Goal: Transaction & Acquisition: Obtain resource

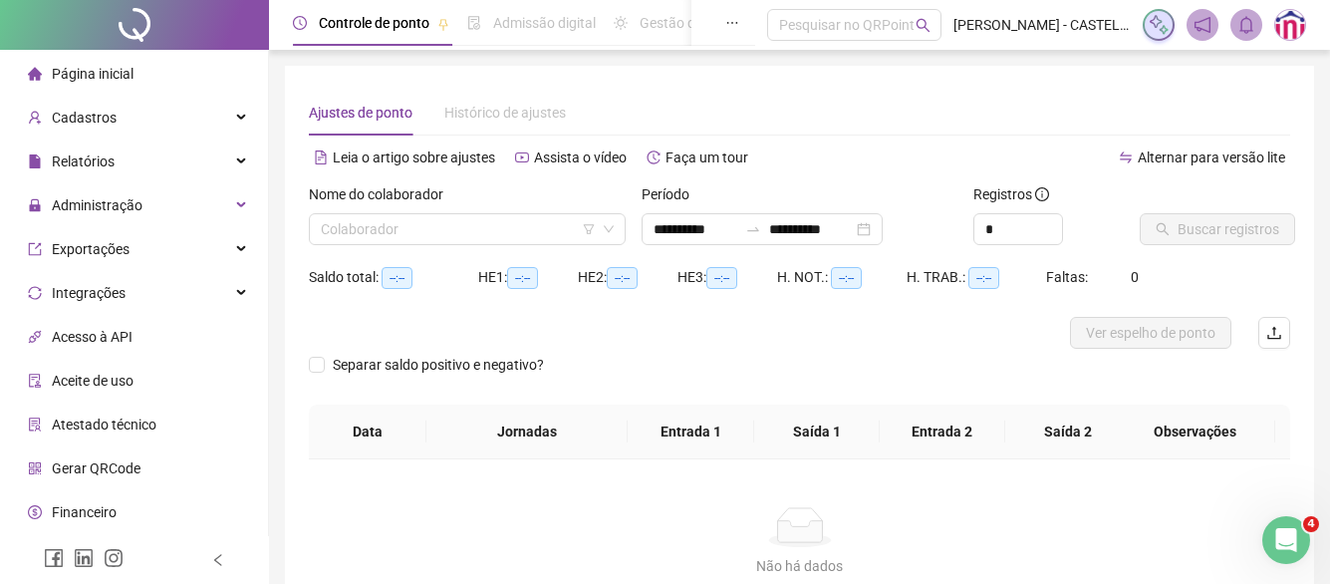
type input "**********"
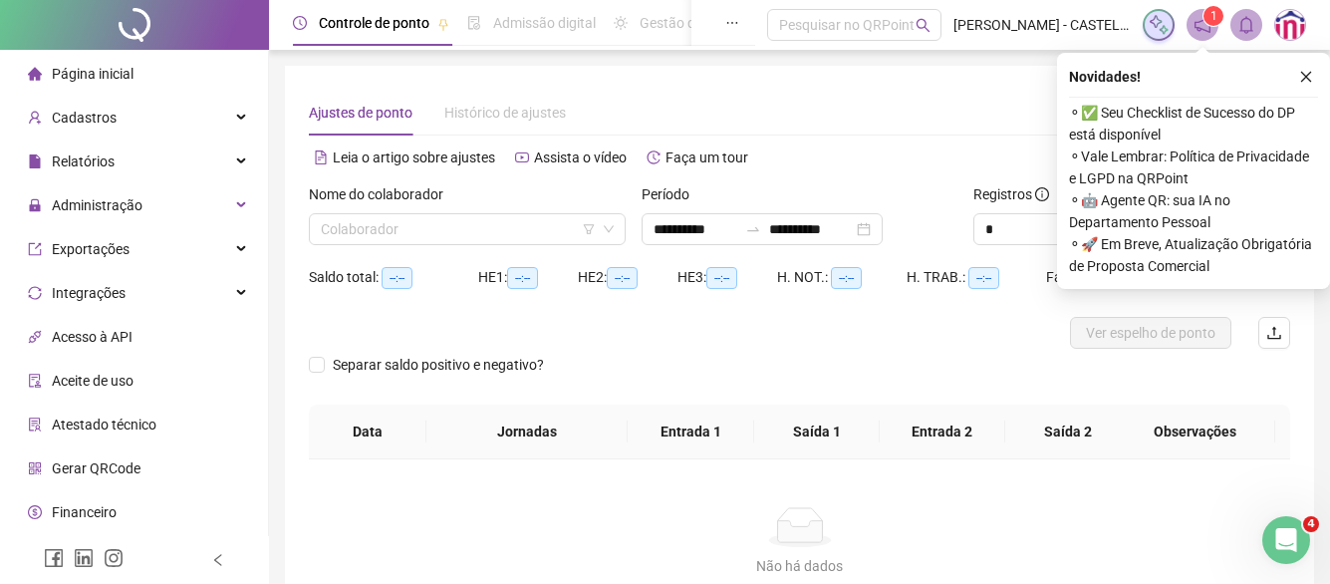
click at [1301, 76] on icon "close" at bounding box center [1307, 77] width 14 height 14
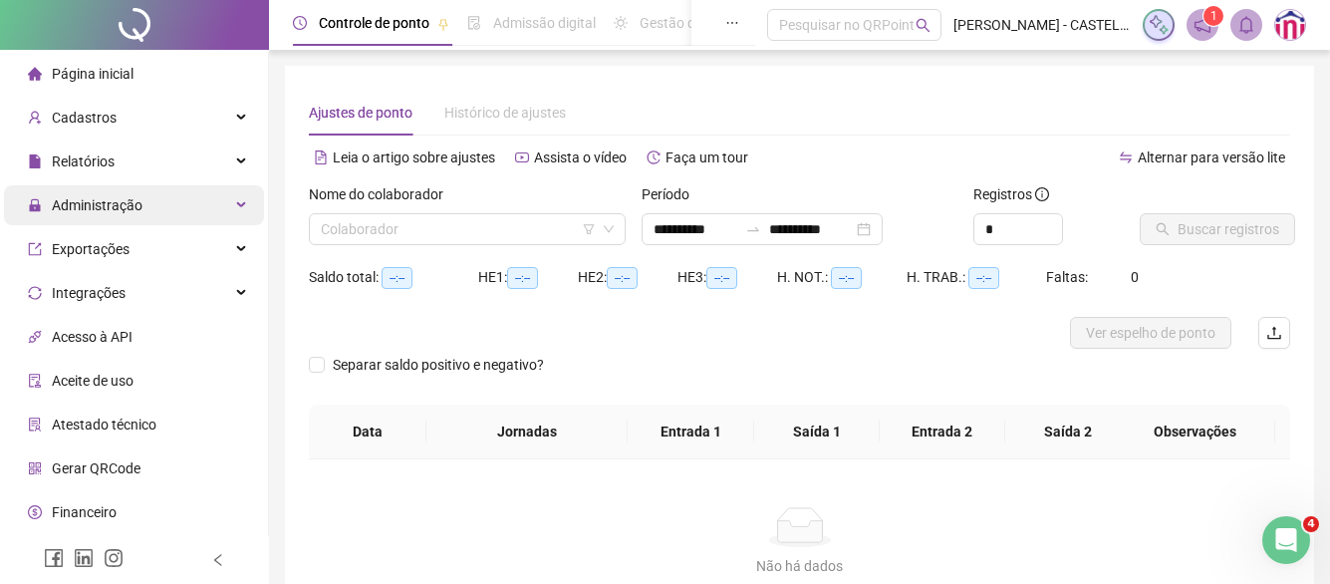
click at [238, 205] on icon at bounding box center [243, 205] width 10 height 0
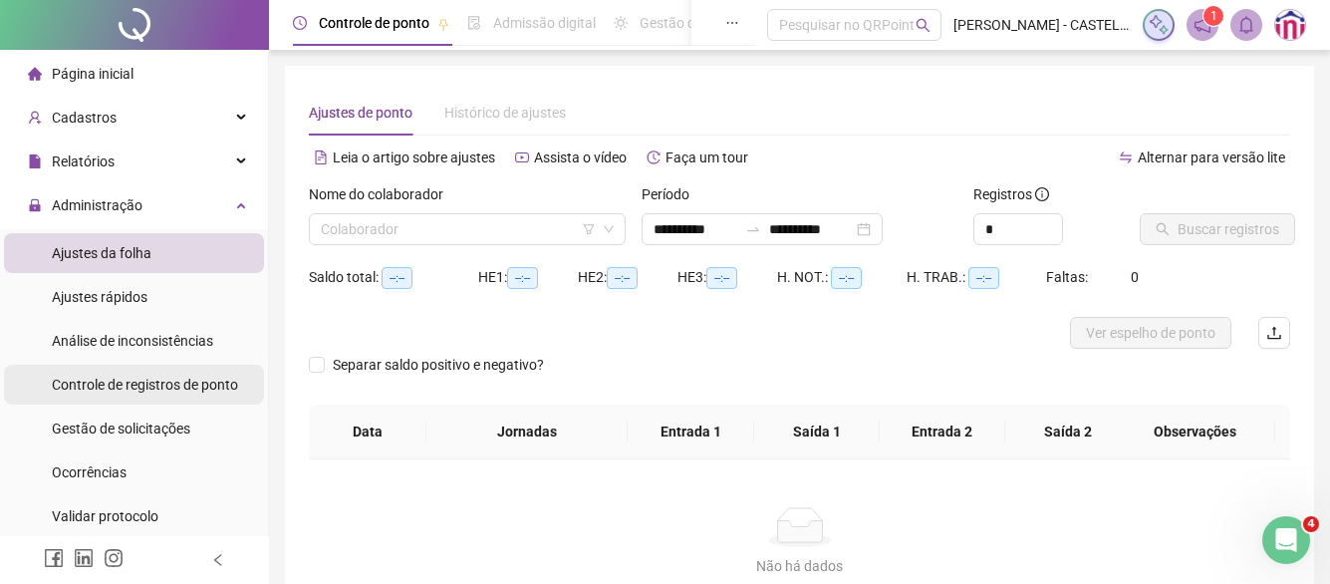
click at [136, 388] on span "Controle de registros de ponto" at bounding box center [145, 385] width 186 height 16
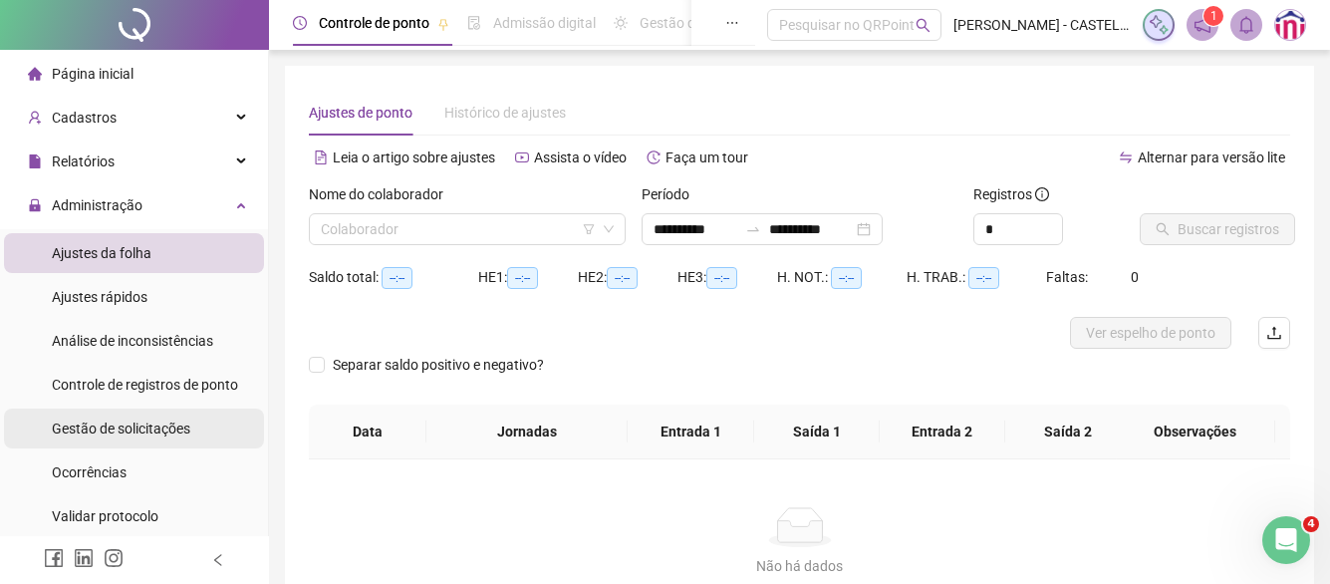
click at [118, 425] on span "Gestão de solicitações" at bounding box center [121, 429] width 139 height 16
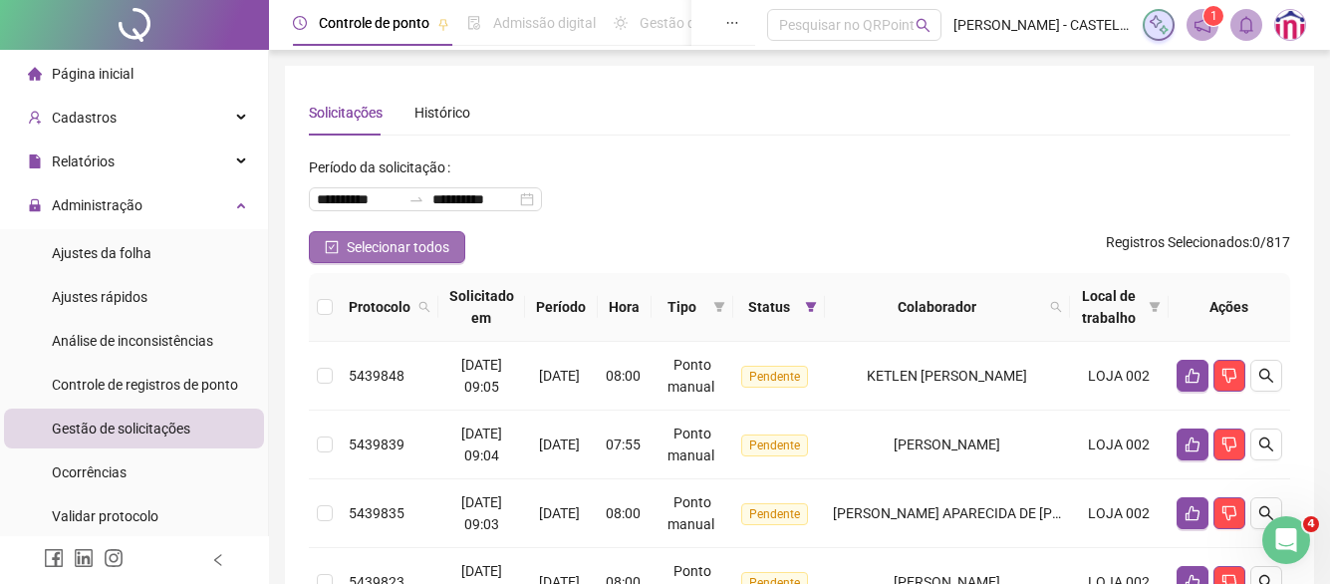
click at [376, 250] on span "Selecionar todos" at bounding box center [398, 247] width 103 height 22
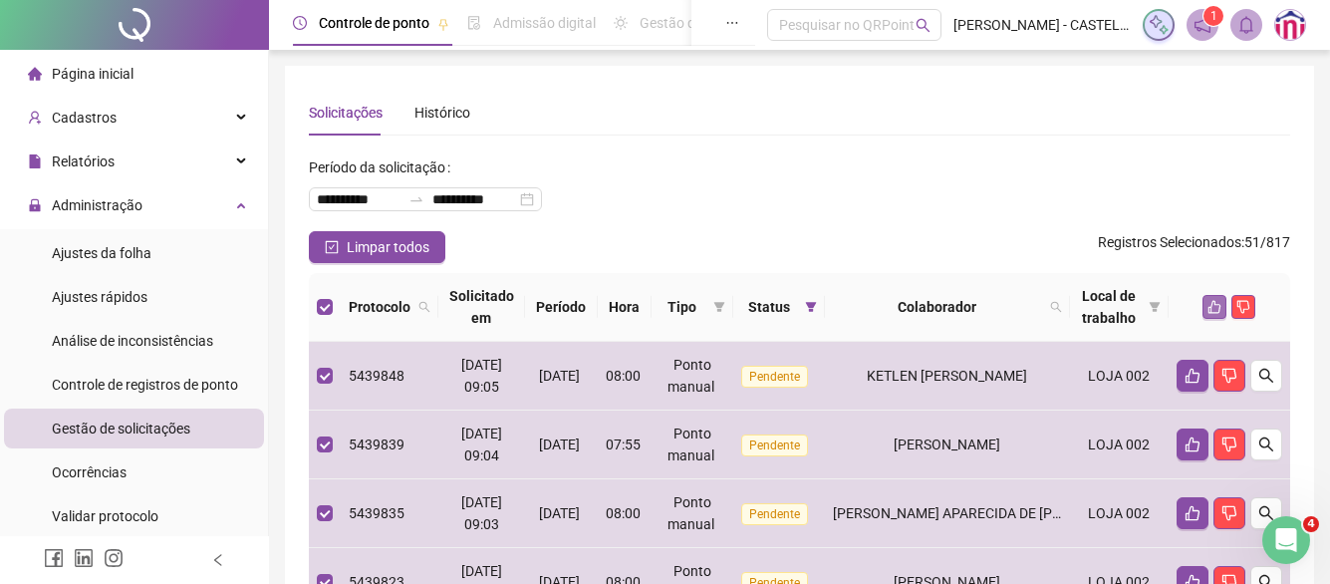
click at [1209, 305] on icon "like" at bounding box center [1215, 307] width 14 height 14
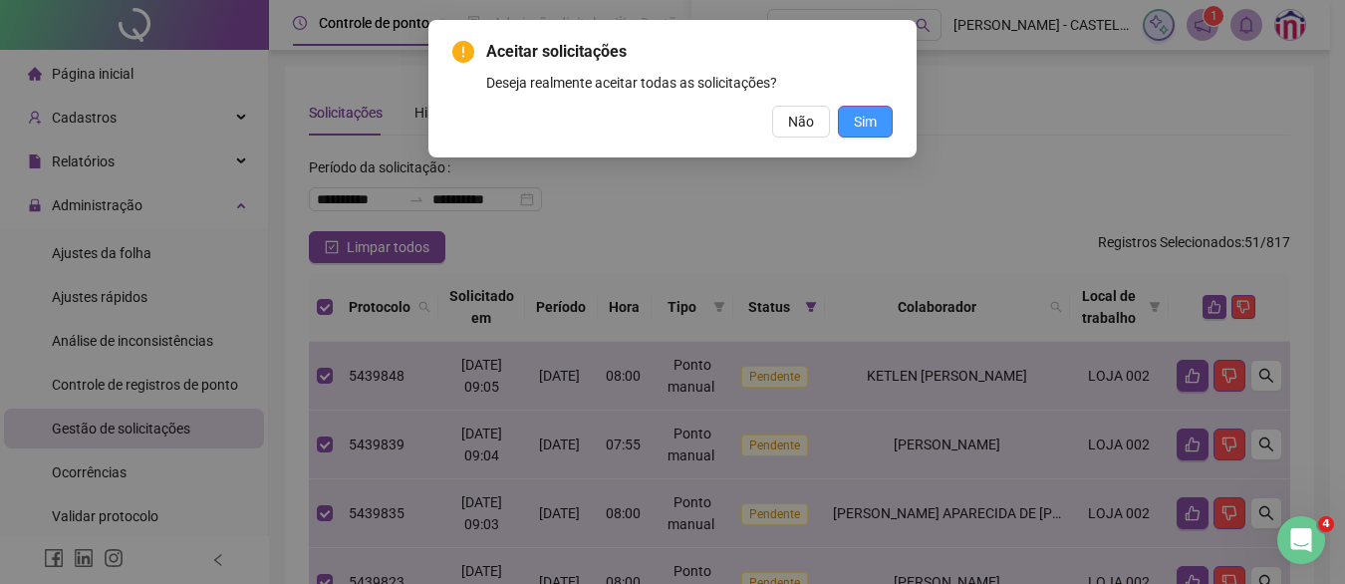
click at [871, 126] on span "Sim" at bounding box center [865, 122] width 23 height 22
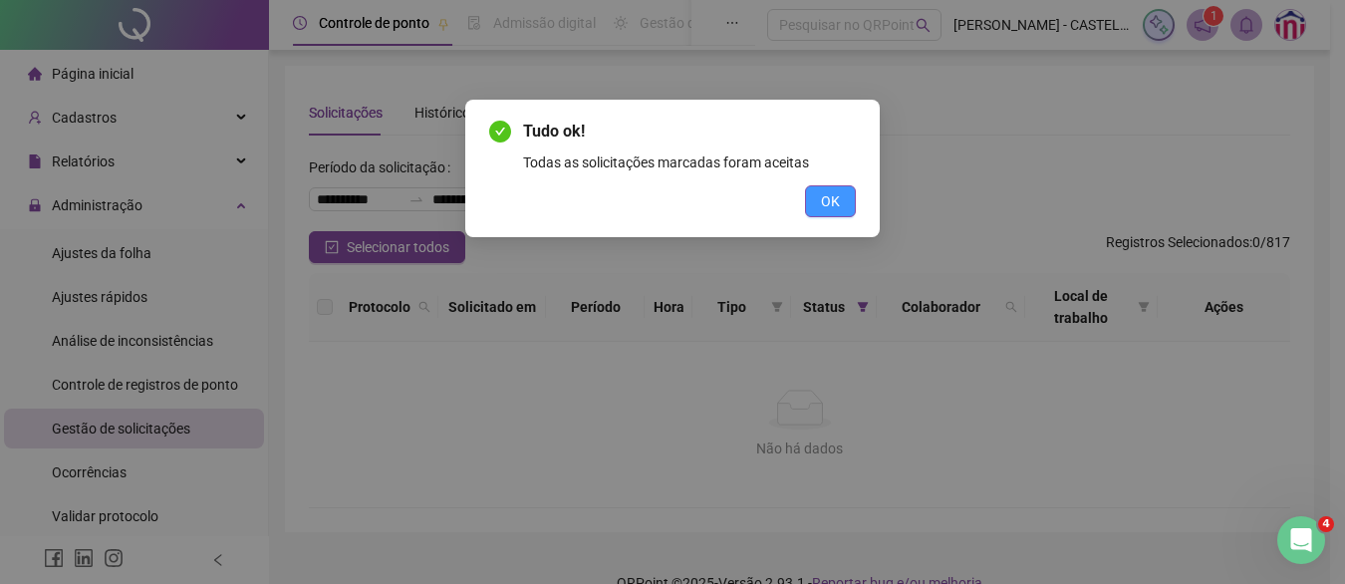
click at [820, 205] on button "OK" at bounding box center [830, 201] width 51 height 32
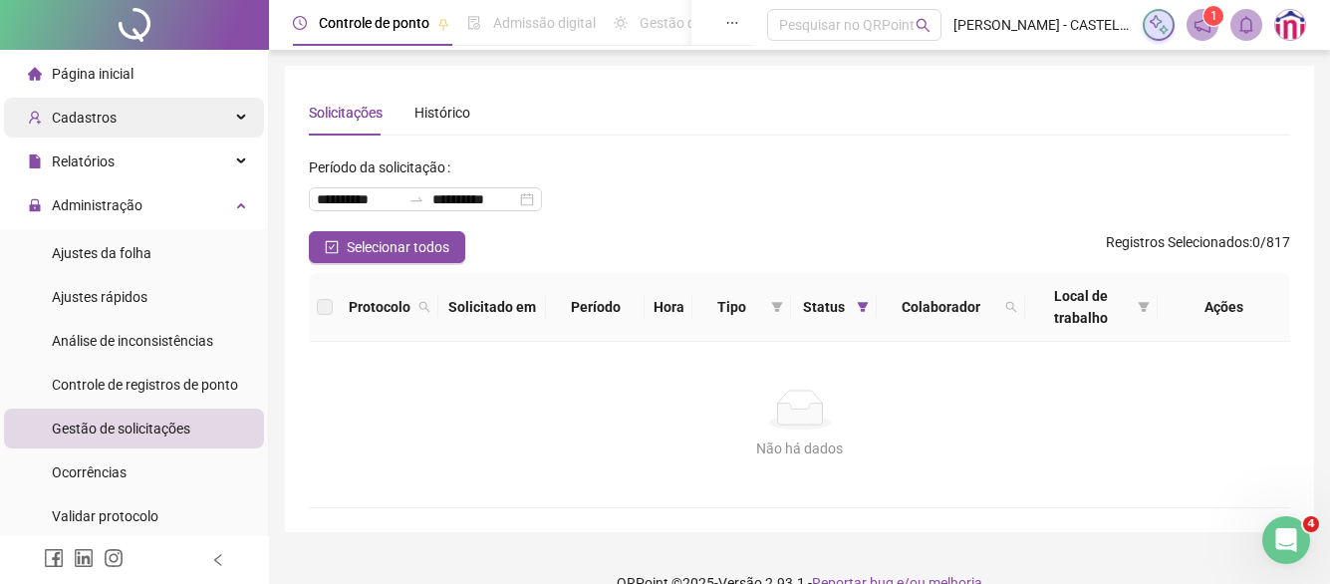
click at [137, 127] on div "Cadastros" at bounding box center [134, 118] width 260 height 40
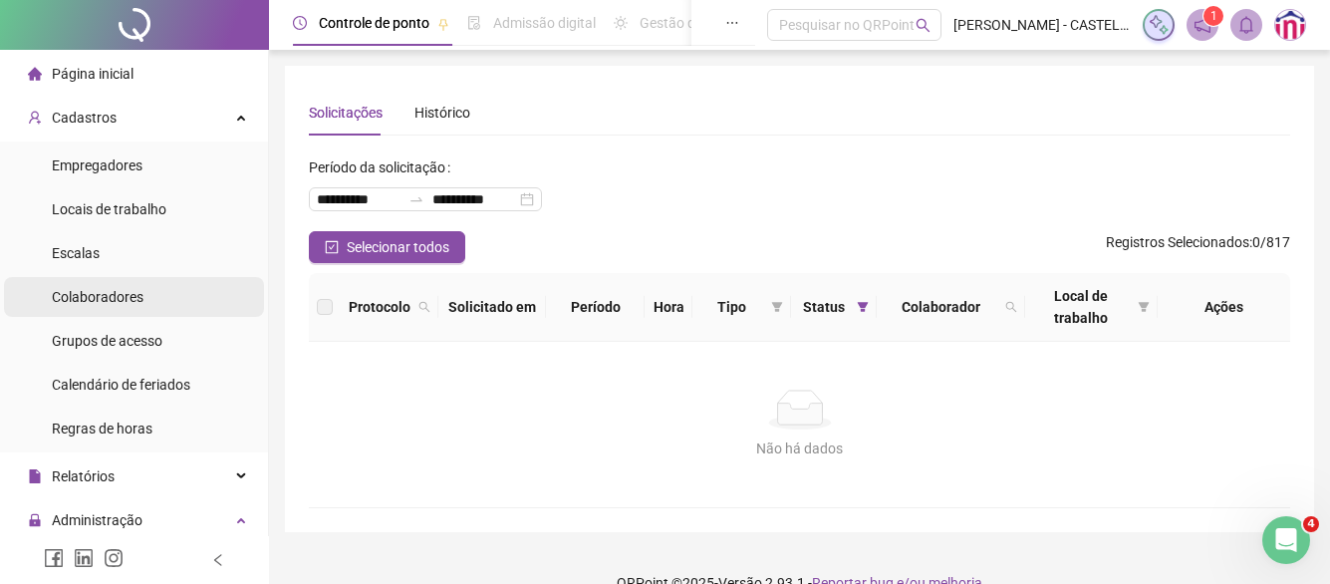
click at [93, 298] on span "Colaboradores" at bounding box center [98, 297] width 92 height 16
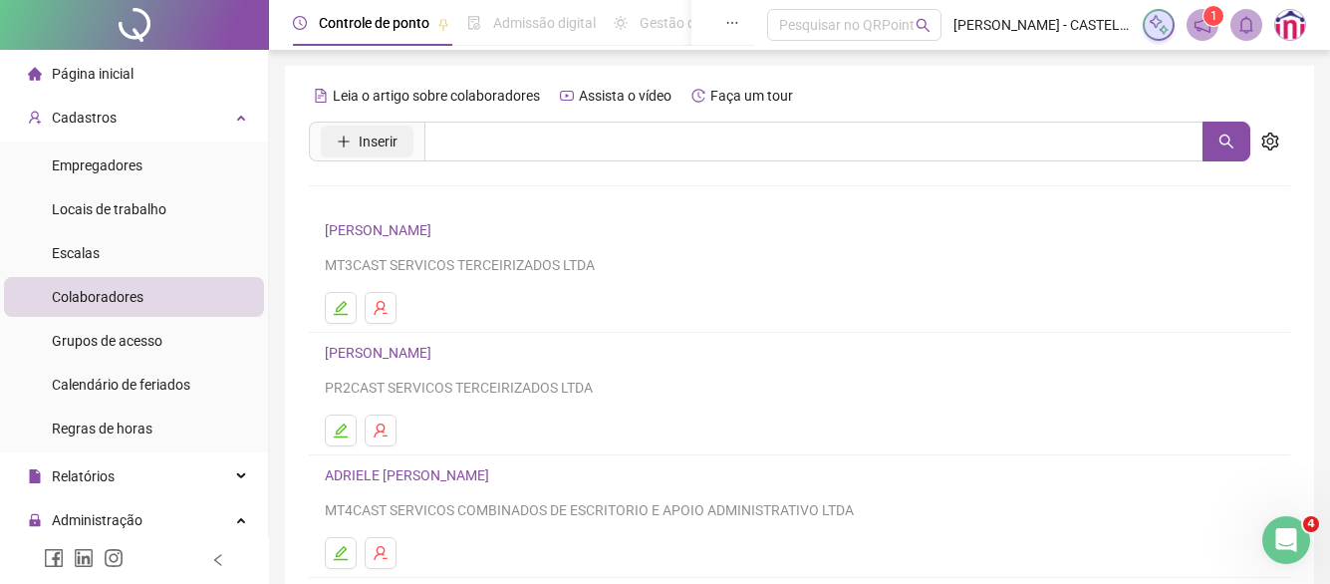
click at [396, 154] on button "Inserir" at bounding box center [367, 142] width 93 height 32
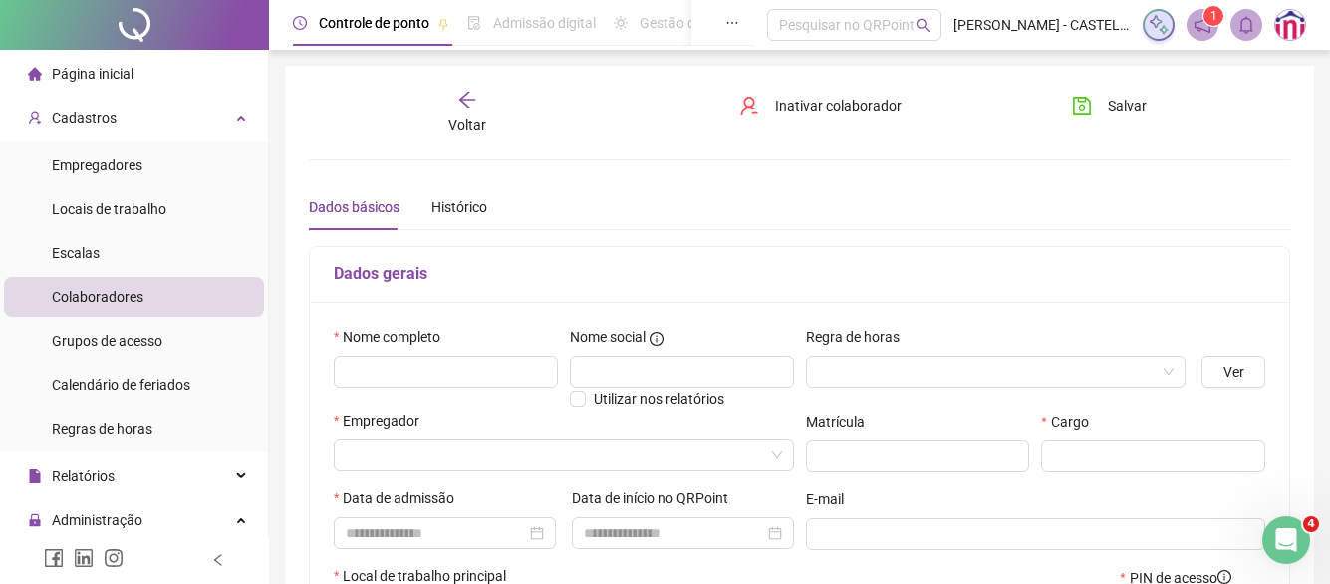
type input "*****"
click at [399, 379] on input "text" at bounding box center [446, 372] width 224 height 32
paste input "**********"
type input "**********"
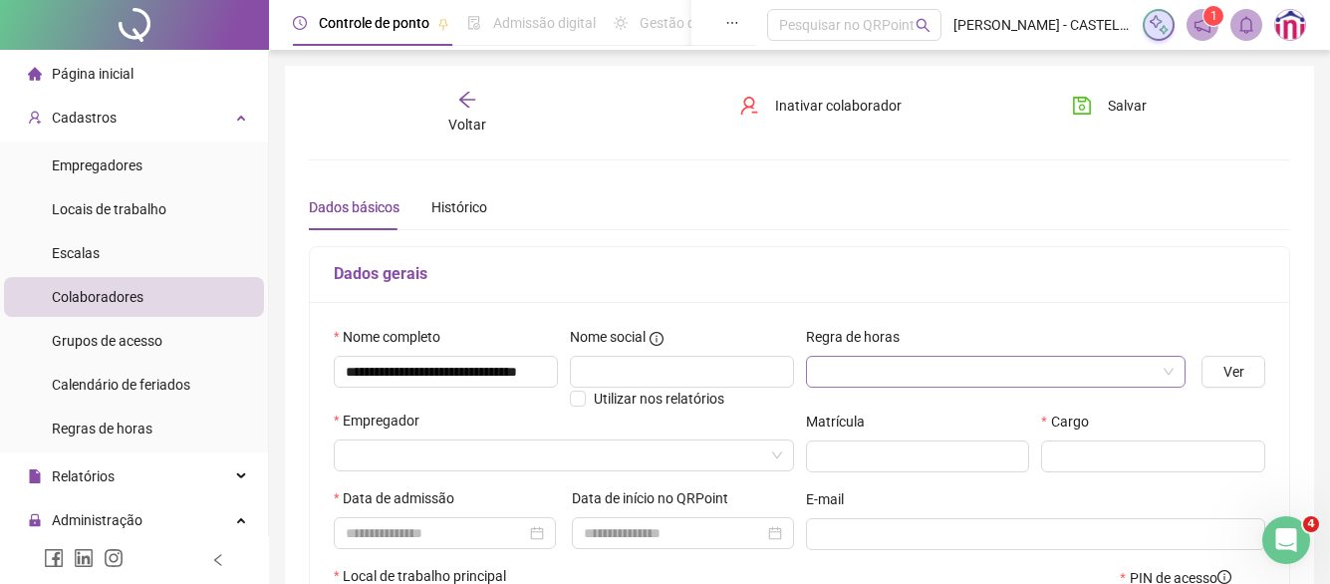
click at [895, 375] on input "search" at bounding box center [987, 372] width 339 height 30
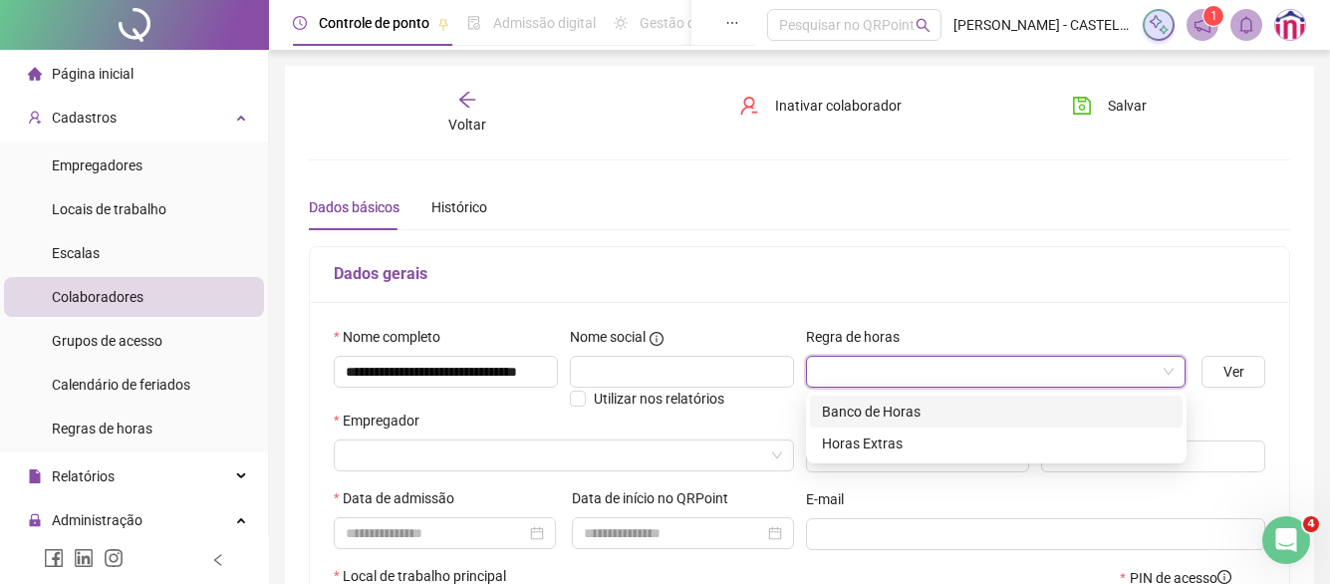
click at [894, 407] on div "Banco de Horas" at bounding box center [996, 412] width 349 height 22
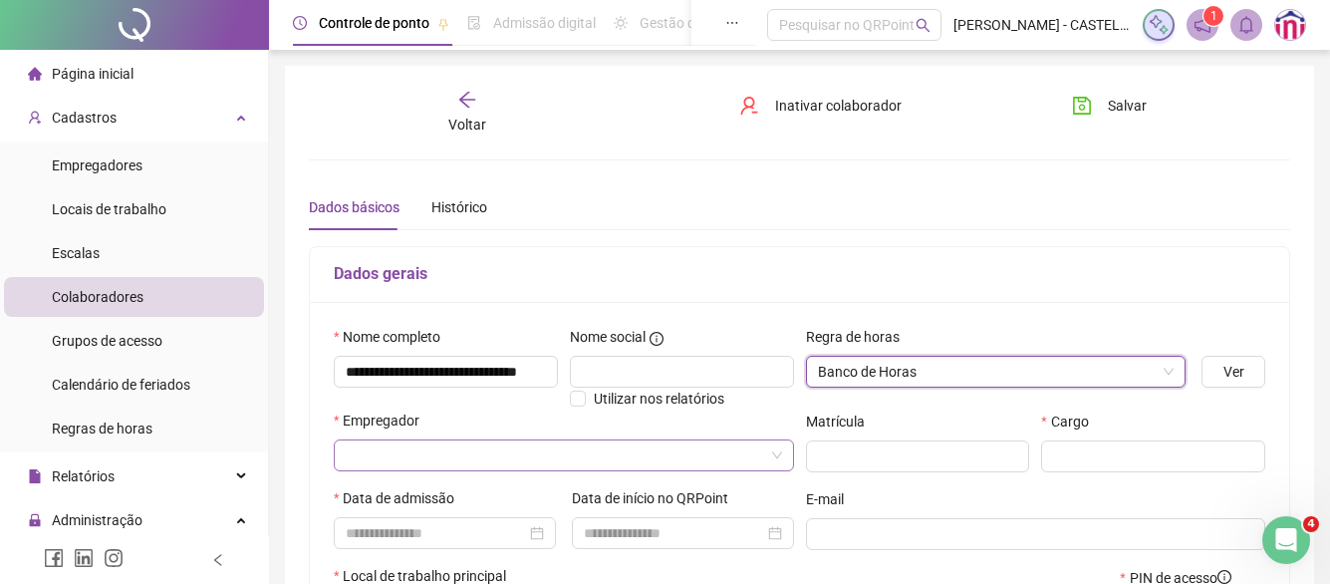
click at [623, 463] on input "search" at bounding box center [555, 455] width 419 height 30
click at [547, 449] on input "search" at bounding box center [555, 455] width 419 height 30
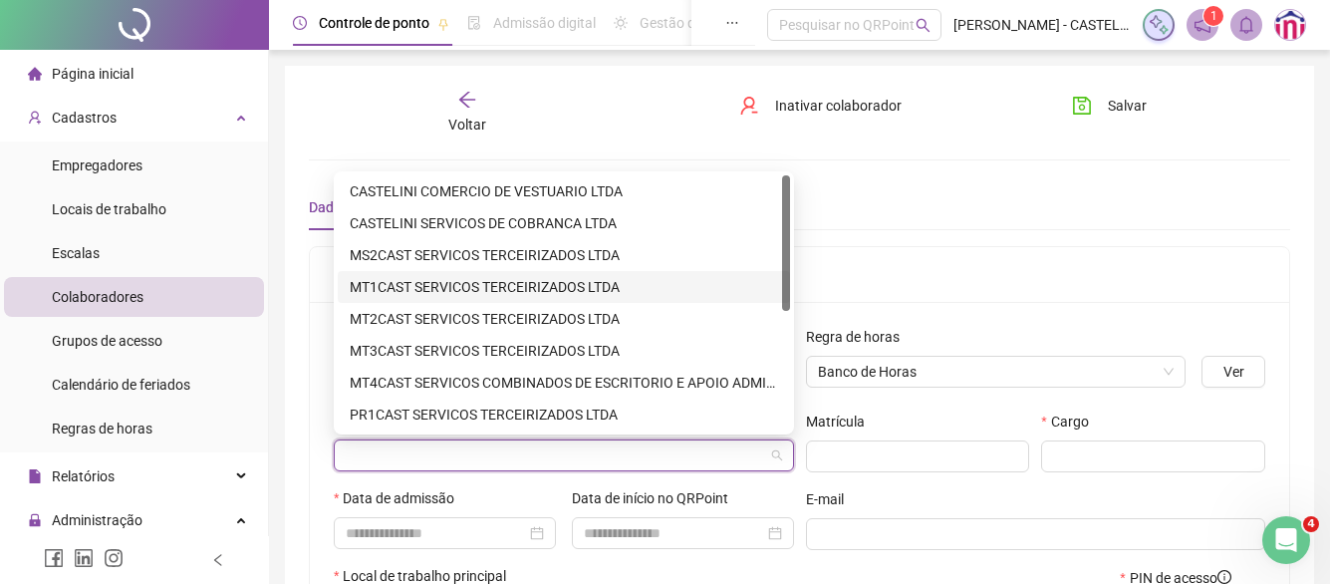
click at [480, 290] on div "MT1CAST SERVICOS TERCEIRIZADOS LTDA" at bounding box center [564, 287] width 429 height 22
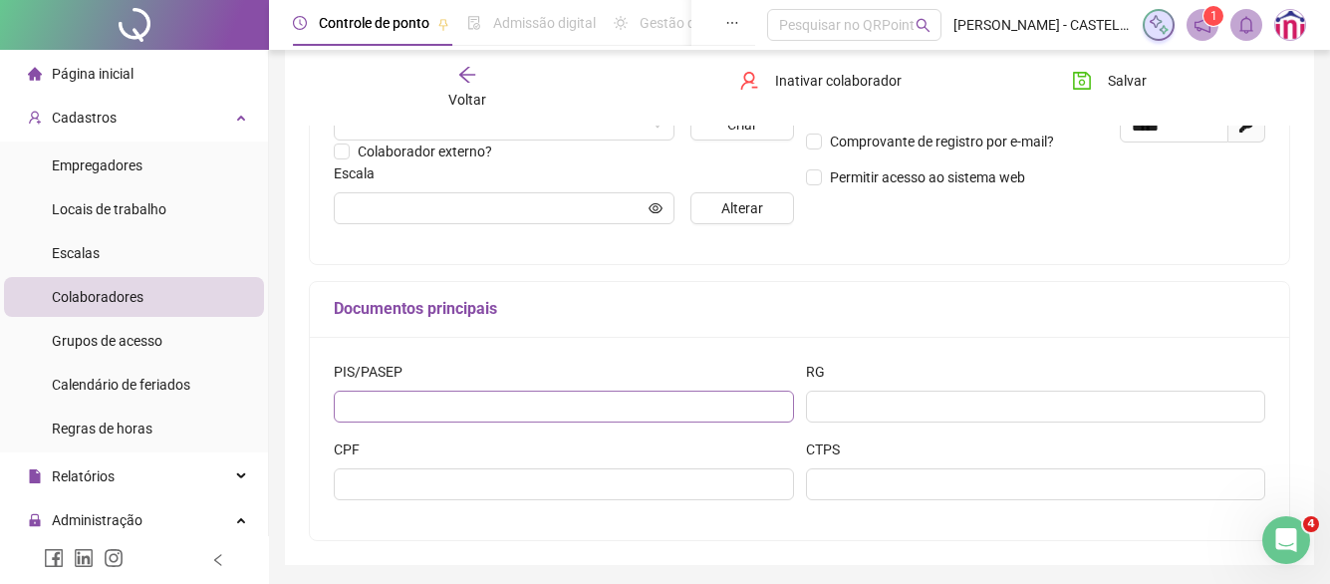
scroll to position [553, 0]
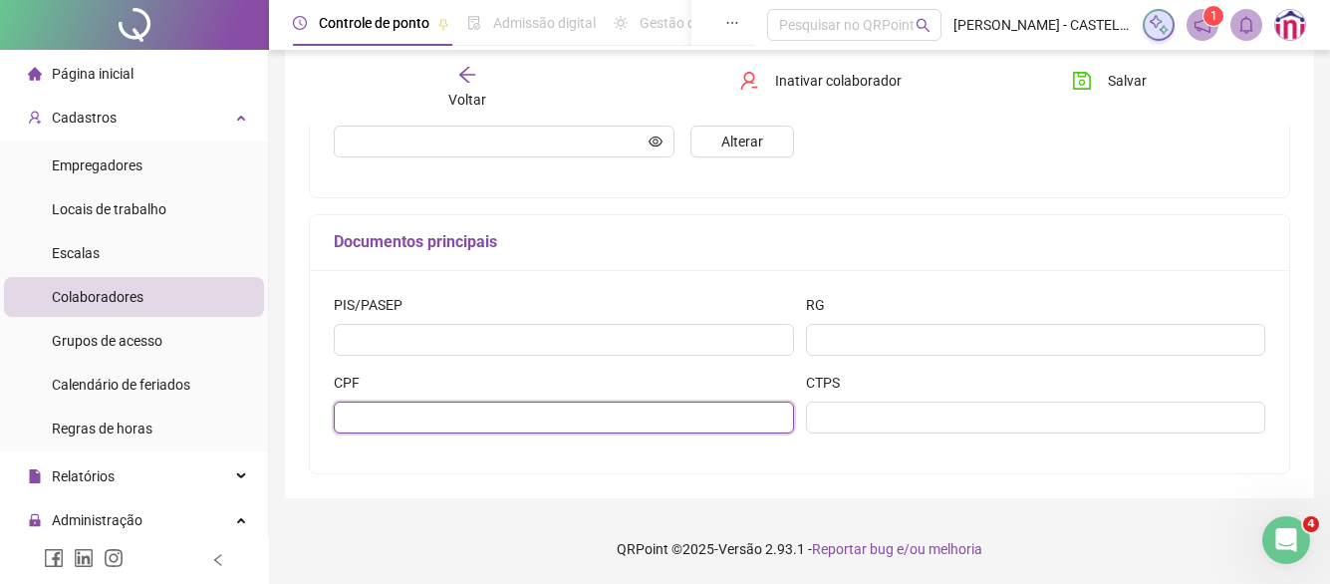
click at [549, 427] on input "text" at bounding box center [564, 418] width 460 height 32
paste input "**********"
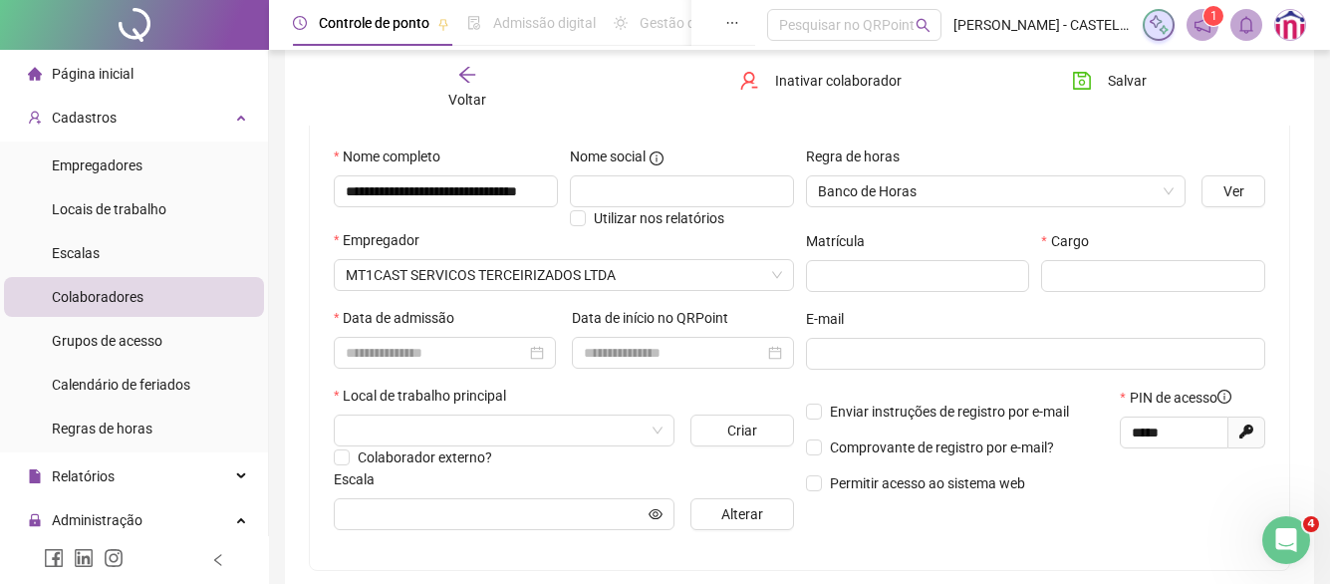
scroll to position [154, 0]
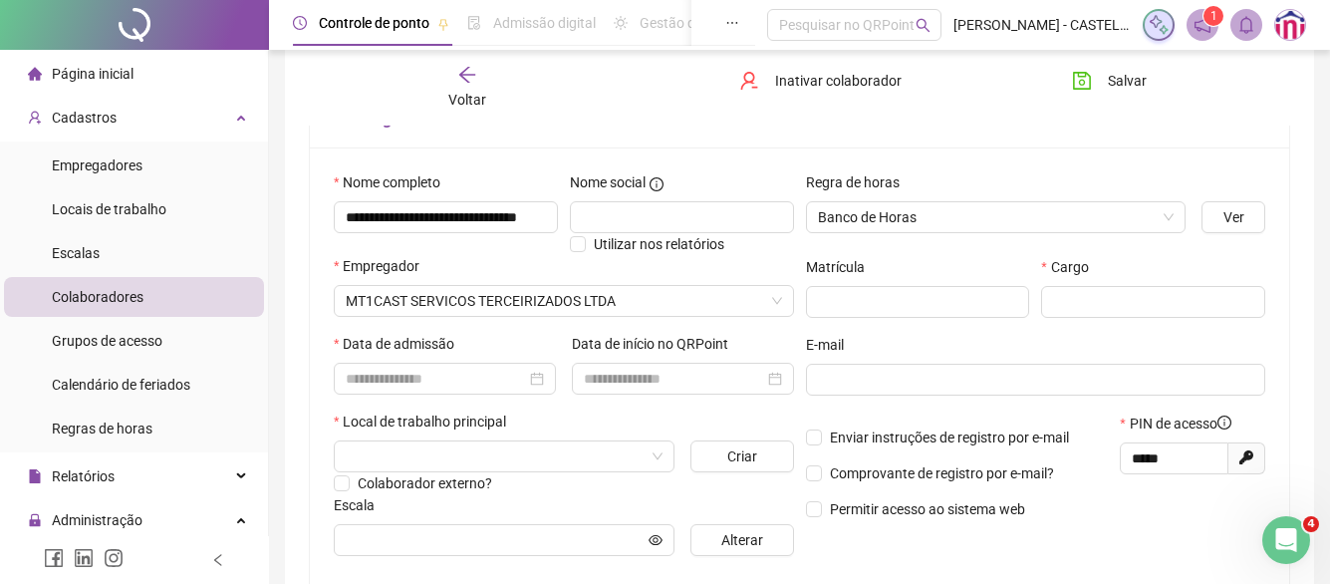
type input "**********"
click at [392, 380] on input at bounding box center [436, 379] width 180 height 22
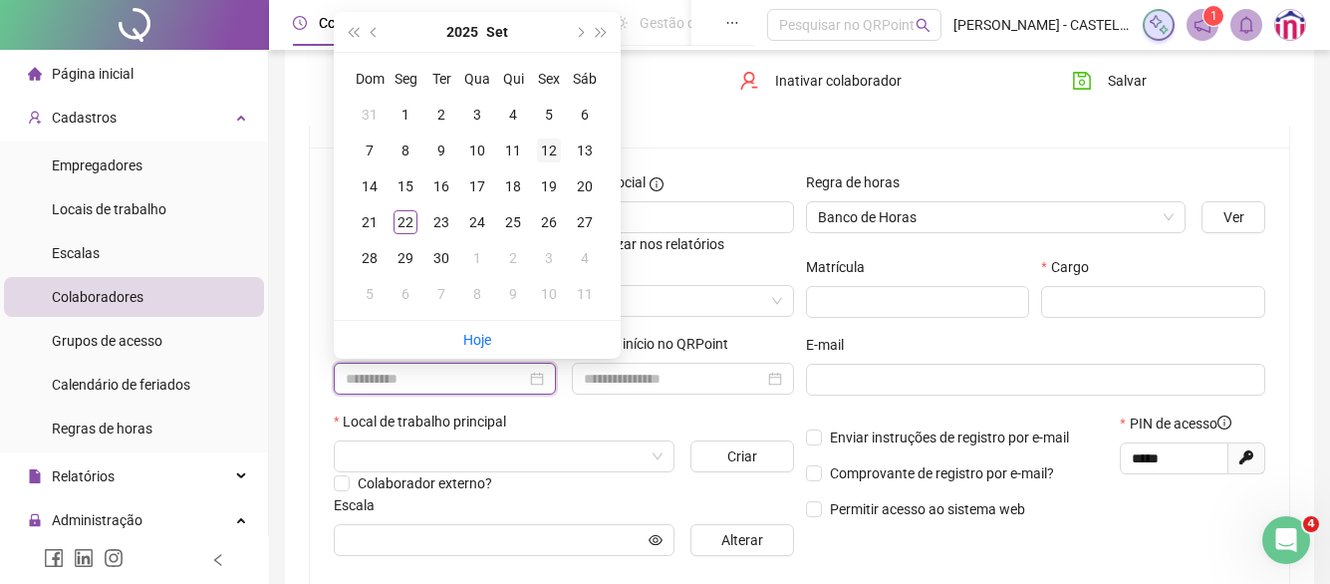
type input "**********"
click at [549, 148] on div "12" at bounding box center [549, 151] width 24 height 24
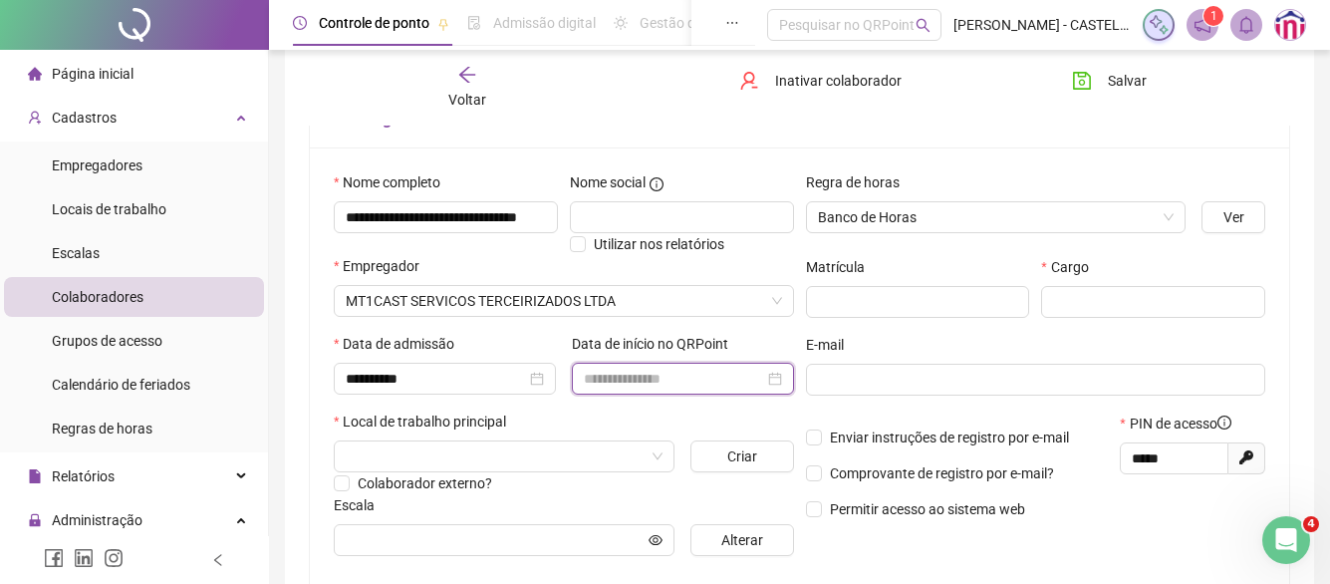
click at [640, 375] on input at bounding box center [674, 379] width 180 height 22
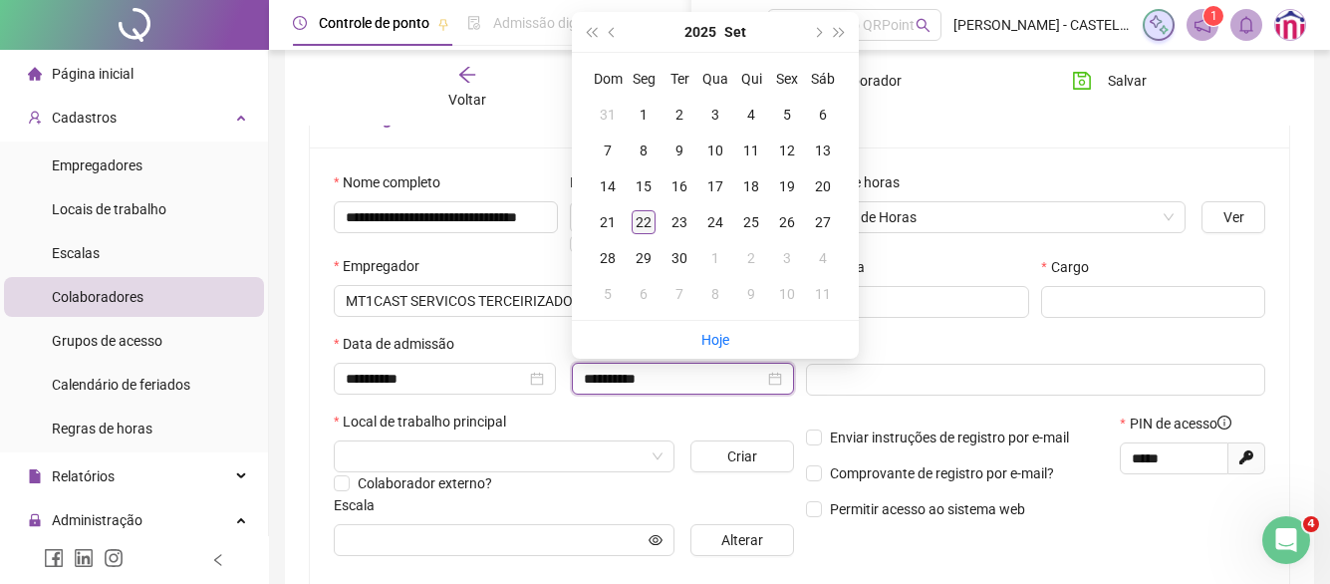
type input "**********"
click at [653, 224] on div "22" at bounding box center [644, 222] width 24 height 24
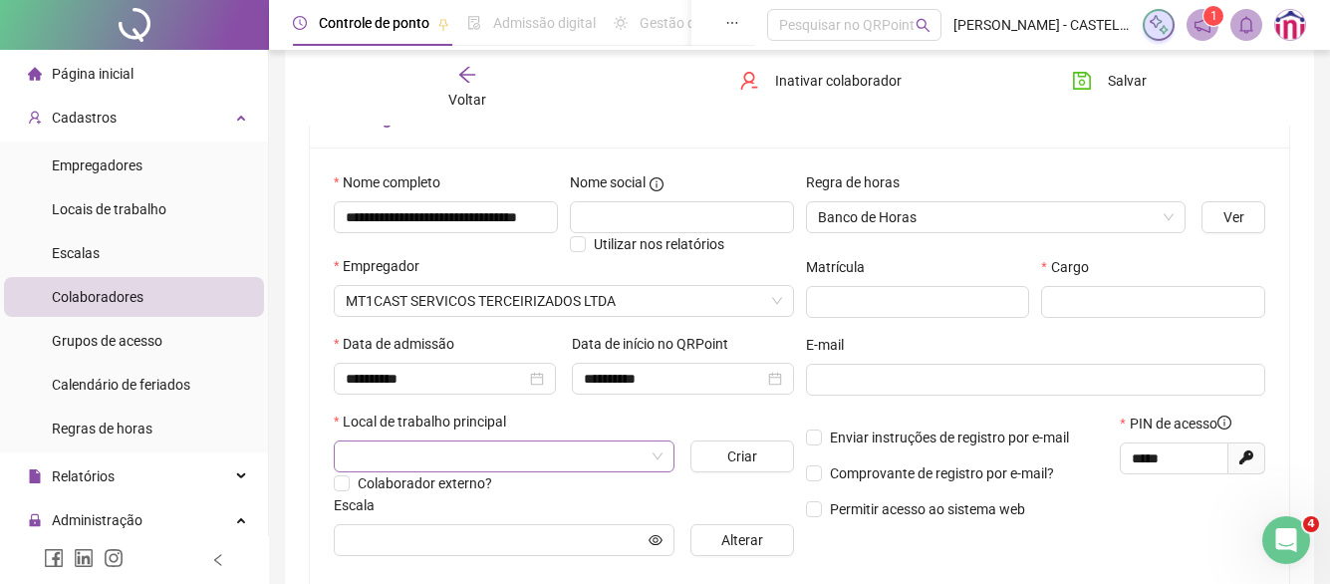
click at [493, 449] on input "search" at bounding box center [495, 456] width 299 height 30
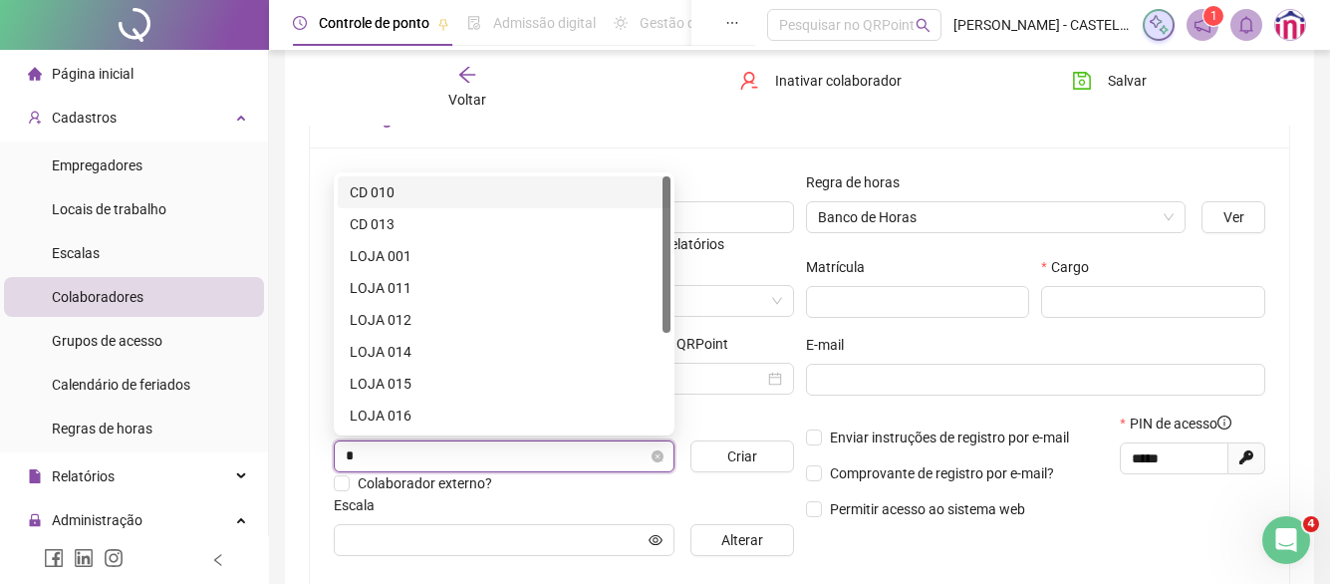
type input "**"
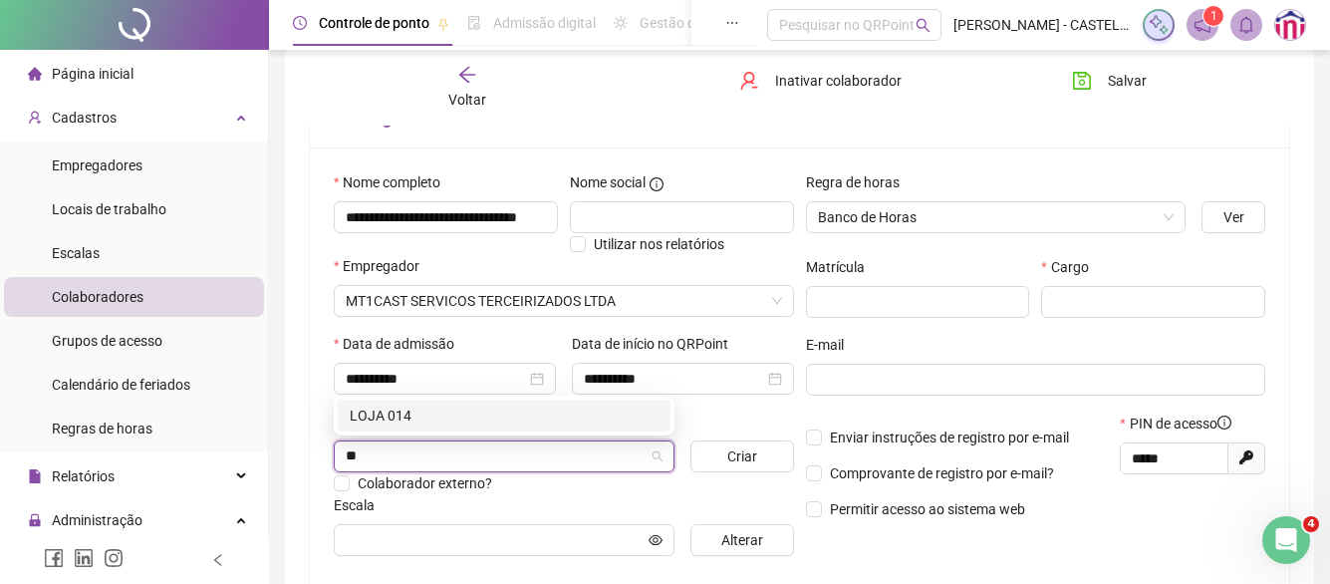
click at [447, 413] on div "LOJA 014" at bounding box center [504, 416] width 309 height 22
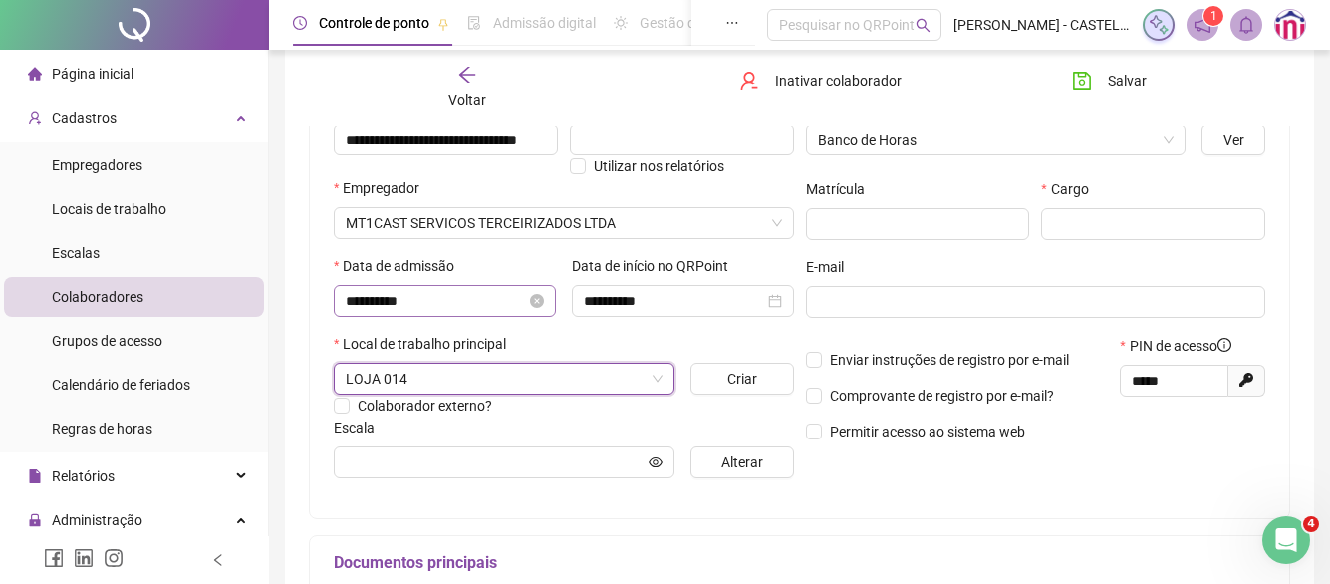
scroll to position [254, 0]
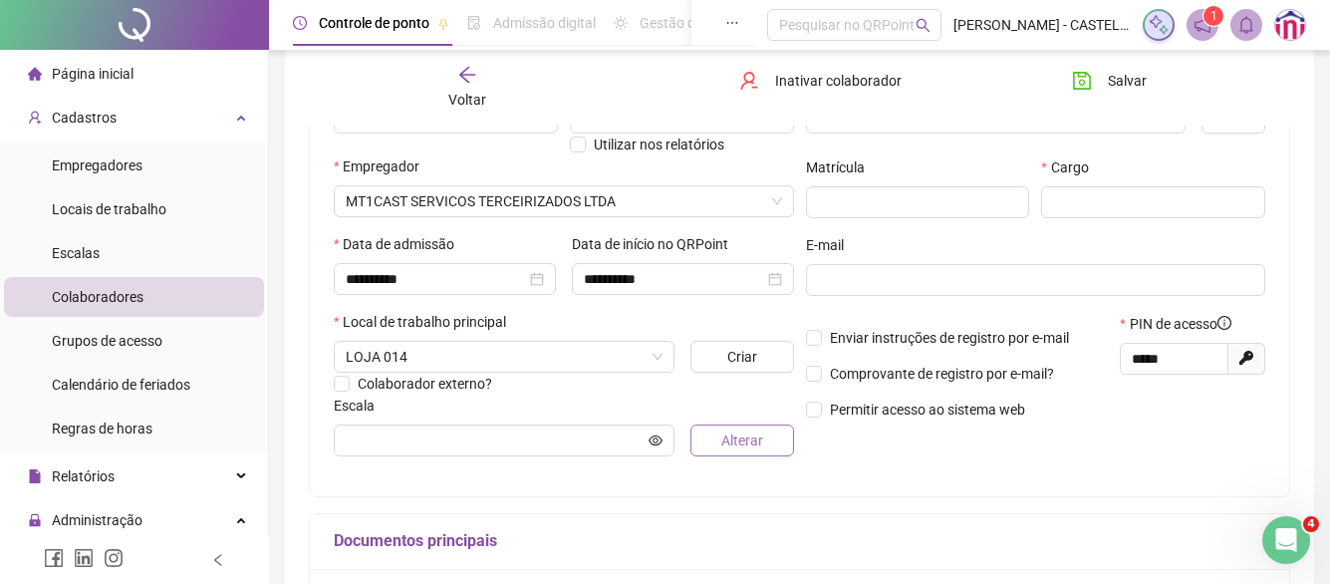
click at [713, 437] on button "Alterar" at bounding box center [742, 441] width 103 height 32
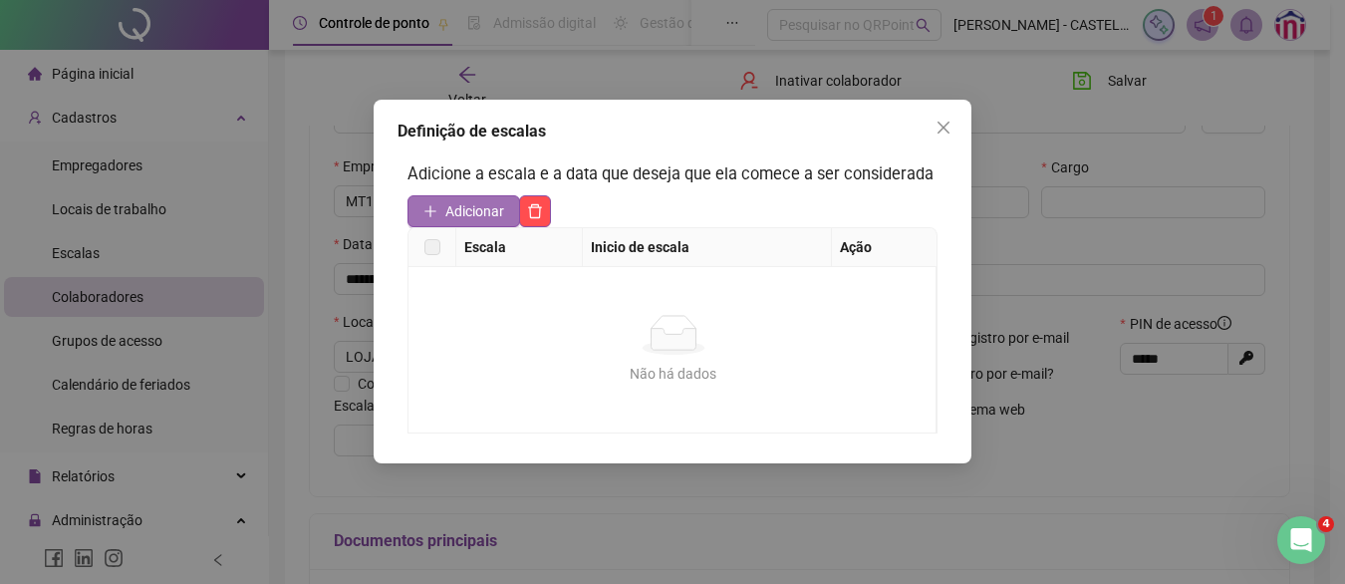
click at [455, 208] on span "Adicionar" at bounding box center [474, 211] width 59 height 22
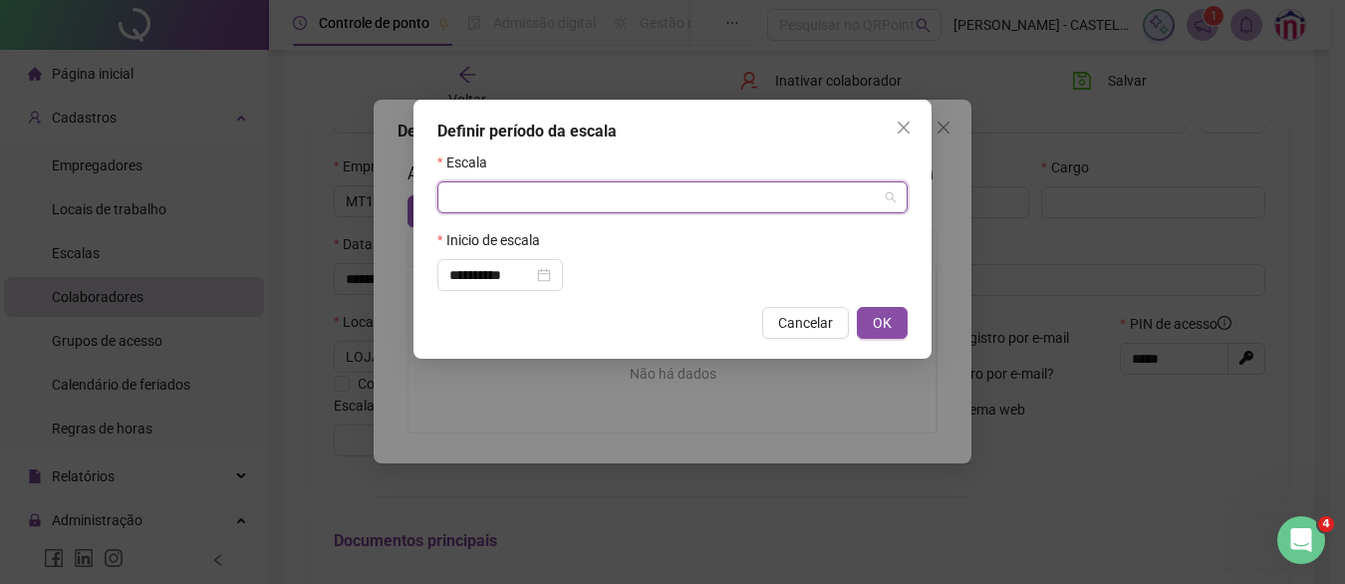
click at [498, 198] on input "search" at bounding box center [663, 197] width 429 height 30
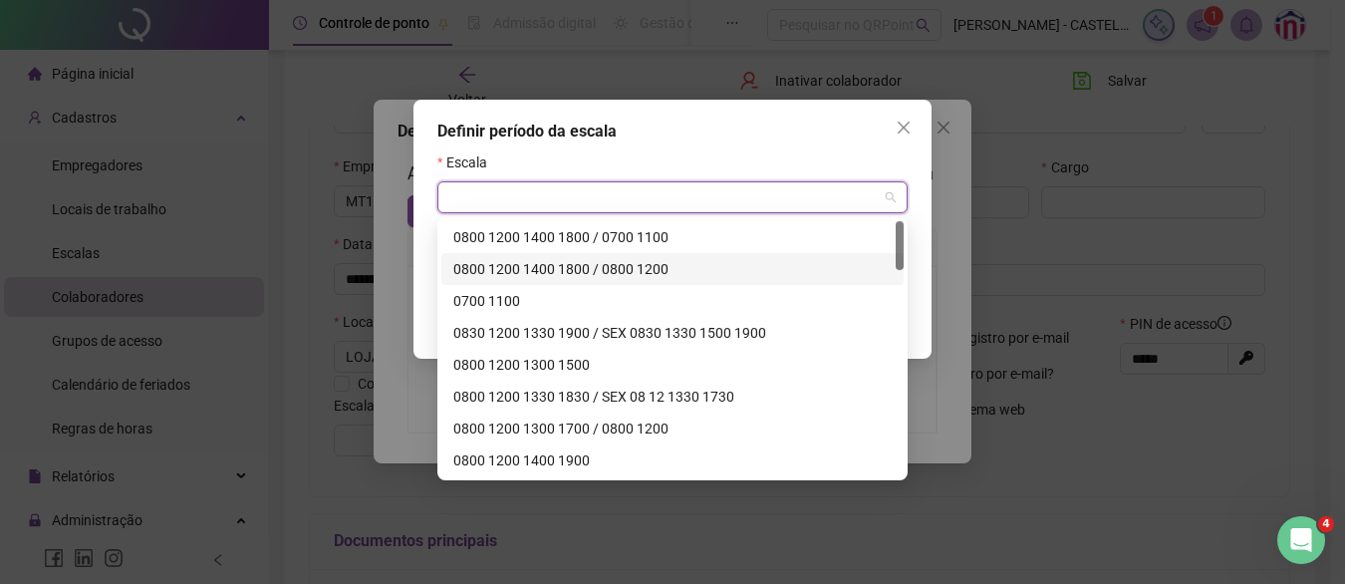
click at [571, 259] on div "0800 1200 1400 1800 / 0800 1200" at bounding box center [672, 269] width 439 height 22
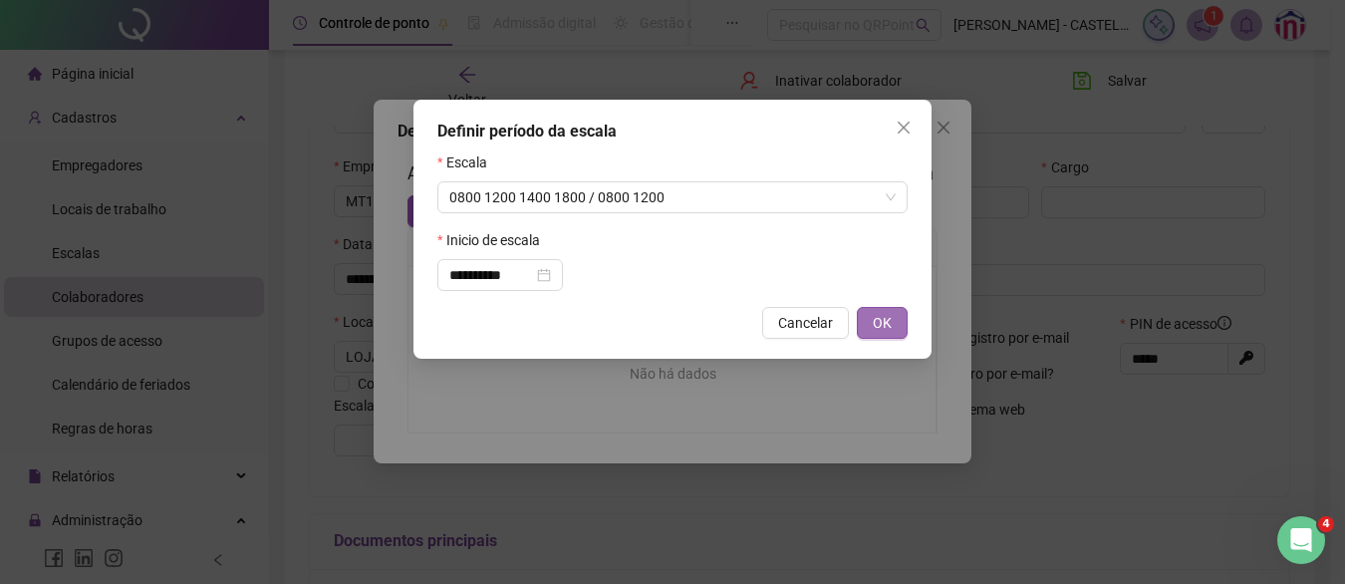
click at [883, 311] on button "OK" at bounding box center [882, 323] width 51 height 32
type input "**********"
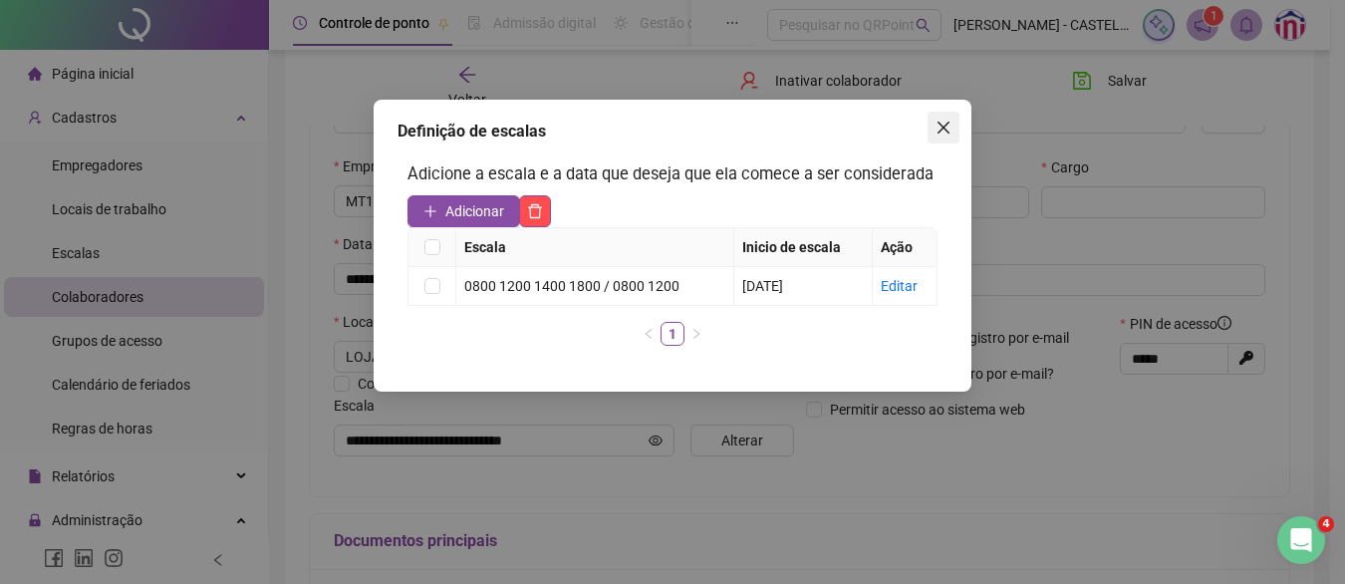
click at [937, 127] on icon "close" at bounding box center [944, 128] width 16 height 16
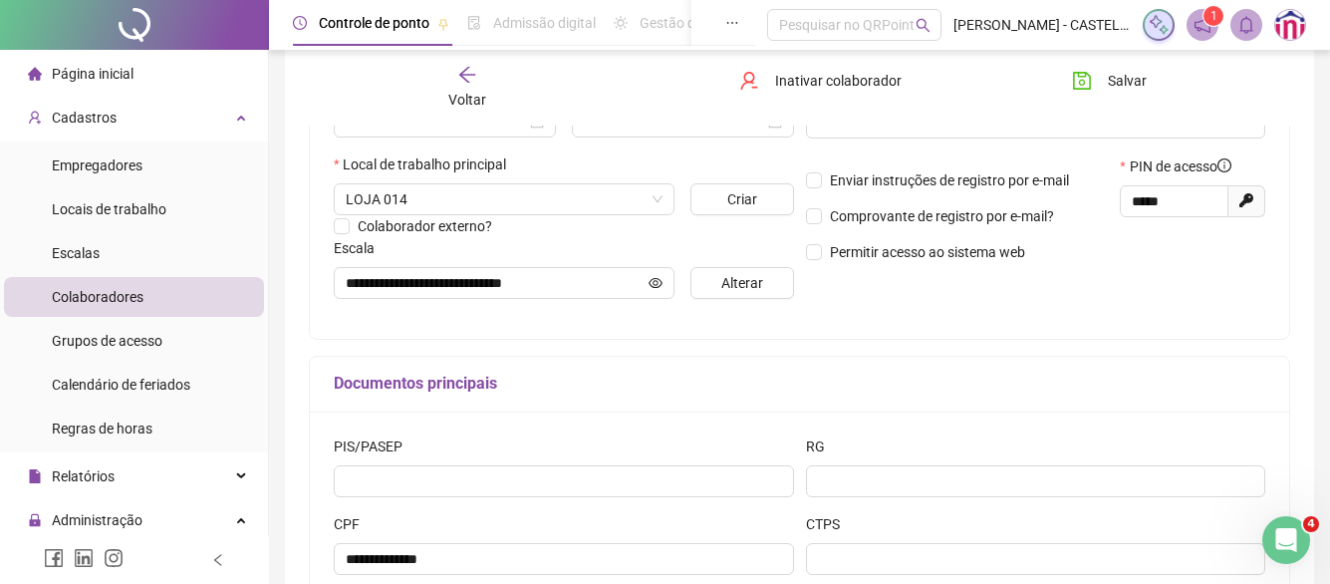
scroll to position [55, 0]
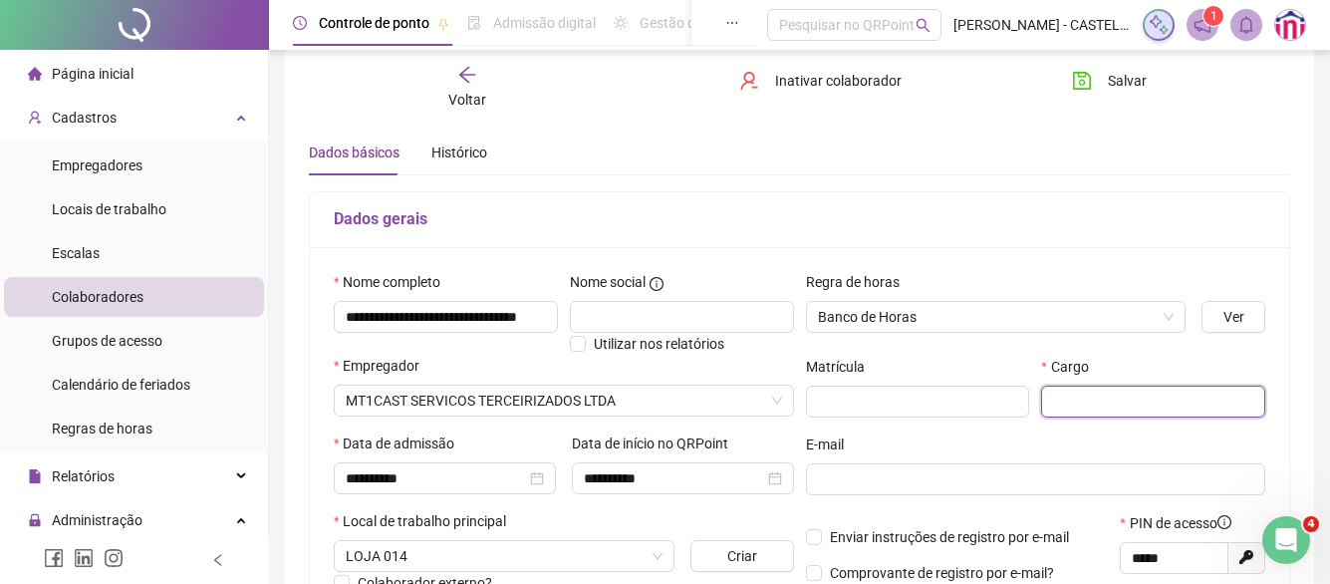
click at [1107, 403] on input "text" at bounding box center [1153, 402] width 224 height 32
type input "*********"
click at [1108, 78] on span "Salvar" at bounding box center [1127, 81] width 39 height 22
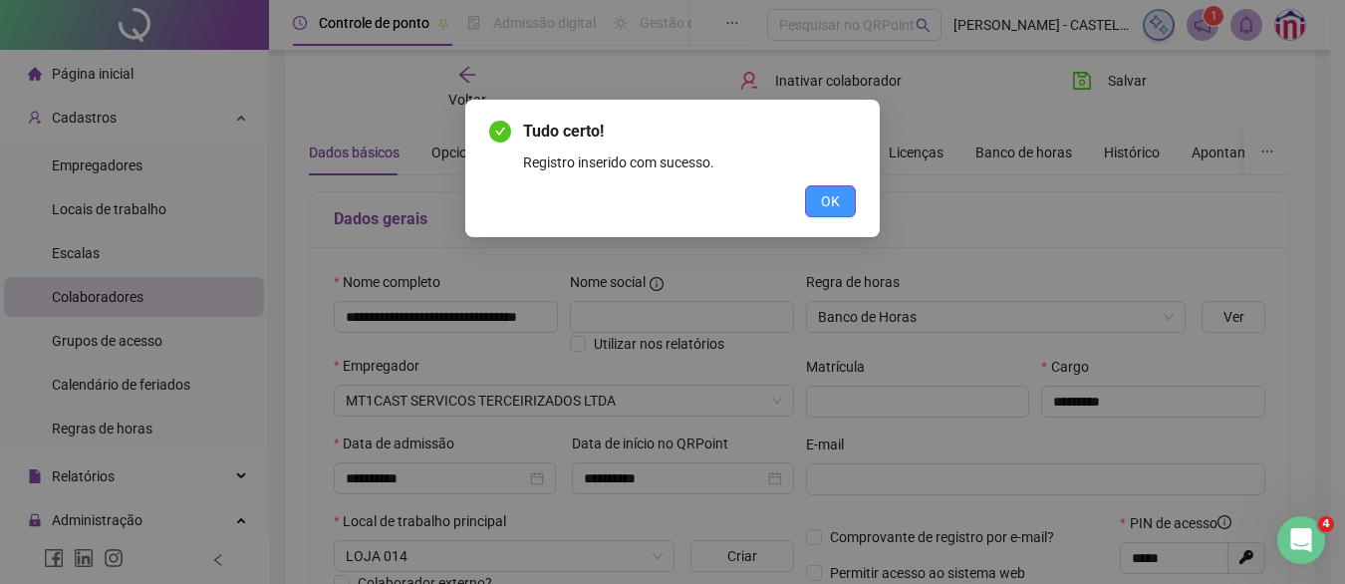
click at [841, 195] on button "OK" at bounding box center [830, 201] width 51 height 32
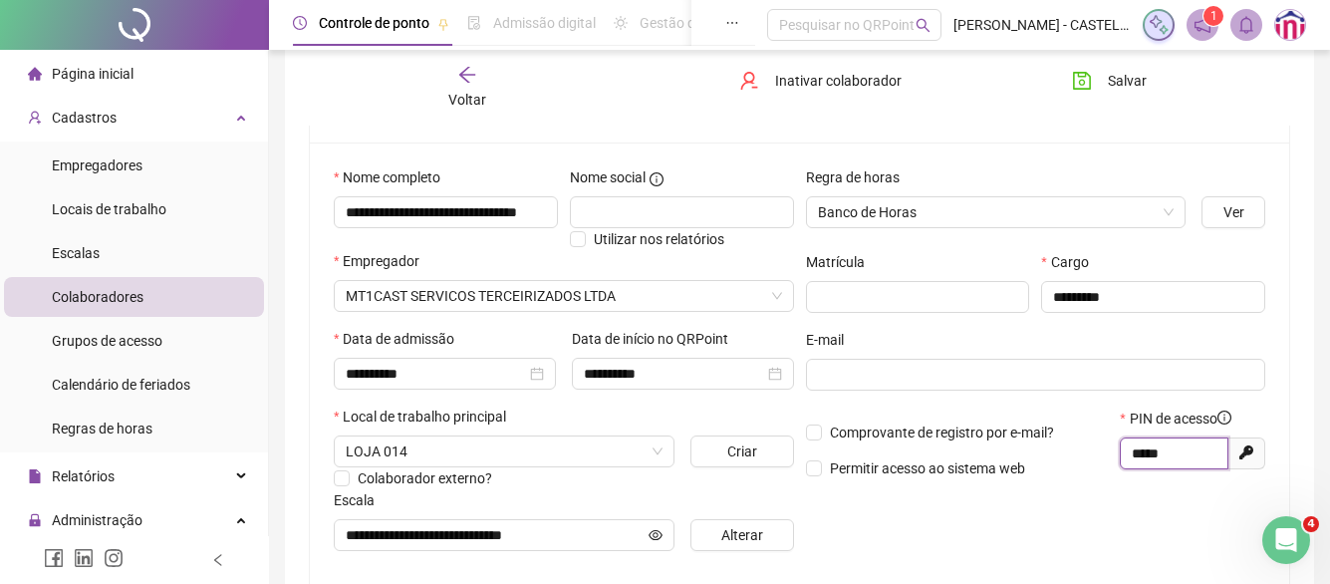
scroll to position [222, 0]
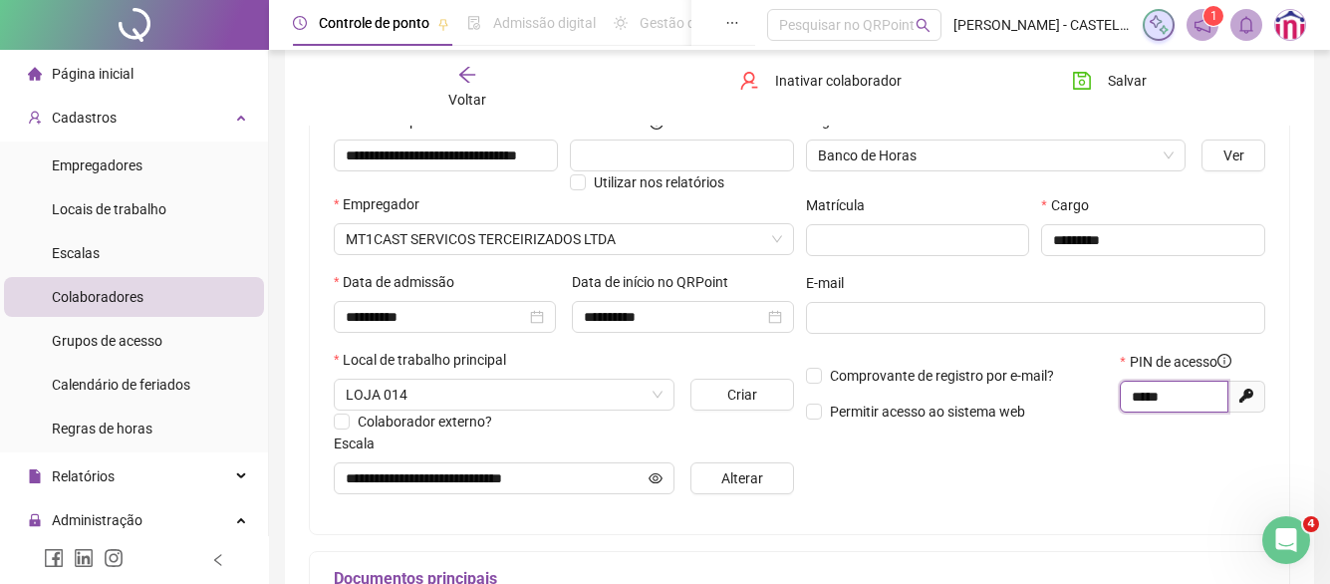
drag, startPoint x: 1200, startPoint y: 565, endPoint x: 1110, endPoint y: 570, distance: 89.8
click at [1110, 570] on div "**********" at bounding box center [800, 420] width 982 height 781
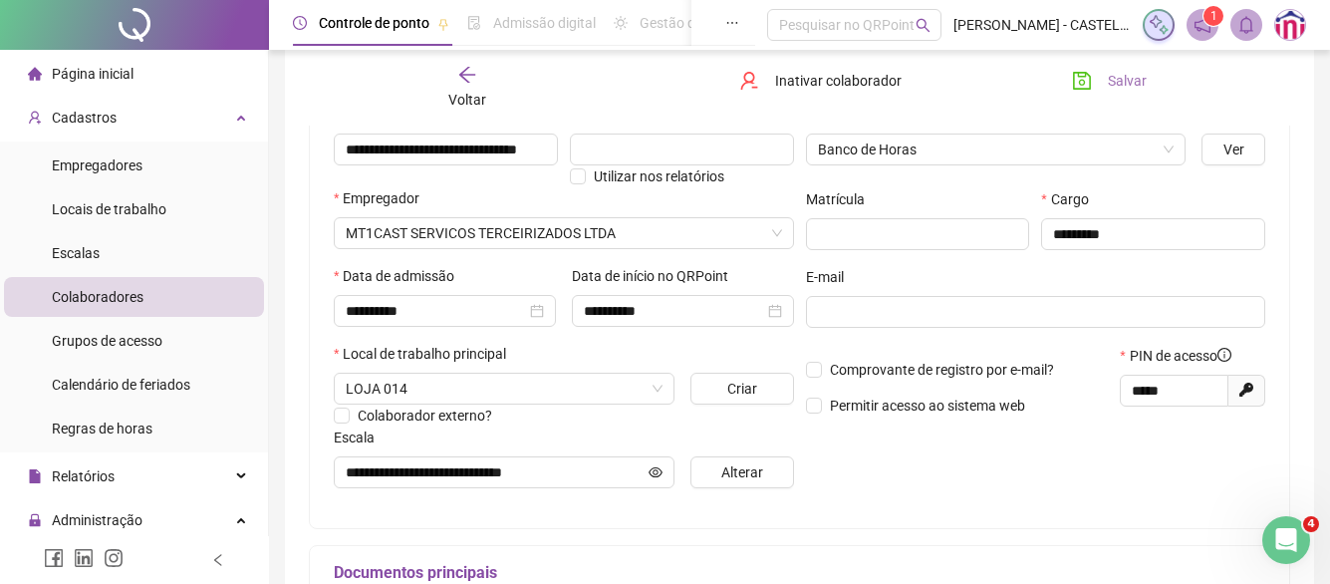
click at [1117, 77] on span "Salvar" at bounding box center [1127, 81] width 39 height 22
click at [457, 82] on icon "arrow-left" at bounding box center [467, 75] width 20 height 20
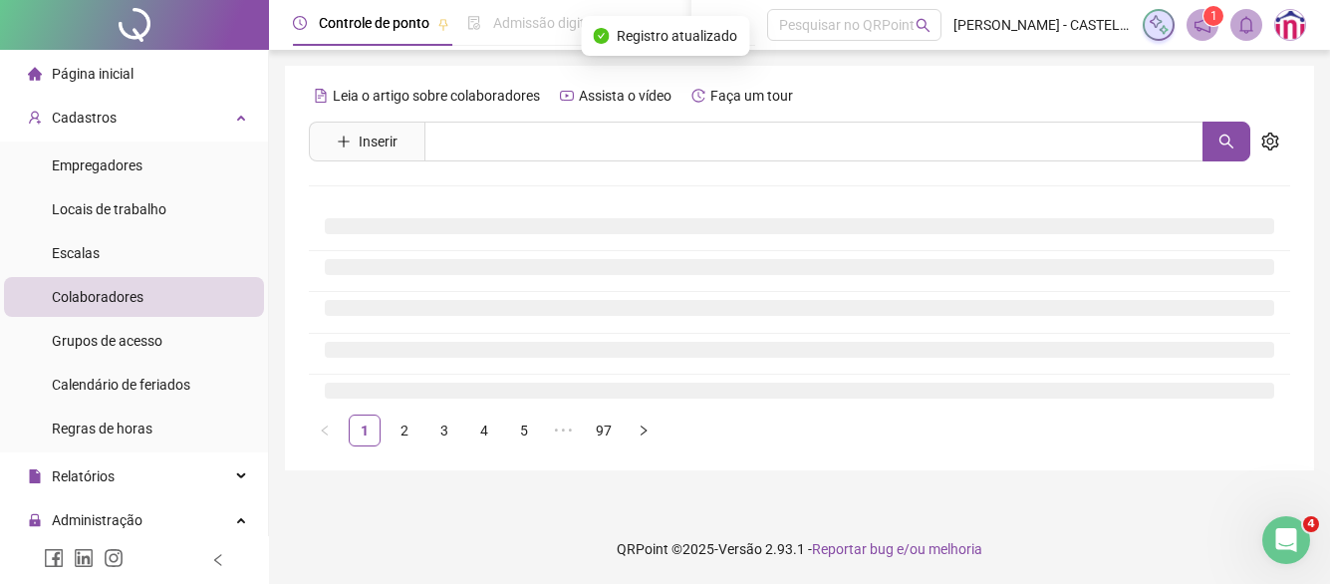
scroll to position [0, 0]
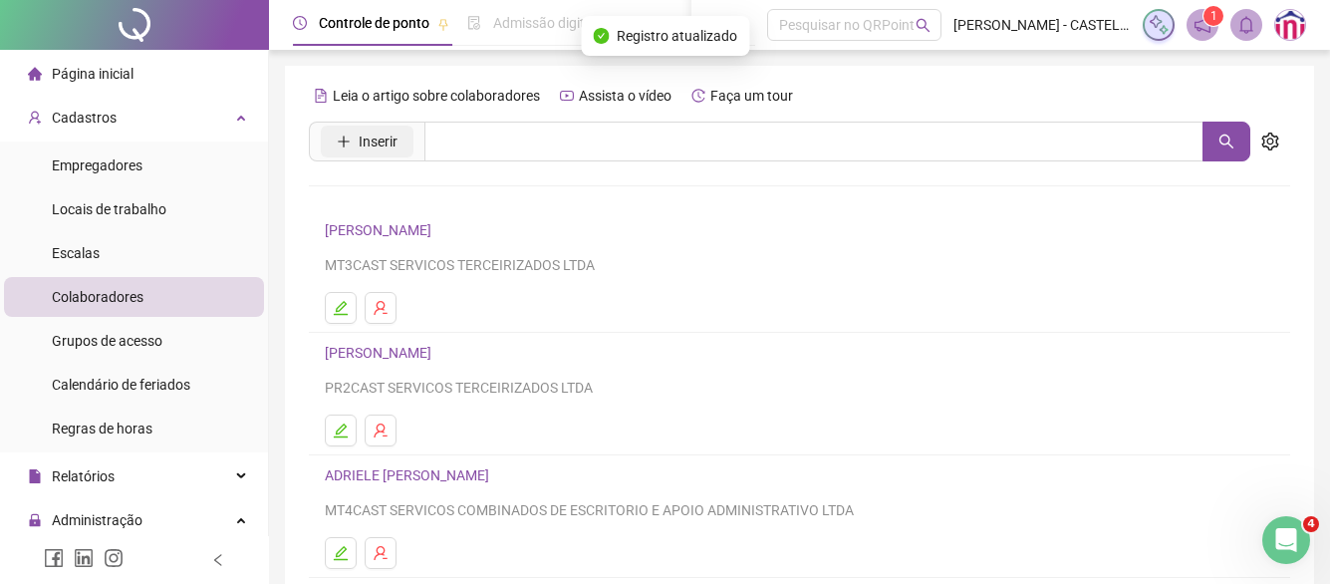
click at [350, 135] on icon "plus" at bounding box center [344, 142] width 14 height 14
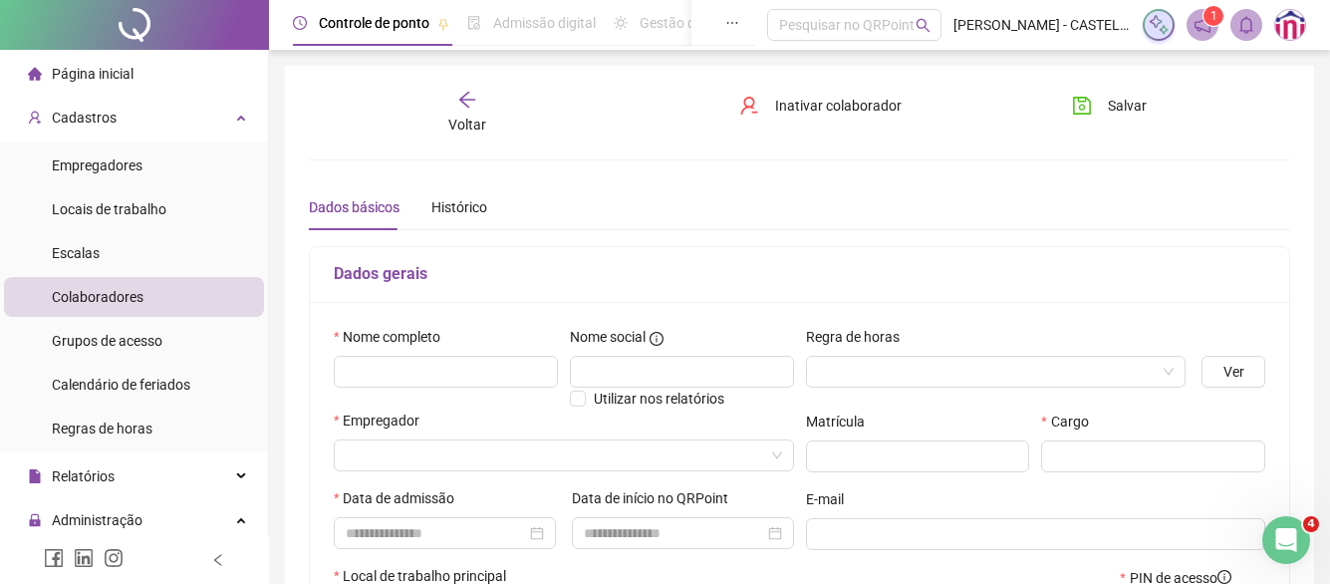
type input "*****"
click at [395, 383] on input "text" at bounding box center [446, 372] width 224 height 32
type input "**********"
click at [856, 367] on input "search" at bounding box center [987, 372] width 339 height 30
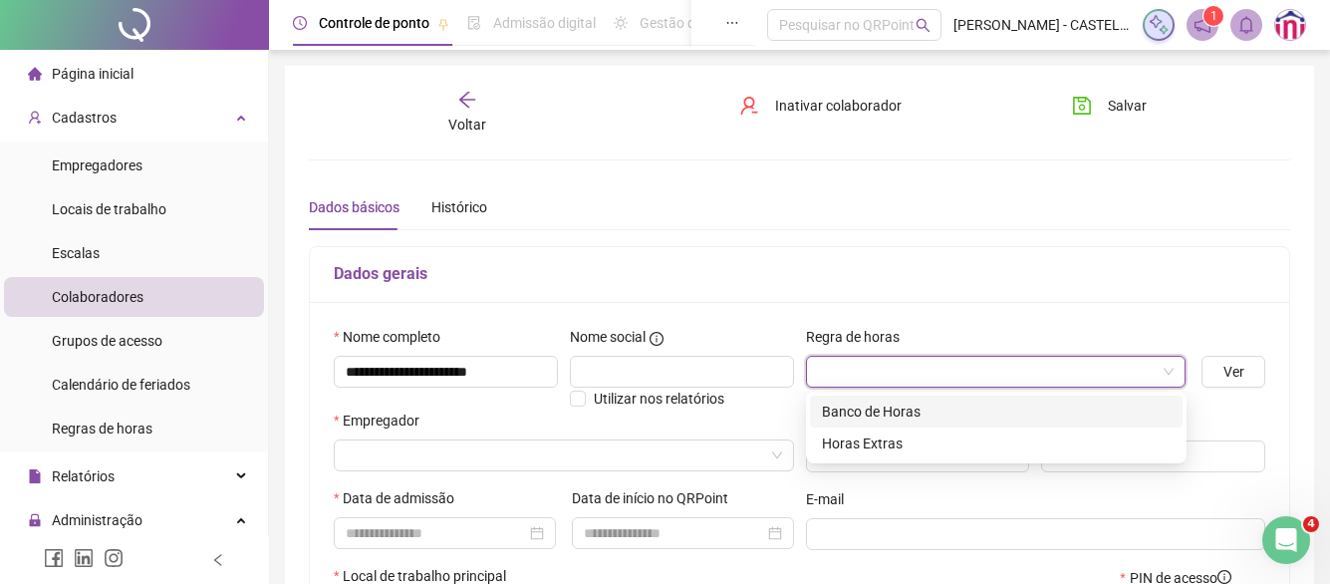
click at [863, 409] on div "Banco de Horas" at bounding box center [996, 412] width 349 height 22
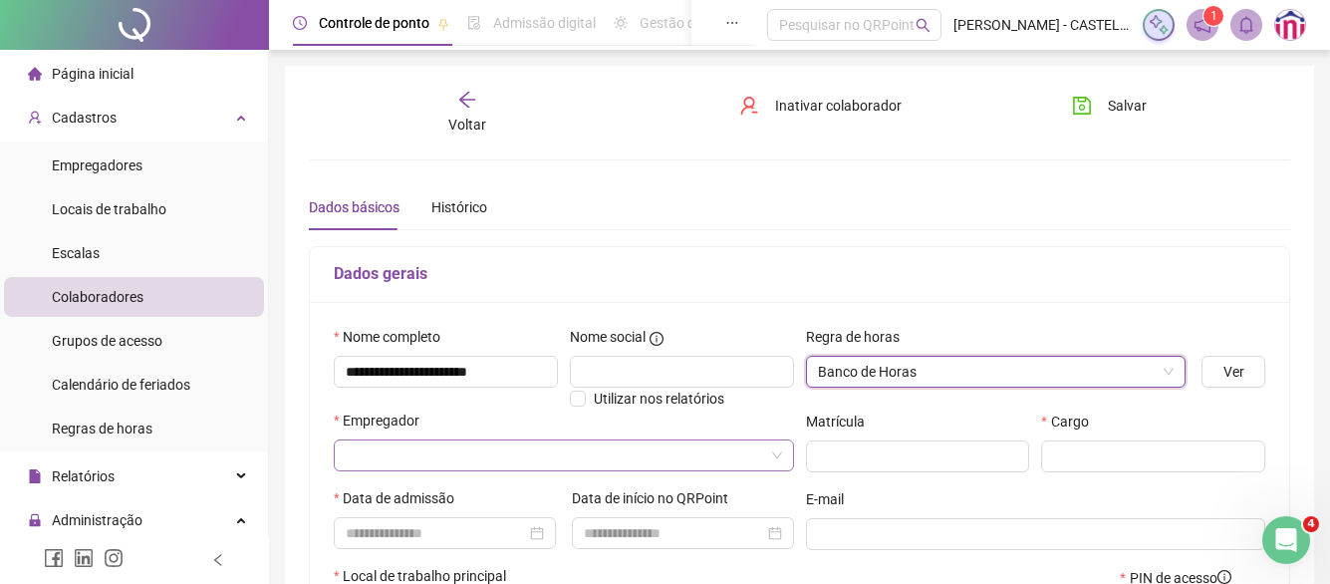
click at [637, 466] on input "search" at bounding box center [555, 455] width 419 height 30
click at [589, 463] on input "search" at bounding box center [555, 455] width 419 height 30
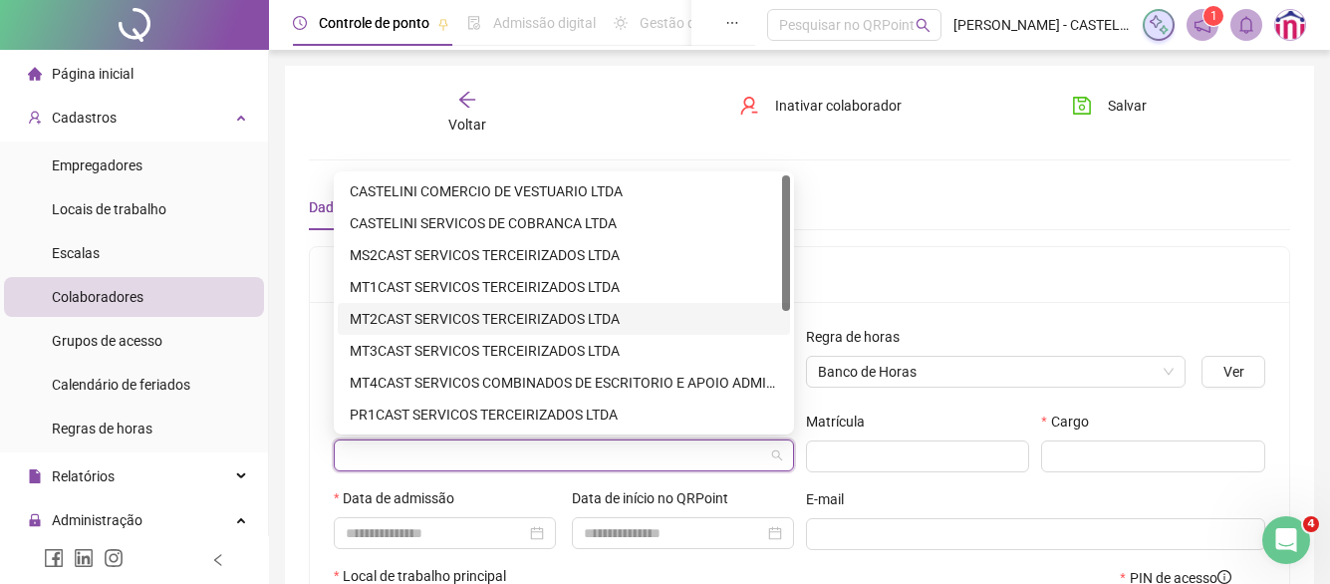
click at [560, 311] on div "MT2CAST SERVICOS TERCEIRIZADOS LTDA" at bounding box center [564, 319] width 429 height 22
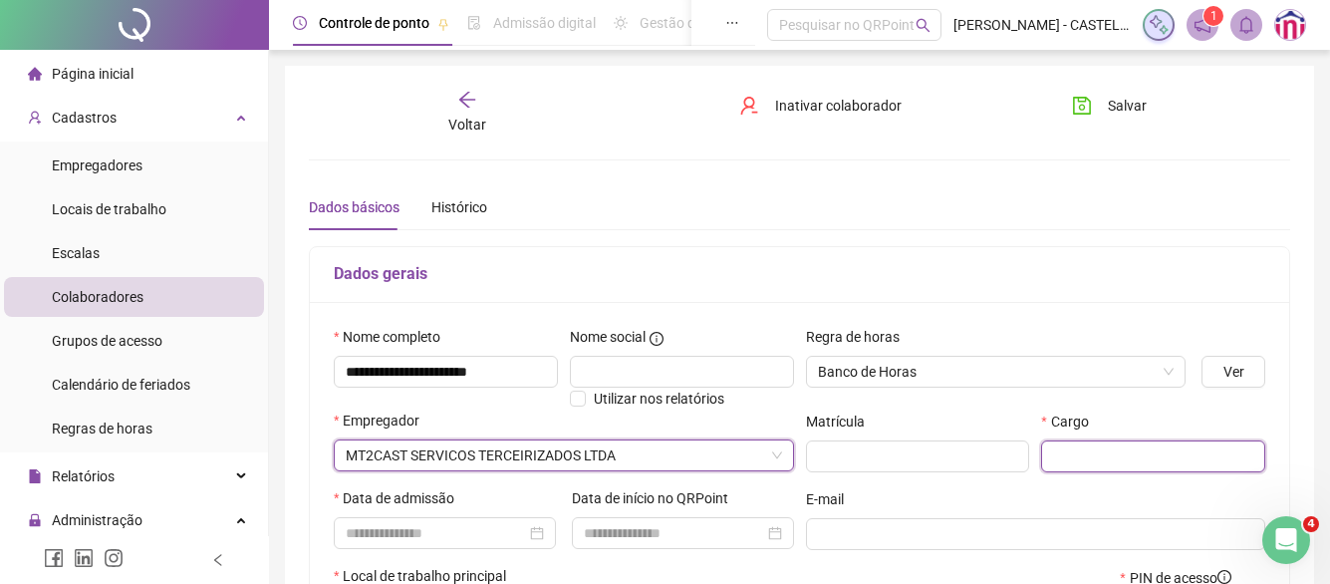
click at [1108, 461] on input "text" at bounding box center [1153, 456] width 224 height 32
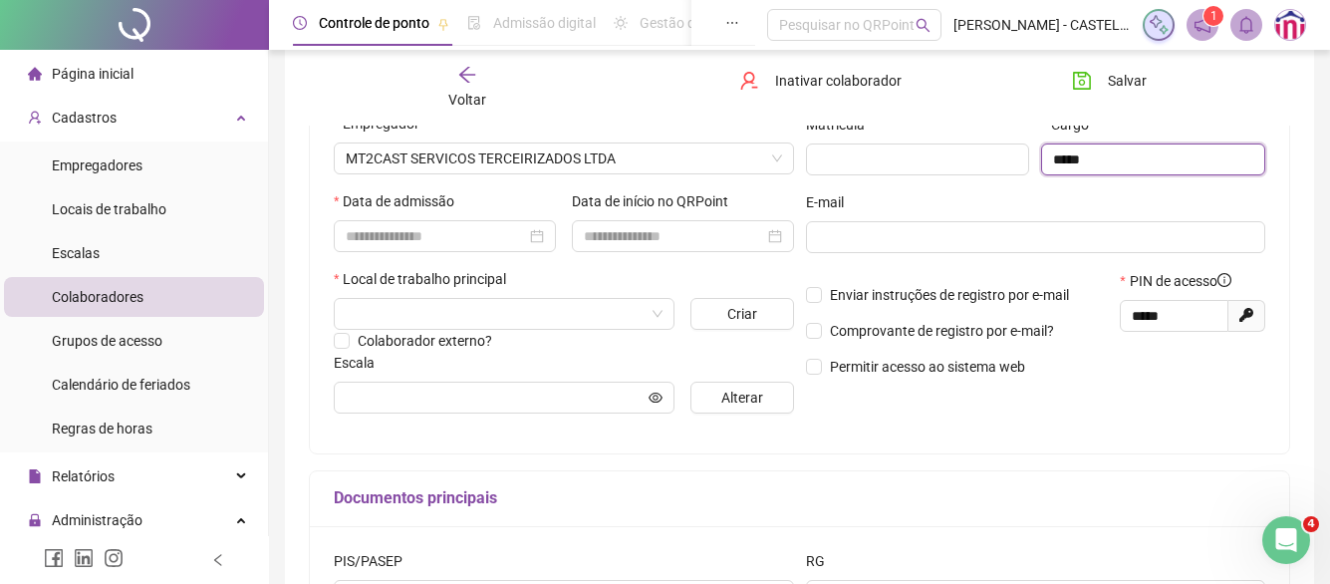
scroll to position [299, 0]
type input "*****"
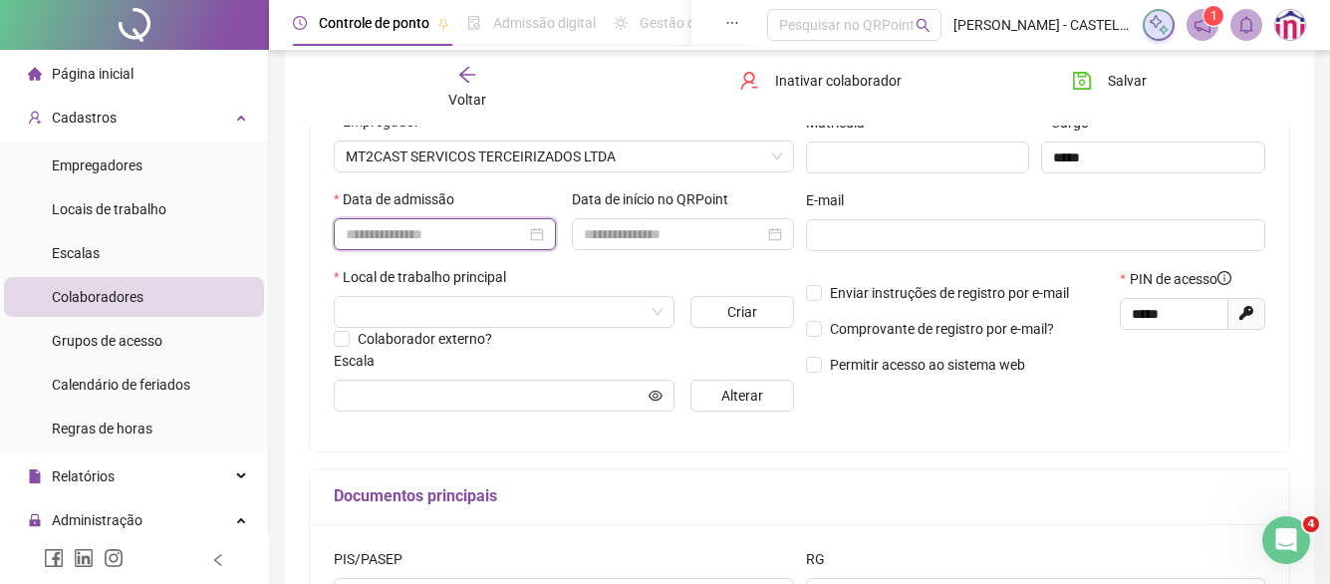
click at [398, 243] on input at bounding box center [436, 234] width 180 height 22
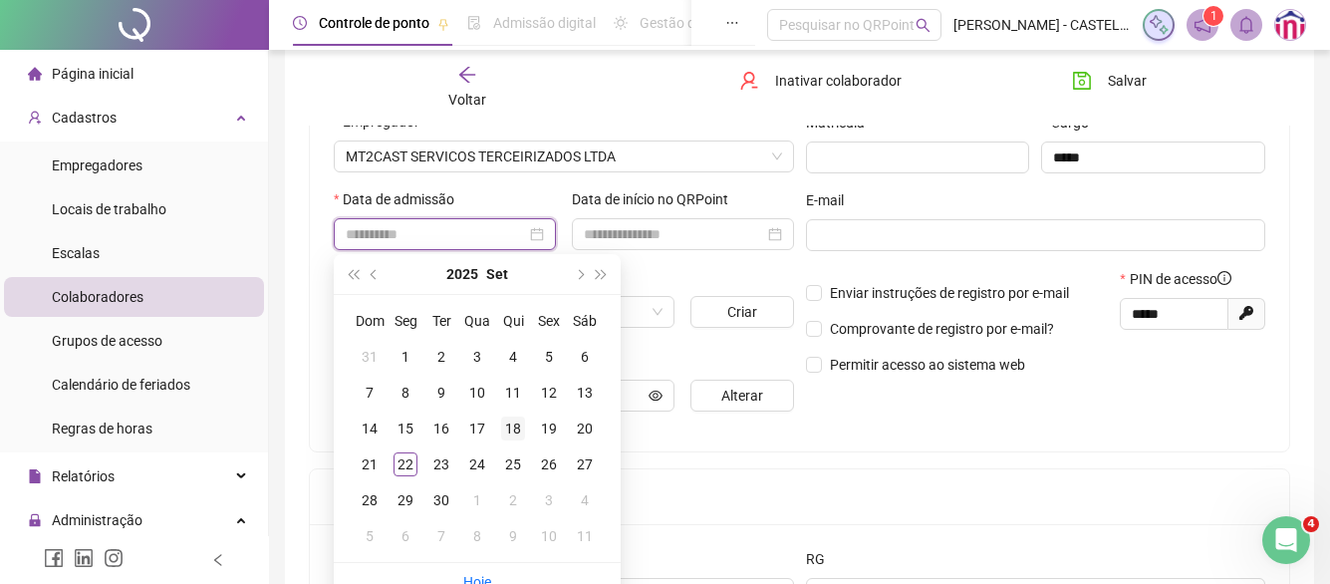
type input "**********"
click at [509, 420] on div "18" at bounding box center [513, 429] width 24 height 24
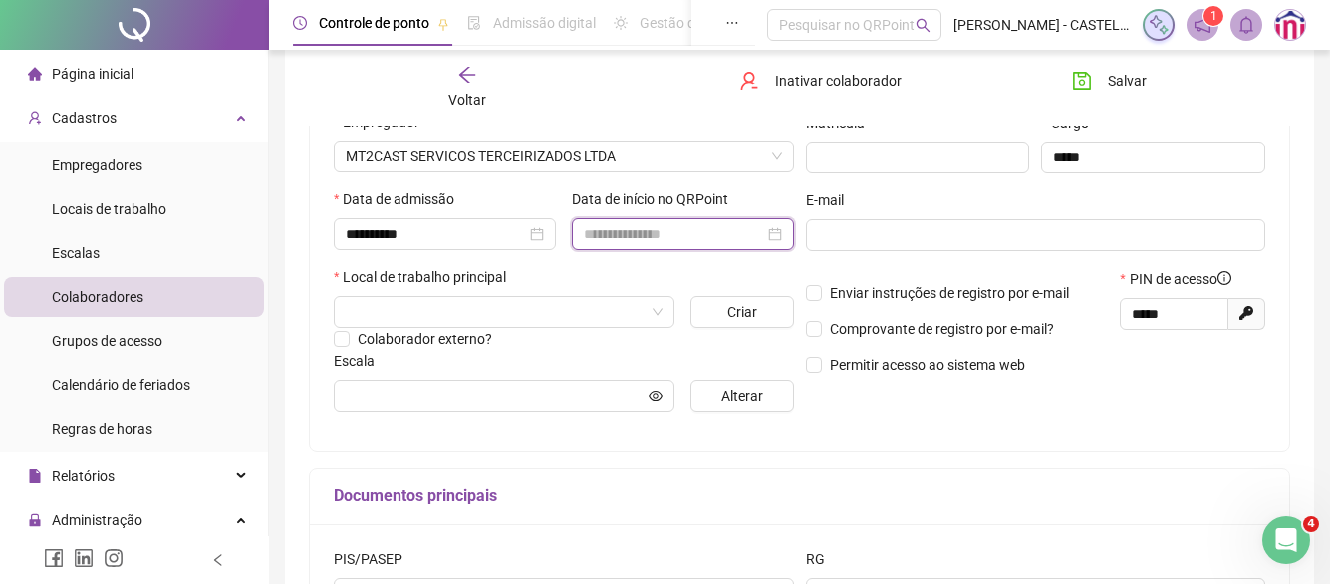
click at [682, 234] on input at bounding box center [674, 234] width 180 height 22
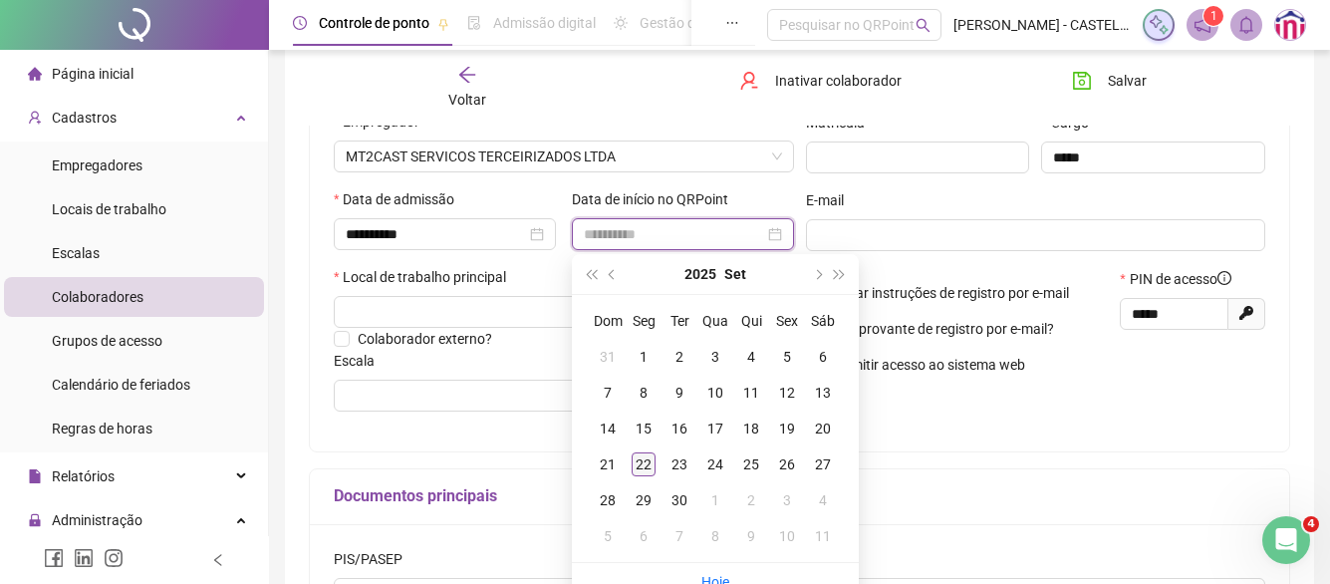
type input "**********"
click at [638, 460] on div "22" at bounding box center [644, 464] width 24 height 24
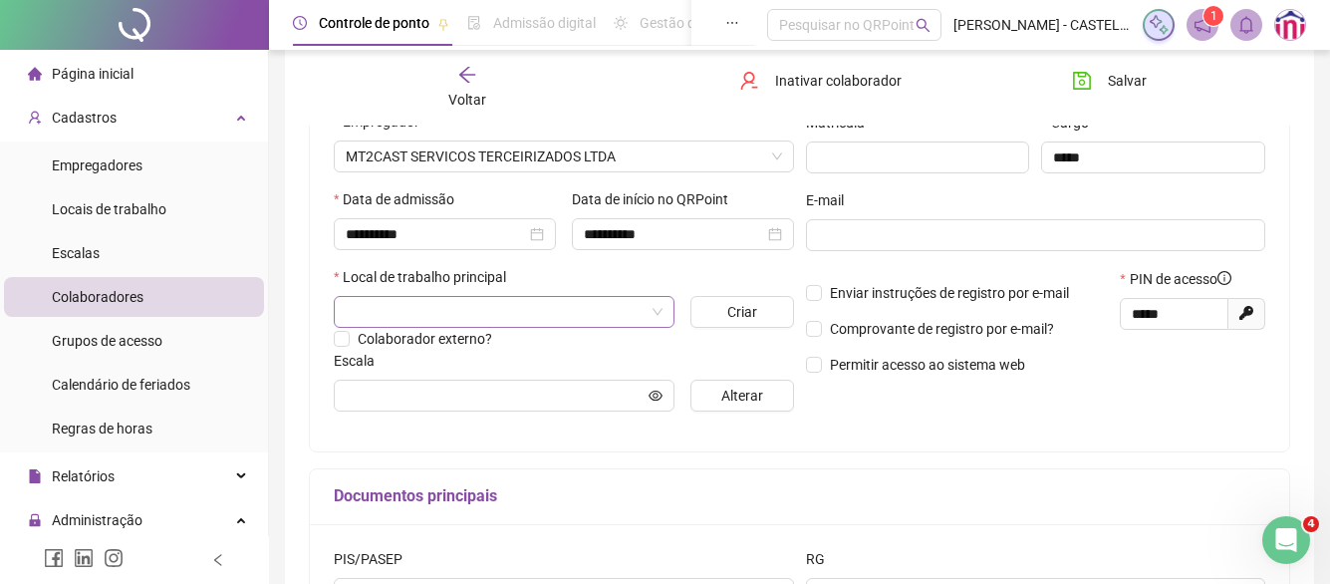
click at [371, 321] on input "search" at bounding box center [495, 312] width 299 height 30
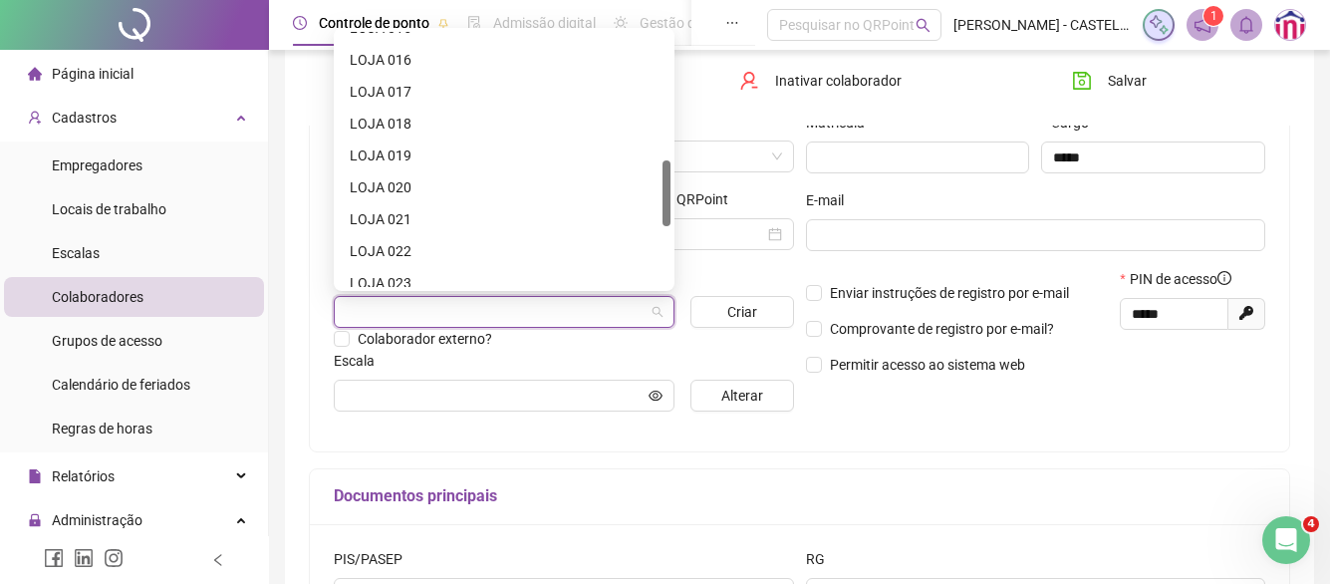
scroll to position [698, 0]
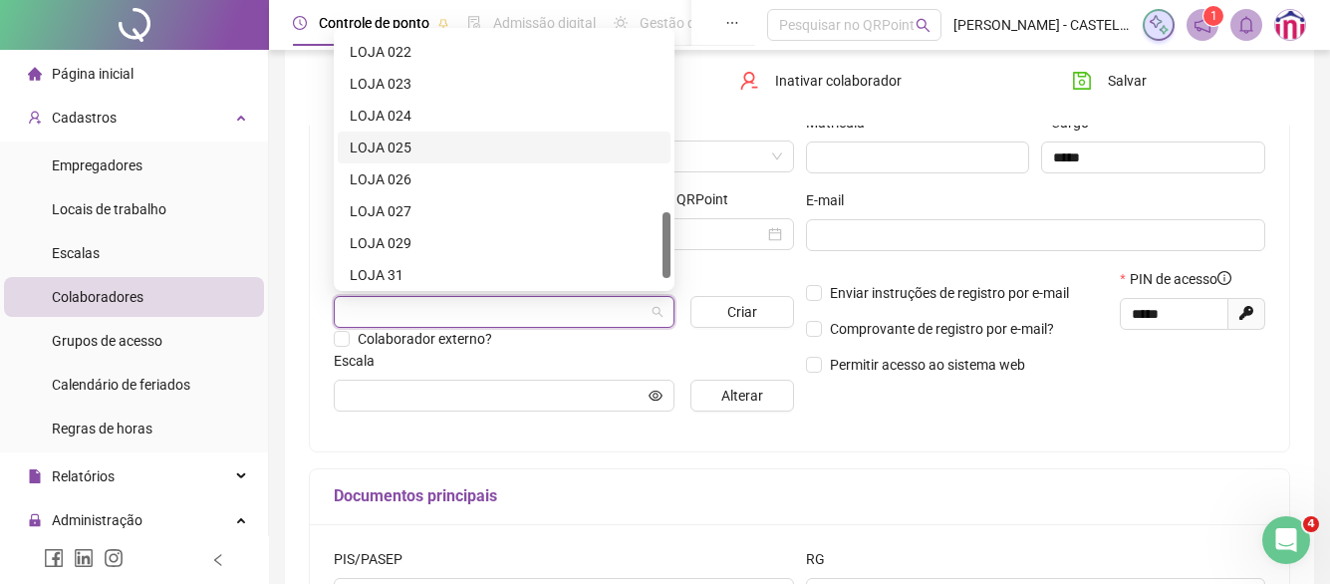
click at [402, 151] on div "LOJA 025" at bounding box center [504, 148] width 309 height 22
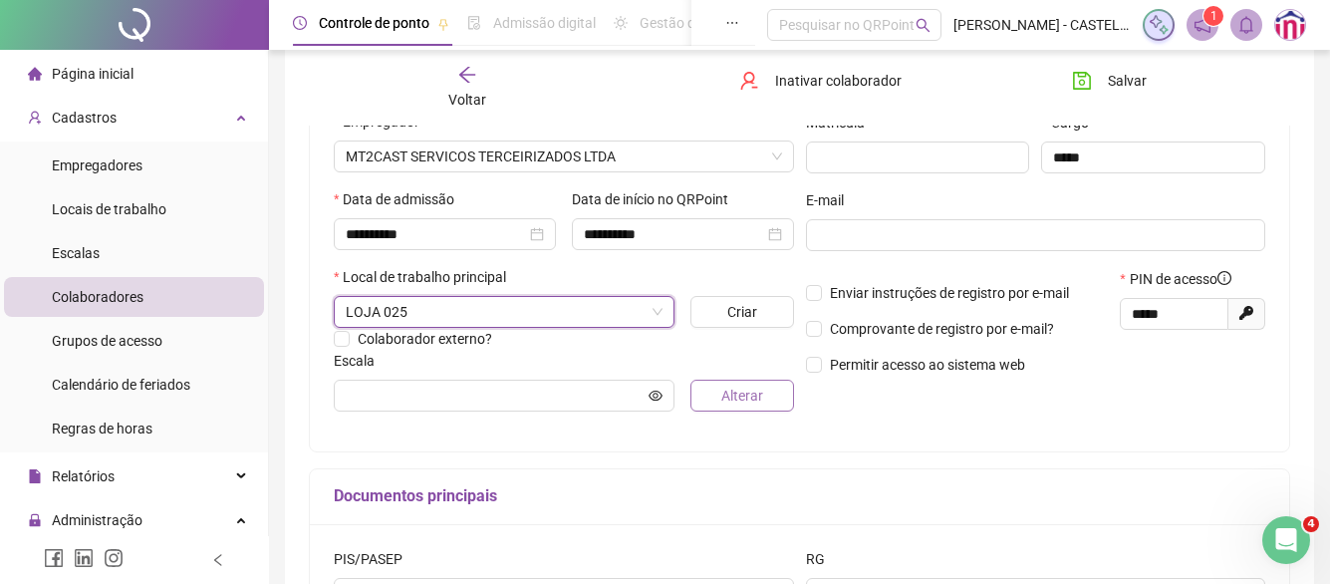
click at [740, 391] on span "Alterar" at bounding box center [743, 396] width 42 height 22
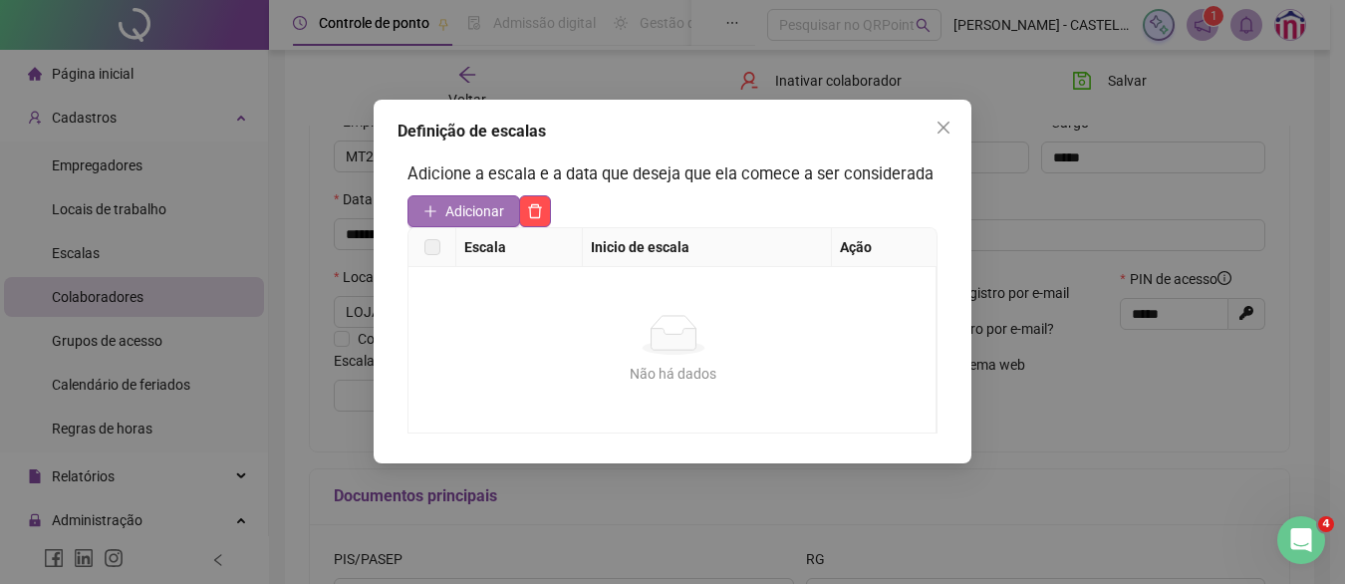
click at [487, 207] on span "Adicionar" at bounding box center [474, 211] width 59 height 22
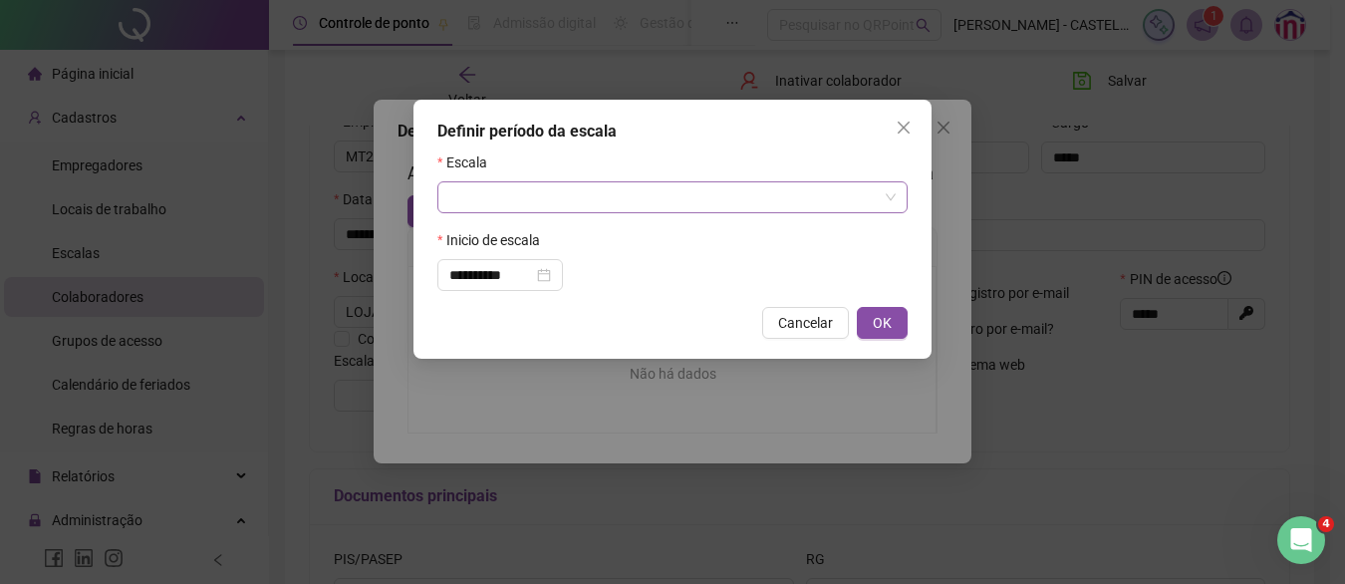
click at [483, 193] on input "search" at bounding box center [663, 197] width 429 height 30
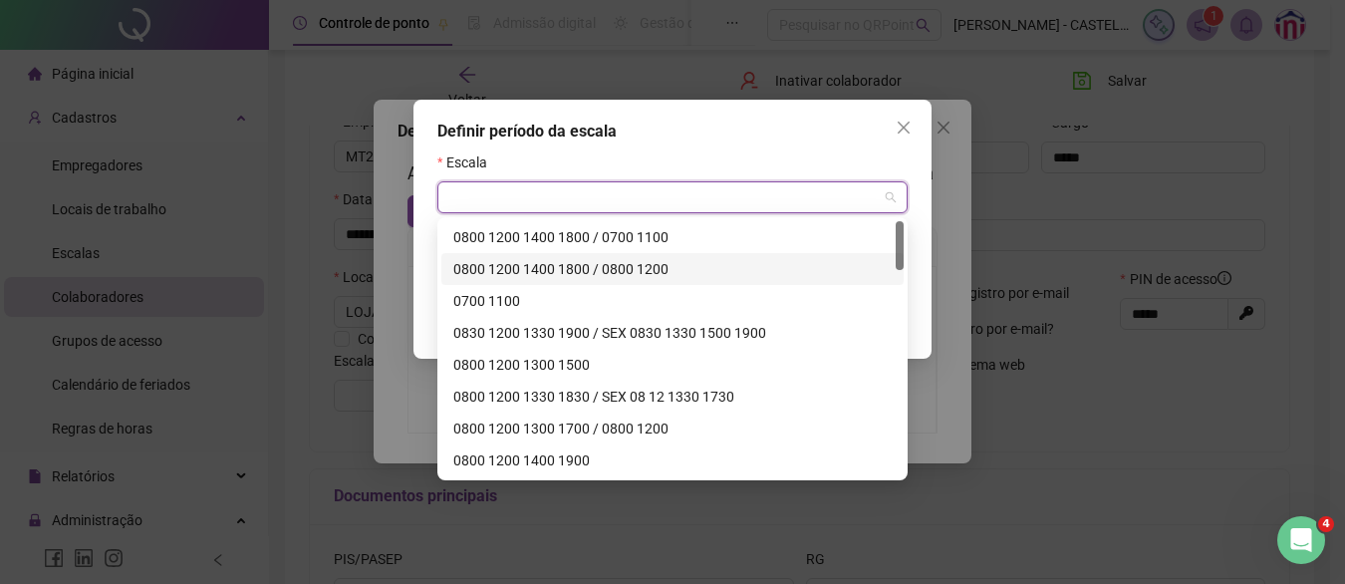
click at [550, 262] on div "0800 1200 1400 1800 / 0800 1200" at bounding box center [672, 269] width 439 height 22
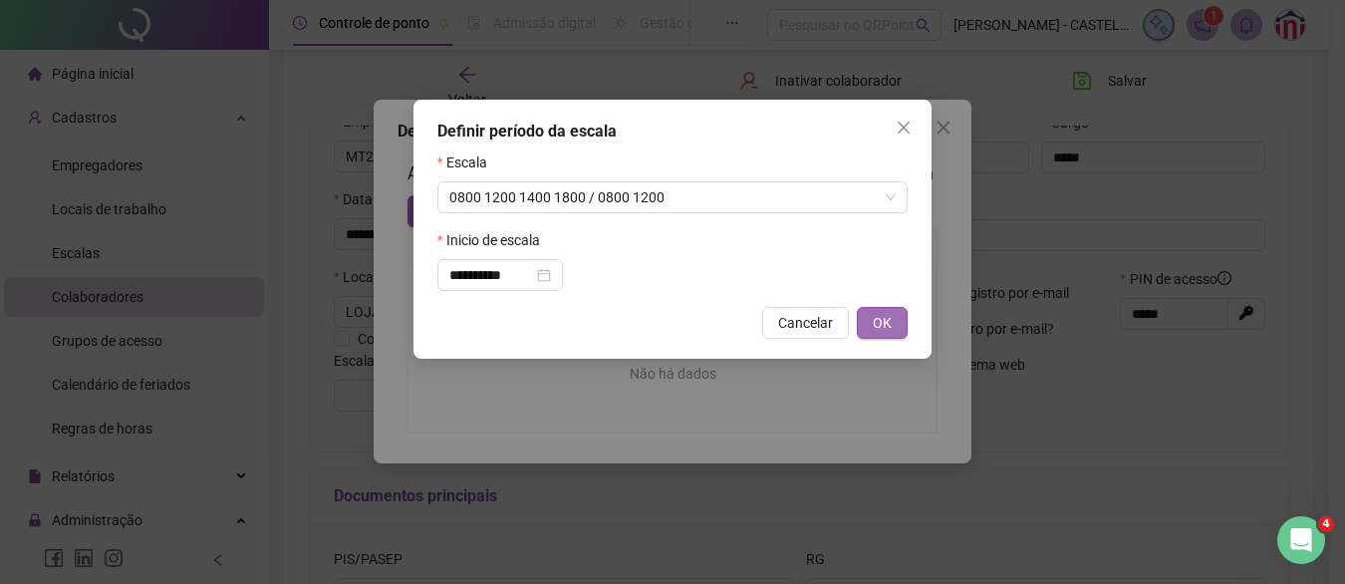
click at [885, 332] on span "OK" at bounding box center [882, 323] width 19 height 22
type input "**********"
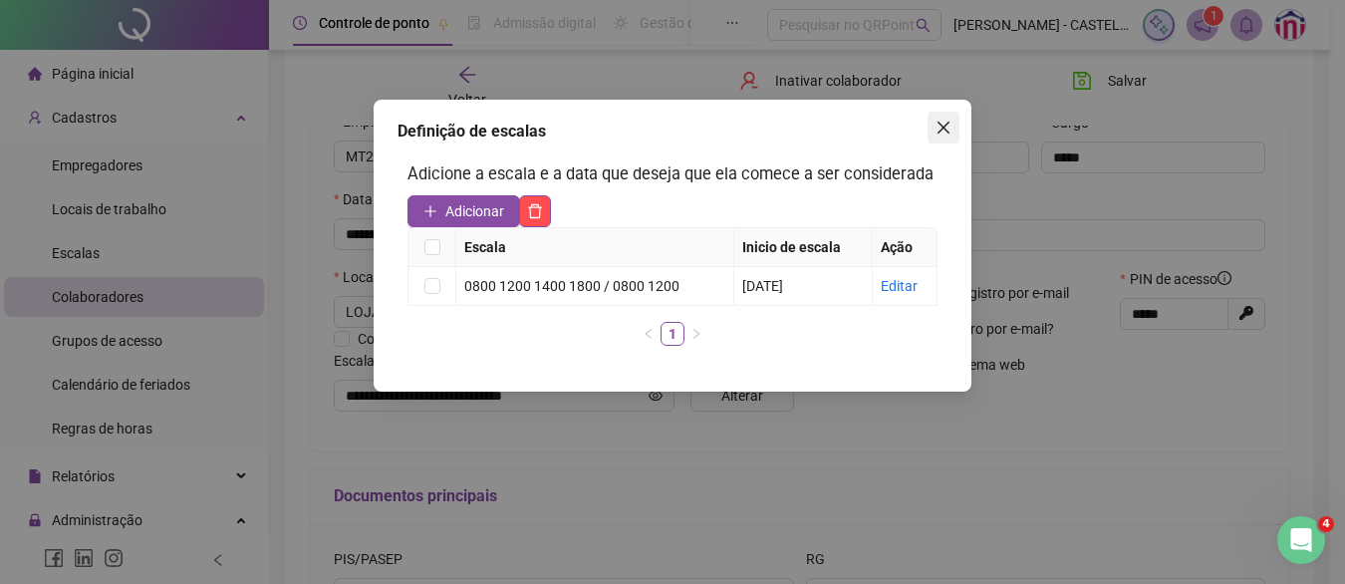
click at [938, 127] on icon "close" at bounding box center [944, 128] width 16 height 16
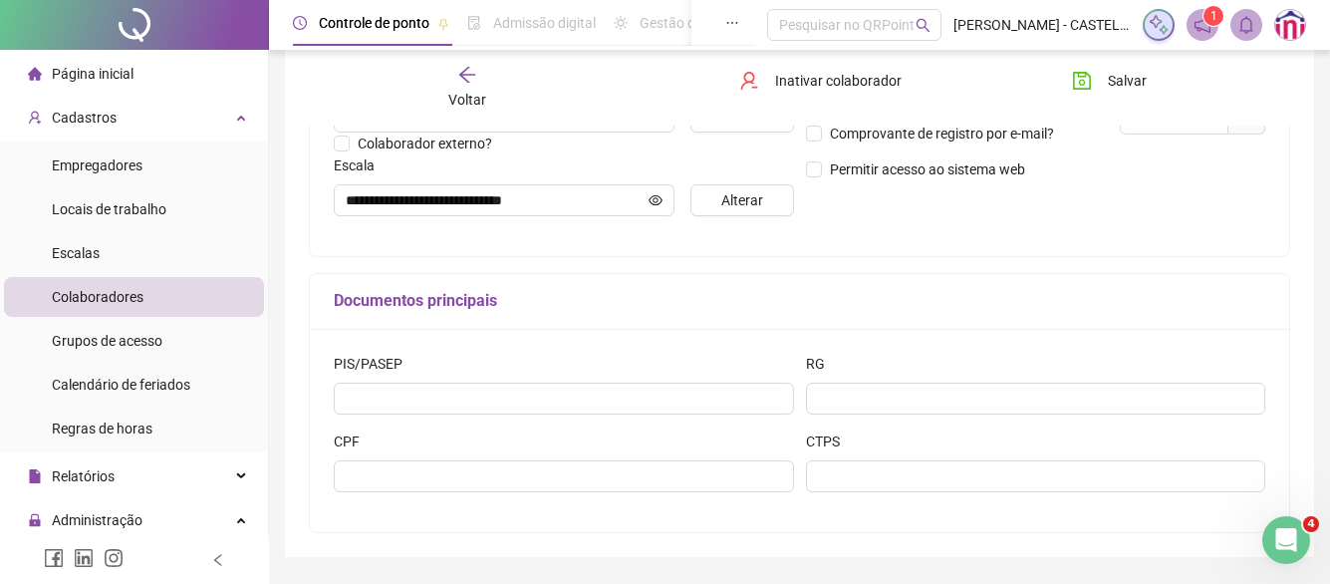
scroll to position [498, 0]
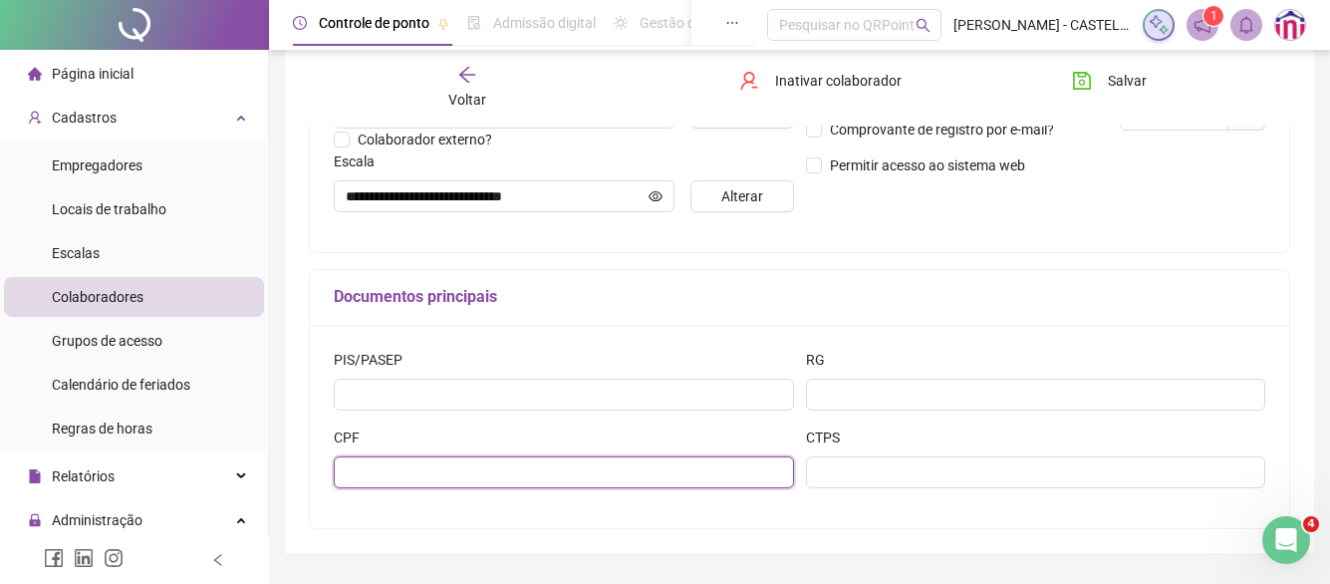
click at [570, 482] on input "text" at bounding box center [564, 472] width 460 height 32
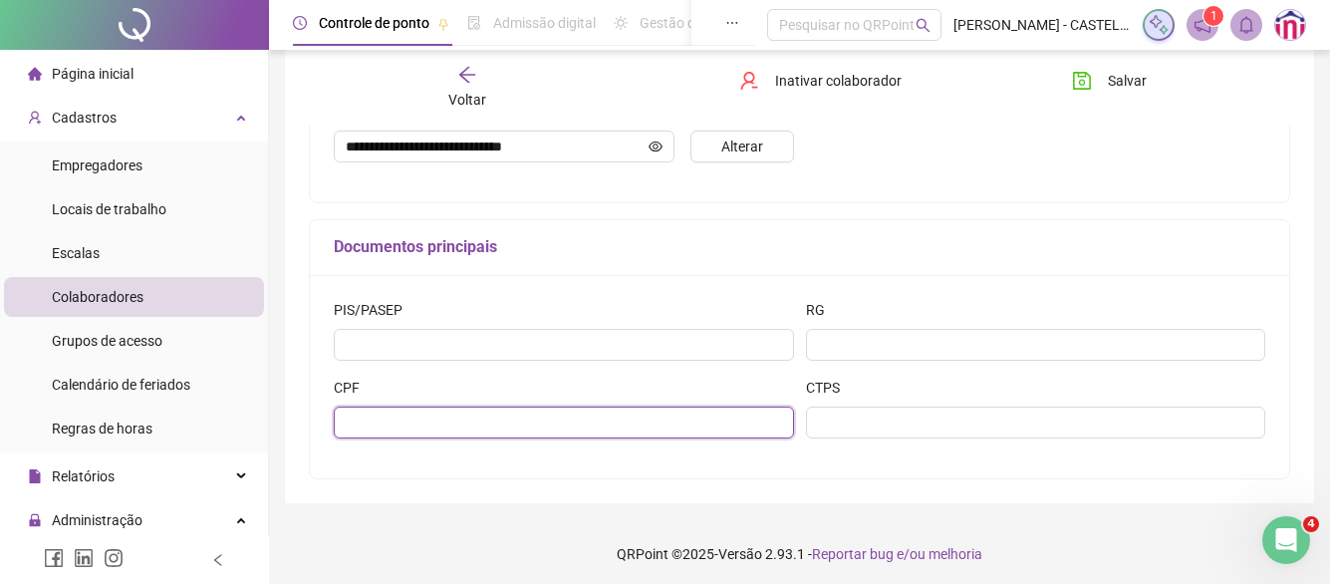
scroll to position [553, 0]
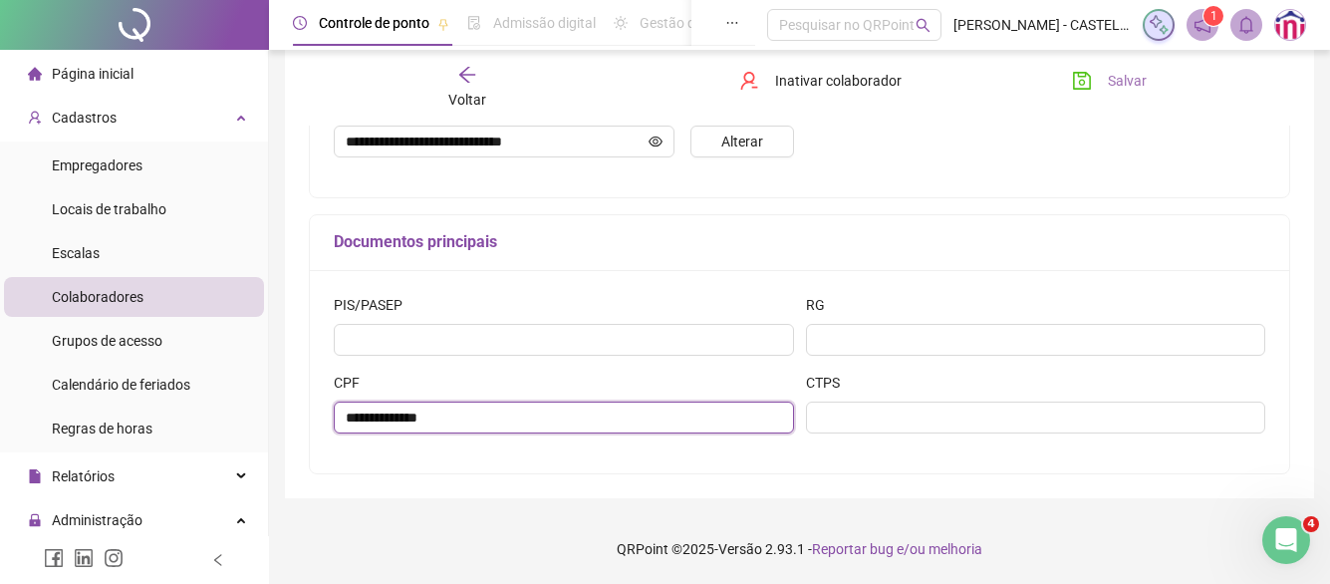
type input "**********"
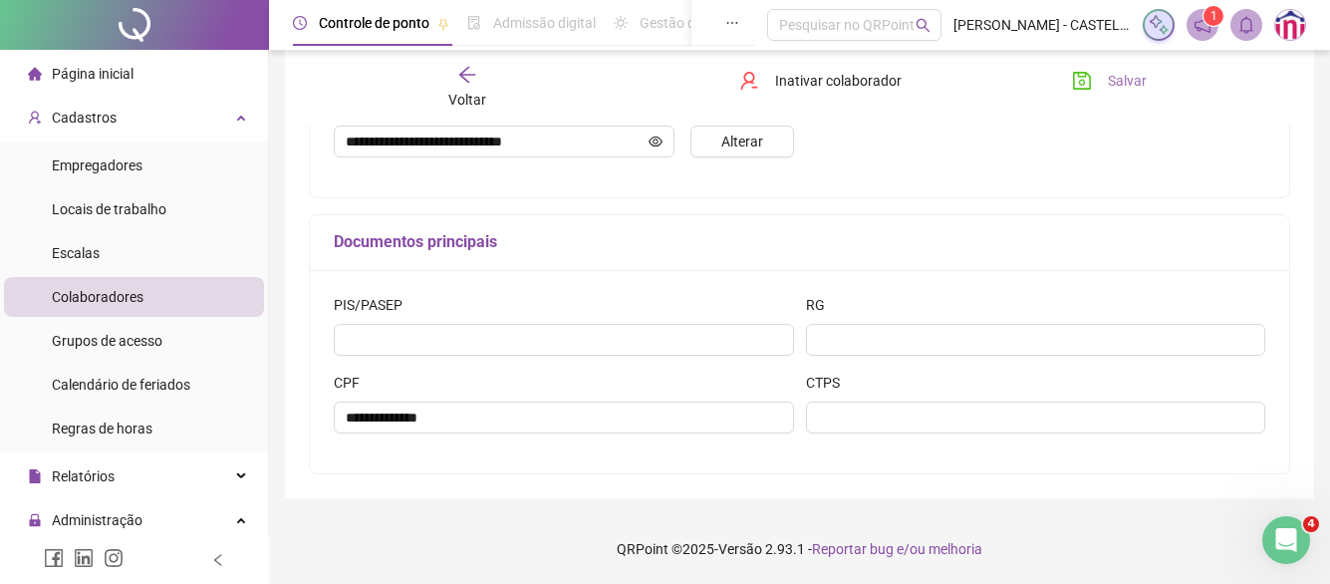
click at [1102, 73] on button "Salvar" at bounding box center [1109, 81] width 105 height 32
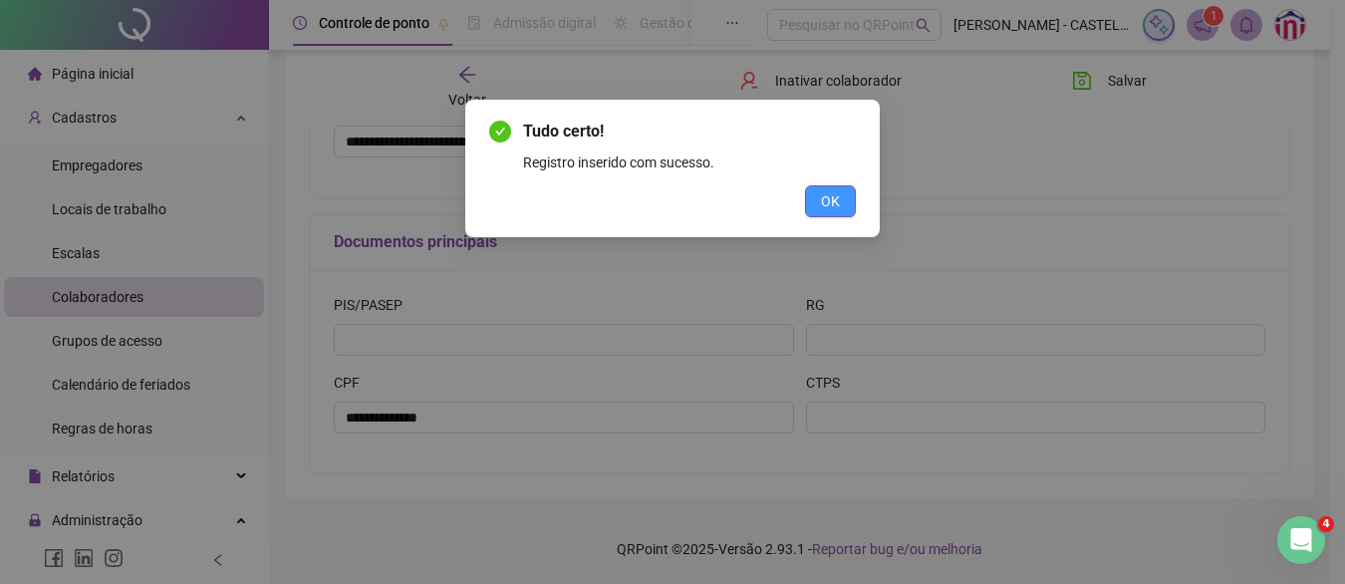
click at [822, 202] on span "OK" at bounding box center [830, 201] width 19 height 22
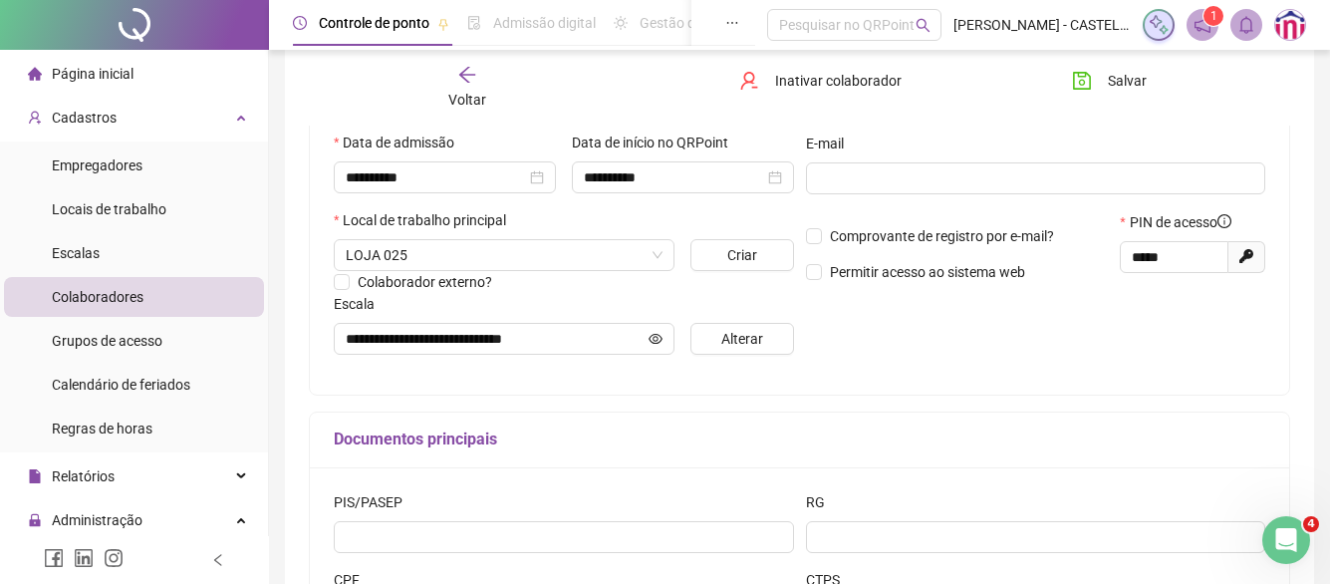
scroll to position [354, 0]
drag, startPoint x: 1183, startPoint y: 262, endPoint x: 1095, endPoint y: 261, distance: 87.7
click at [1095, 261] on div "Comprovante de registro por e-mail? Permitir acesso ao sistema web PIN de acess…" at bounding box center [1036, 256] width 472 height 86
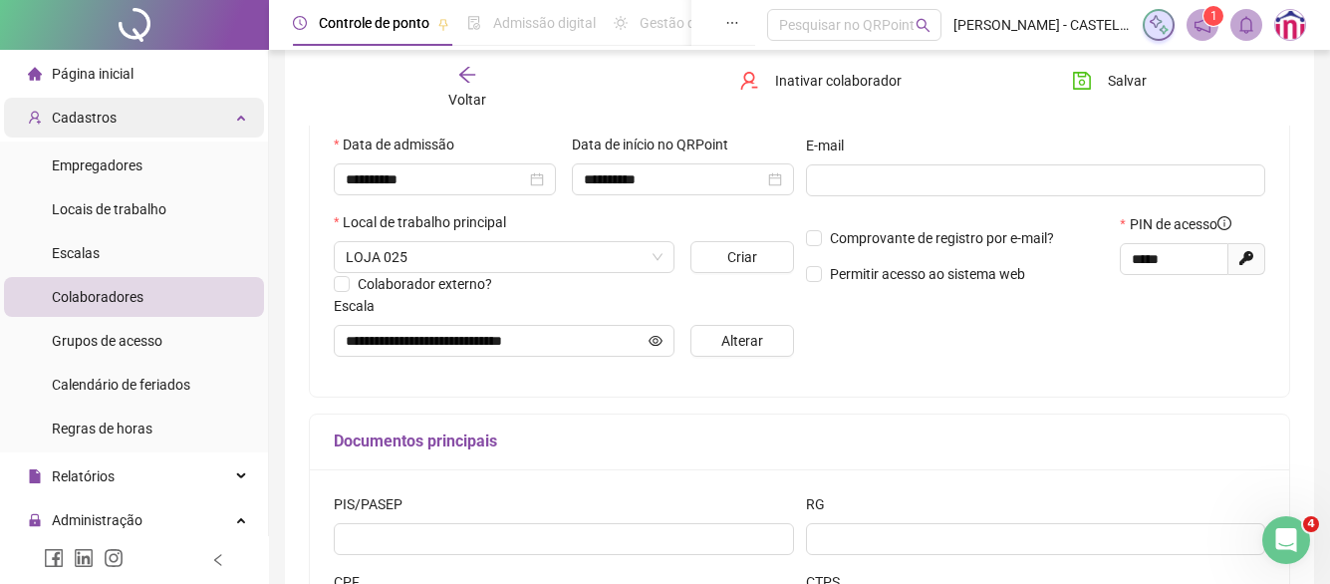
click at [225, 119] on div "Cadastros" at bounding box center [134, 118] width 260 height 40
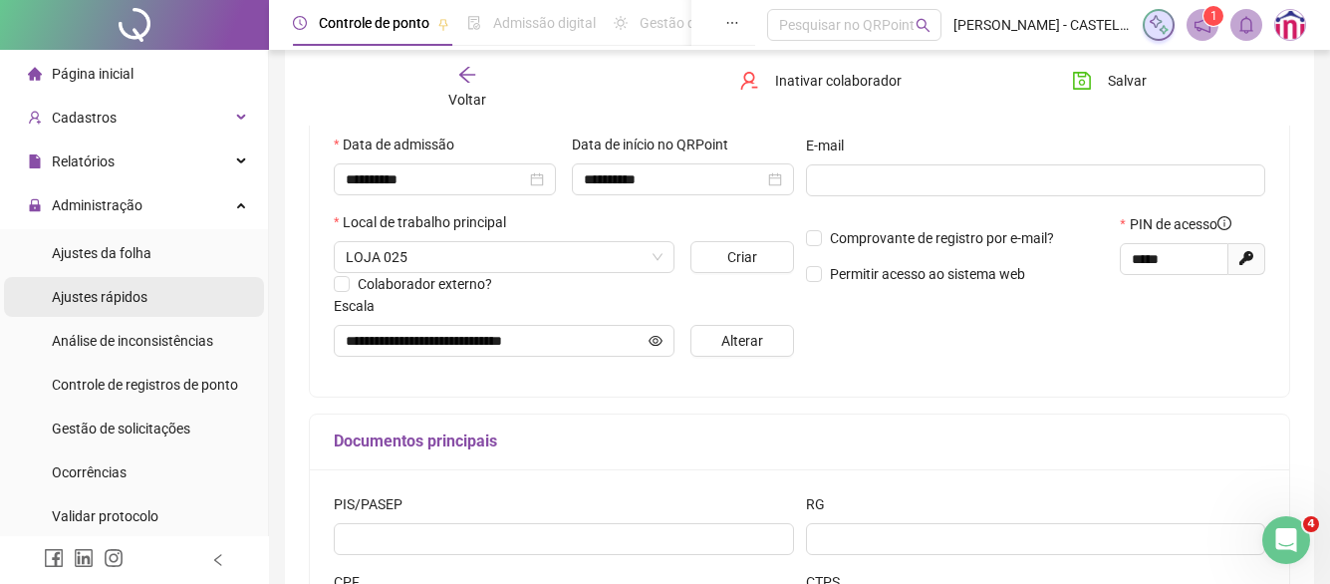
click at [152, 286] on li "Ajustes rápidos" at bounding box center [134, 297] width 260 height 40
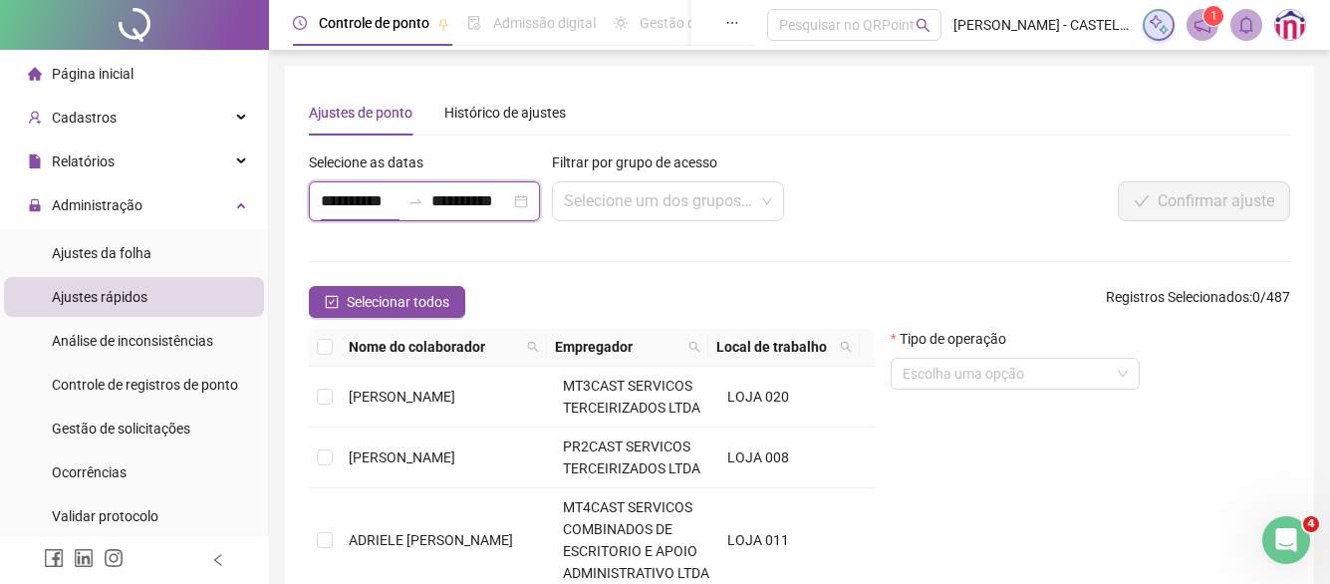
click at [339, 199] on input "**********" at bounding box center [360, 201] width 79 height 24
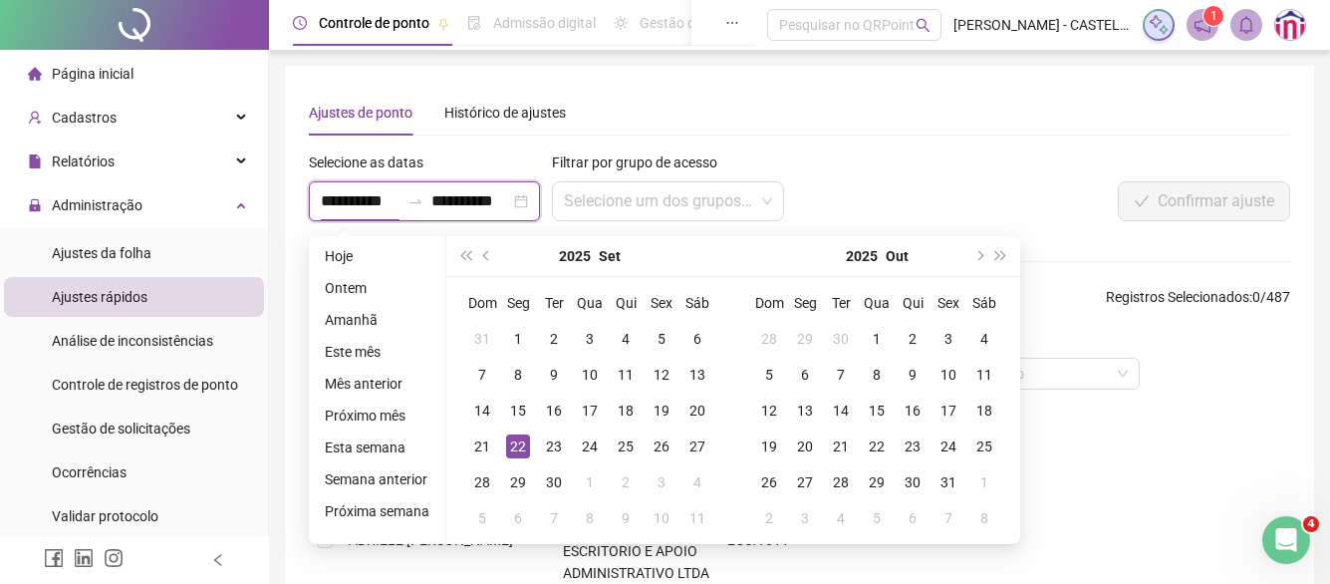
type input "**********"
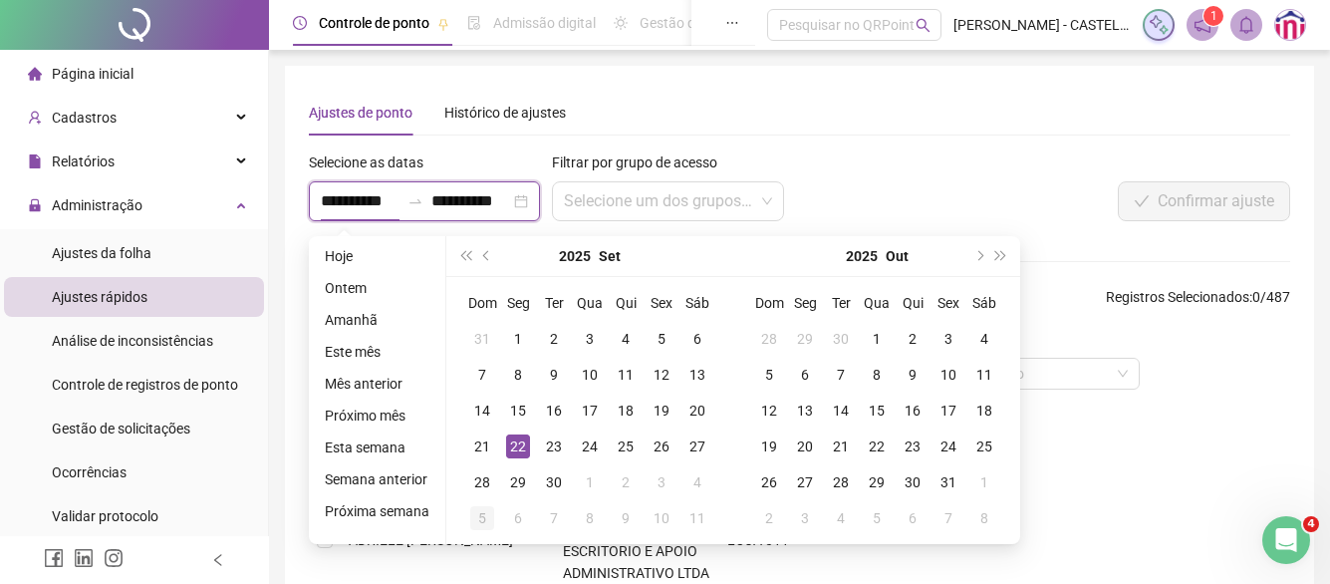
type input "**********"
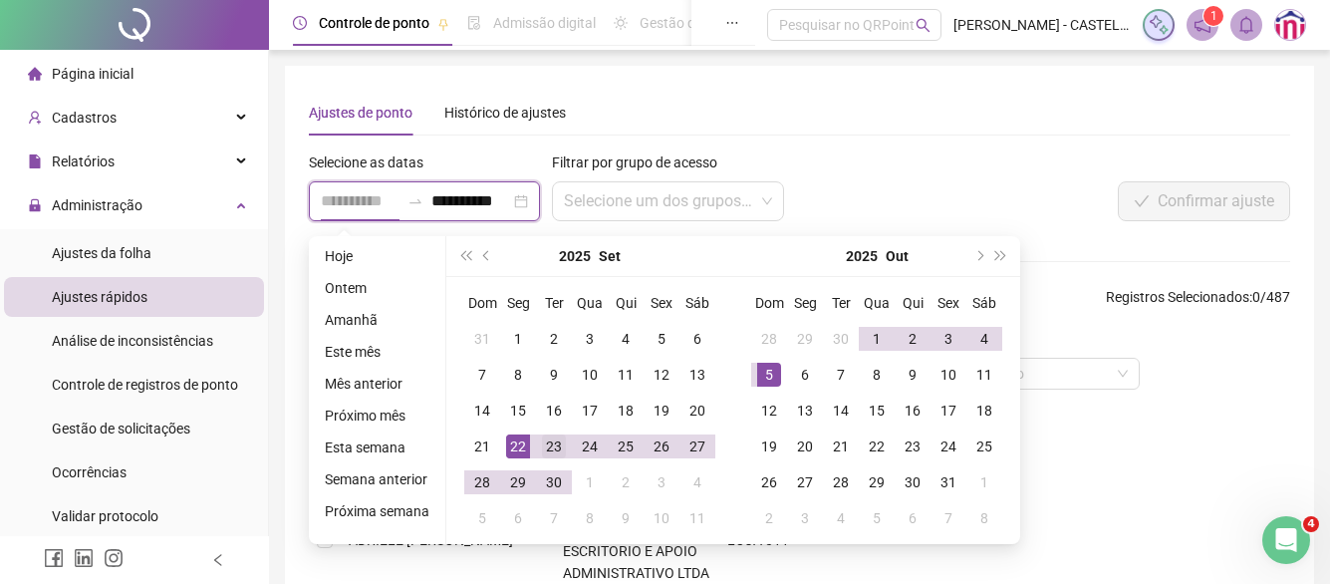
type input "**********"
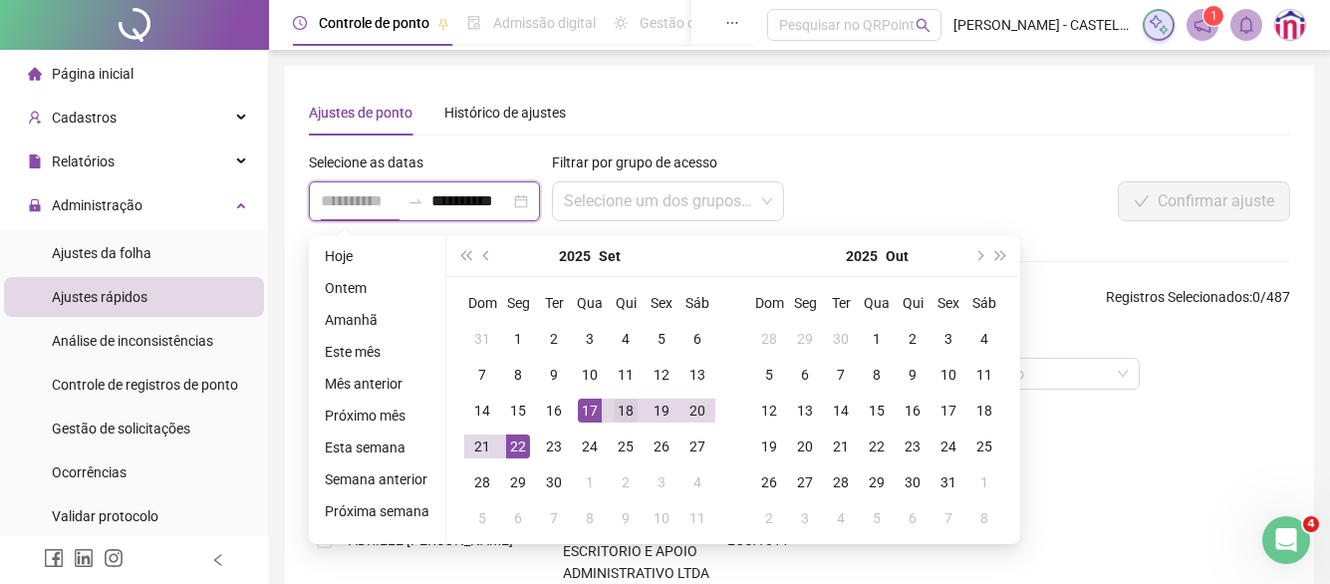
type input "**********"
click at [619, 413] on div "18" at bounding box center [626, 411] width 24 height 24
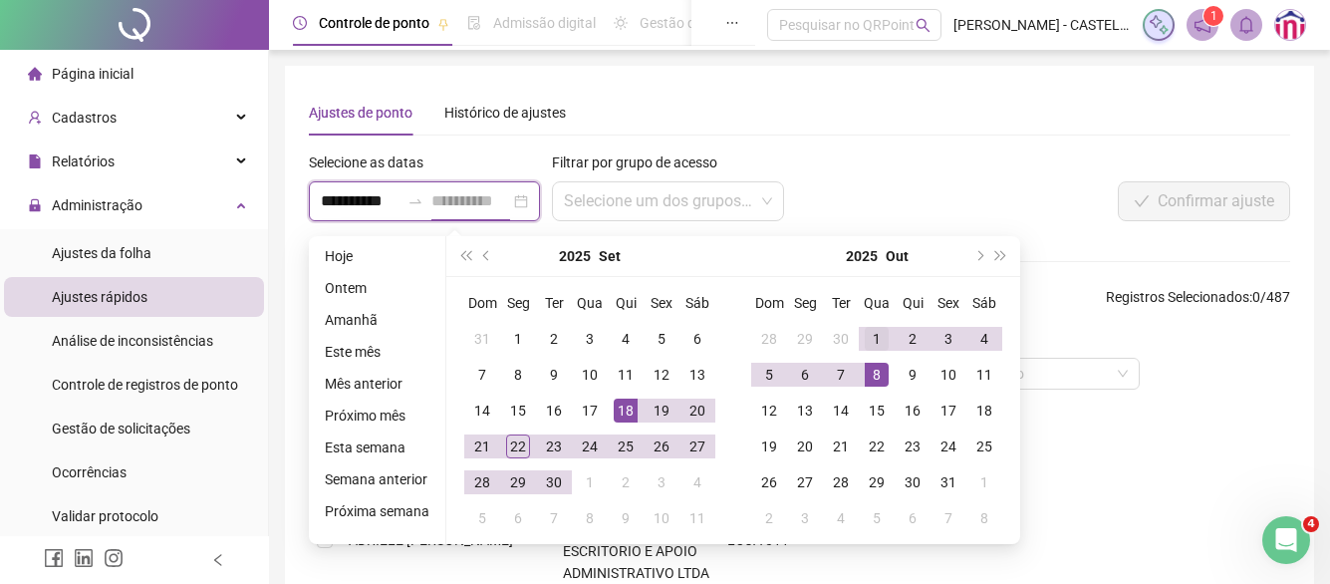
type input "**********"
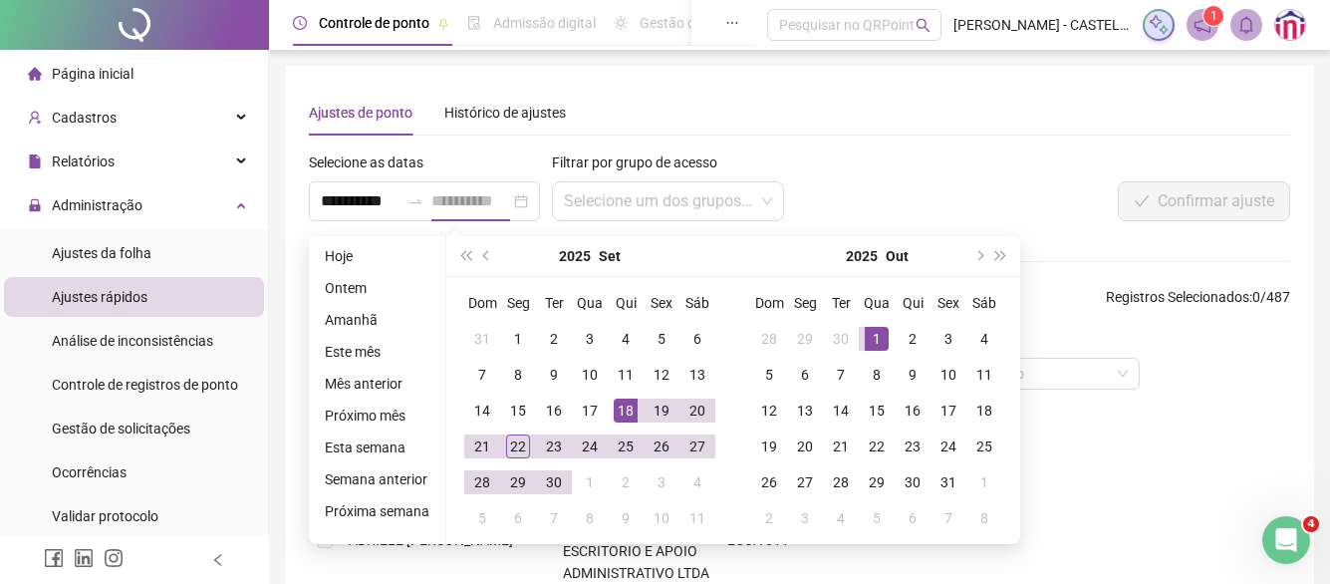
click at [874, 337] on div "1" at bounding box center [877, 339] width 24 height 24
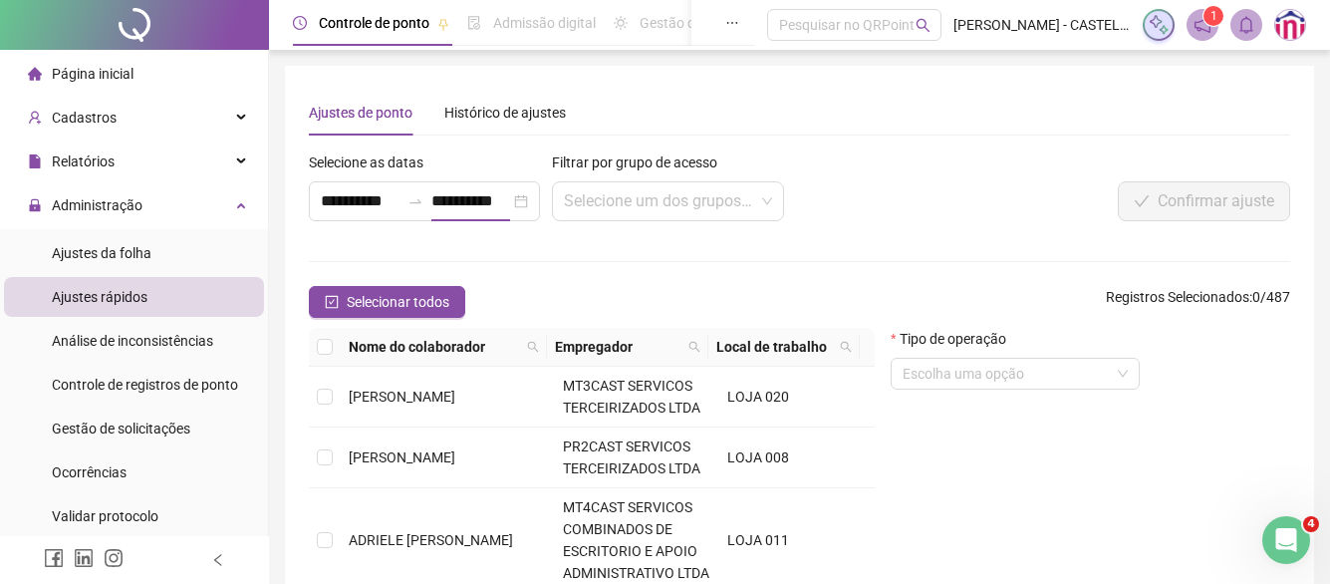
scroll to position [0, 0]
click at [535, 339] on span at bounding box center [533, 347] width 20 height 30
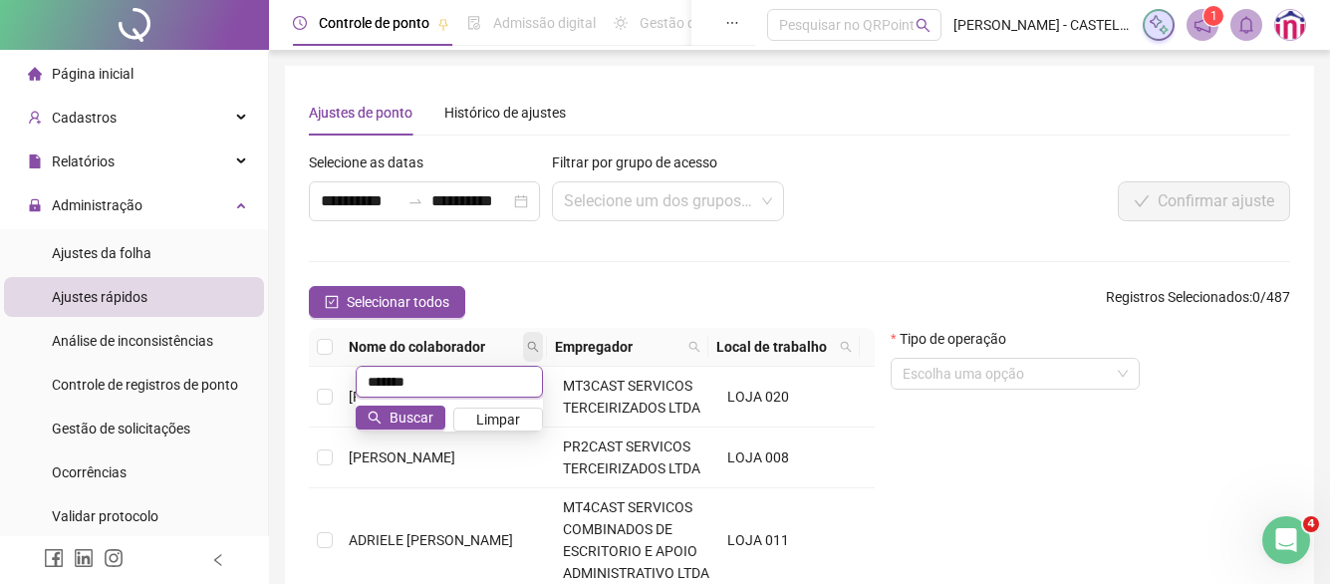
type input "*******"
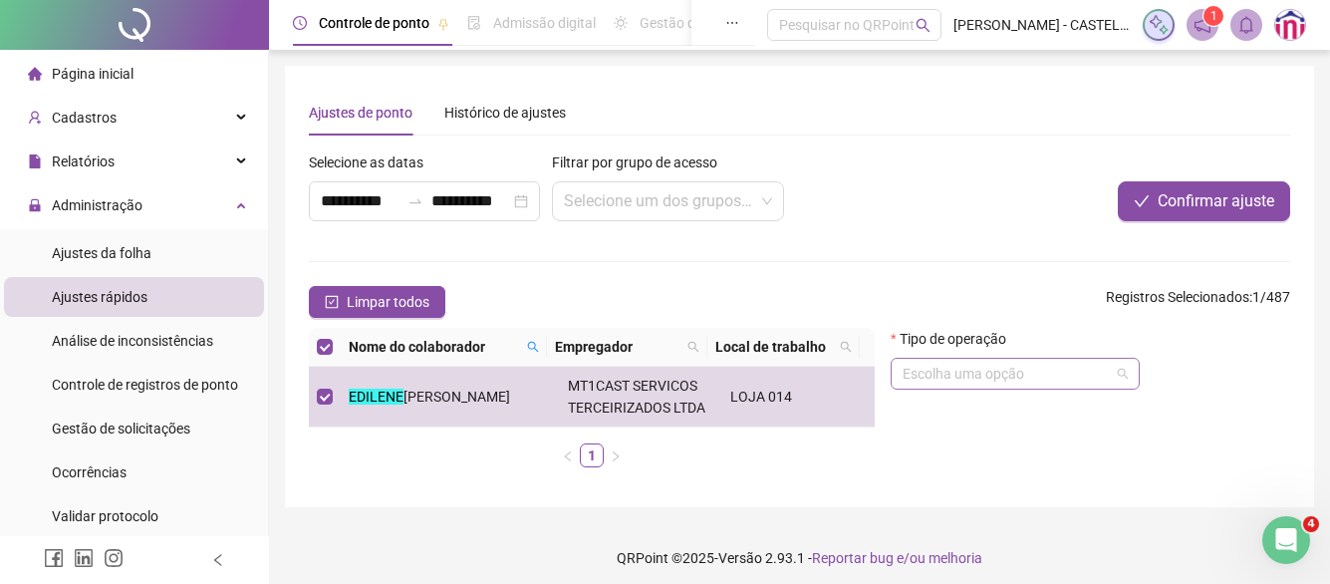
click at [1025, 379] on input "search" at bounding box center [1006, 374] width 207 height 30
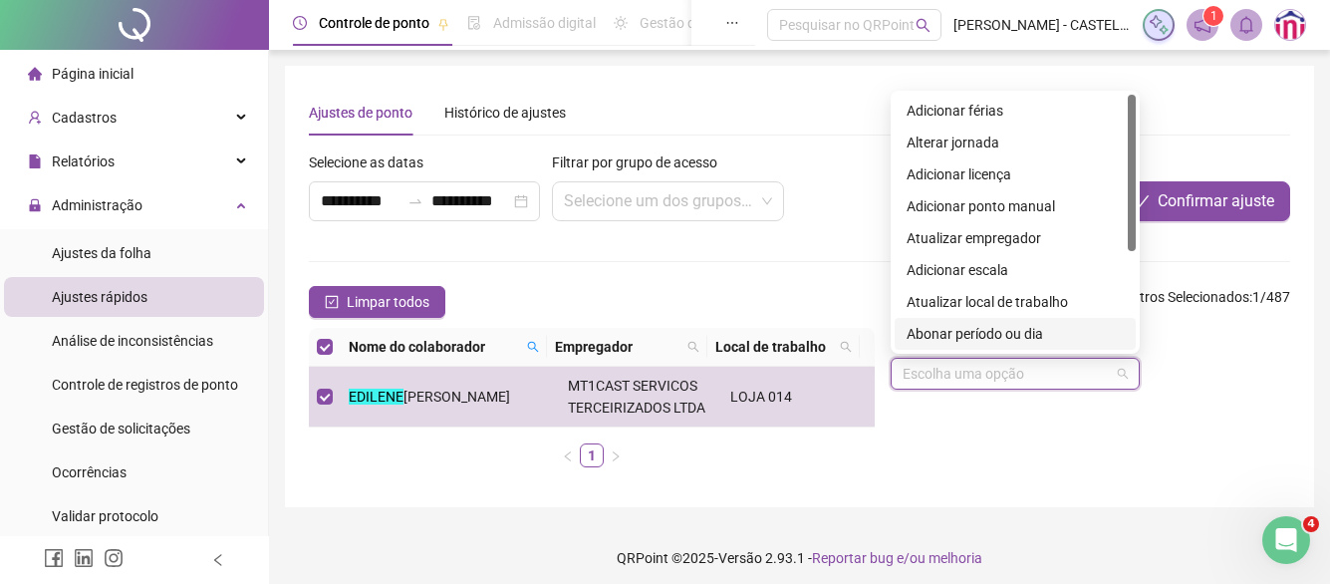
click at [991, 335] on div "Abonar período ou dia" at bounding box center [1015, 334] width 217 height 22
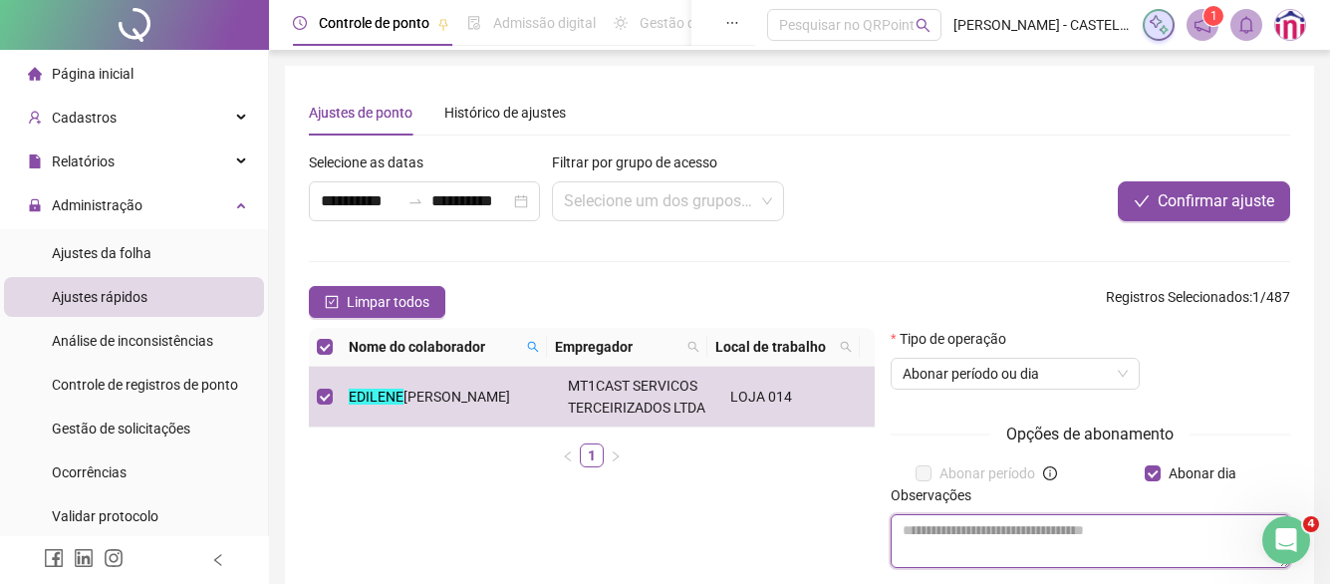
click at [1115, 535] on textarea at bounding box center [1091, 541] width 400 height 54
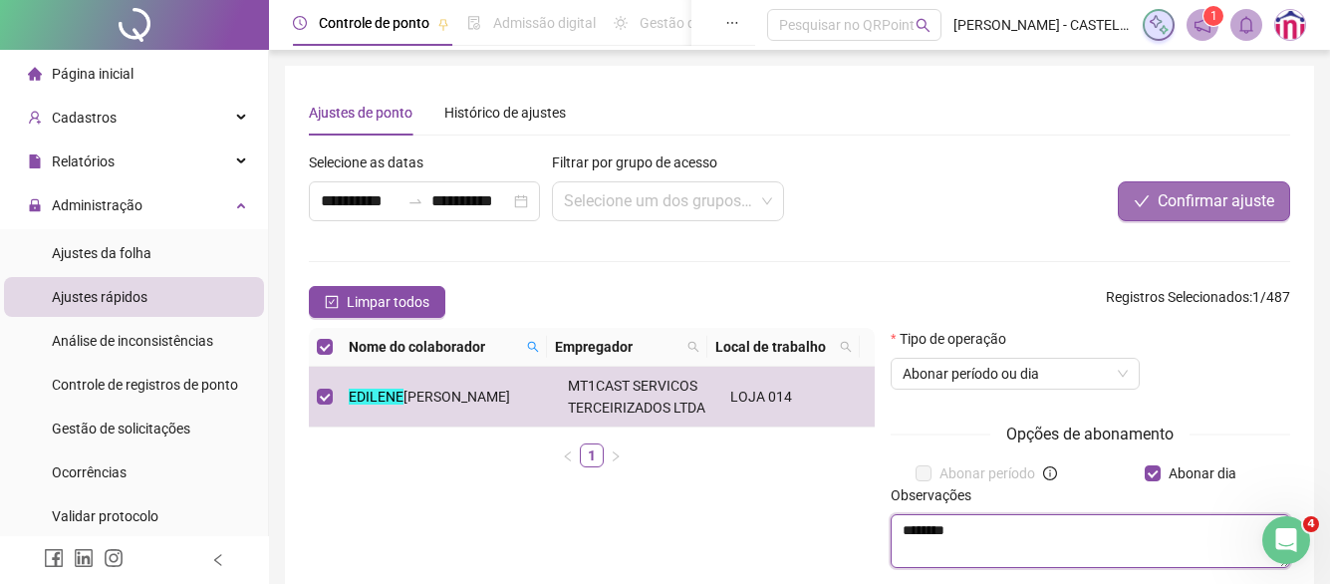
type textarea "********"
click at [1201, 213] on button "Confirmar ajuste" at bounding box center [1204, 201] width 172 height 40
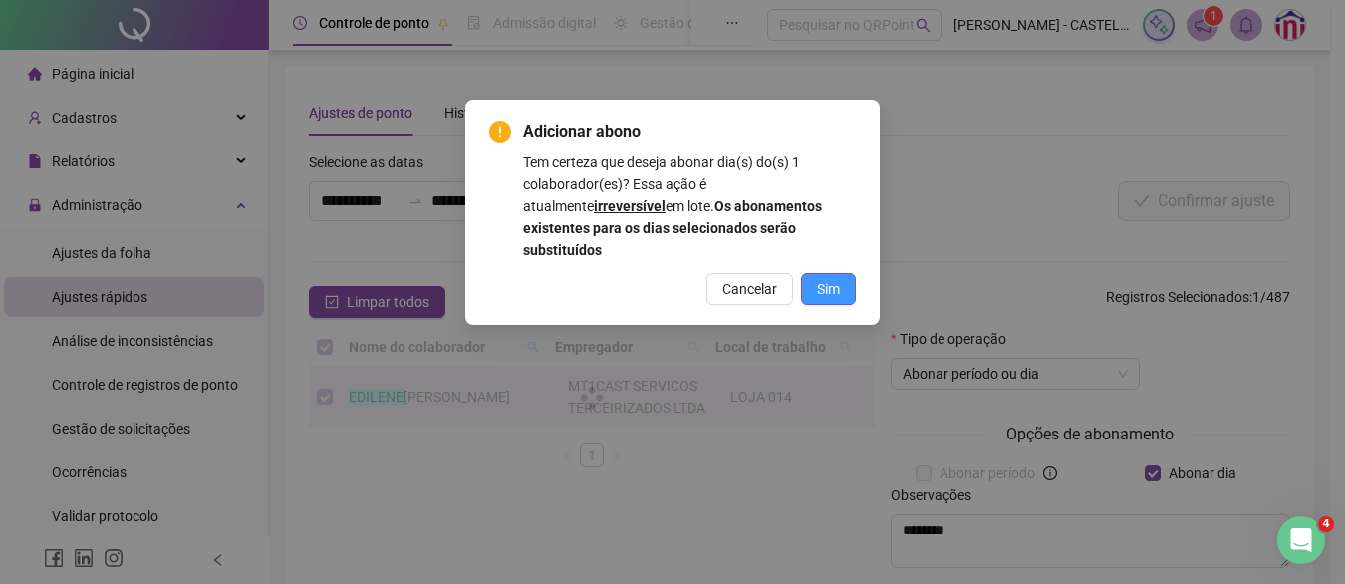
click at [819, 278] on span "Sim" at bounding box center [828, 289] width 23 height 22
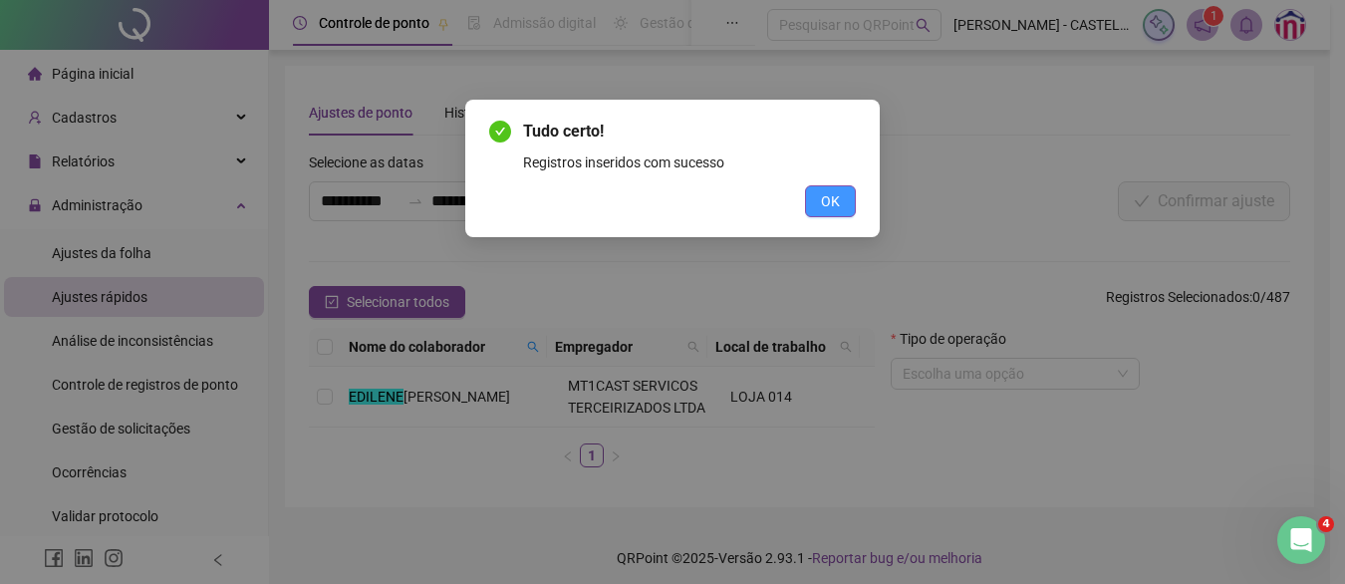
click at [848, 205] on button "OK" at bounding box center [830, 201] width 51 height 32
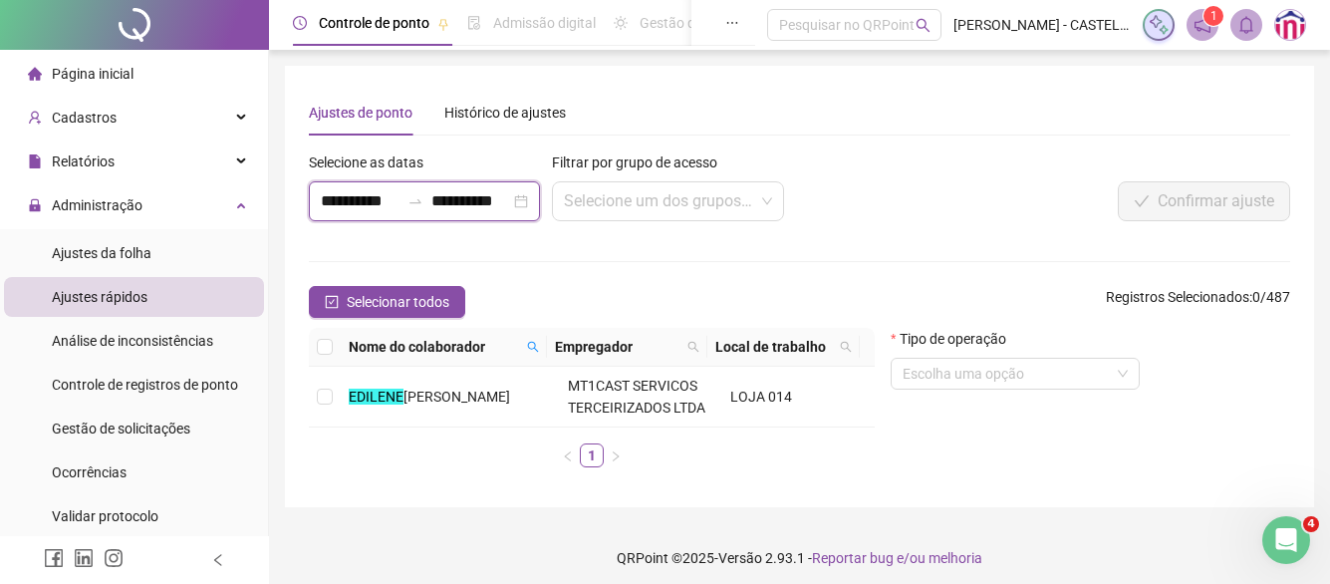
click at [345, 204] on input "**********" at bounding box center [360, 201] width 79 height 24
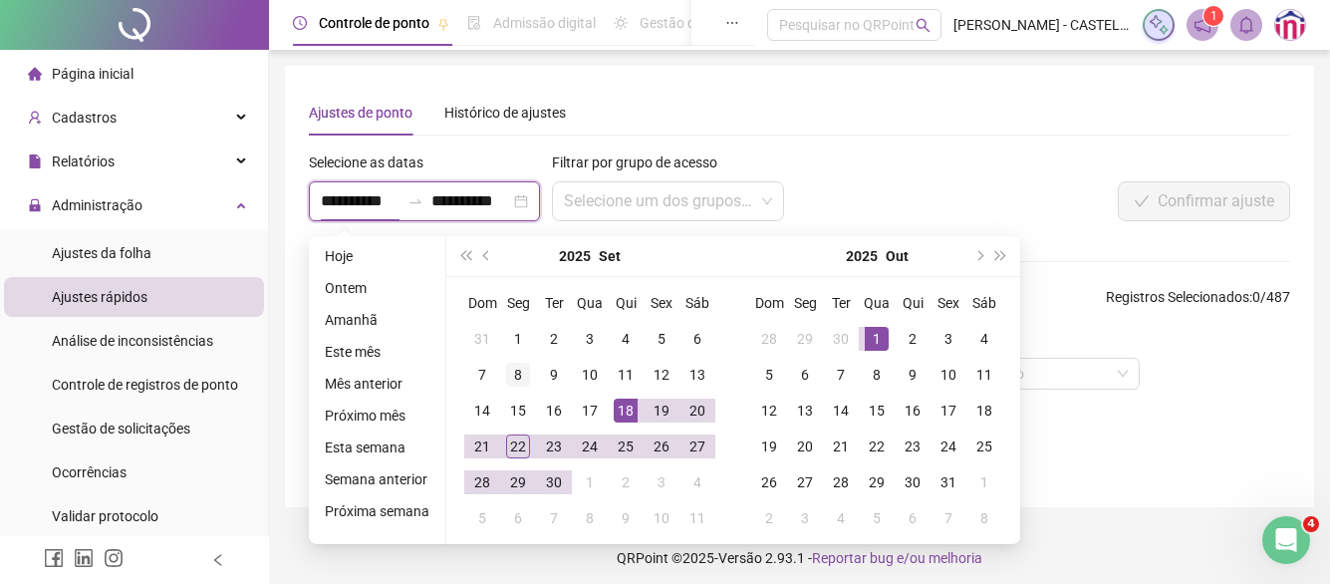
type input "**********"
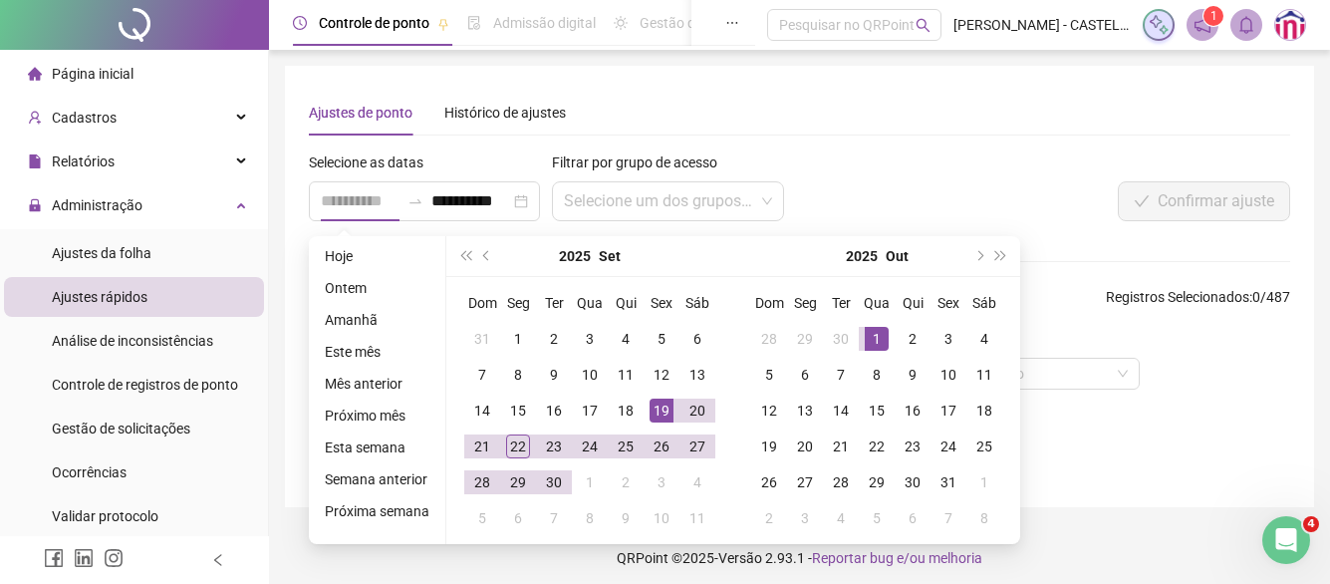
click at [662, 404] on div "19" at bounding box center [662, 411] width 24 height 24
type input "**********"
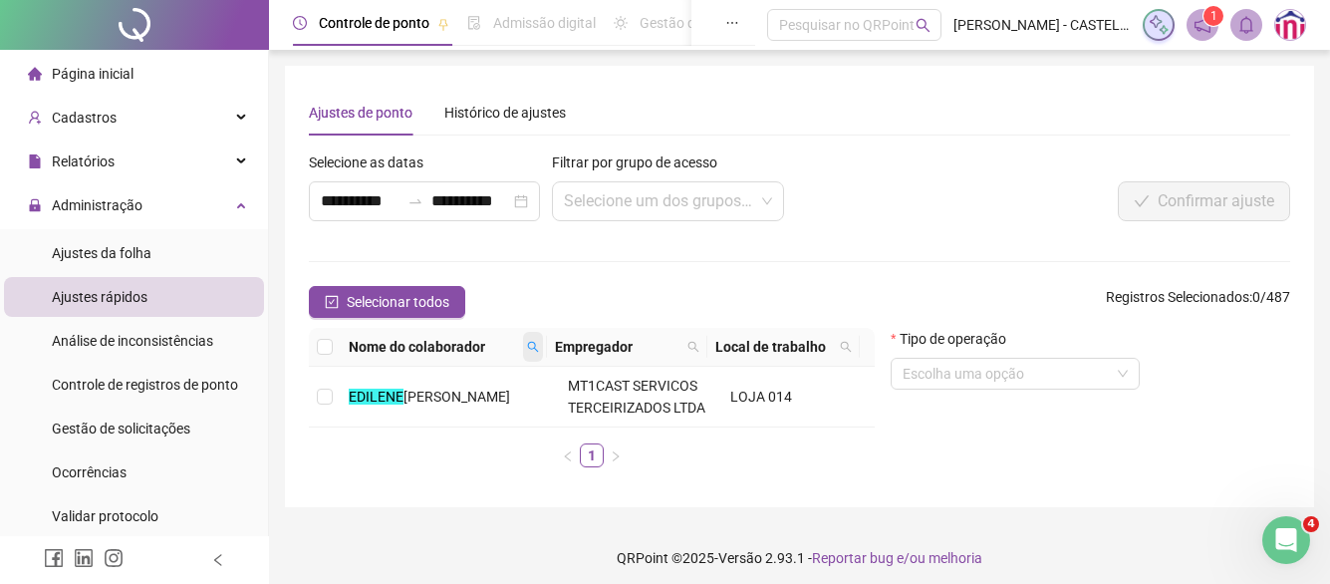
click at [531, 354] on span at bounding box center [533, 347] width 20 height 30
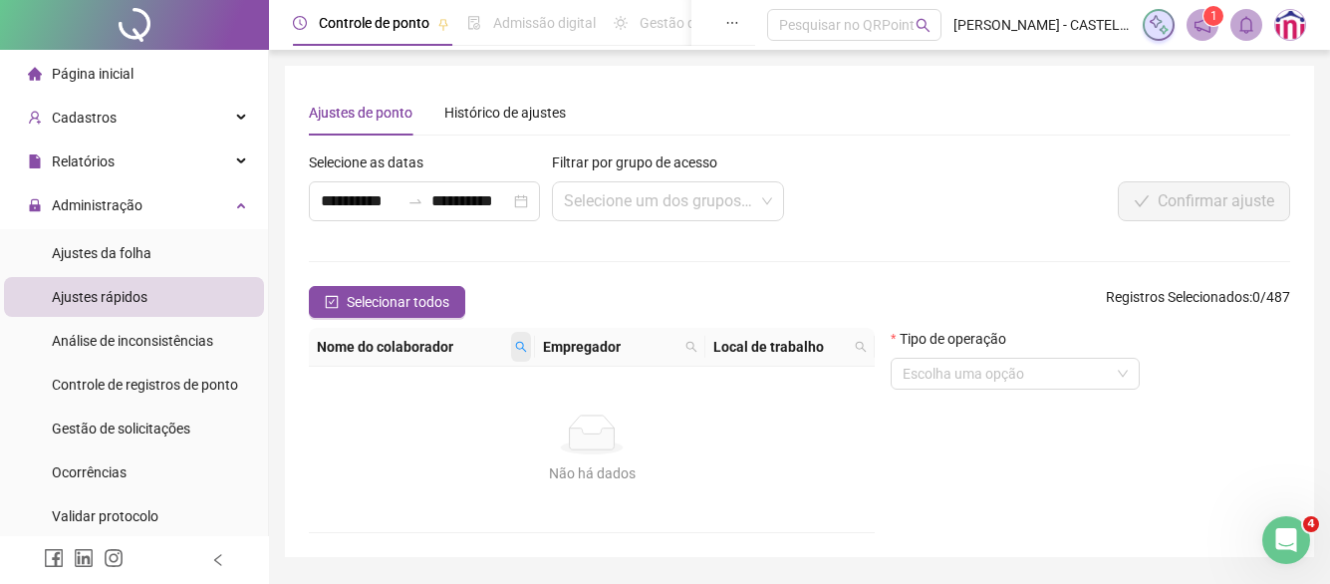
click at [522, 353] on span at bounding box center [521, 347] width 20 height 30
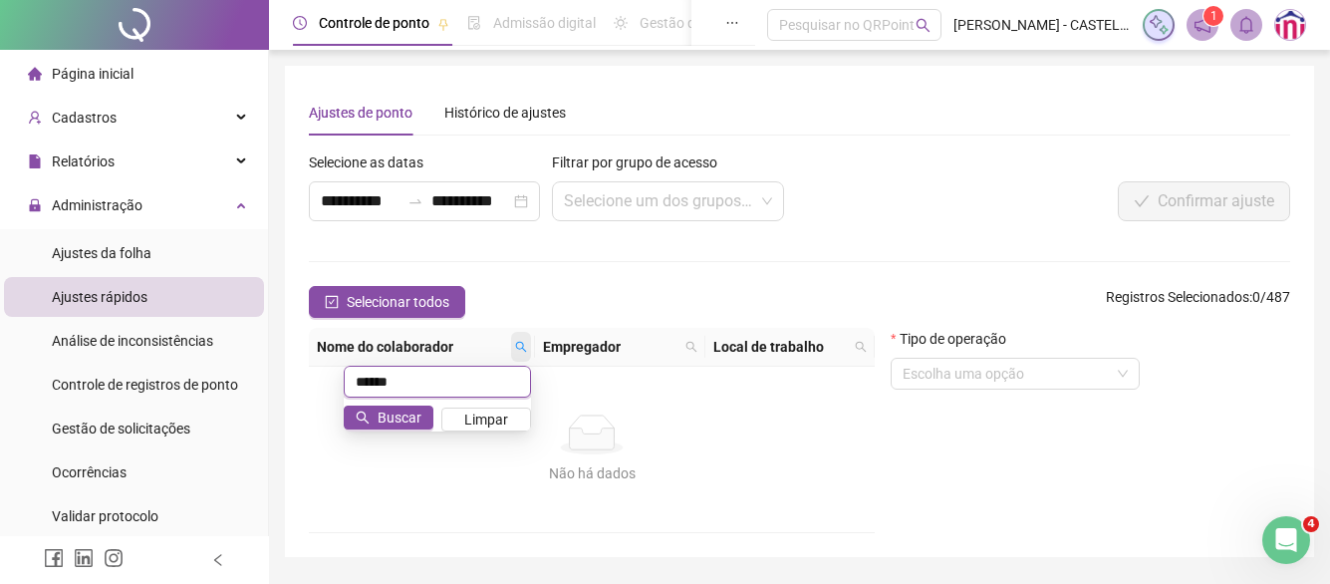
type input "******"
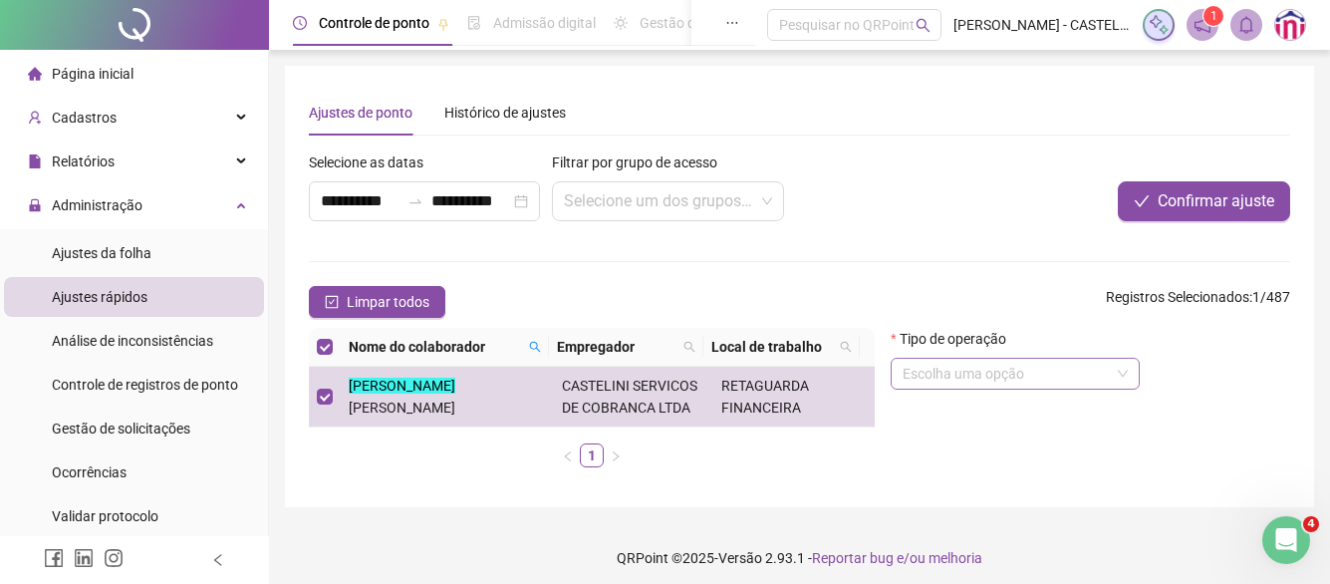
click at [954, 364] on input "search" at bounding box center [1006, 374] width 207 height 30
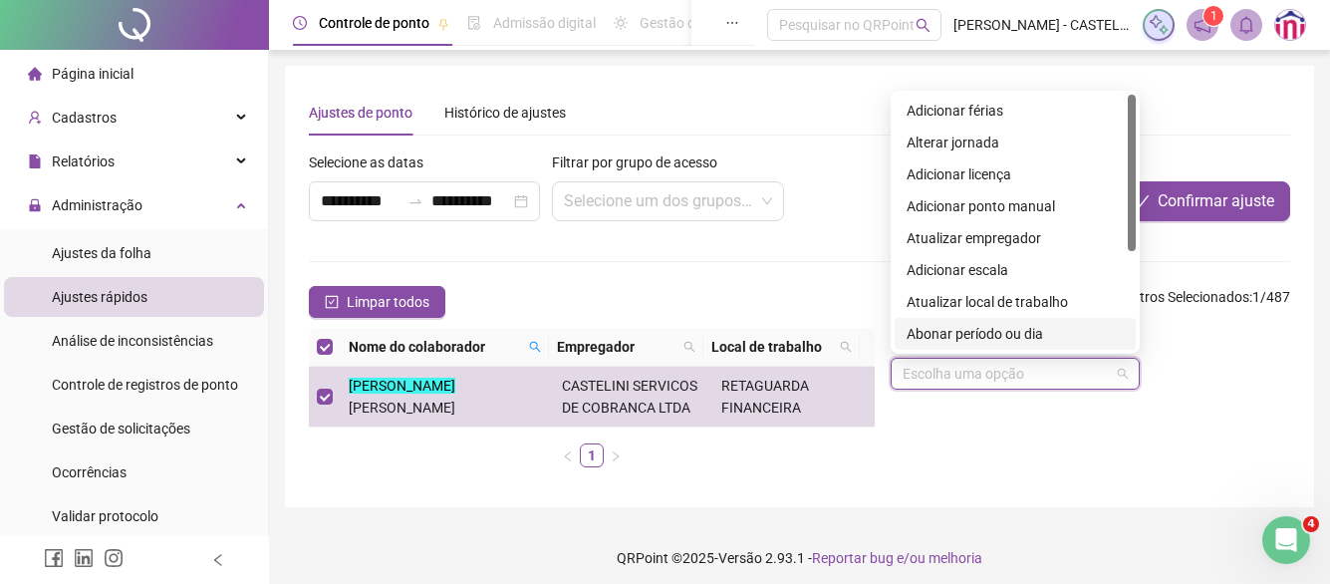
click at [963, 337] on div "Abonar período ou dia" at bounding box center [1015, 334] width 217 height 22
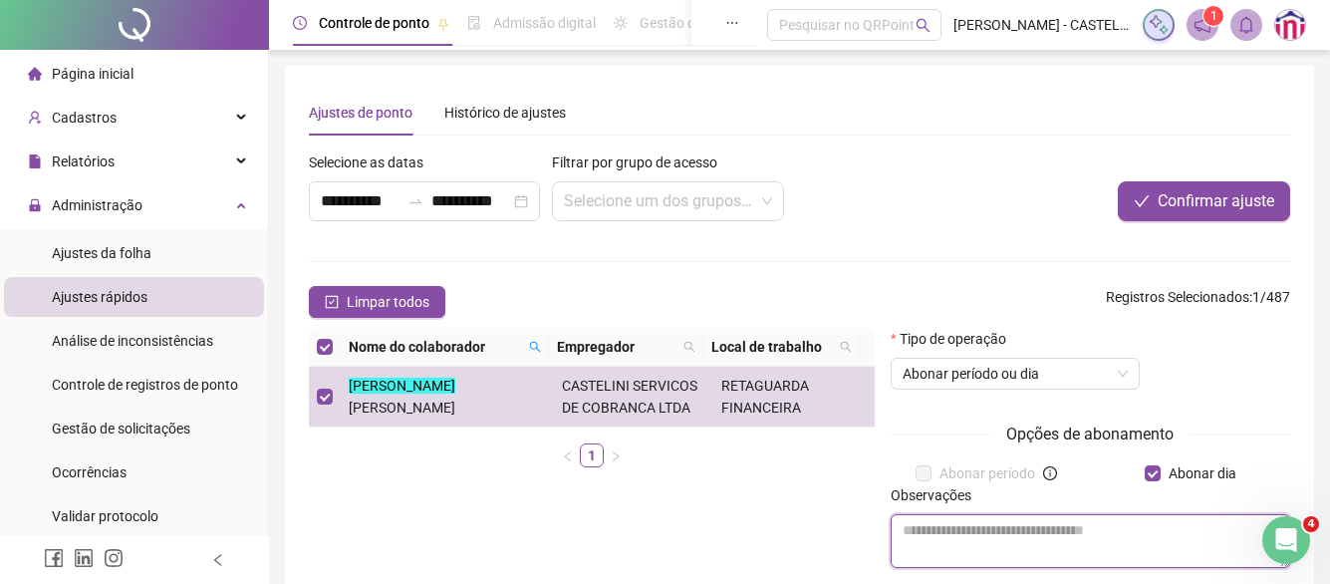
click at [1098, 553] on textarea at bounding box center [1091, 541] width 400 height 54
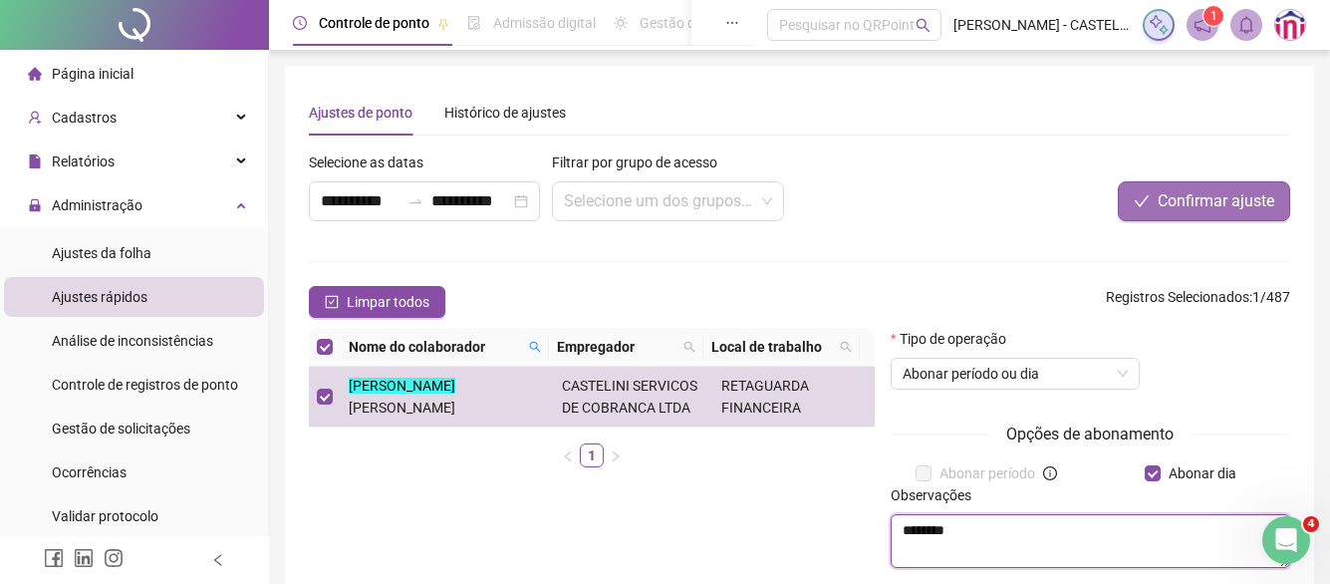
type textarea "********"
click at [1213, 211] on span "Confirmar ajuste" at bounding box center [1216, 201] width 117 height 24
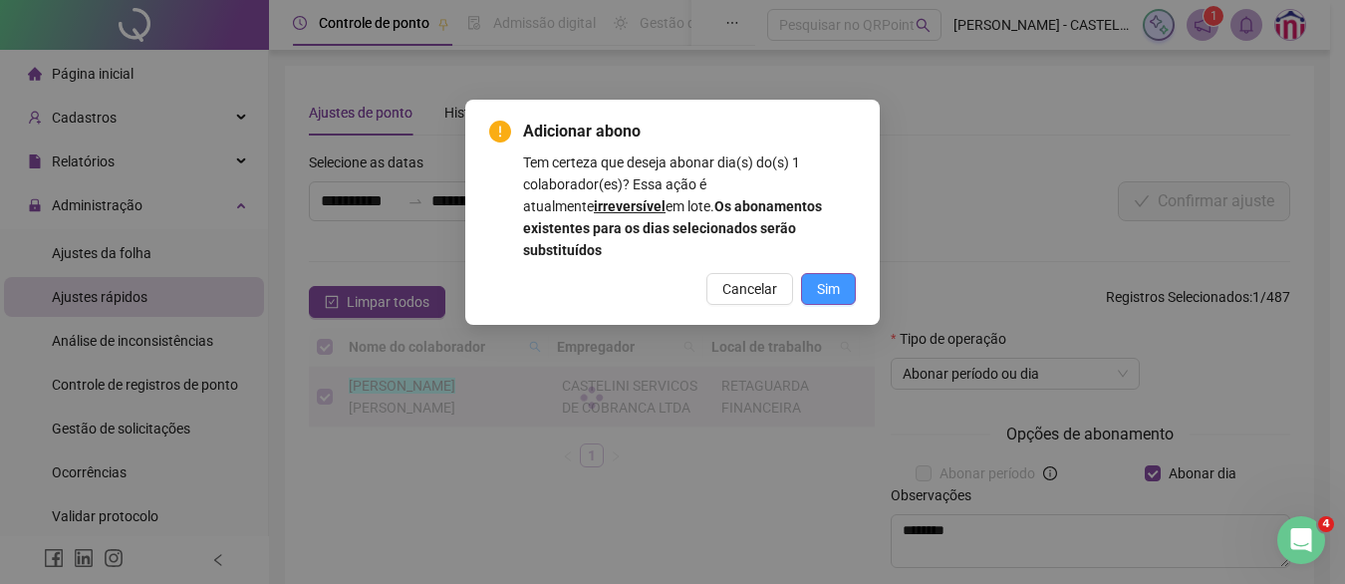
click at [815, 274] on button "Sim" at bounding box center [828, 289] width 55 height 32
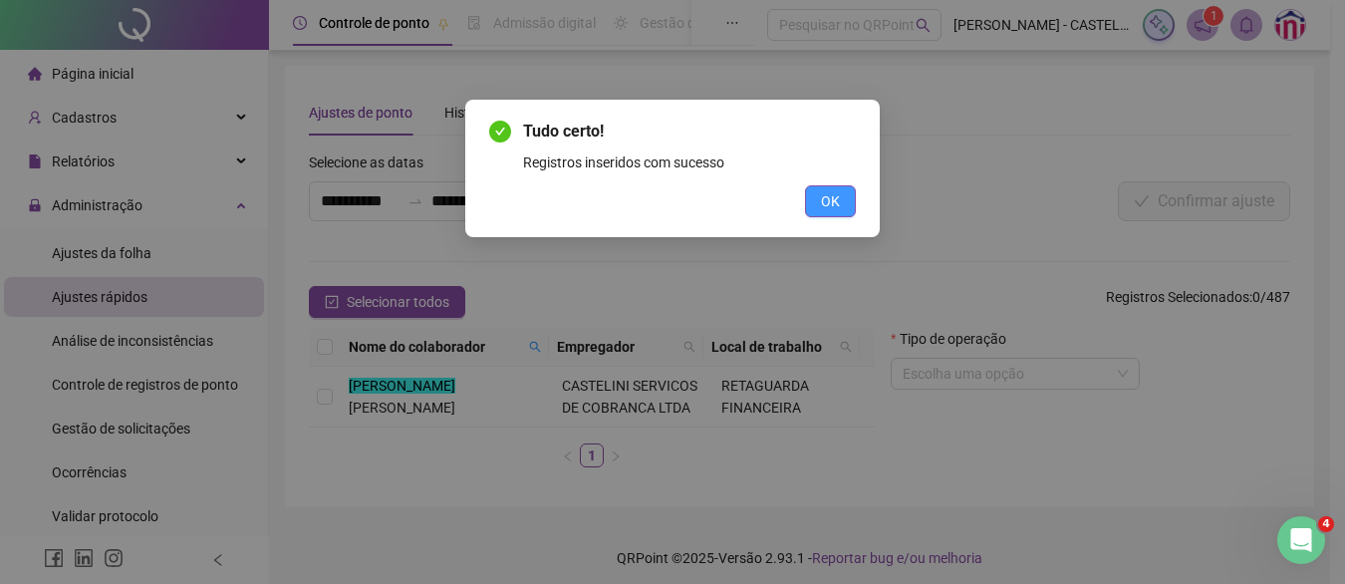
click at [828, 211] on span "OK" at bounding box center [830, 201] width 19 height 22
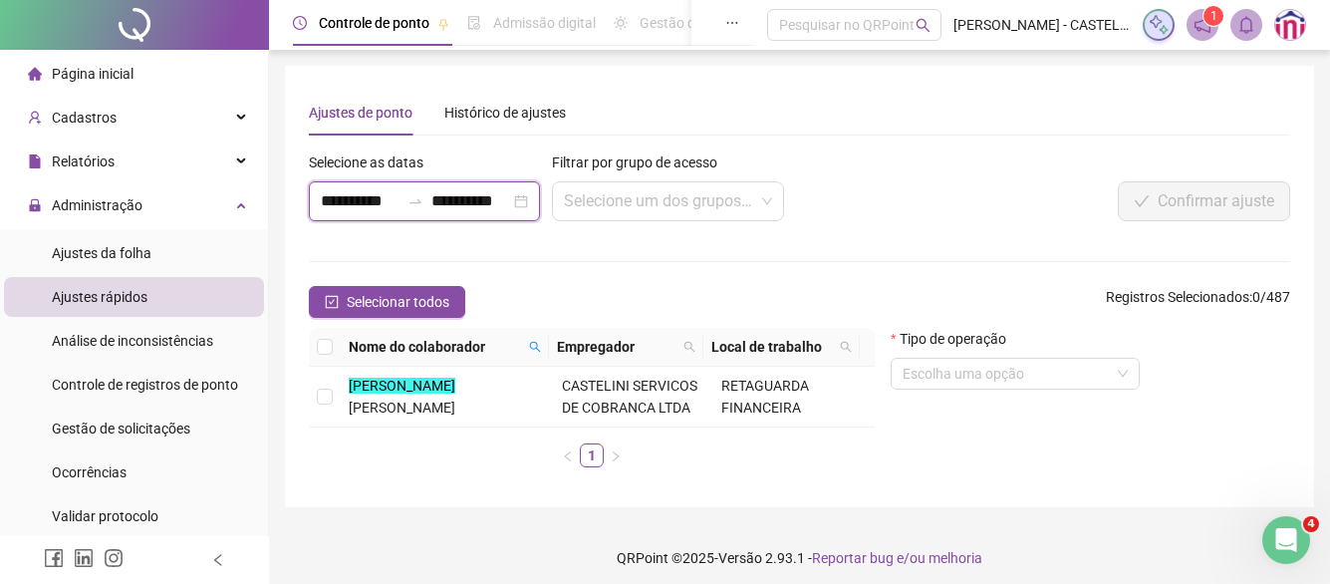
click at [343, 197] on input "**********" at bounding box center [360, 201] width 79 height 24
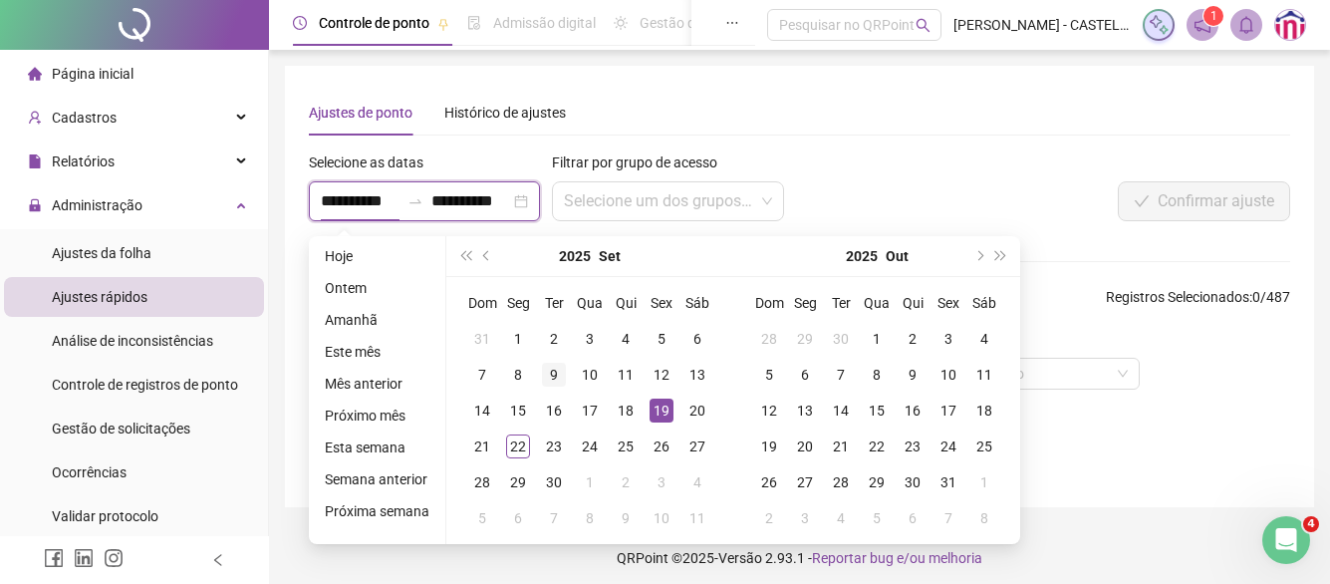
type input "**********"
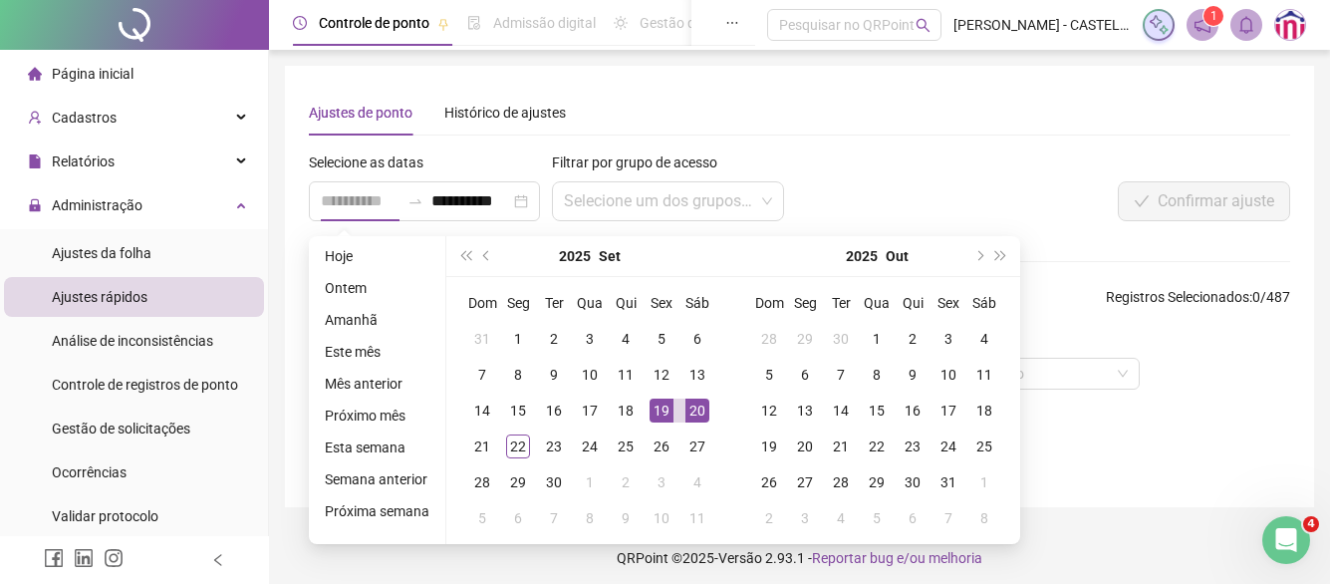
click at [689, 415] on div "20" at bounding box center [698, 411] width 24 height 24
type input "**********"
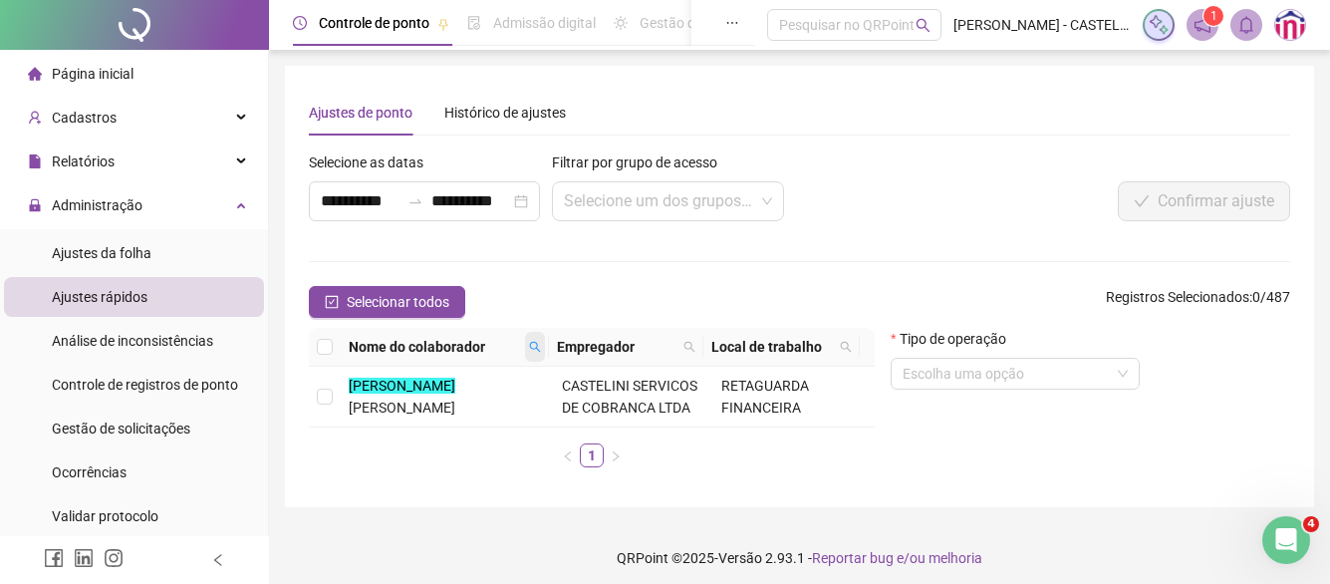
click at [533, 351] on icon "search" at bounding box center [535, 347] width 12 height 12
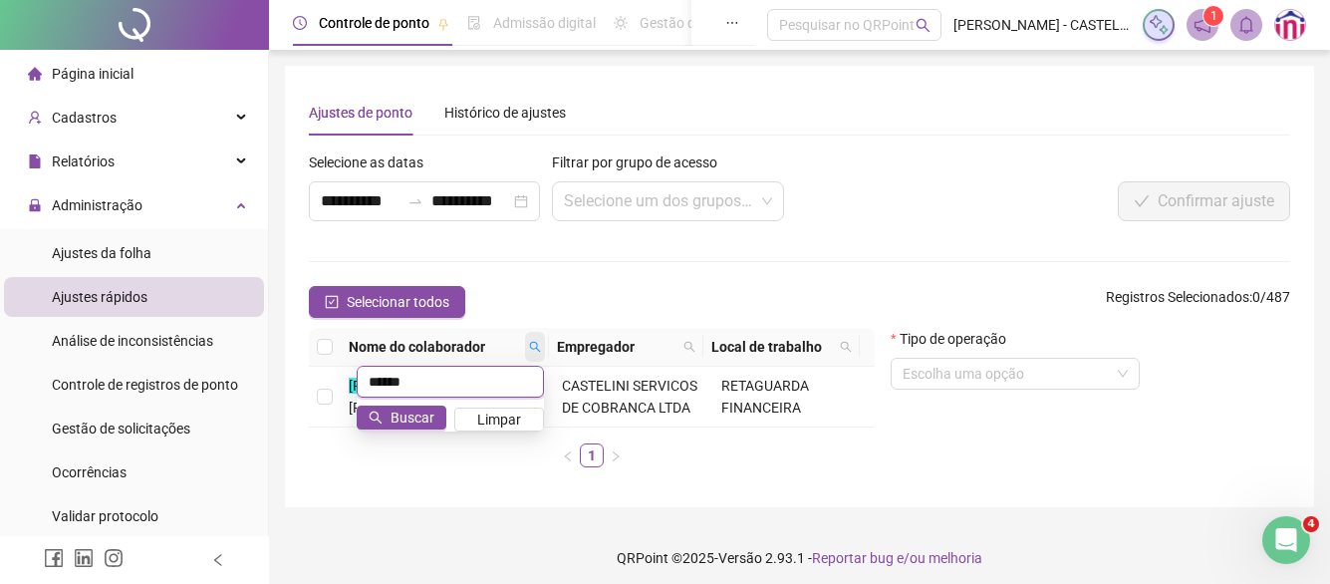
type input "******"
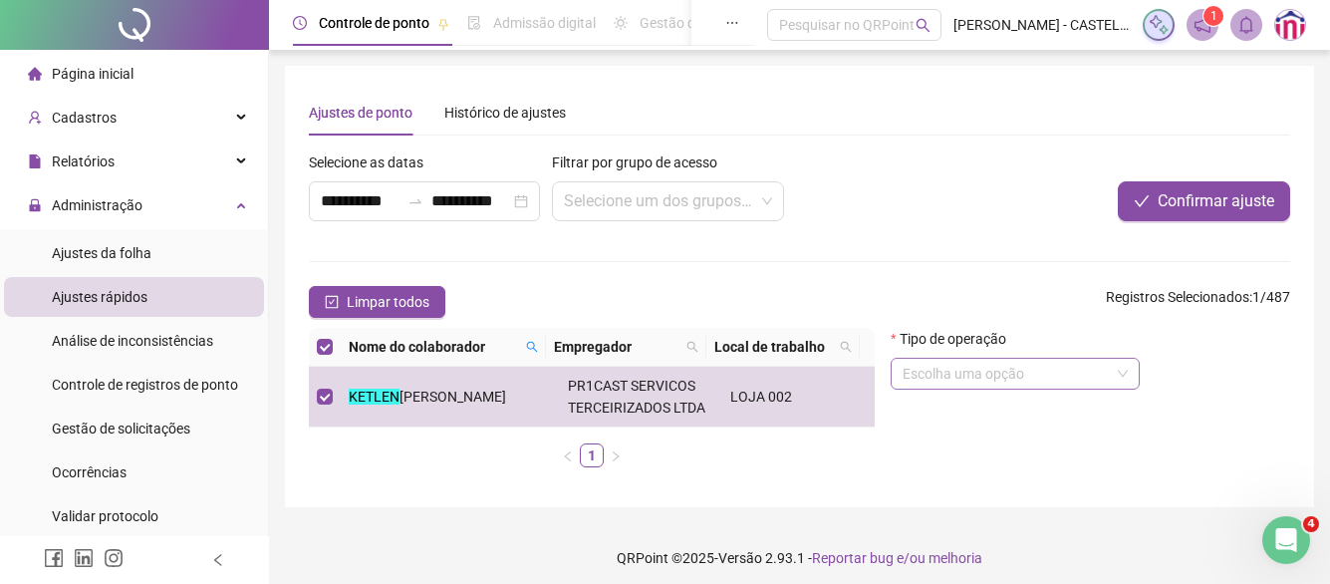
click at [953, 379] on input "search" at bounding box center [1006, 374] width 207 height 30
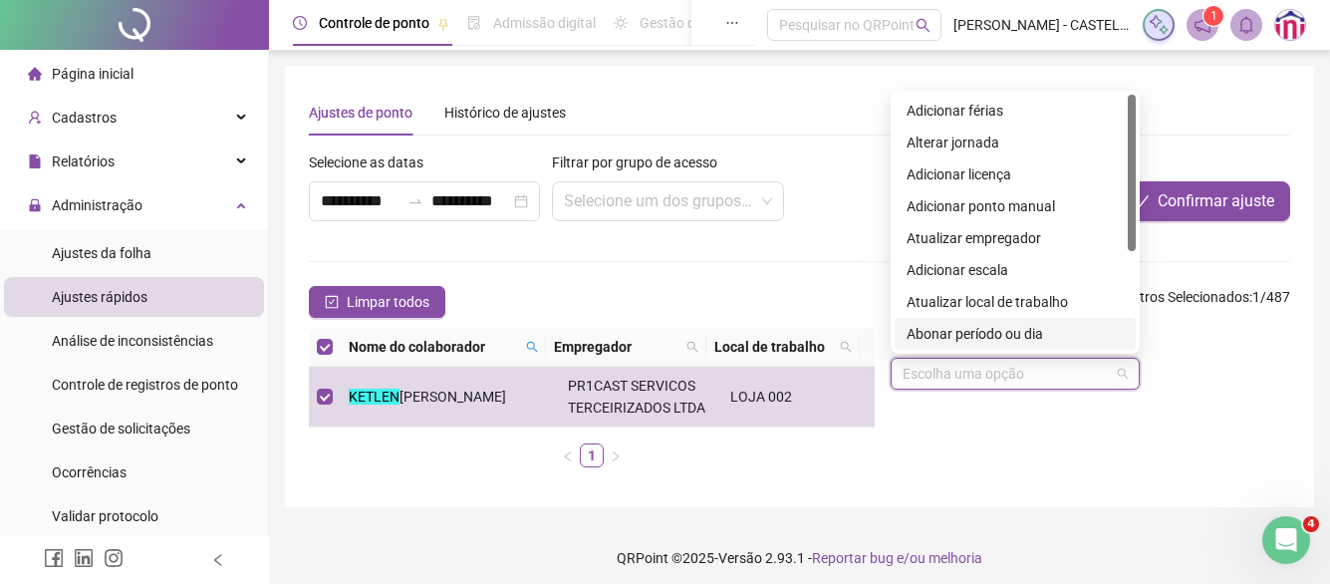
click at [959, 335] on div "Abonar período ou dia" at bounding box center [1015, 334] width 217 height 22
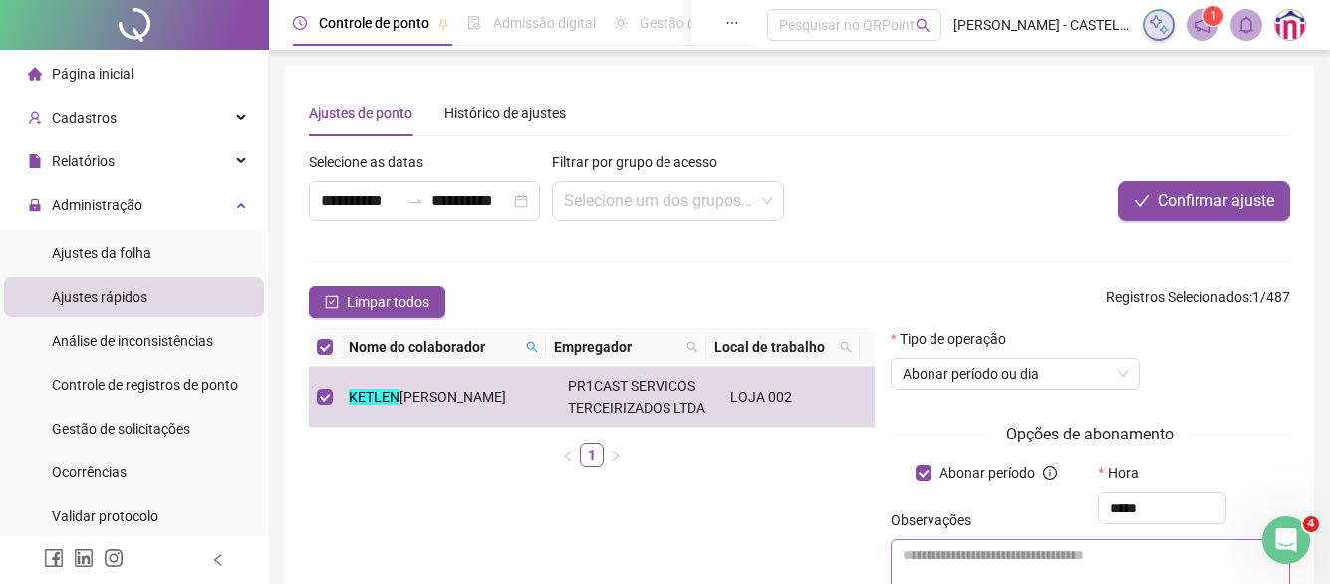
type input "*****"
click at [990, 556] on textarea at bounding box center [1091, 566] width 400 height 54
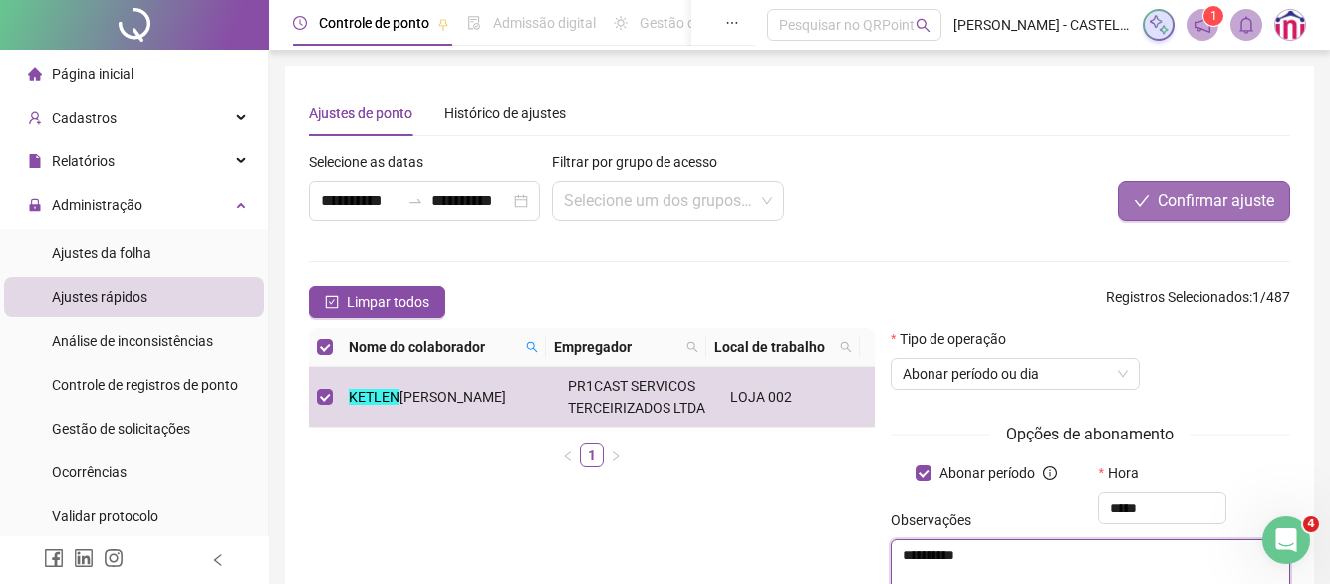
type textarea "**********"
click at [1221, 210] on span "Confirmar ajuste" at bounding box center [1216, 201] width 117 height 24
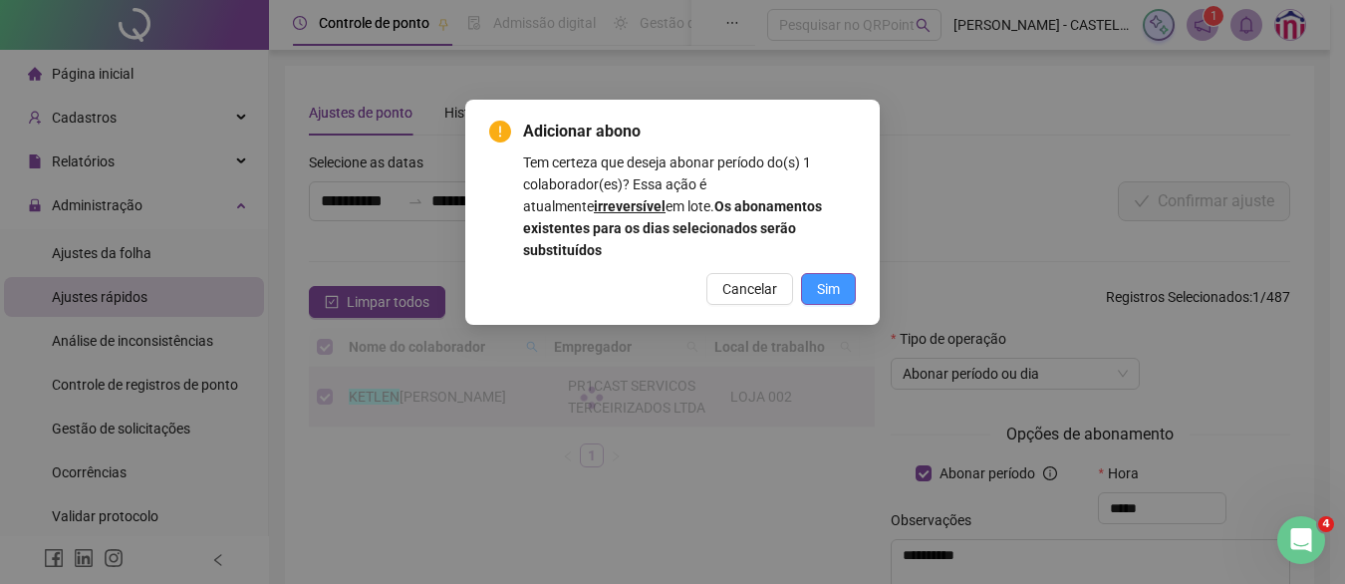
click at [832, 278] on span "Sim" at bounding box center [828, 289] width 23 height 22
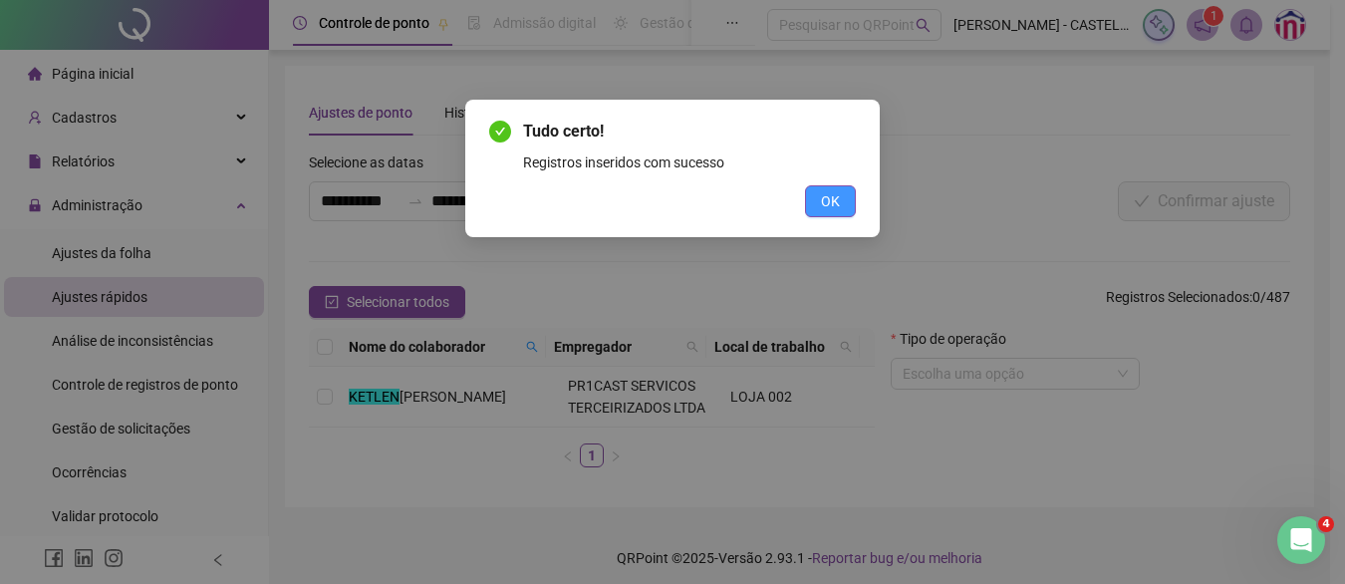
click at [832, 208] on span "OK" at bounding box center [830, 201] width 19 height 22
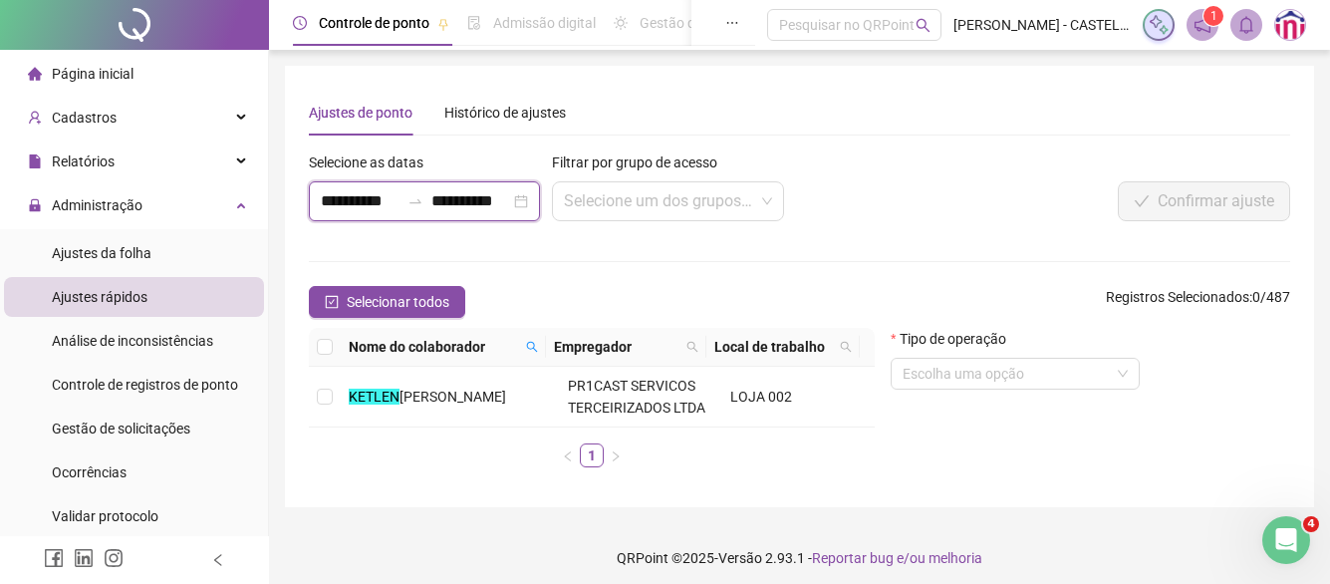
click at [344, 192] on input "**********" at bounding box center [360, 201] width 79 height 24
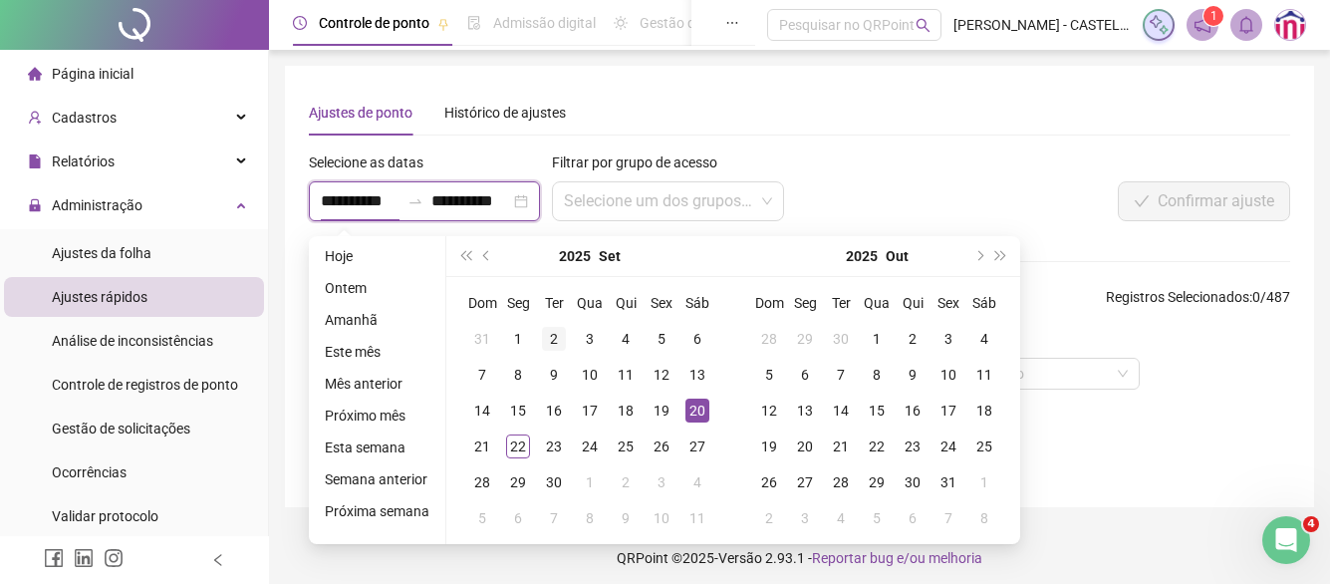
type input "**********"
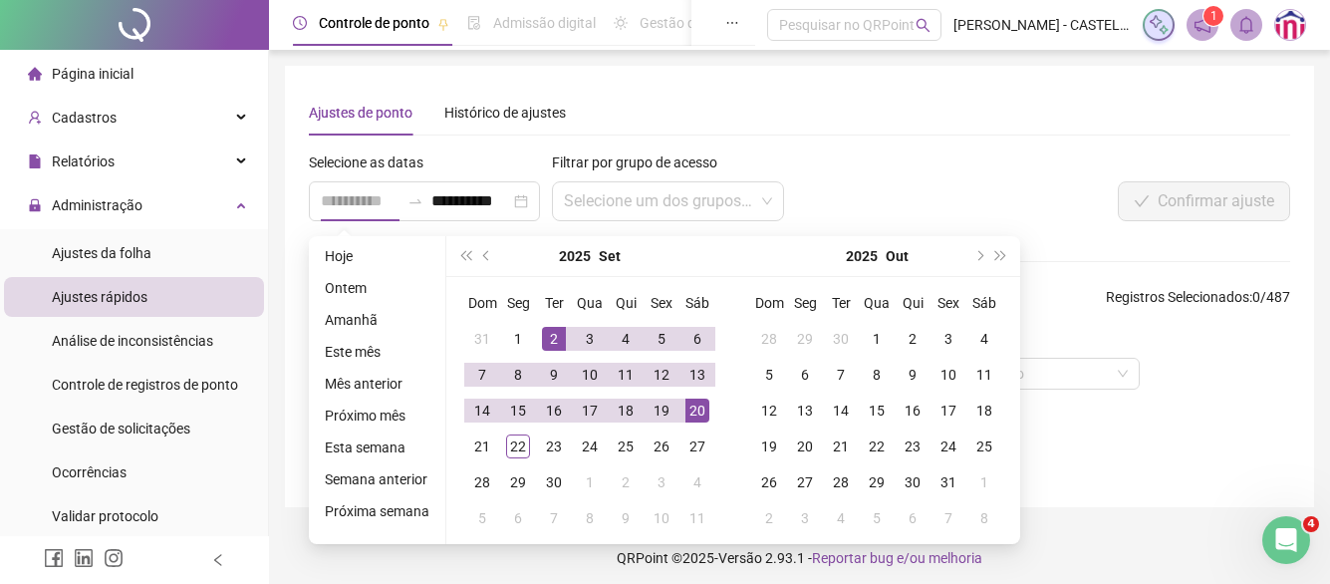
click at [547, 332] on div "2" at bounding box center [554, 339] width 24 height 24
type input "**********"
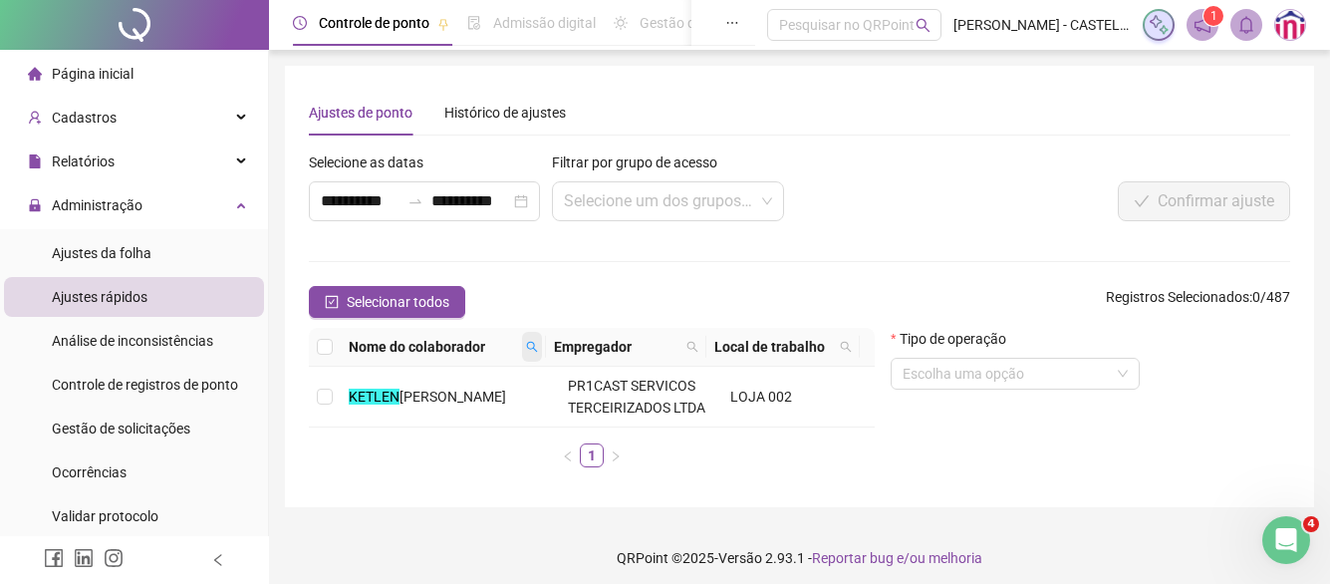
click at [525, 344] on span at bounding box center [532, 347] width 20 height 30
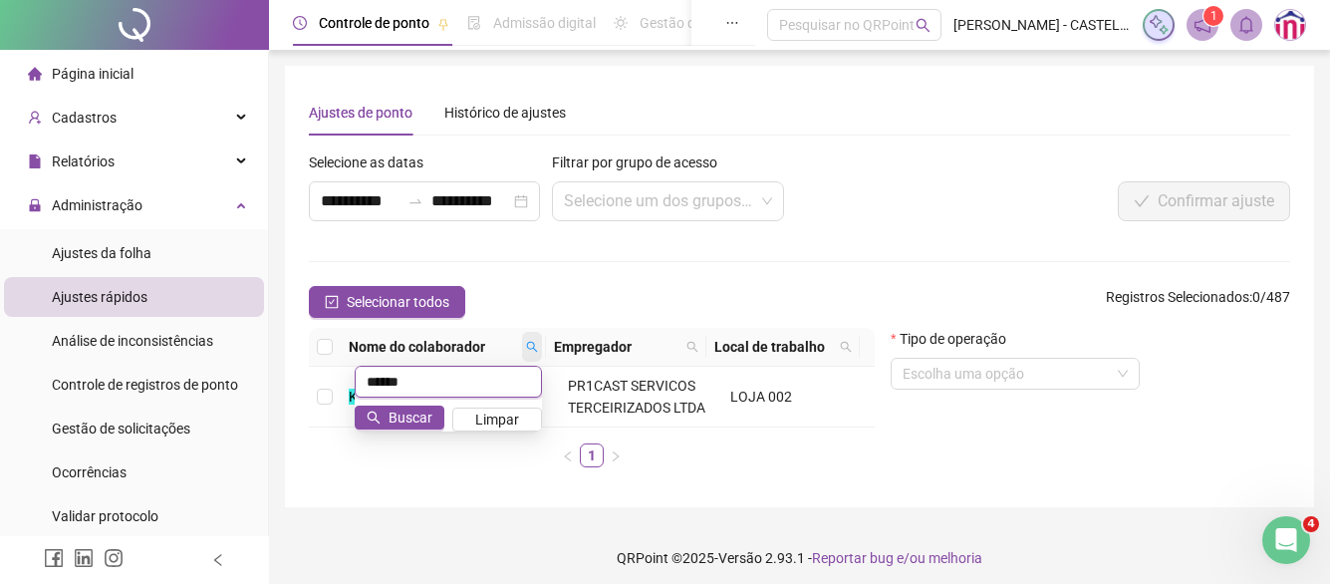
type input "******"
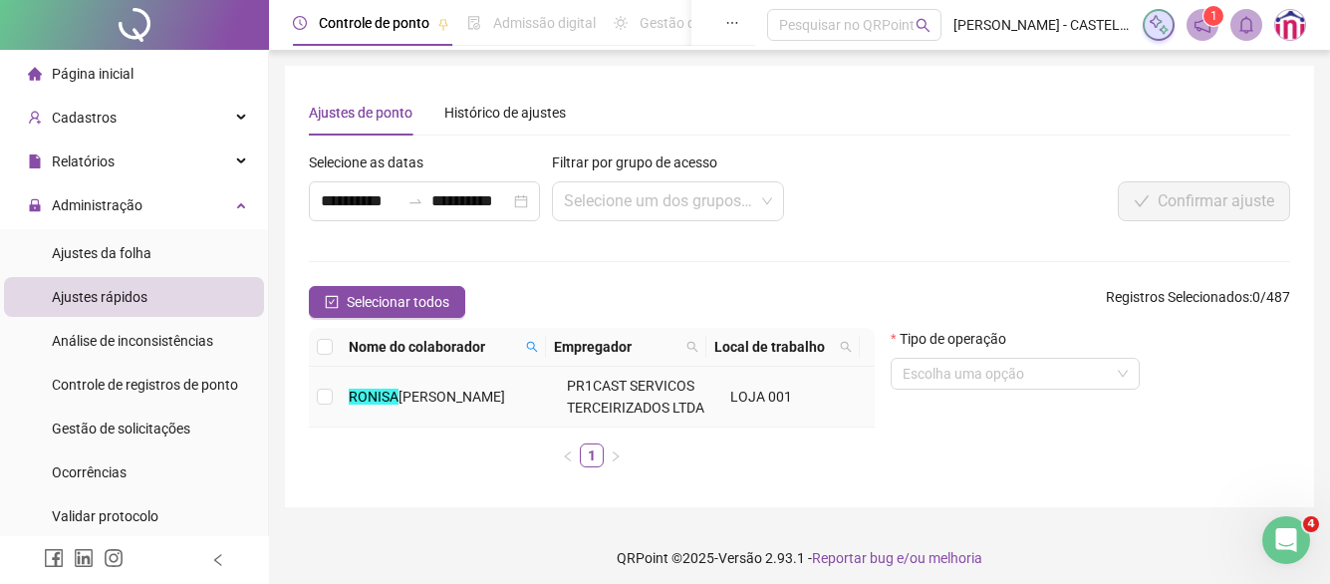
click at [334, 397] on td at bounding box center [325, 397] width 32 height 61
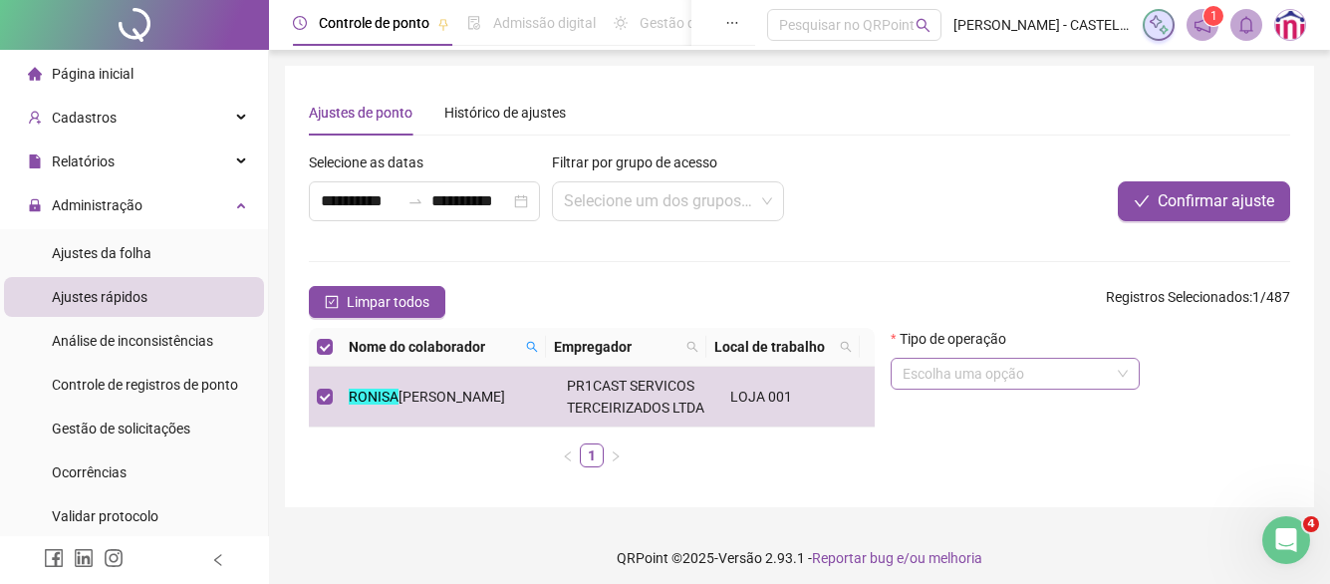
click at [990, 381] on input "search" at bounding box center [1006, 374] width 207 height 30
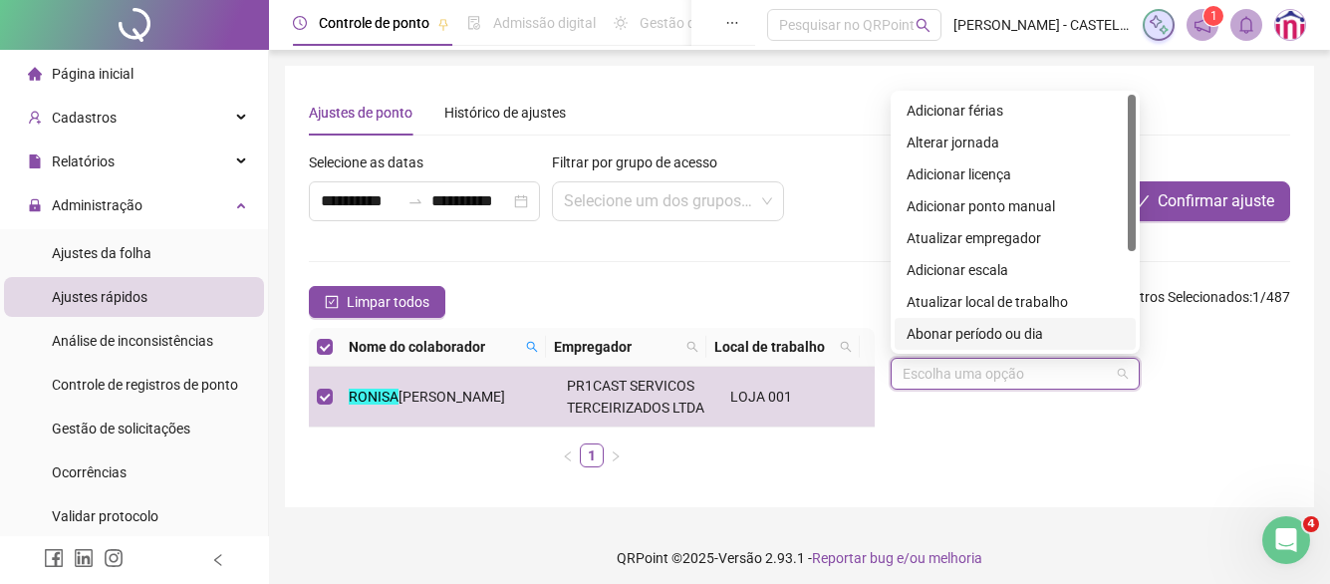
click at [1012, 343] on div "Abonar período ou dia" at bounding box center [1015, 334] width 217 height 22
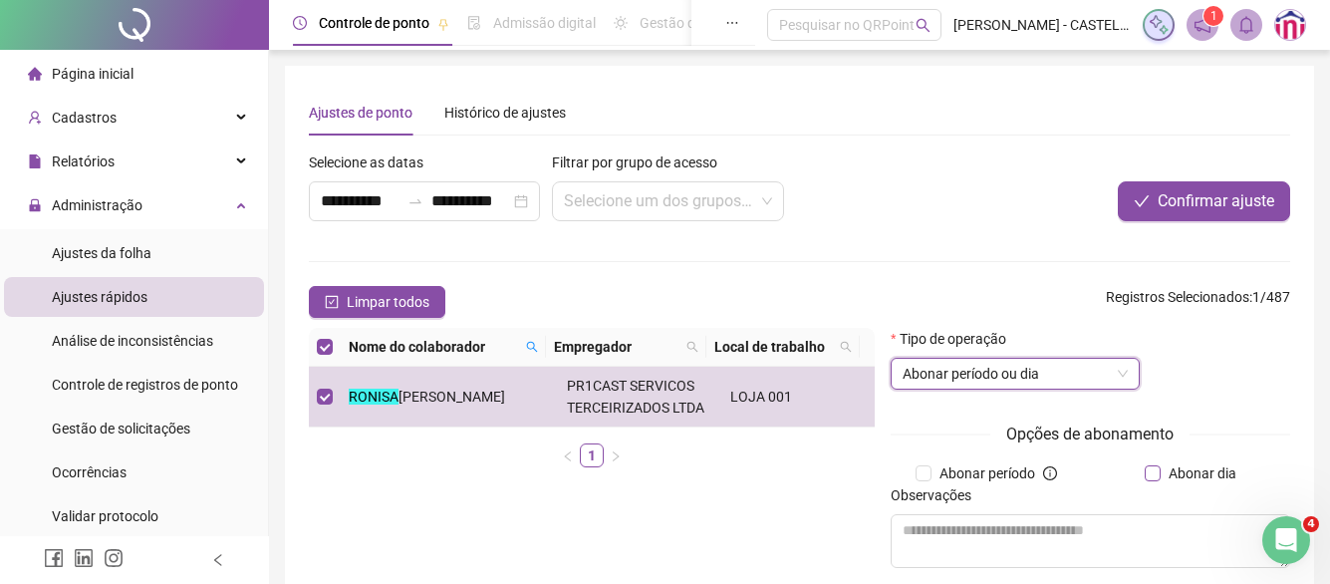
click at [1161, 473] on span "Abonar dia" at bounding box center [1203, 473] width 84 height 22
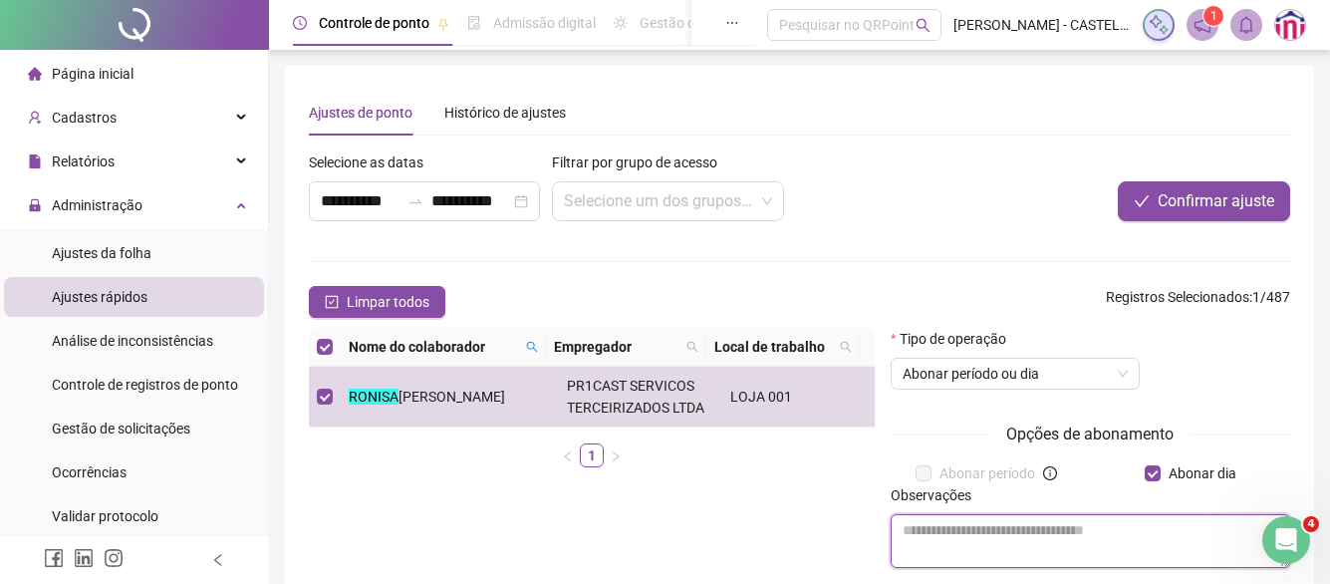
click at [1092, 559] on textarea at bounding box center [1091, 541] width 400 height 54
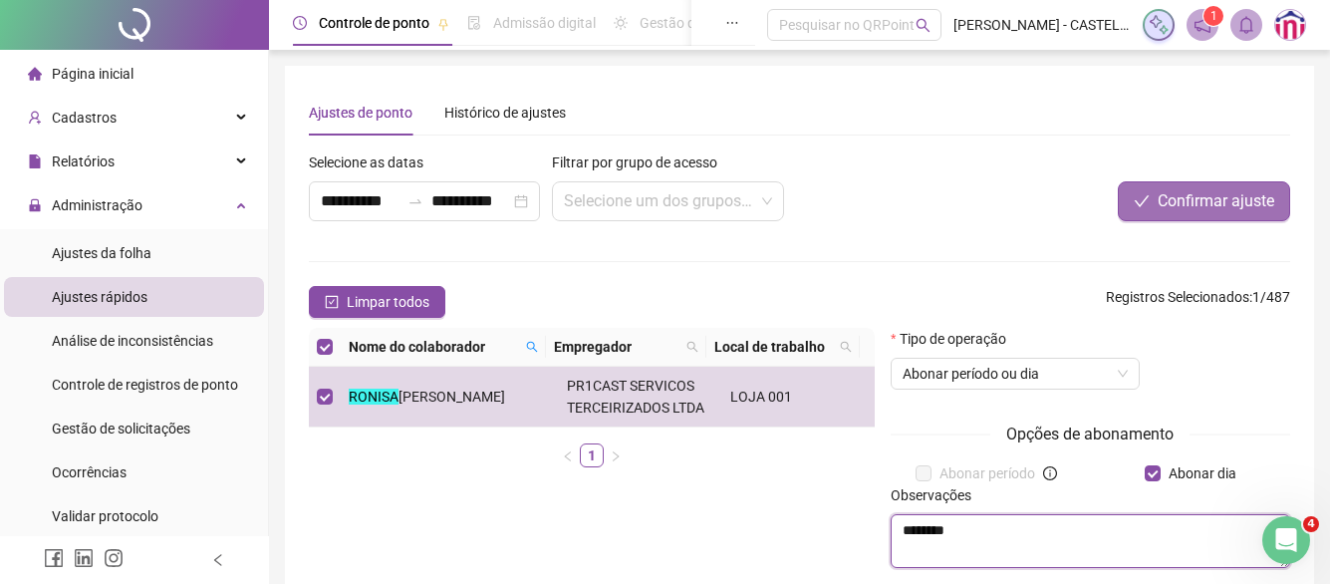
type textarea "********"
click at [1238, 213] on button "Confirmar ajuste" at bounding box center [1204, 201] width 172 height 40
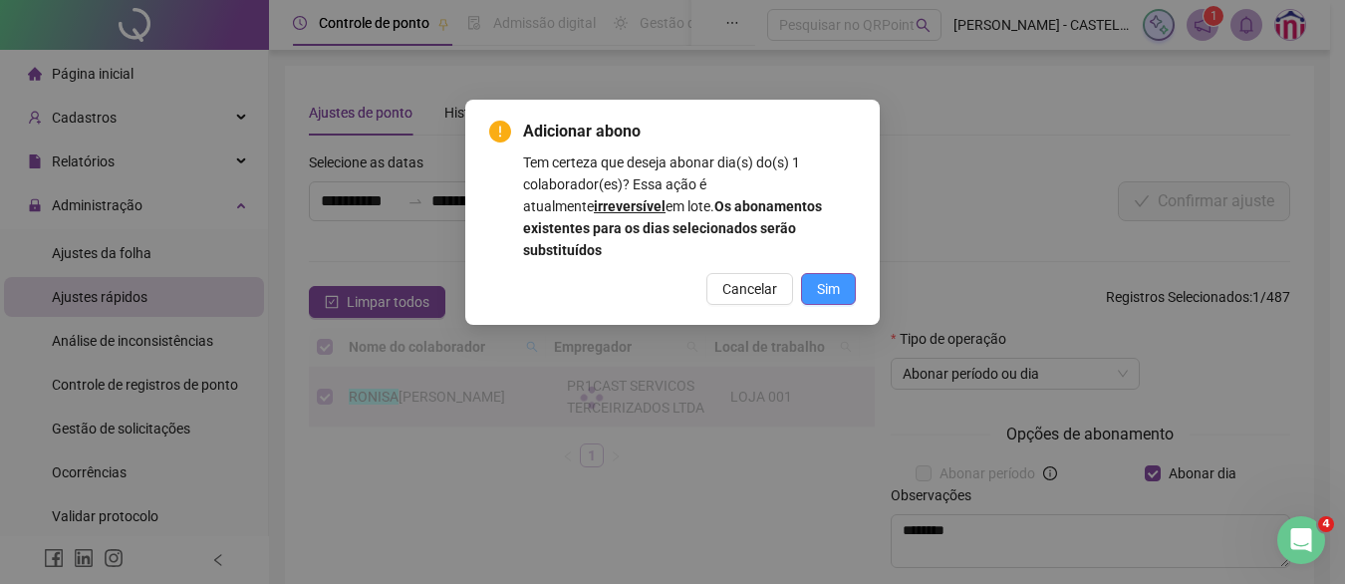
click at [842, 273] on button "Sim" at bounding box center [828, 289] width 55 height 32
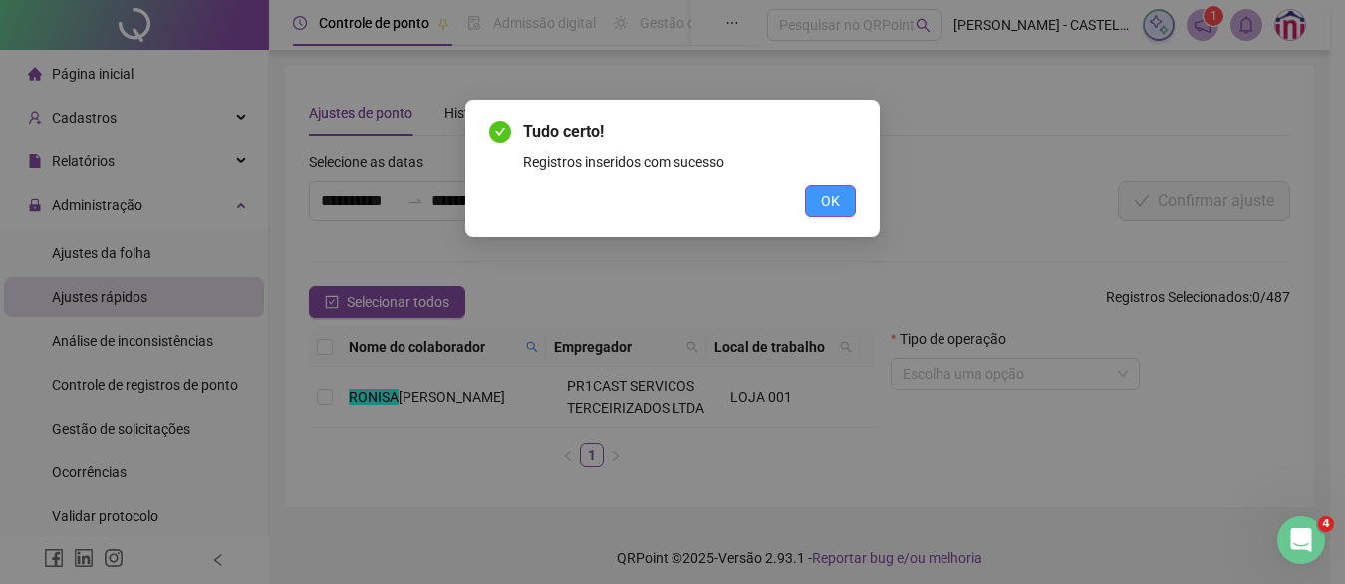
click at [823, 206] on span "OK" at bounding box center [830, 201] width 19 height 22
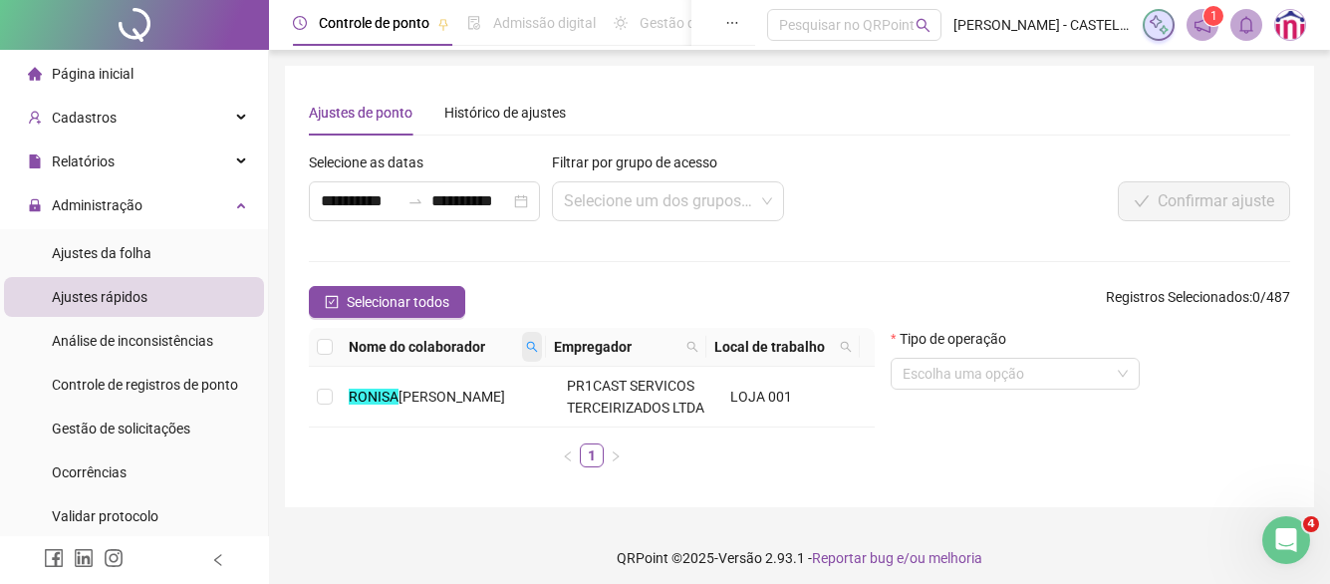
click at [539, 353] on span at bounding box center [532, 347] width 20 height 30
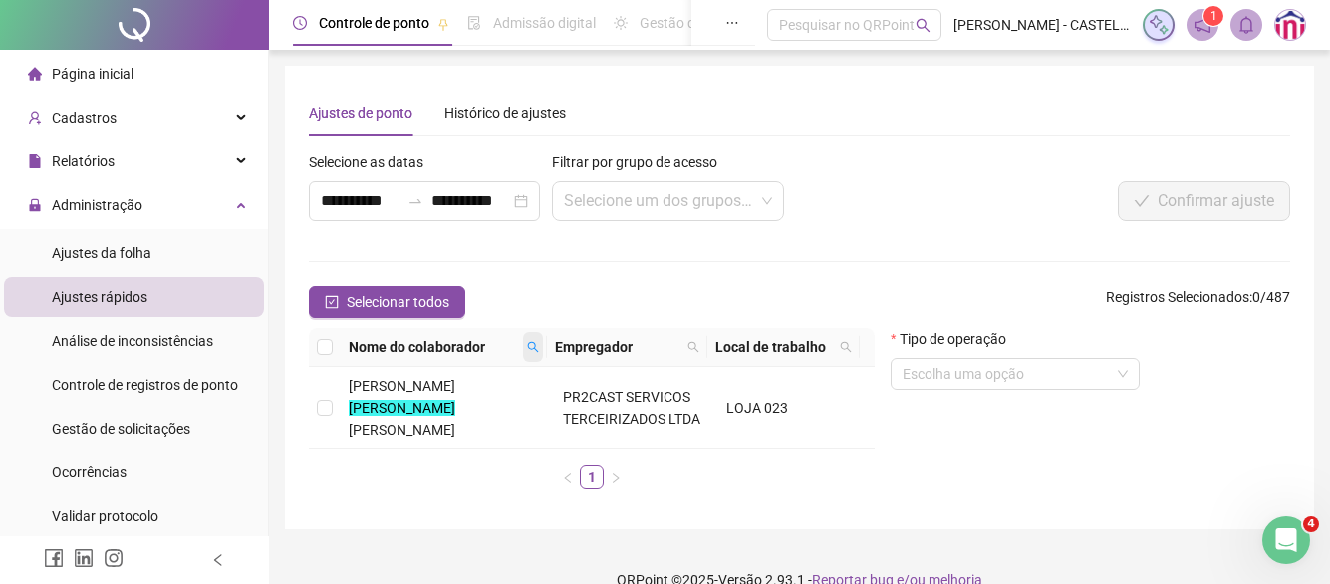
click at [531, 344] on icon "search" at bounding box center [533, 347] width 12 height 12
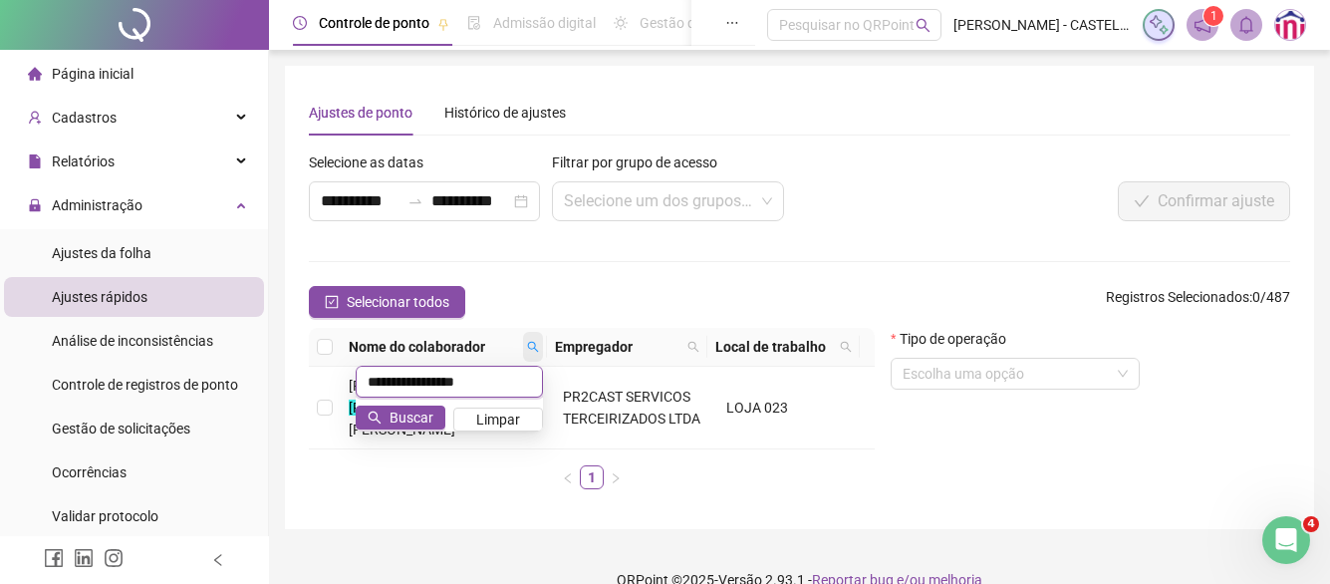
type input "**********"
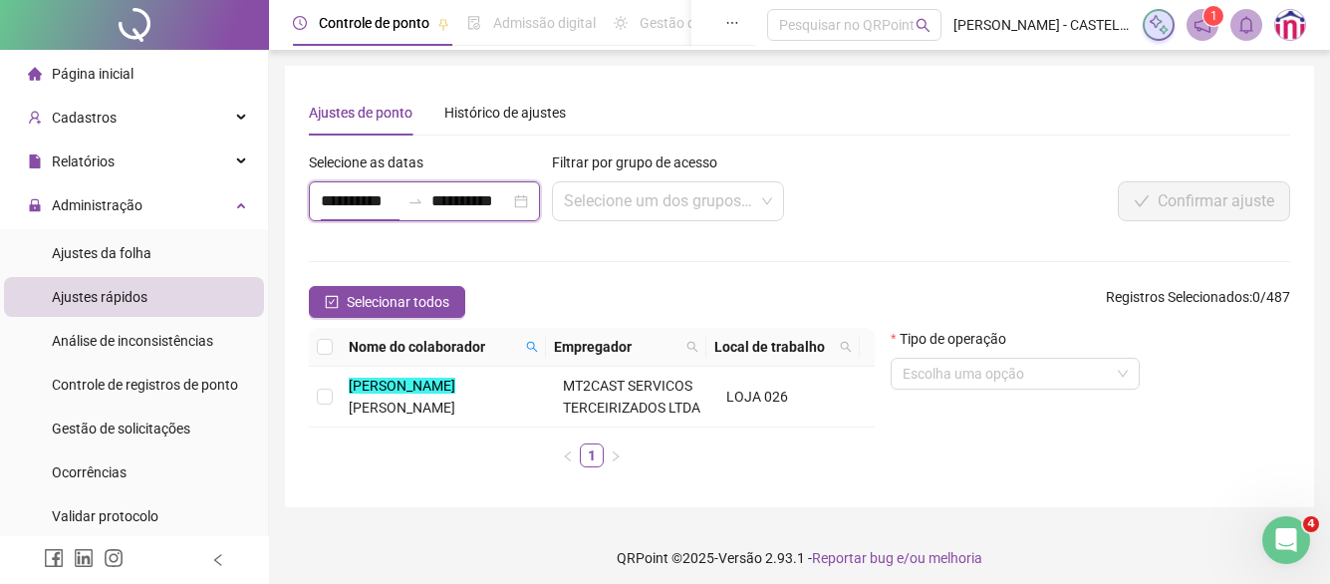
click at [323, 201] on input "**********" at bounding box center [360, 201] width 79 height 24
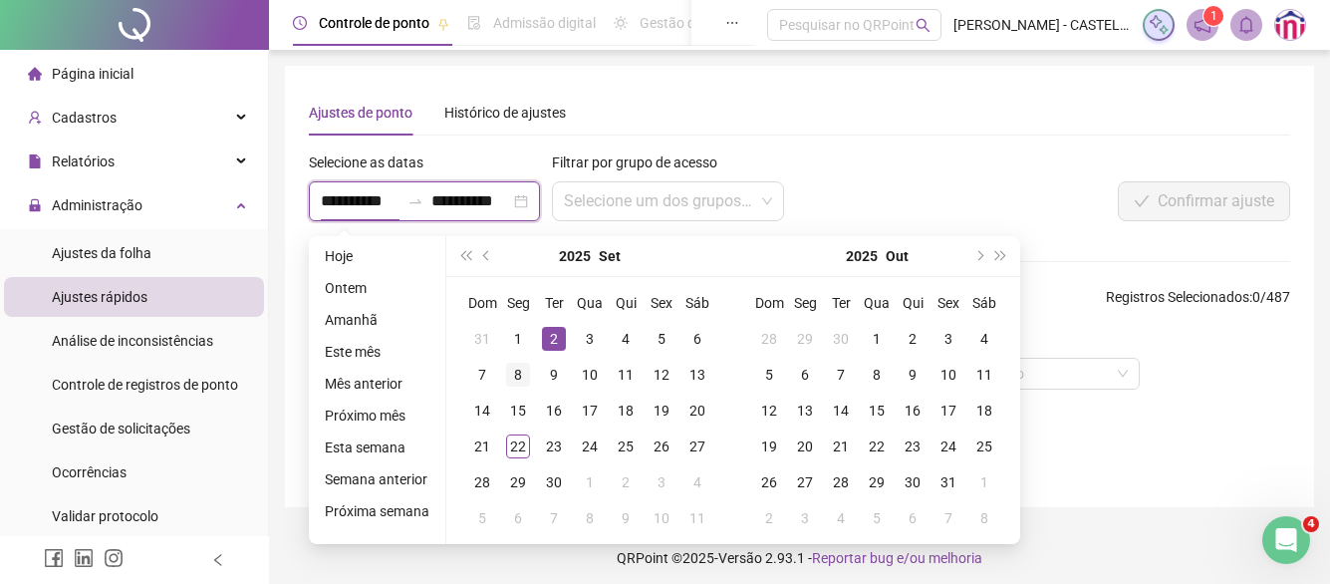
type input "**********"
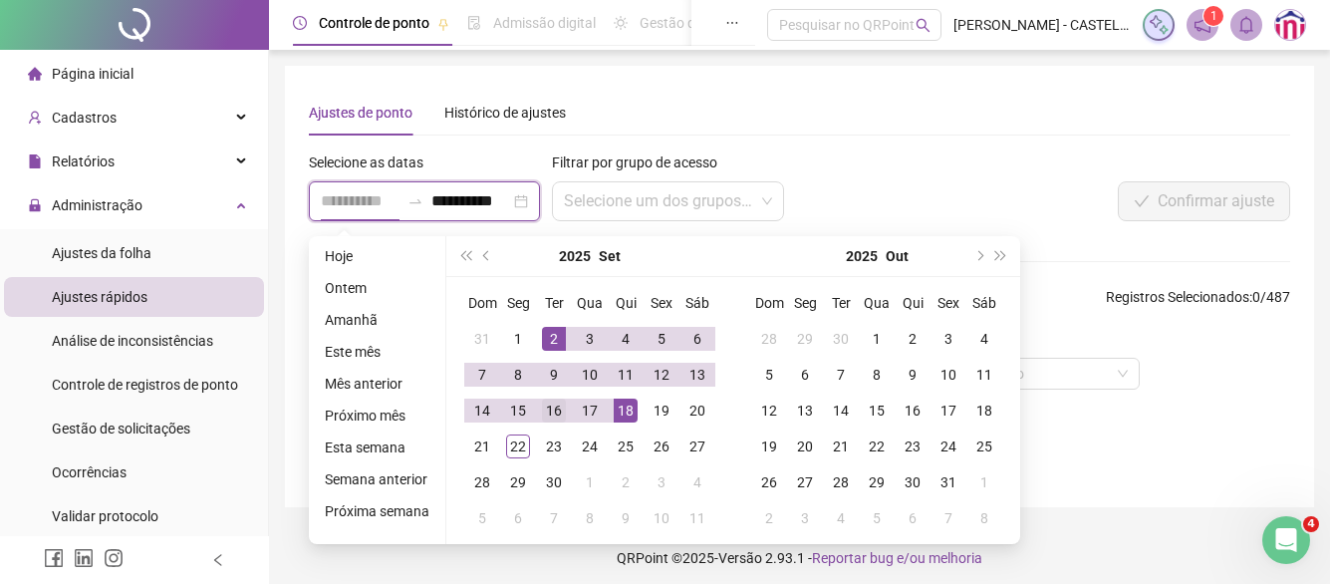
type input "**********"
click at [546, 412] on div "16" at bounding box center [554, 411] width 24 height 24
type input "**********"
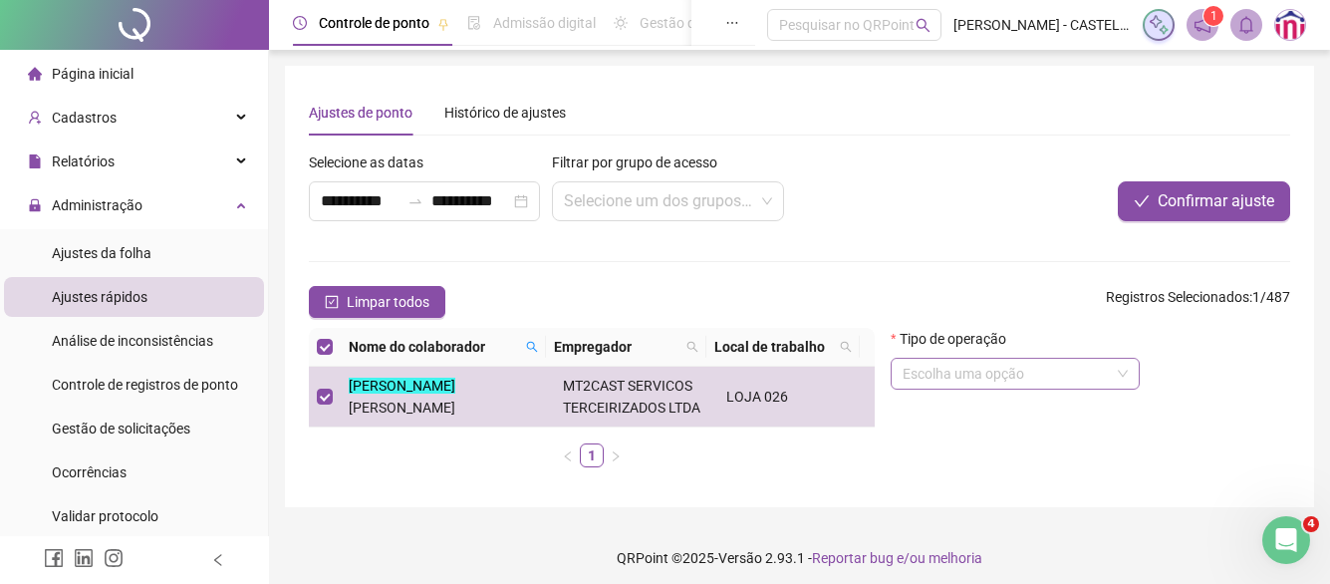
click at [934, 371] on input "search" at bounding box center [1006, 374] width 207 height 30
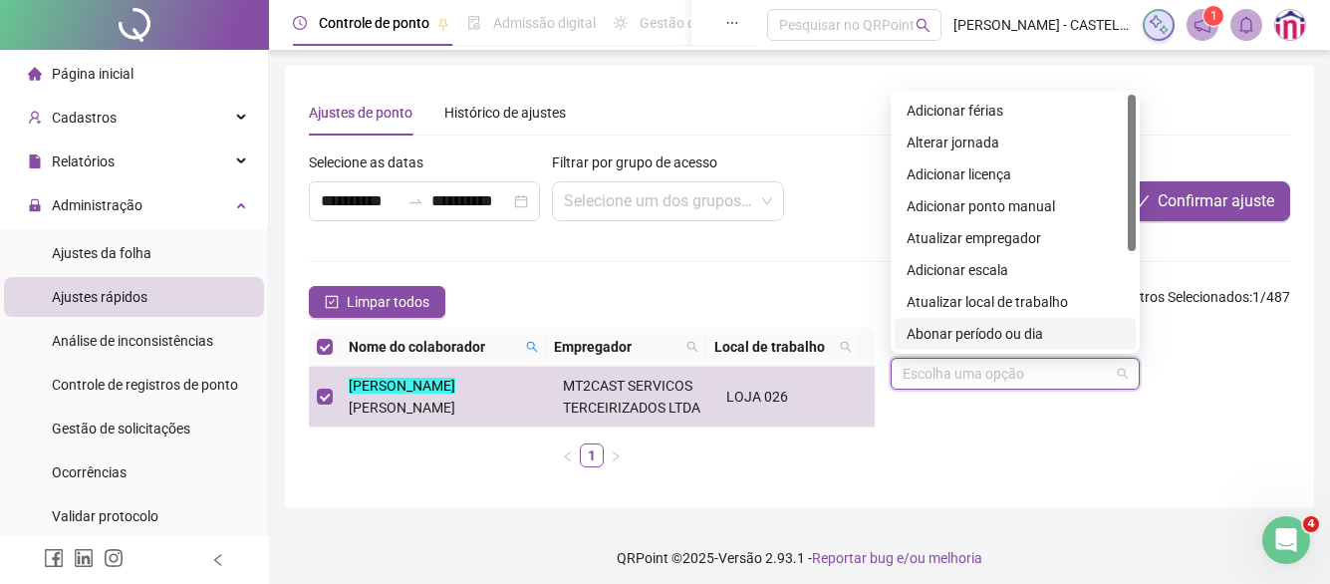
click at [940, 335] on div "Abonar período ou dia" at bounding box center [1015, 334] width 217 height 22
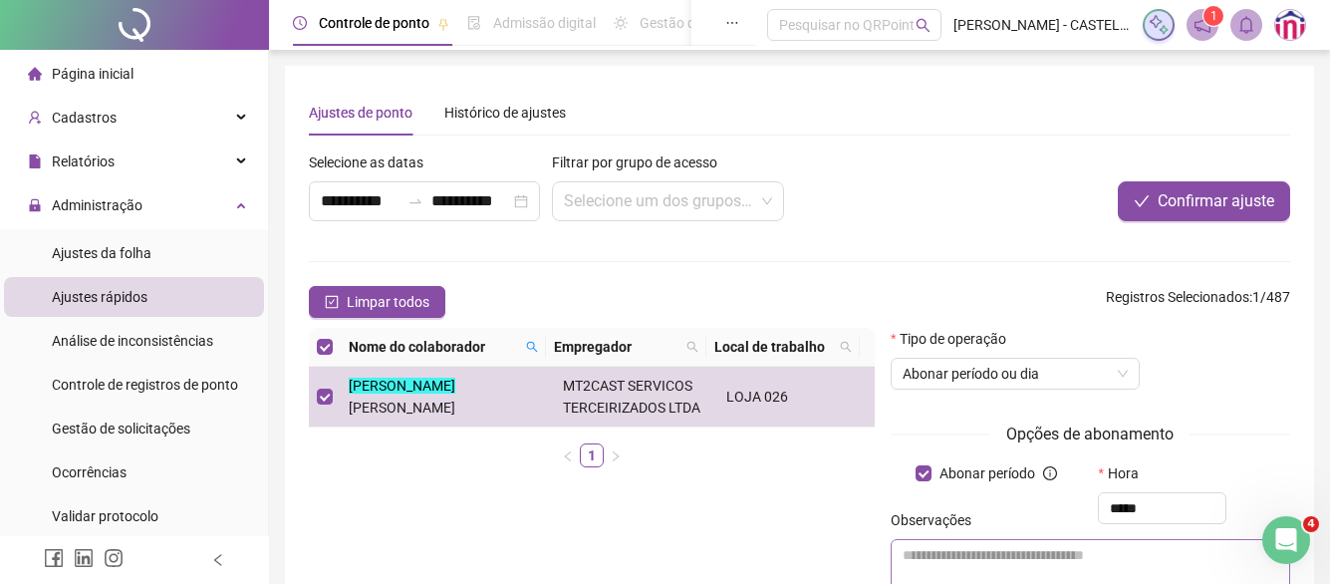
type input "*****"
click at [1074, 570] on textarea at bounding box center [1091, 566] width 400 height 54
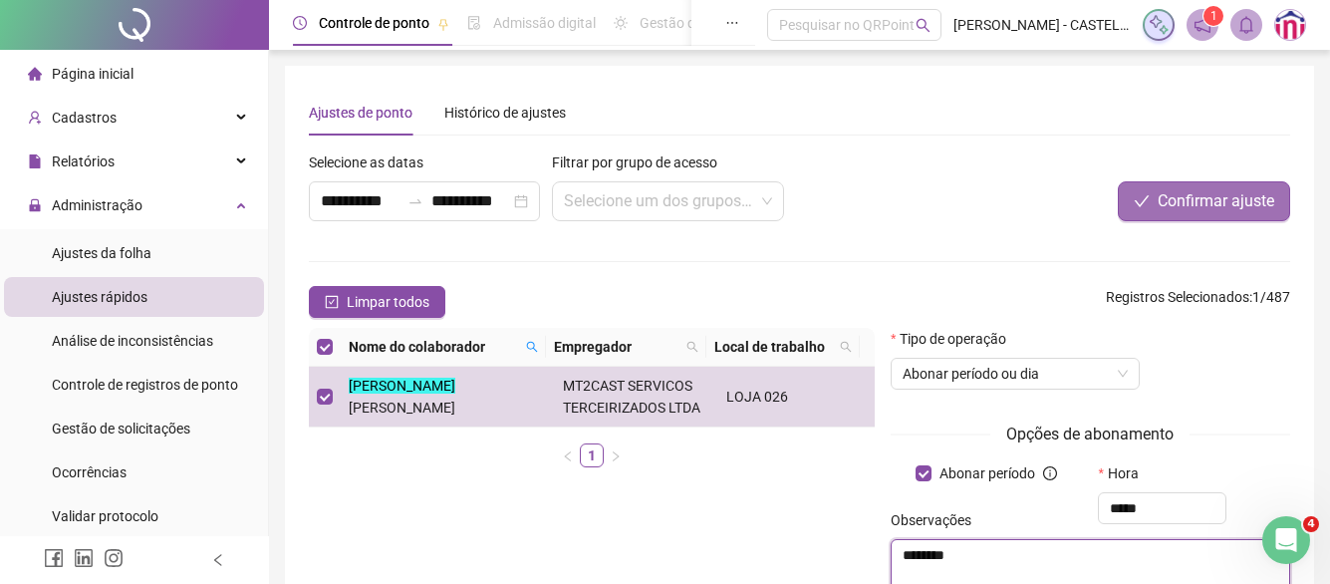
type textarea "********"
click at [1186, 217] on button "Confirmar ajuste" at bounding box center [1204, 201] width 172 height 40
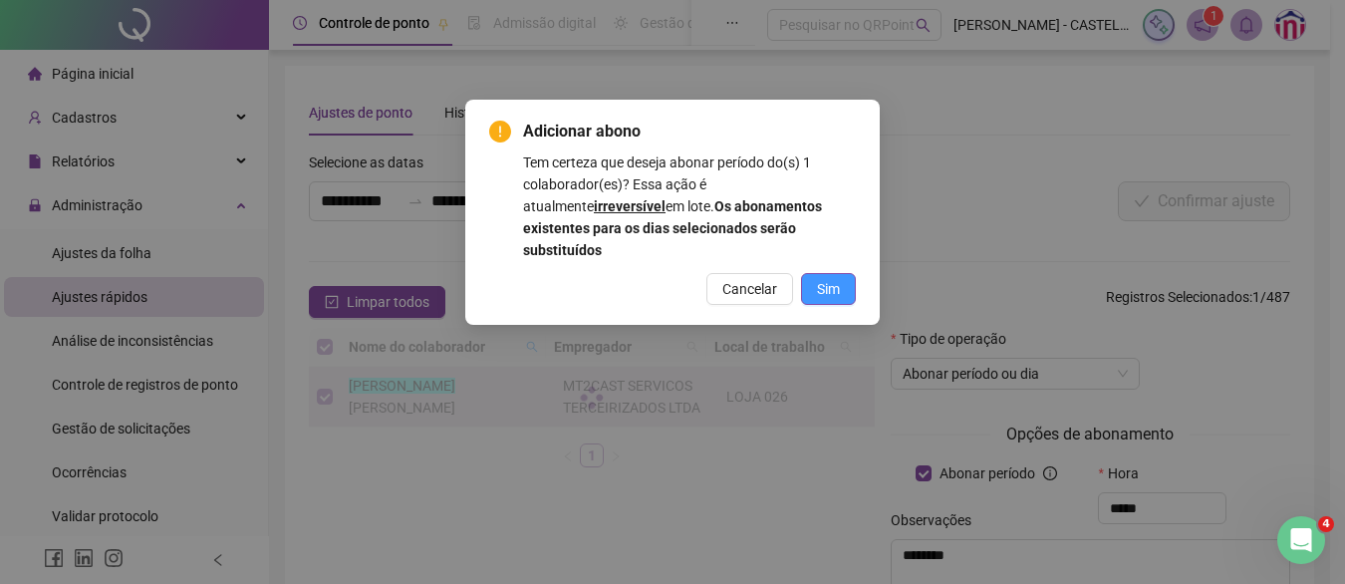
click at [833, 278] on span "Sim" at bounding box center [828, 289] width 23 height 22
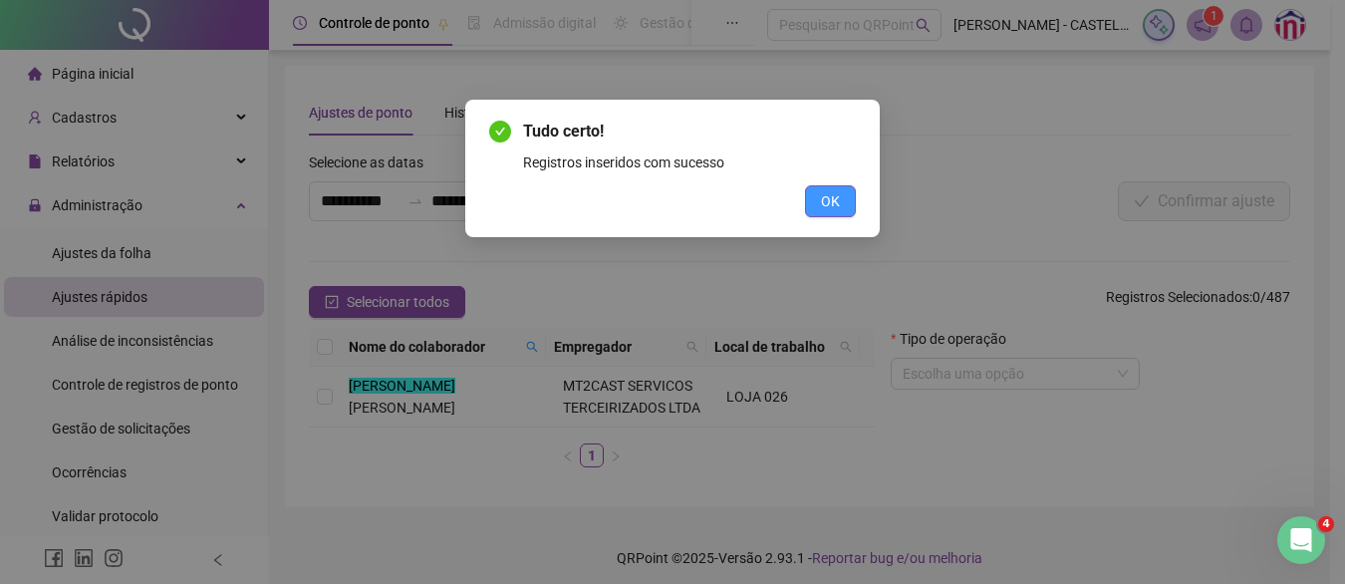
click at [818, 208] on button "OK" at bounding box center [830, 201] width 51 height 32
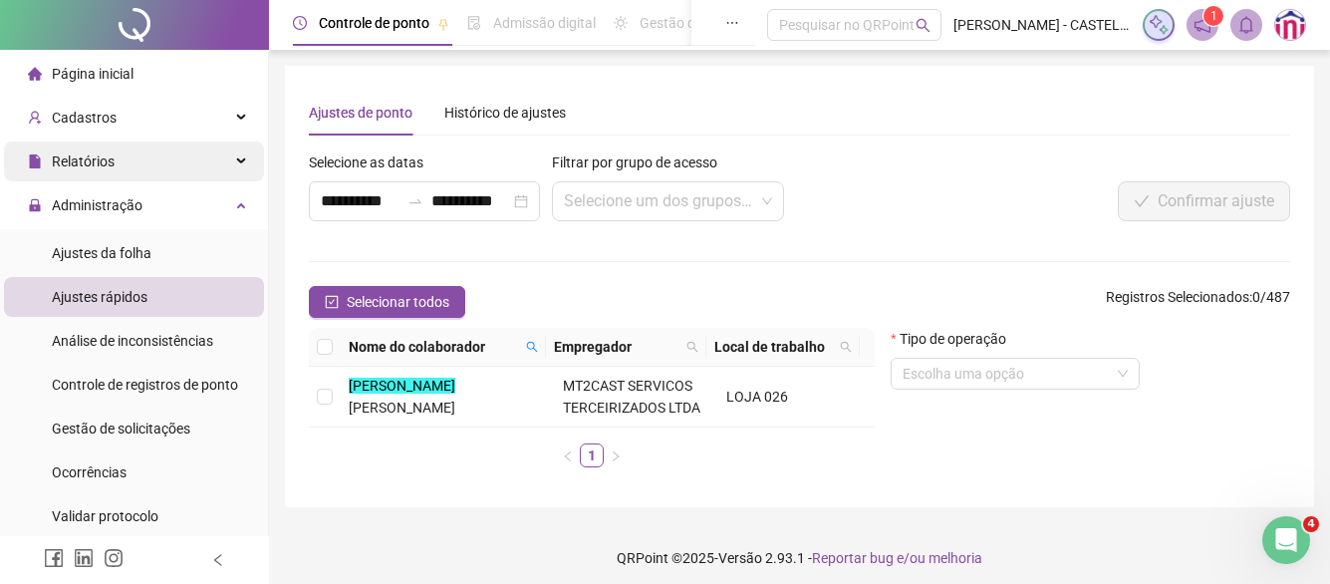
click at [199, 164] on div "Relatórios" at bounding box center [134, 162] width 260 height 40
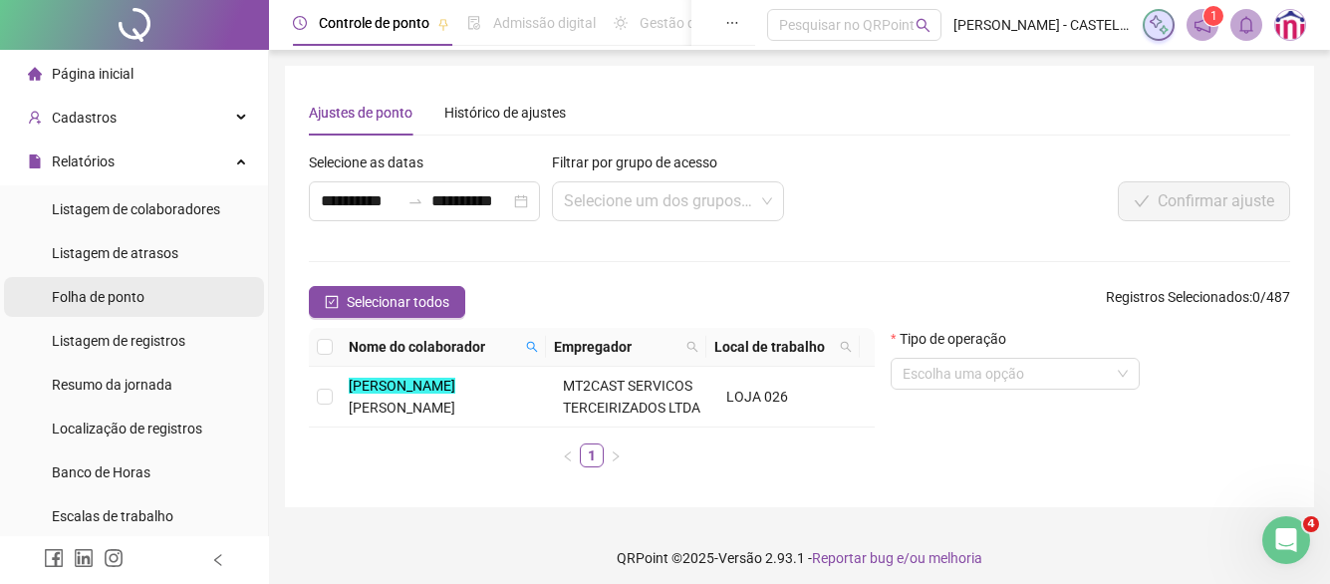
click at [102, 296] on span "Folha de ponto" at bounding box center [98, 297] width 93 height 16
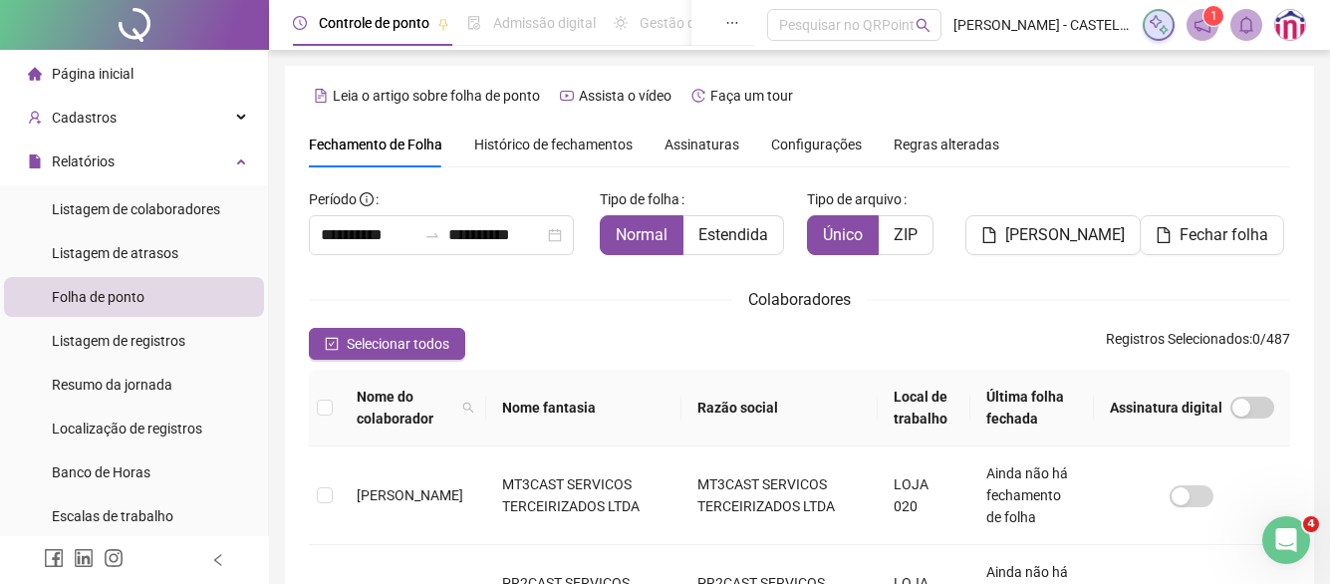
scroll to position [117, 0]
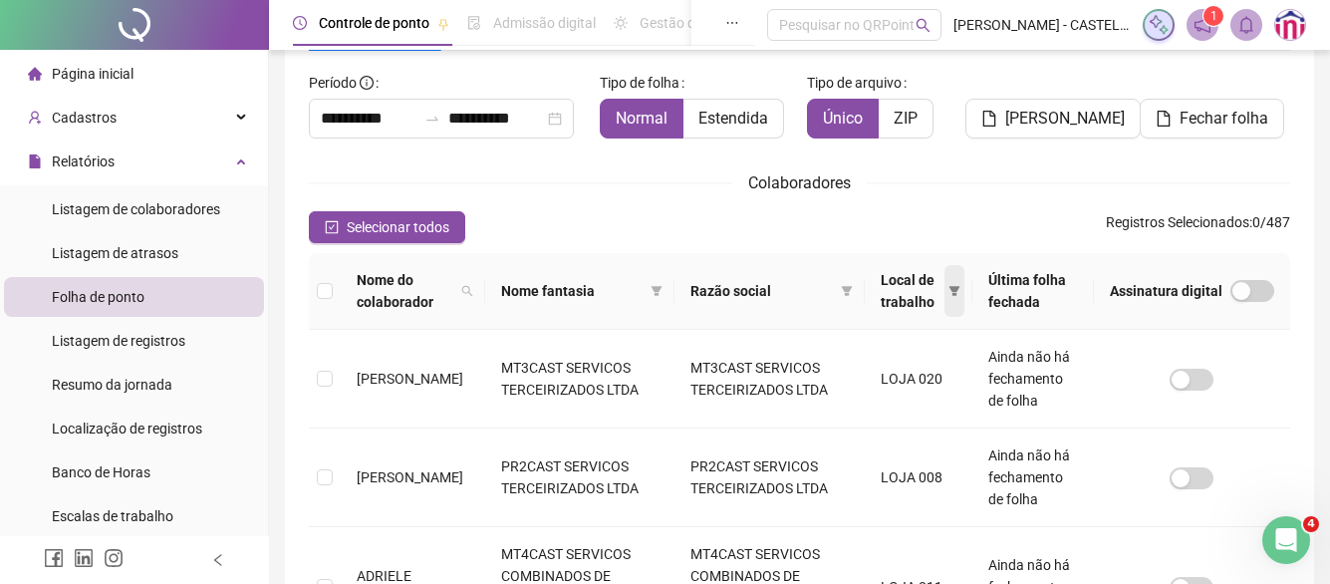
click at [951, 284] on span at bounding box center [955, 291] width 20 height 52
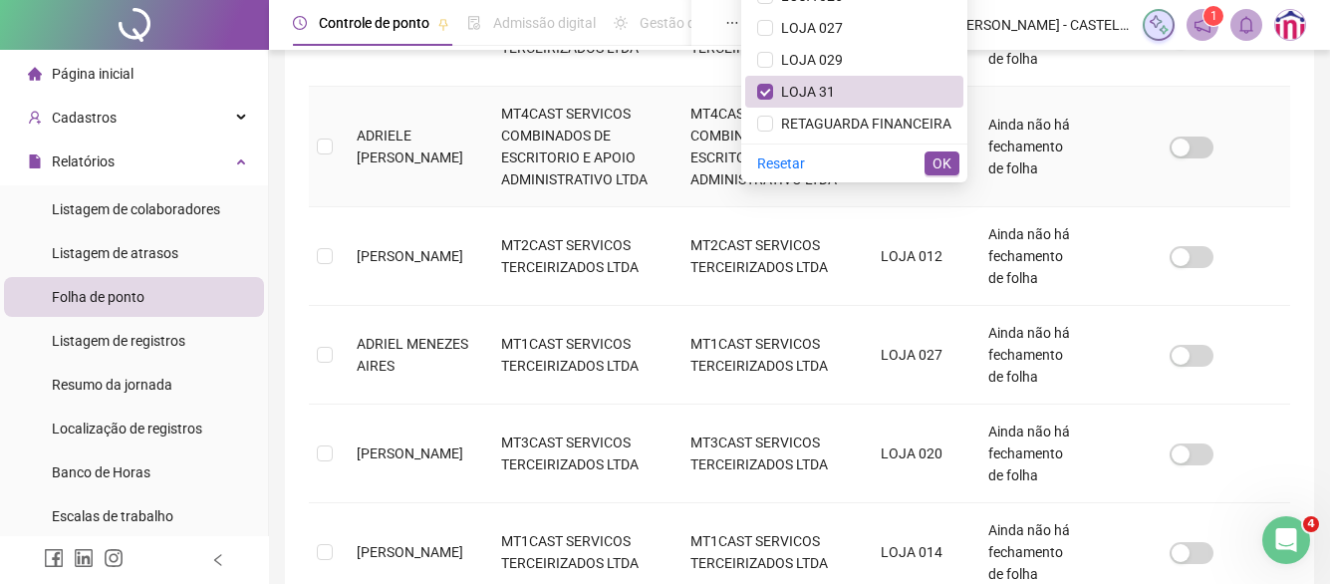
scroll to position [216, 0]
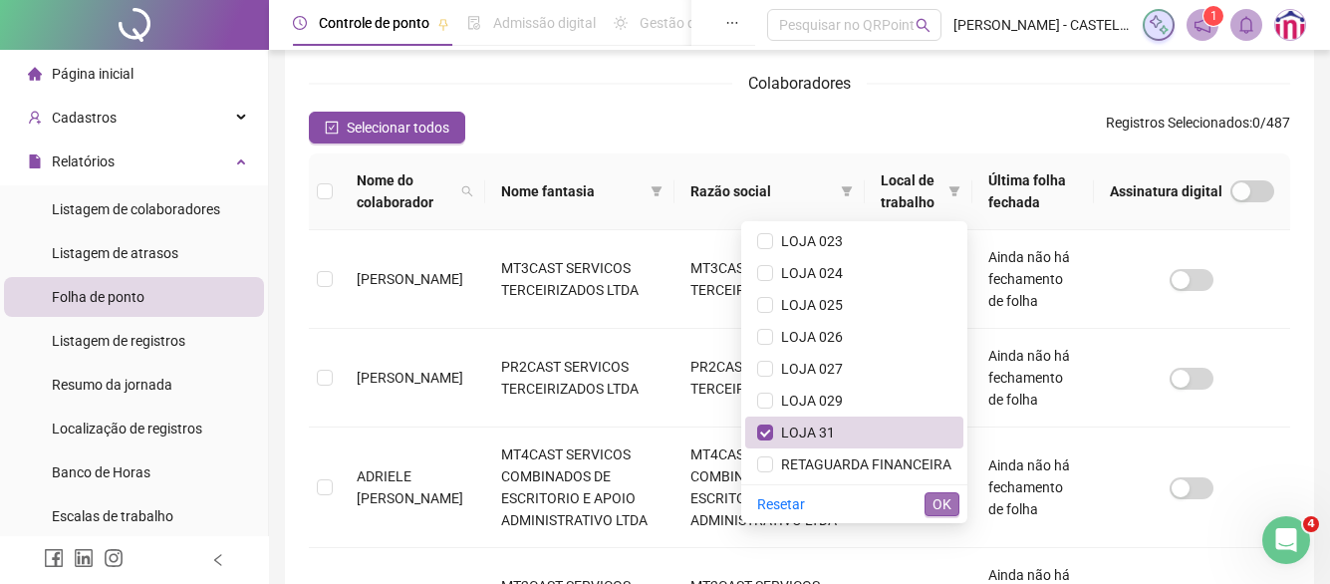
click at [939, 500] on span "OK" at bounding box center [942, 504] width 19 height 22
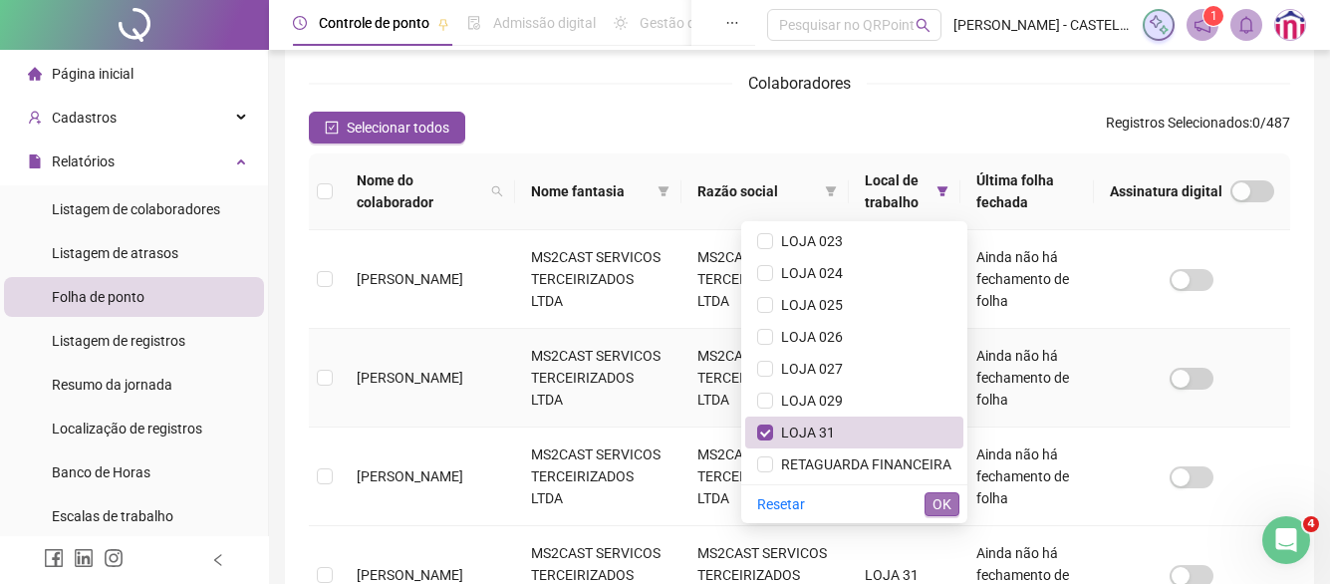
scroll to position [117, 0]
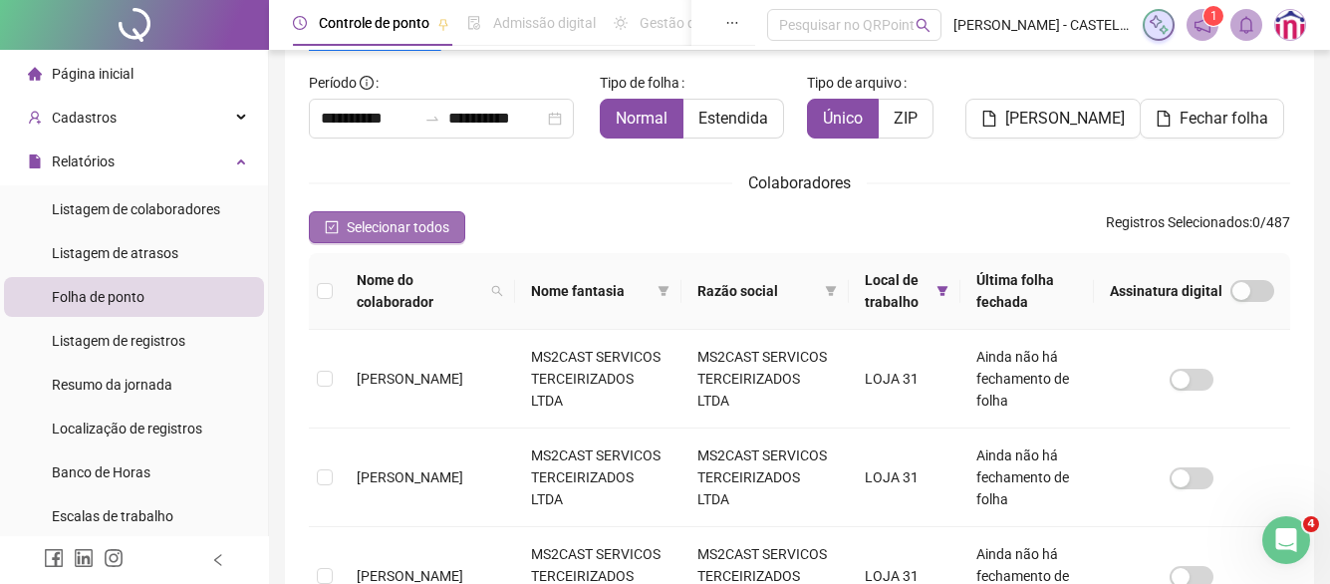
click at [425, 229] on span "Selecionar todos" at bounding box center [398, 227] width 103 height 22
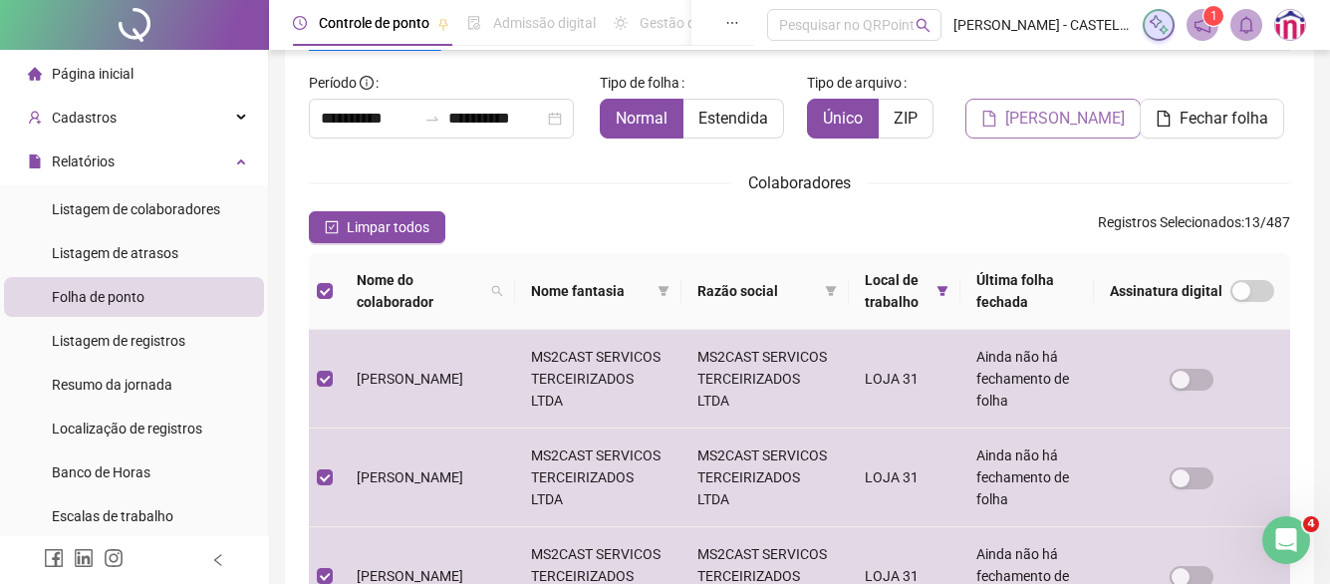
click at [1059, 119] on span "[PERSON_NAME]" at bounding box center [1066, 119] width 120 height 24
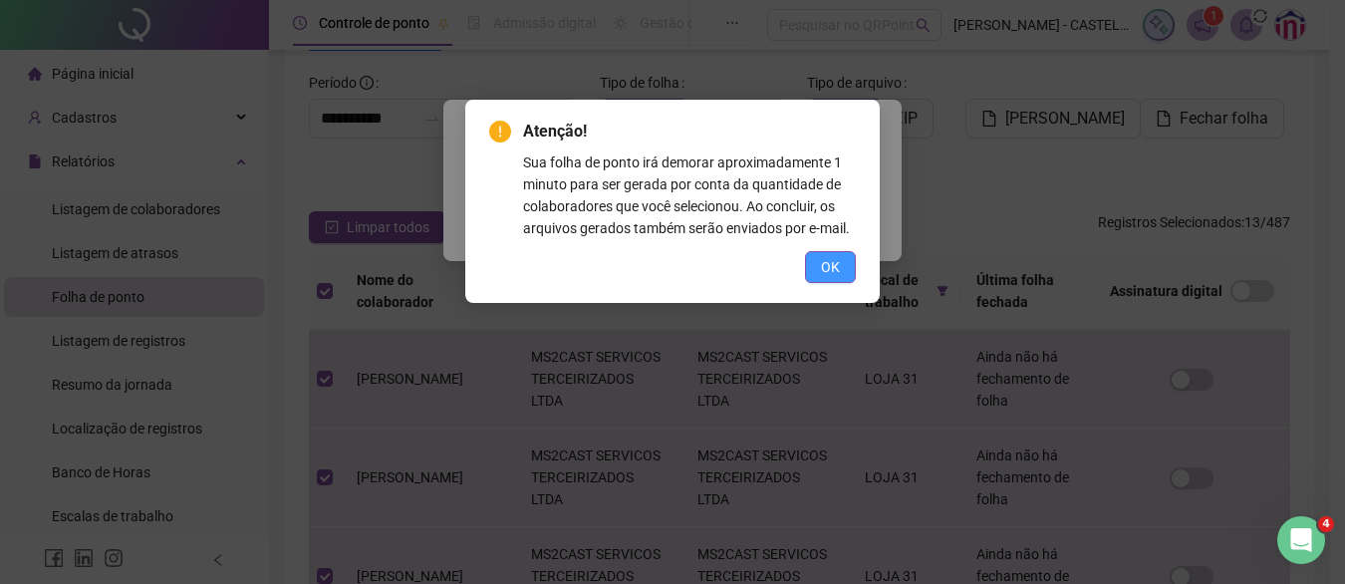
click at [841, 269] on button "OK" at bounding box center [830, 267] width 51 height 32
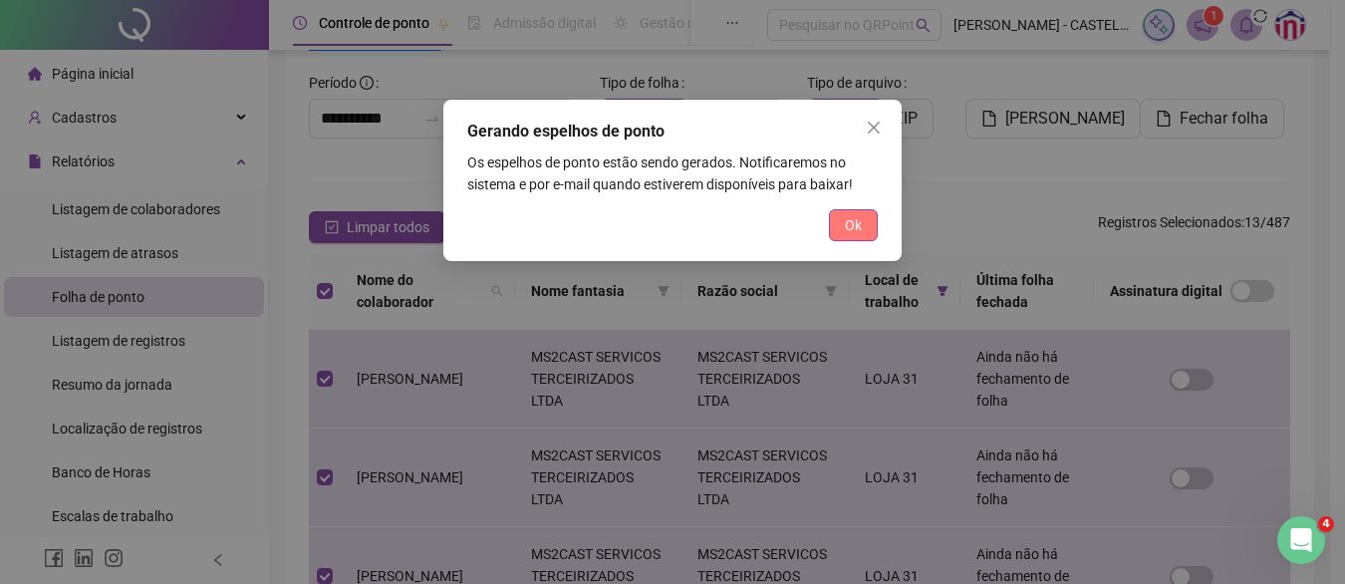
click at [856, 231] on span "Ok" at bounding box center [853, 225] width 17 height 22
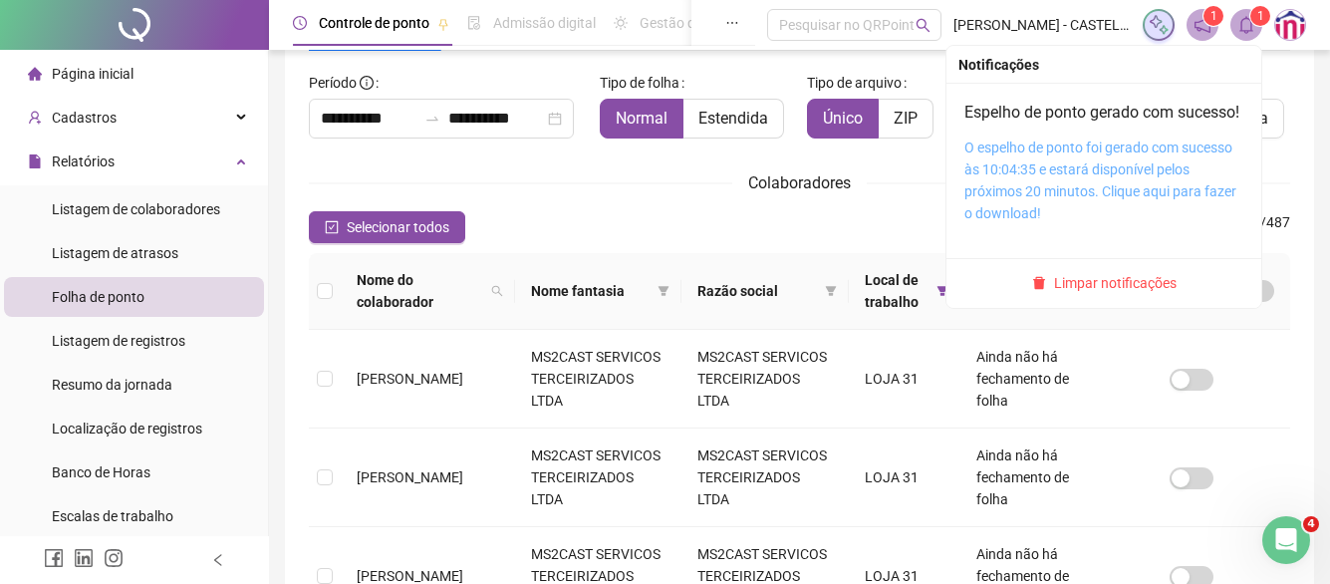
click at [1098, 174] on link "O espelho de ponto foi gerado com sucesso às 10:04:35 e estará disponível pelos…" at bounding box center [1101, 181] width 272 height 82
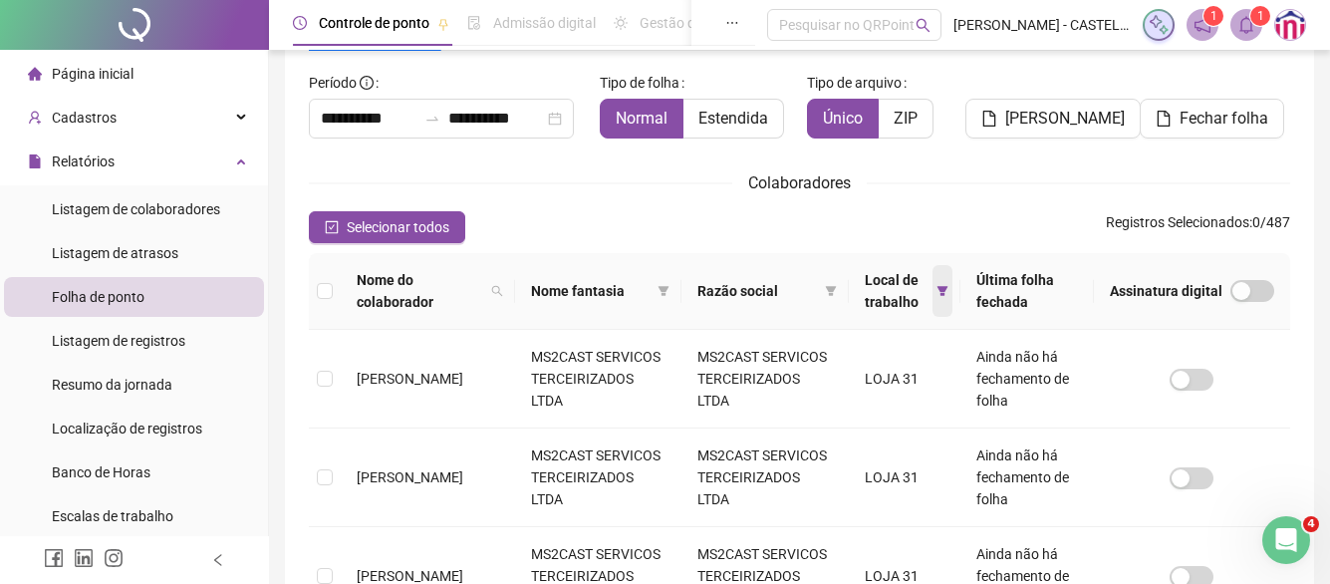
click at [933, 291] on span at bounding box center [943, 291] width 20 height 52
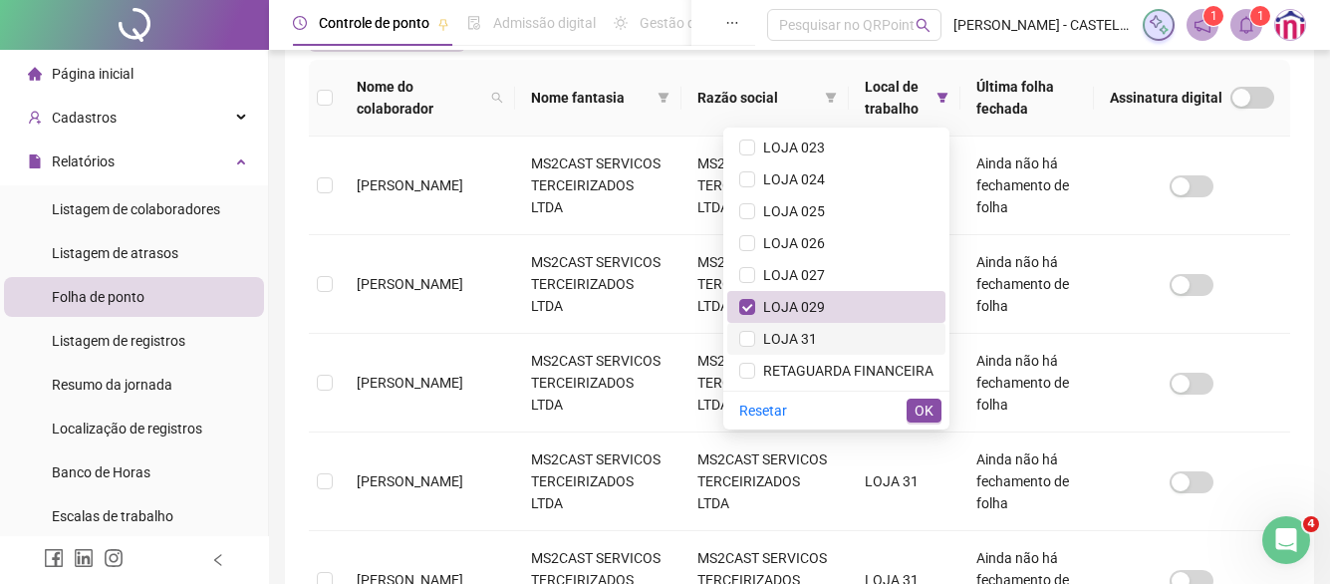
scroll to position [316, 0]
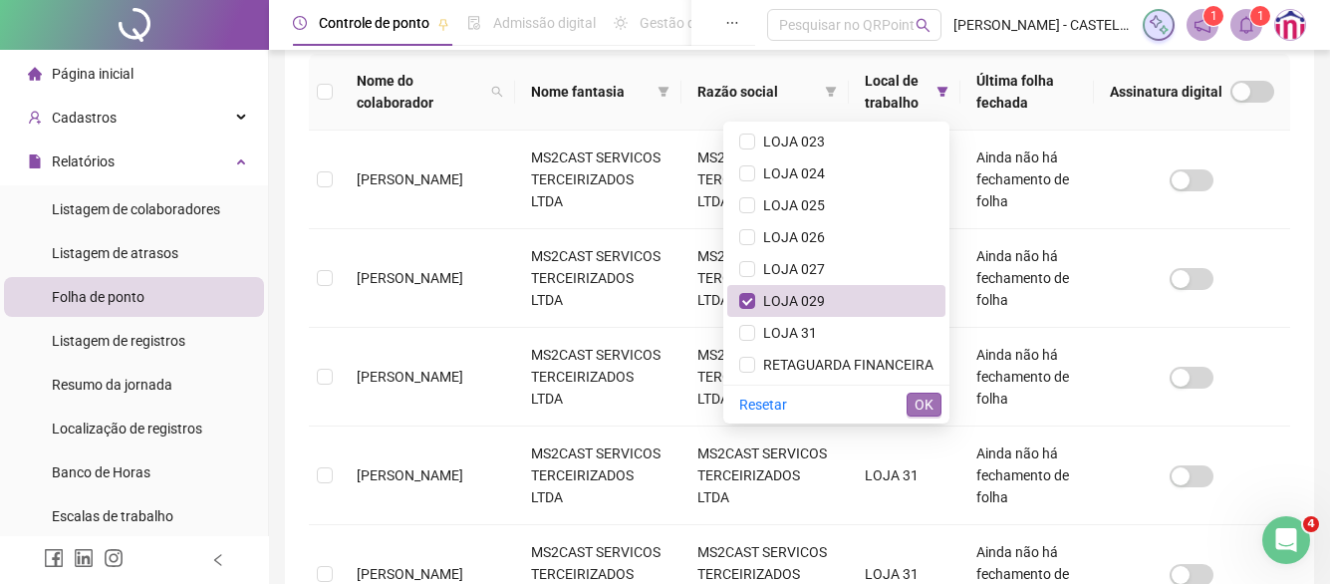
click at [923, 406] on span "OK" at bounding box center [924, 405] width 19 height 22
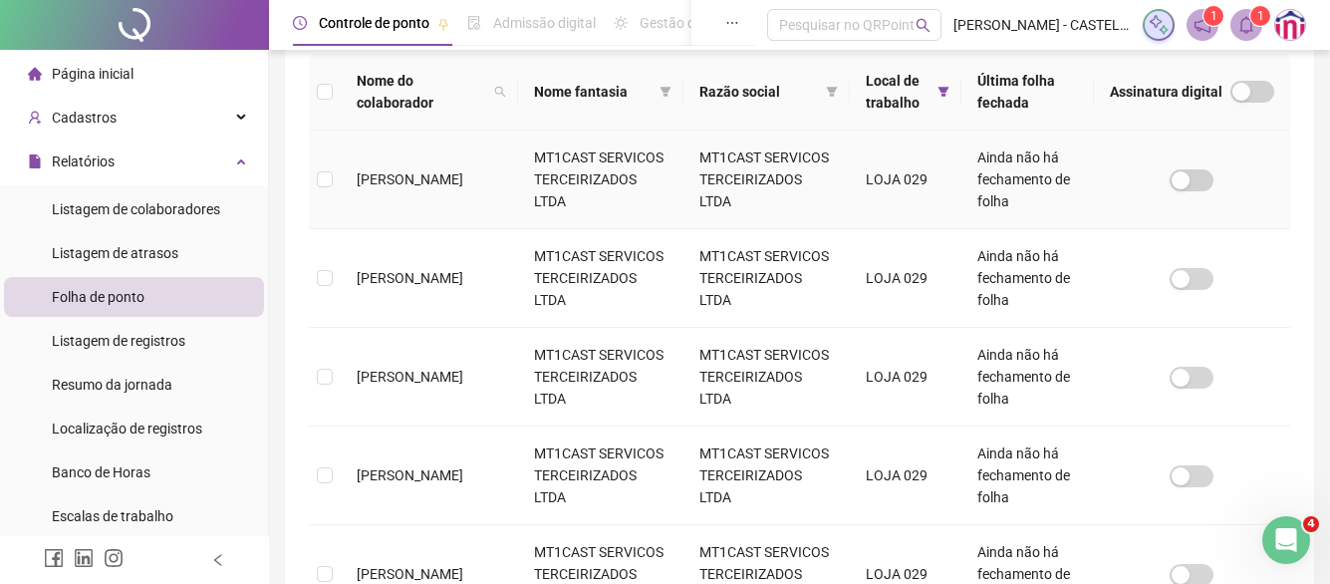
scroll to position [117, 0]
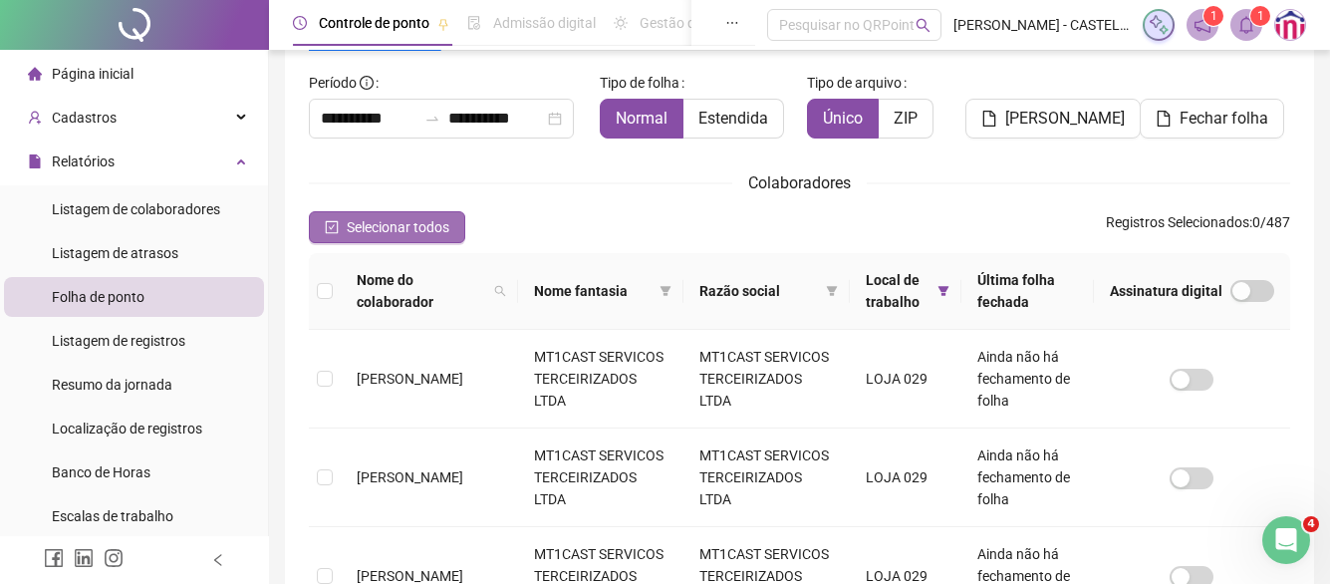
click at [378, 231] on span "Selecionar todos" at bounding box center [398, 227] width 103 height 22
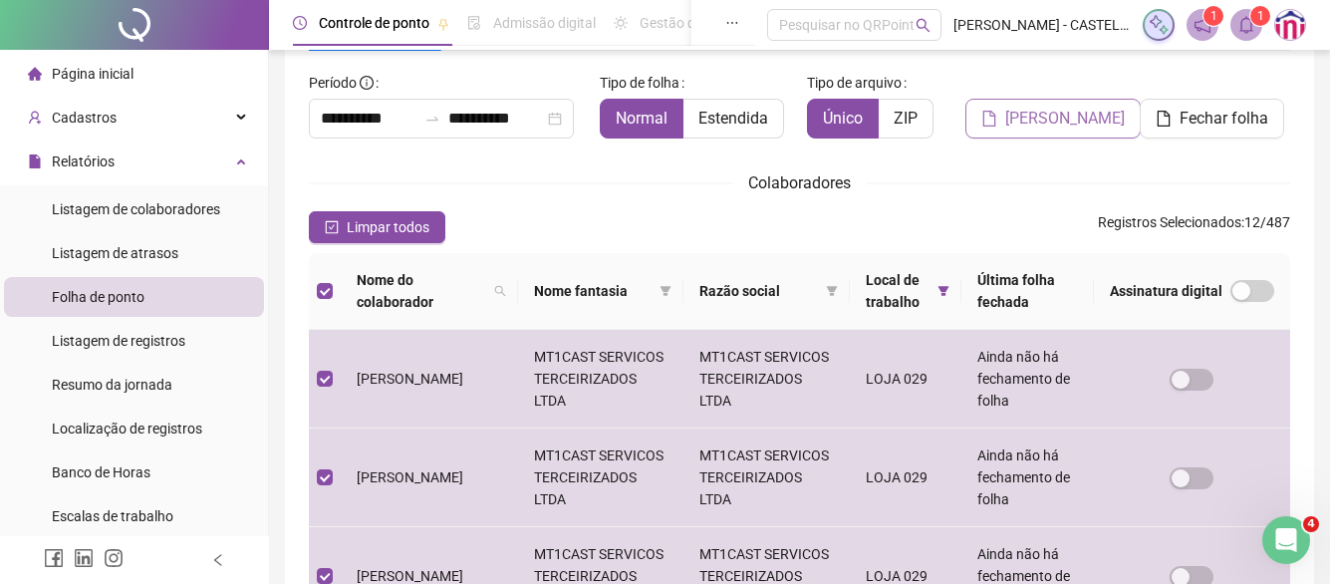
click at [1027, 116] on span "[PERSON_NAME]" at bounding box center [1066, 119] width 120 height 24
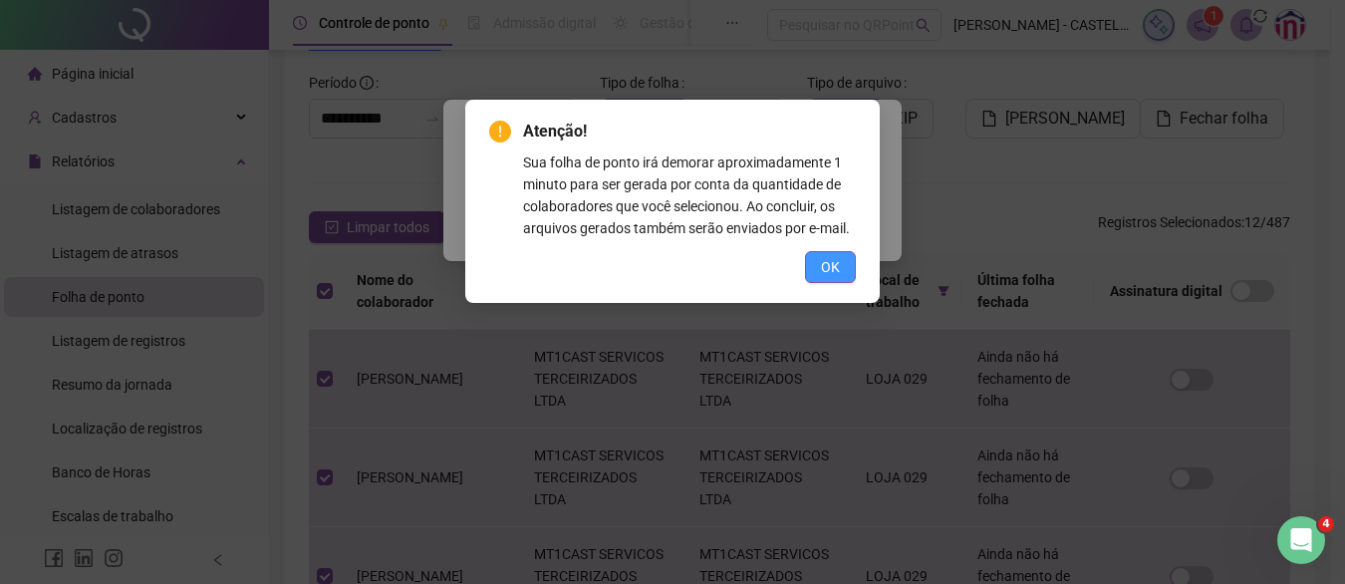
click at [828, 272] on span "OK" at bounding box center [830, 267] width 19 height 22
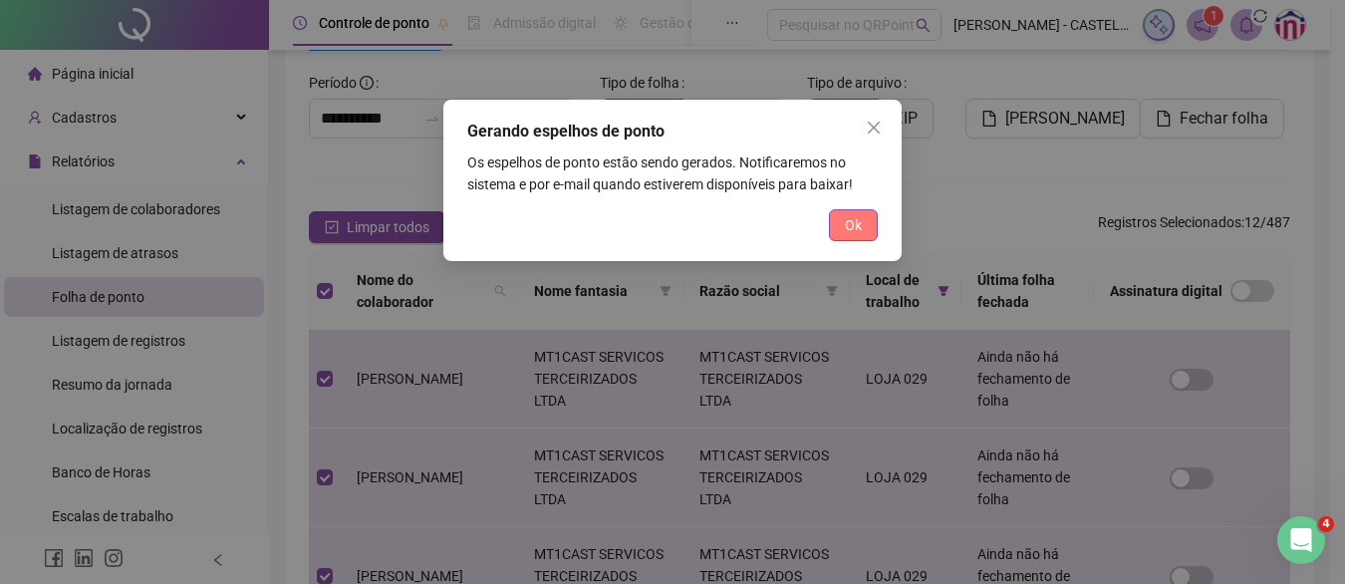
click at [831, 228] on button "Ok" at bounding box center [853, 225] width 49 height 32
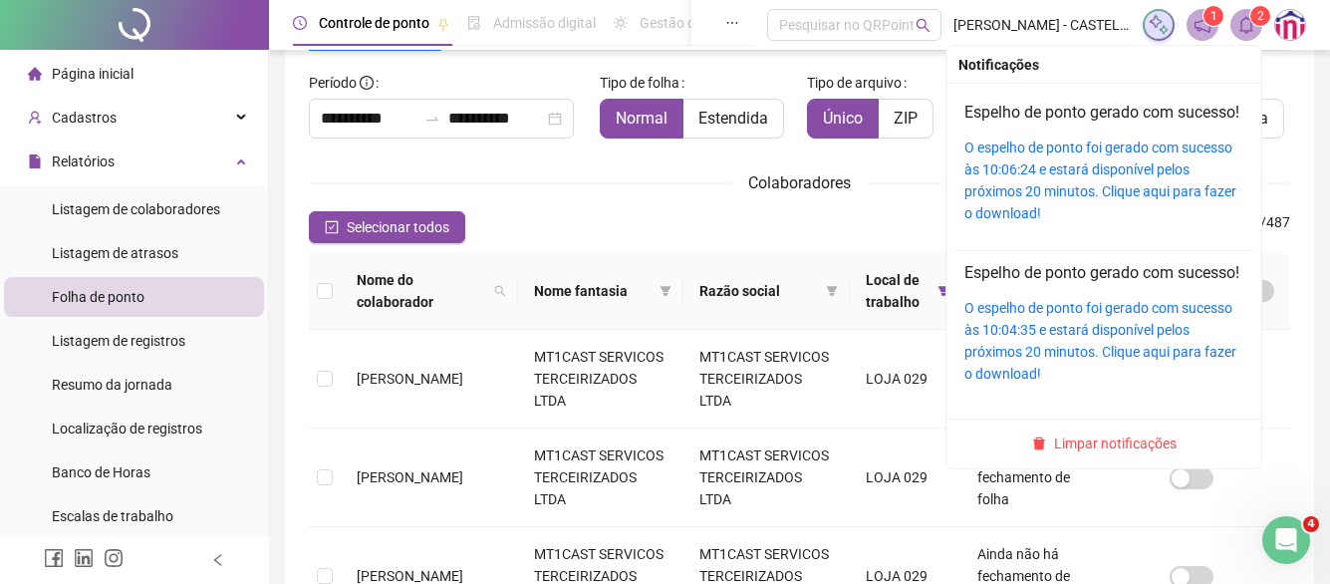
click at [1116, 202] on div "O espelho de ponto foi gerado com sucesso às 10:06:24 e estará disponível pelos…" at bounding box center [1104, 181] width 279 height 88
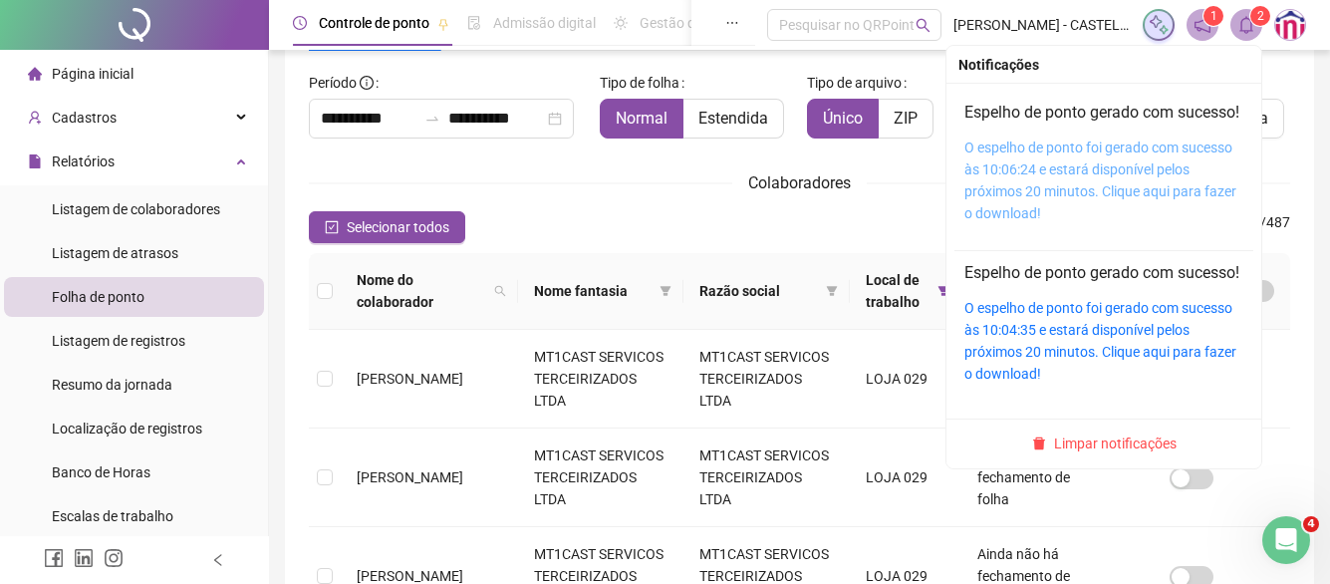
click at [1108, 186] on link "O espelho de ponto foi gerado com sucesso às 10:06:24 e estará disponível pelos…" at bounding box center [1101, 181] width 272 height 82
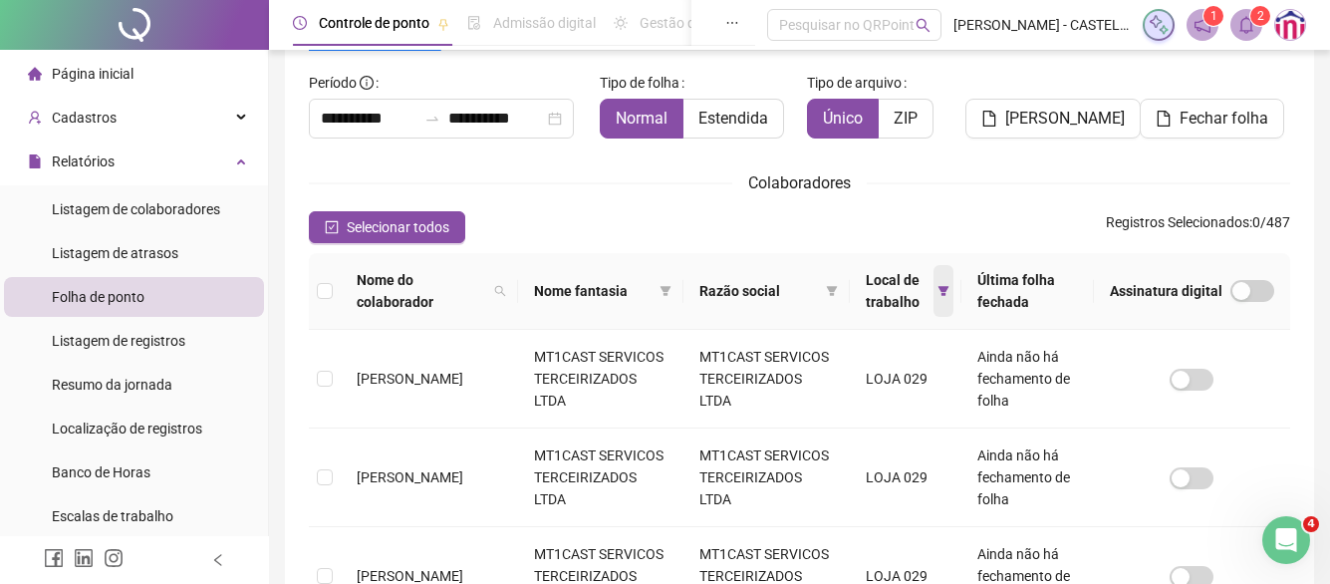
click at [938, 280] on span at bounding box center [944, 291] width 20 height 52
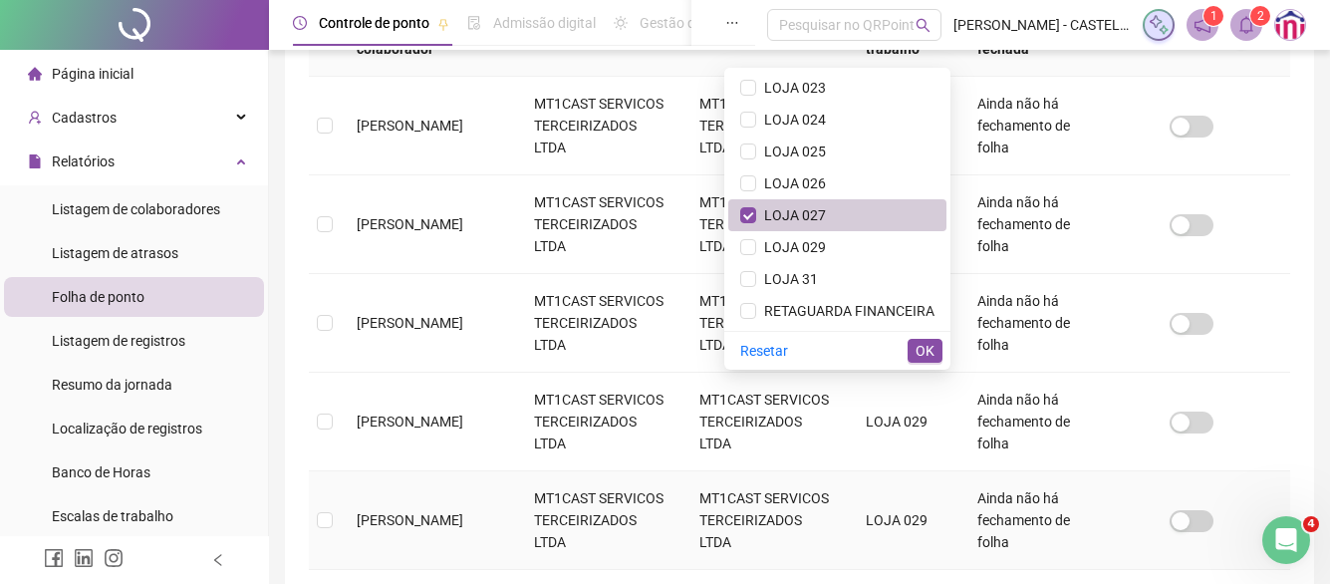
scroll to position [416, 0]
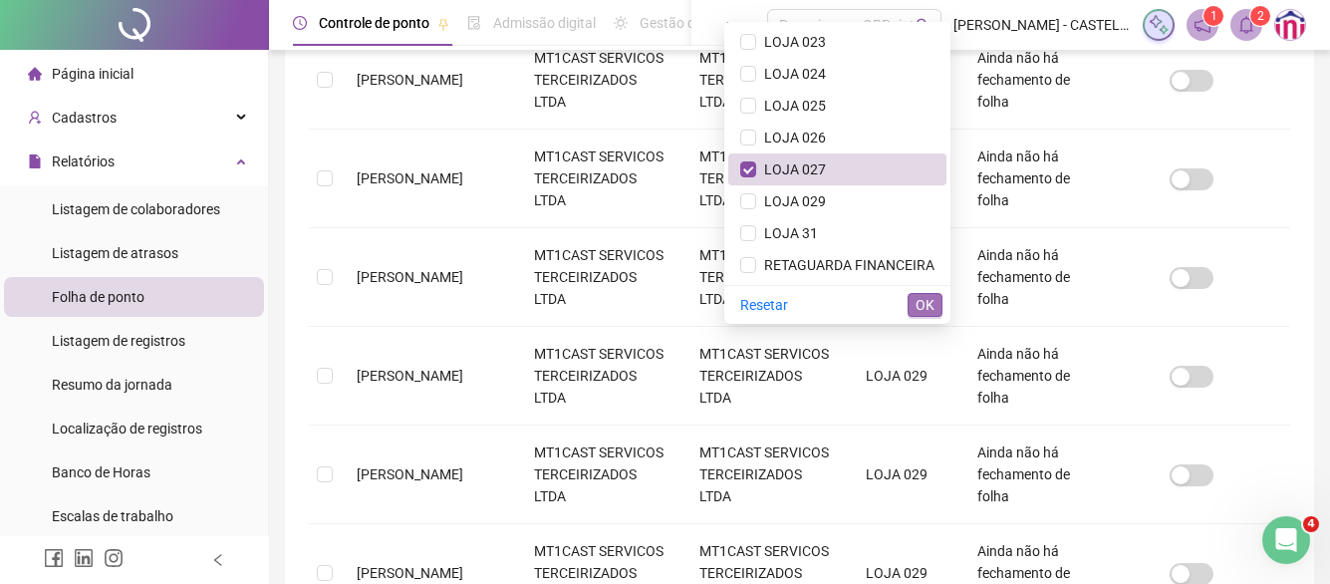
click at [929, 304] on span "OK" at bounding box center [925, 305] width 19 height 22
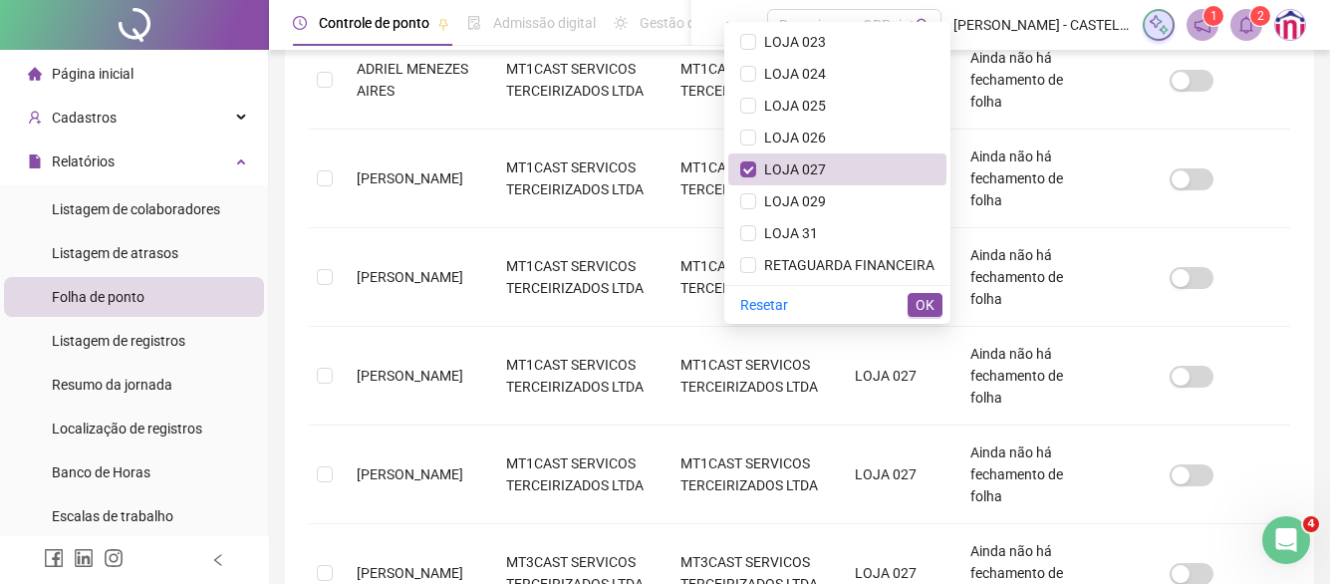
scroll to position [117, 0]
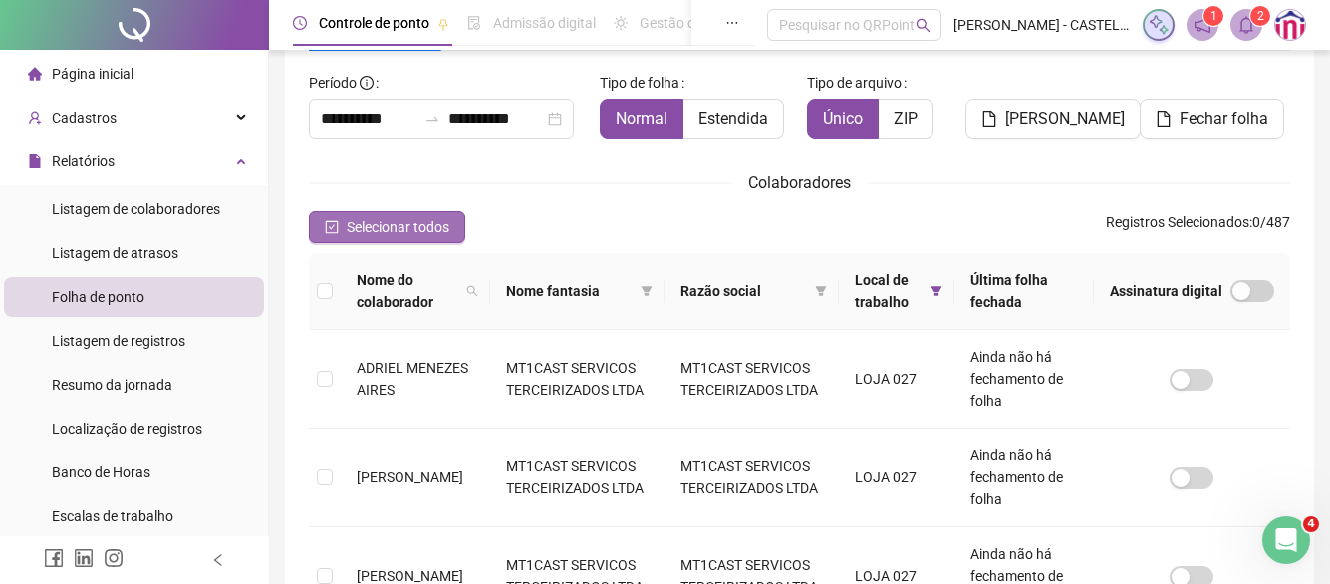
click at [355, 233] on span "Selecionar todos" at bounding box center [398, 227] width 103 height 22
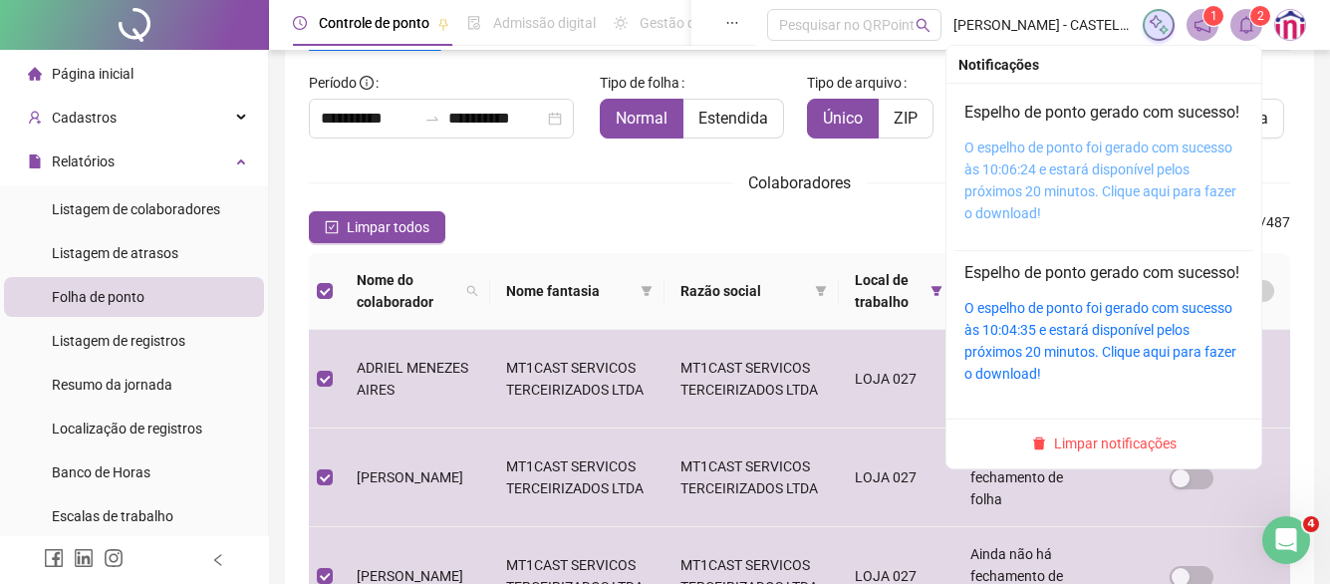
click at [1102, 199] on link "O espelho de ponto foi gerado com sucesso às 10:06:24 e estará disponível pelos…" at bounding box center [1101, 181] width 272 height 82
click at [1097, 172] on link "O espelho de ponto foi gerado com sucesso às 10:06:24 e estará disponível pelos…" at bounding box center [1101, 181] width 272 height 82
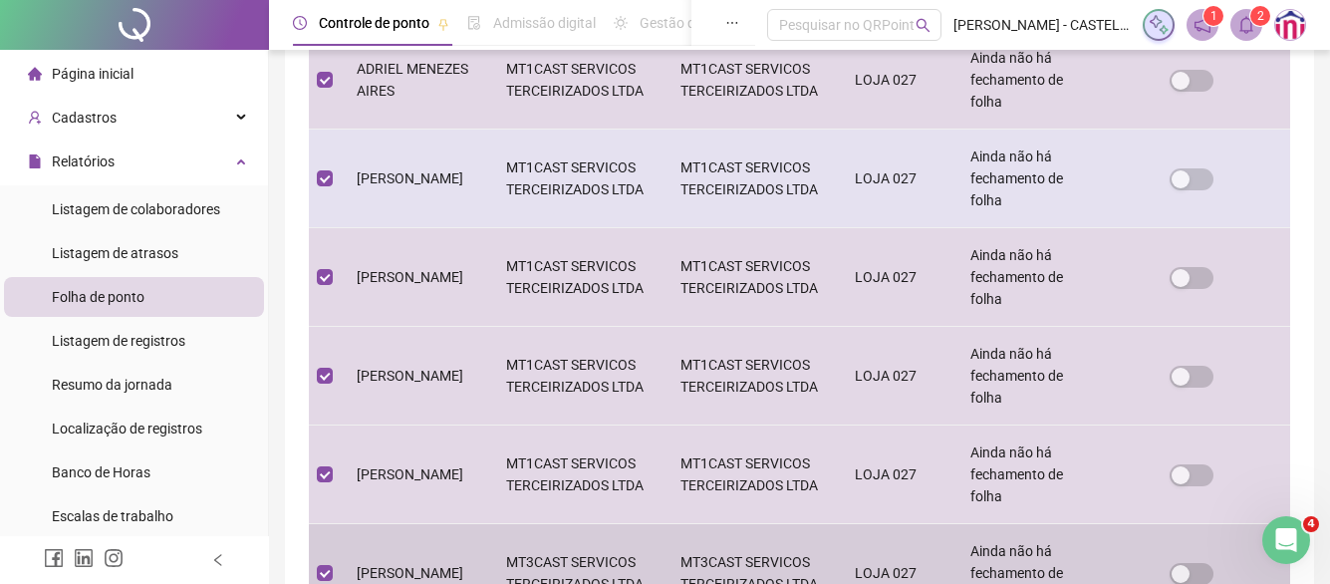
scroll to position [17, 0]
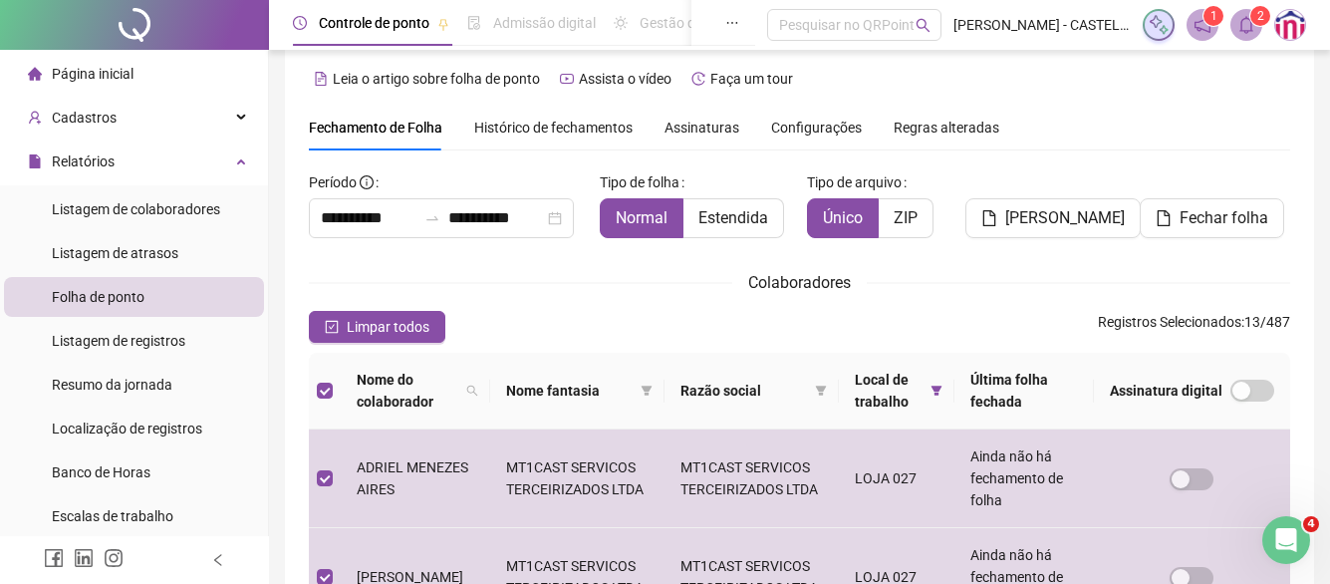
click at [1030, 218] on span "[PERSON_NAME]" at bounding box center [1066, 218] width 120 height 24
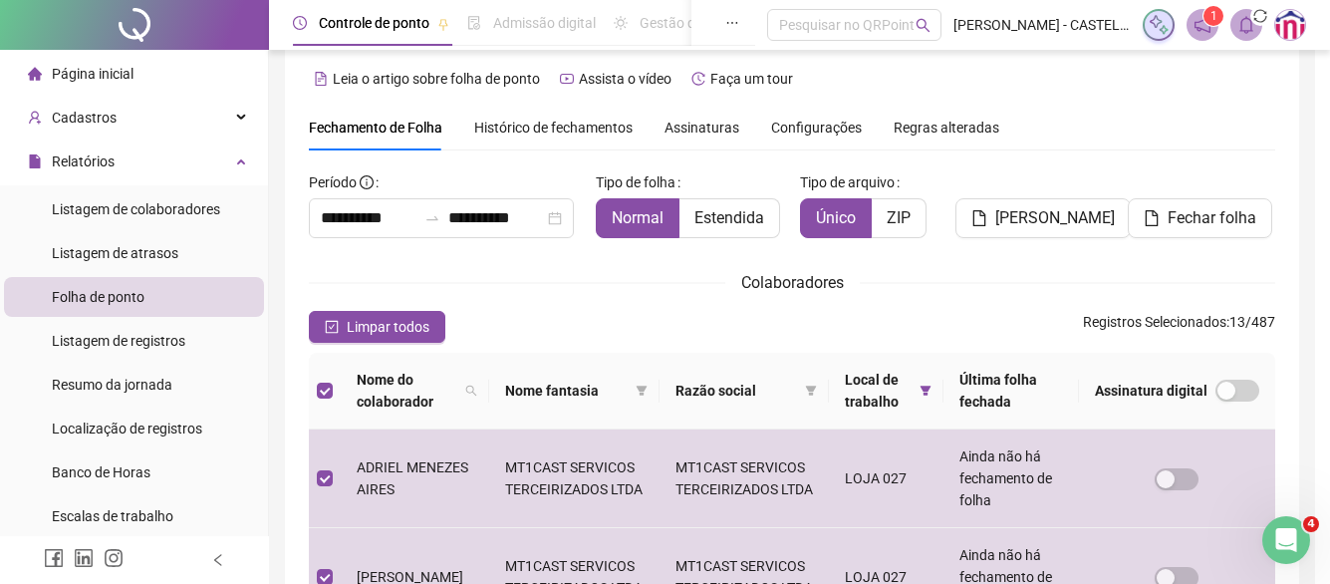
scroll to position [117, 0]
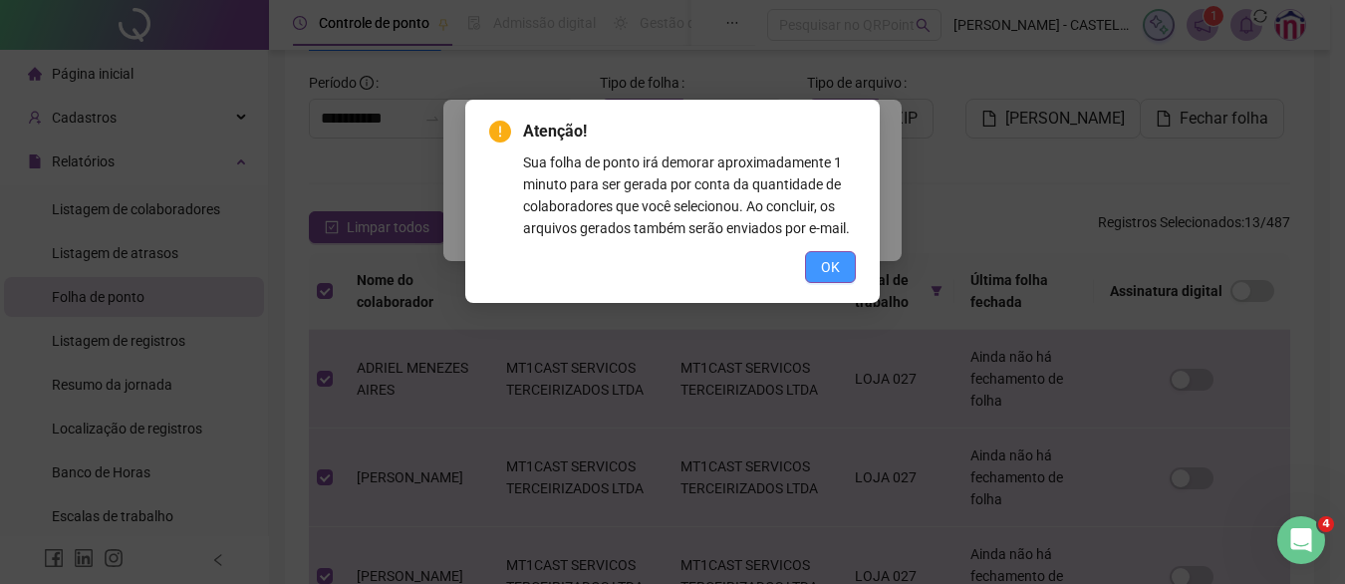
click at [836, 275] on span "OK" at bounding box center [830, 267] width 19 height 22
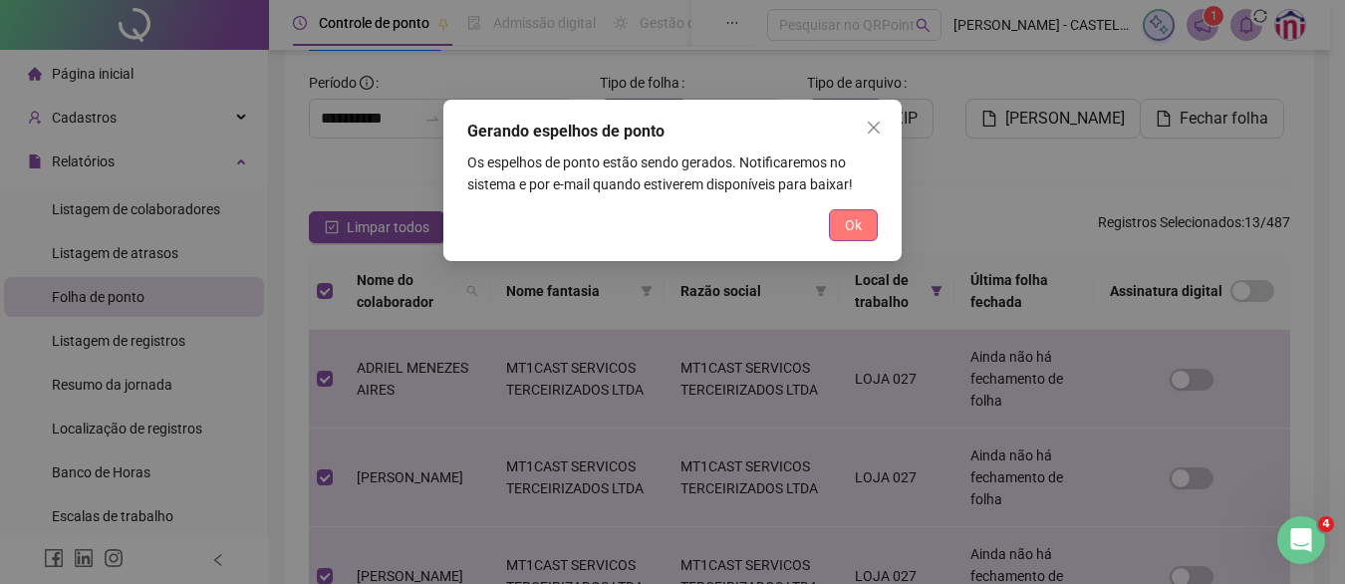
click at [832, 235] on button "Ok" at bounding box center [853, 225] width 49 height 32
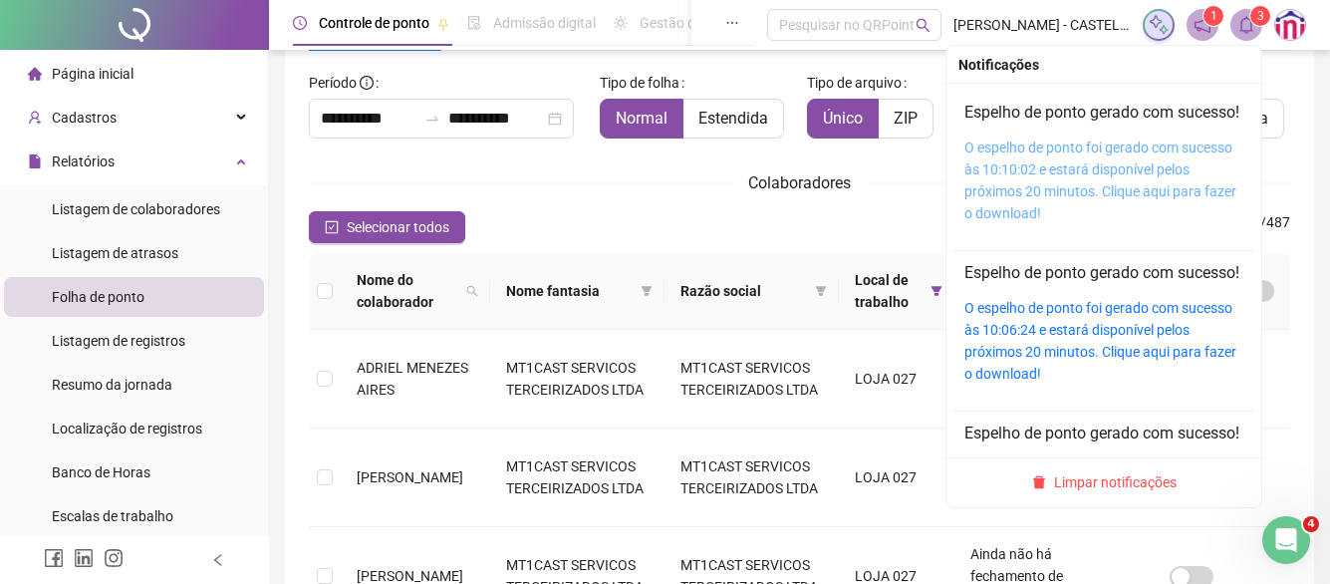
click at [1016, 186] on link "O espelho de ponto foi gerado com sucesso às 10:10:02 e estará disponível pelos…" at bounding box center [1101, 181] width 272 height 82
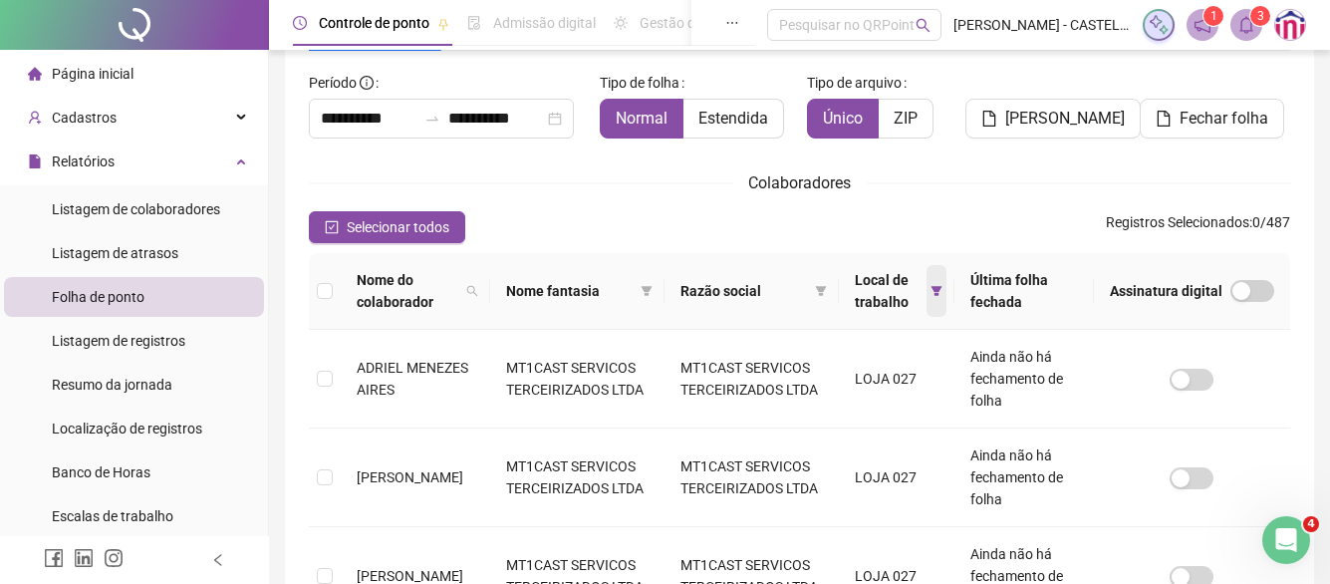
click at [947, 288] on span at bounding box center [937, 291] width 20 height 52
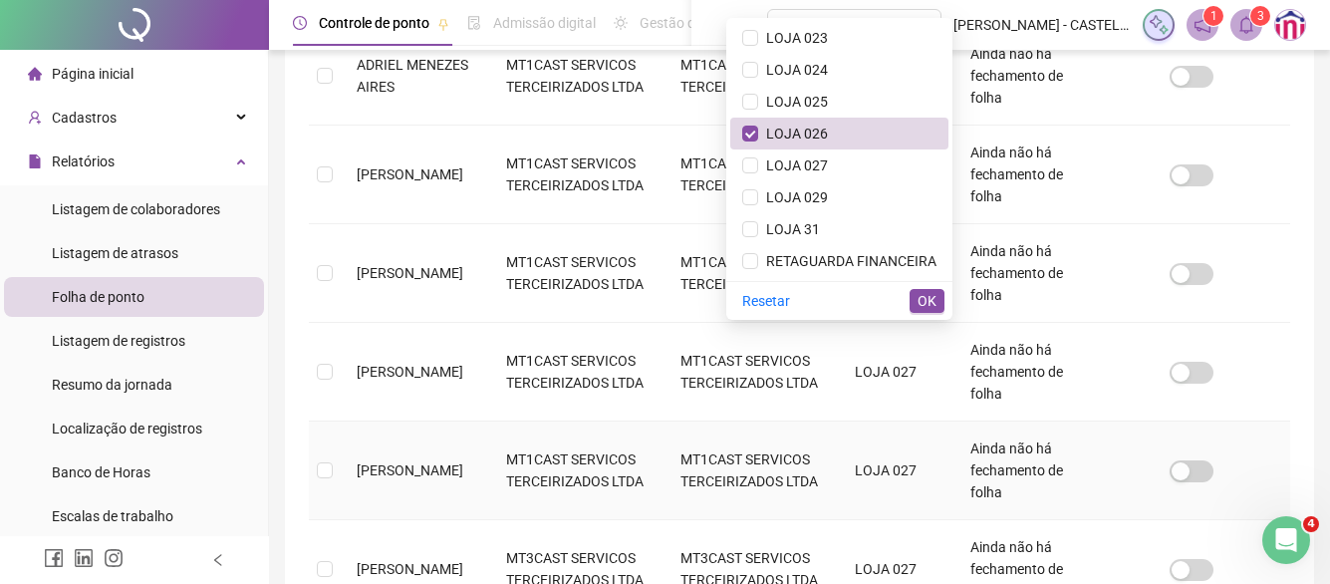
scroll to position [416, 0]
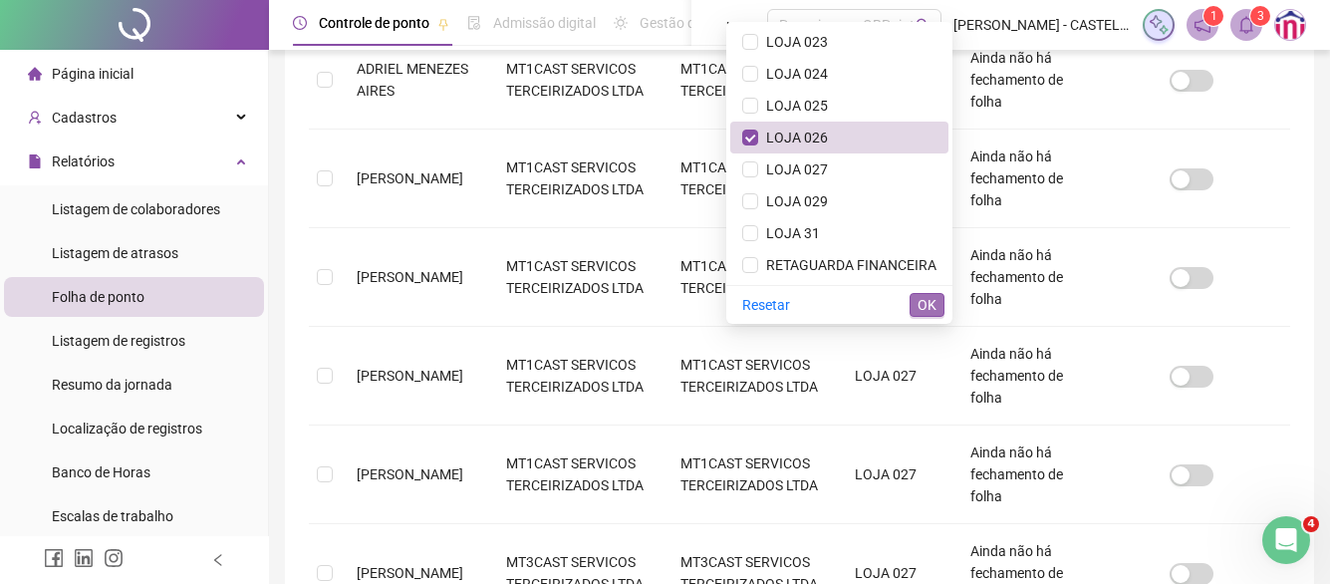
click at [934, 309] on span "OK" at bounding box center [927, 305] width 19 height 22
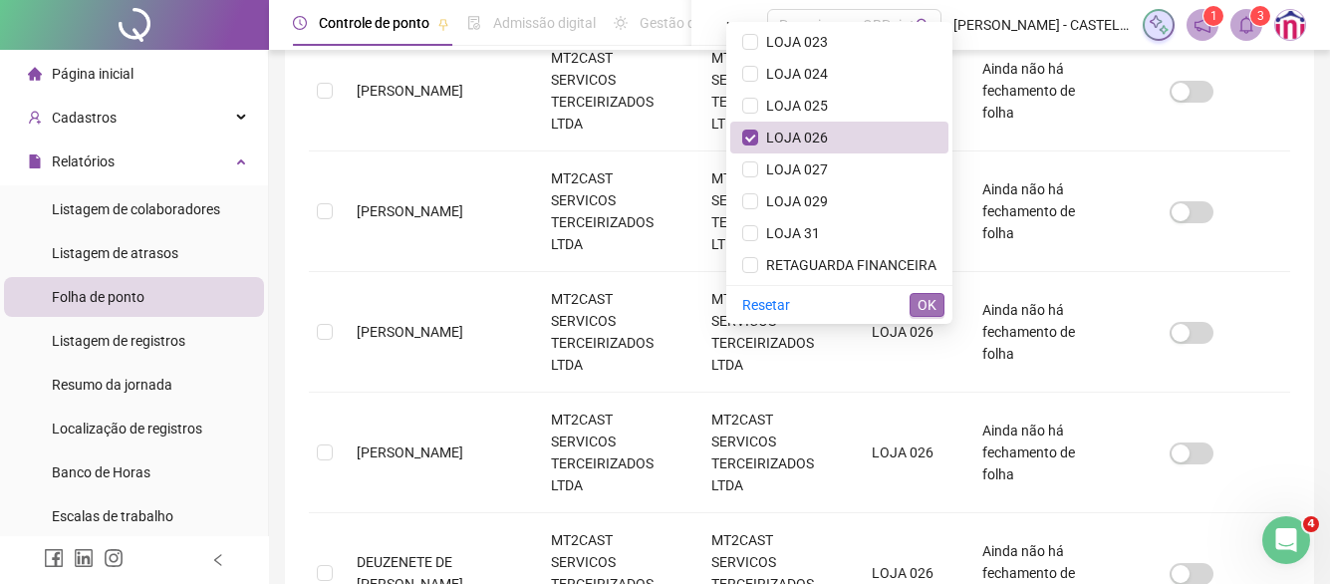
scroll to position [117, 0]
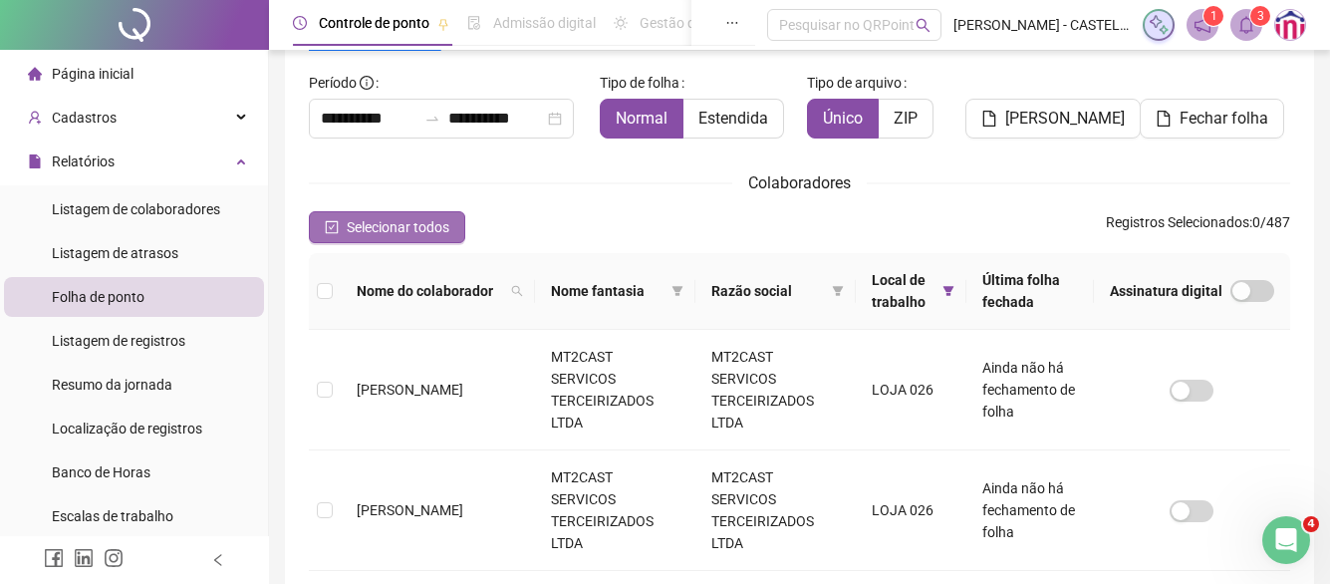
click at [396, 224] on span "Selecionar todos" at bounding box center [398, 227] width 103 height 22
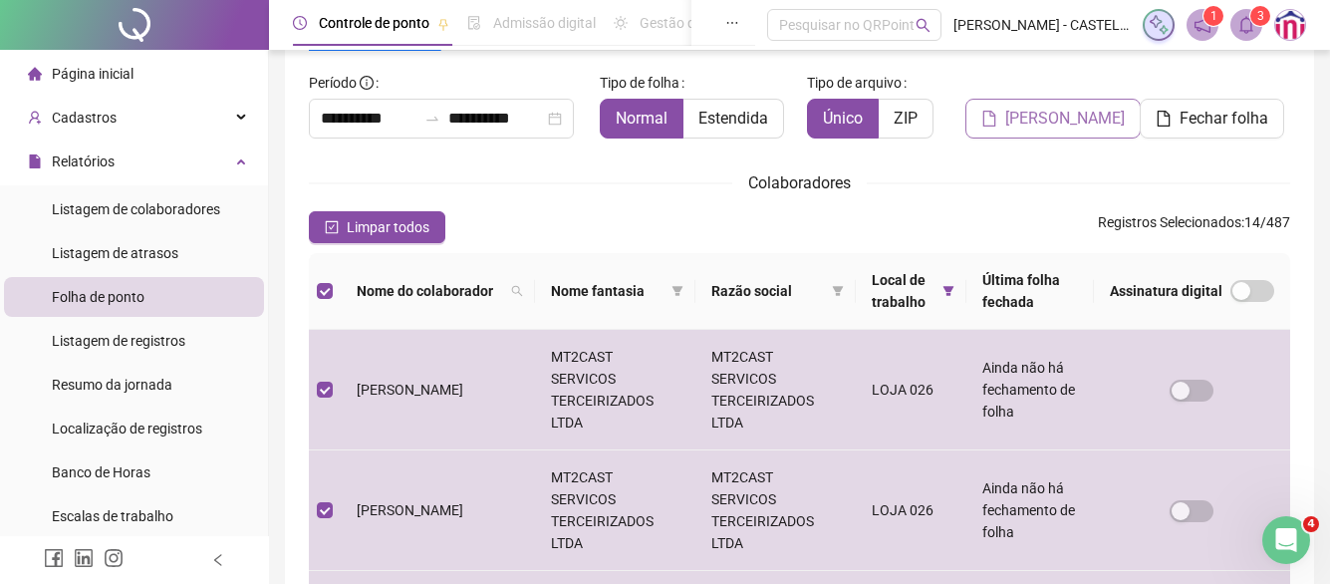
click at [1029, 117] on span "[PERSON_NAME]" at bounding box center [1066, 119] width 120 height 24
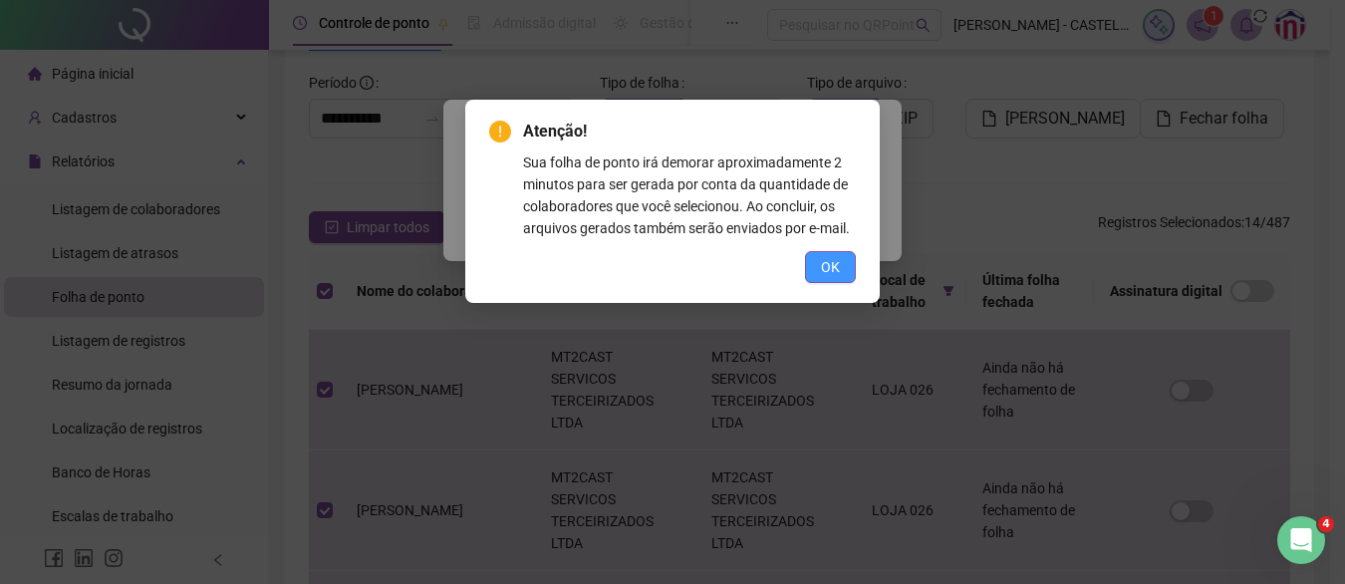
click at [826, 266] on span "OK" at bounding box center [830, 267] width 19 height 22
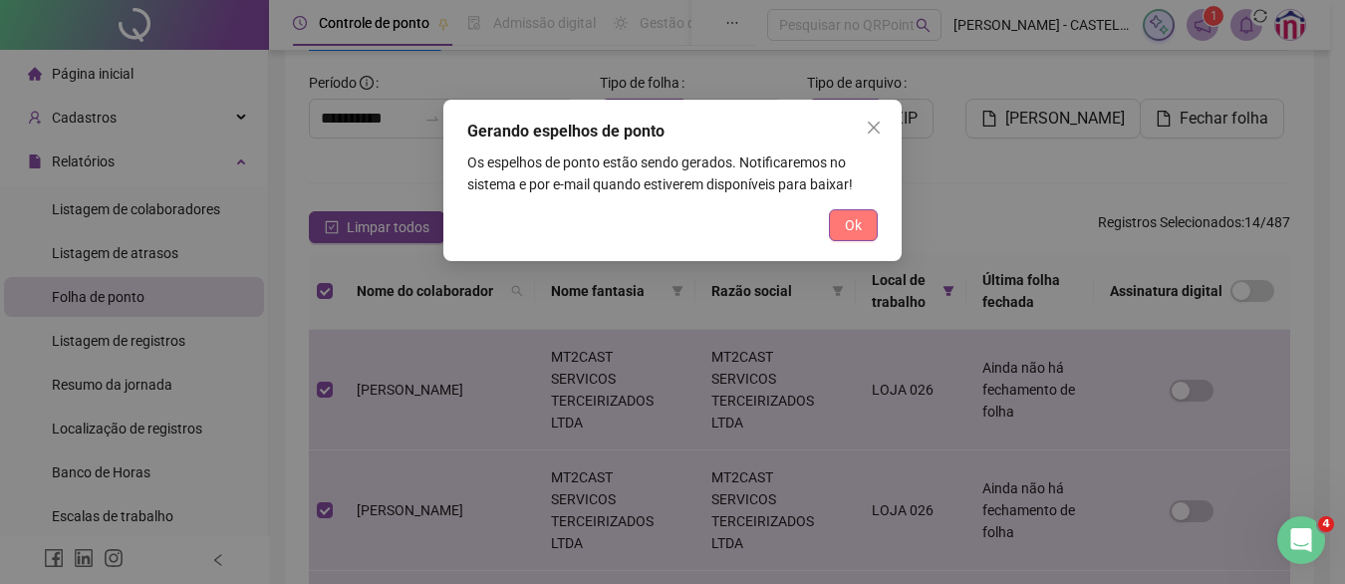
click at [852, 225] on span "Ok" at bounding box center [853, 225] width 17 height 22
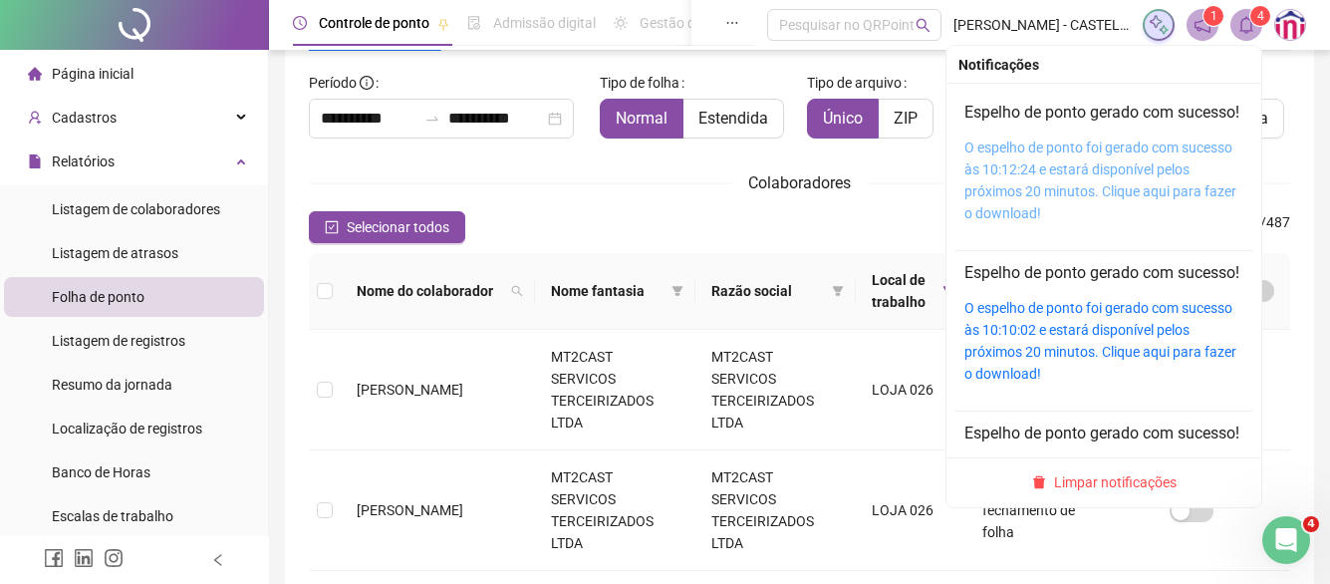
click at [1101, 177] on link "O espelho de ponto foi gerado com sucesso às 10:12:24 e estará disponível pelos…" at bounding box center [1101, 181] width 272 height 82
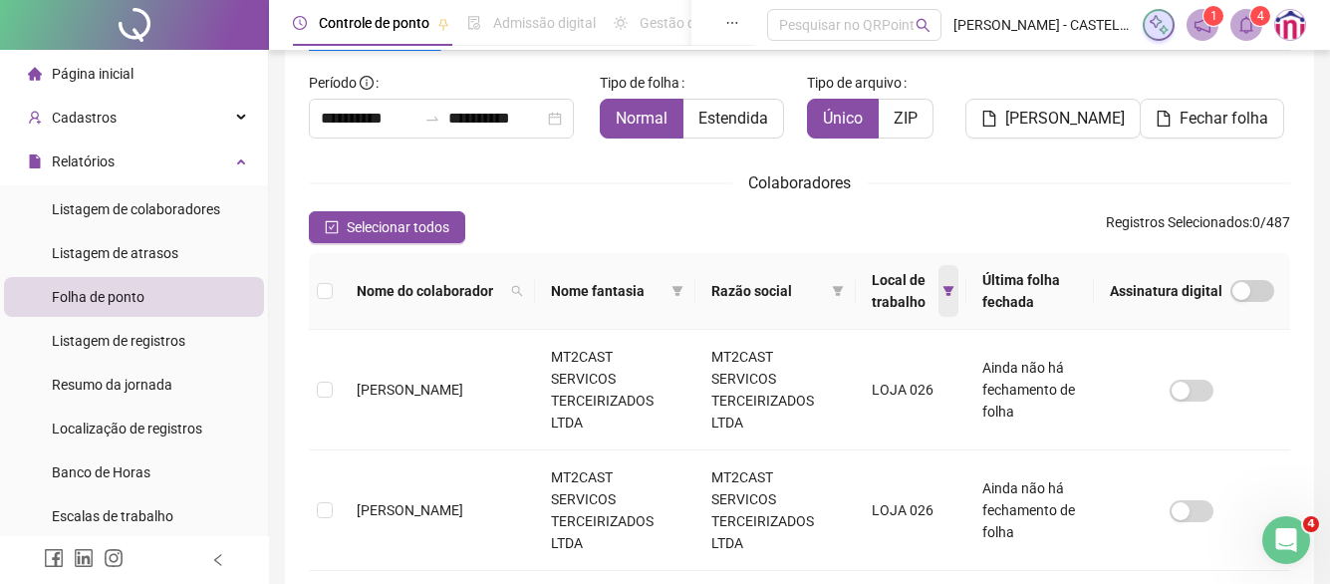
click at [943, 287] on icon "filter" at bounding box center [948, 291] width 11 height 10
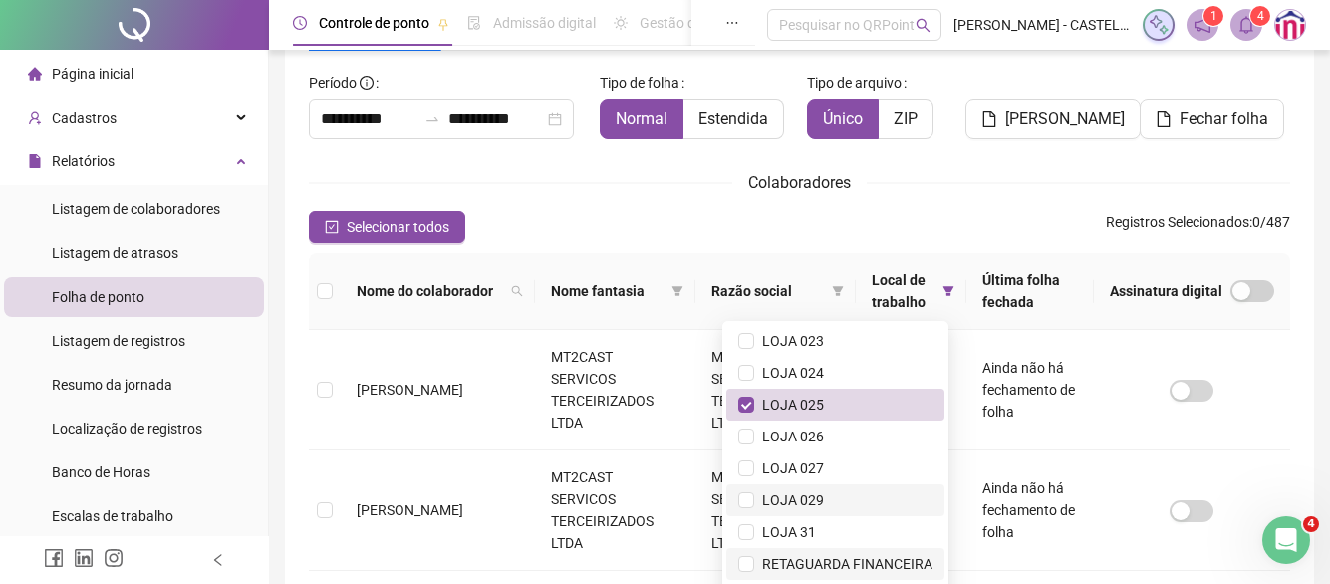
scroll to position [316, 0]
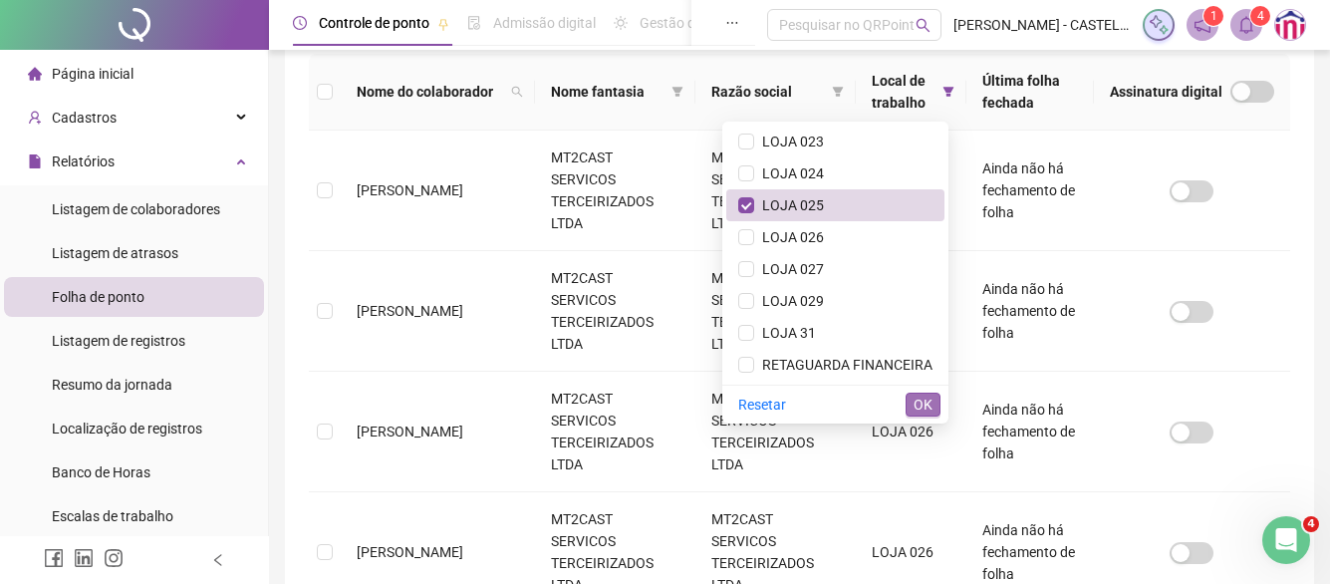
click at [922, 406] on span "OK" at bounding box center [923, 405] width 19 height 22
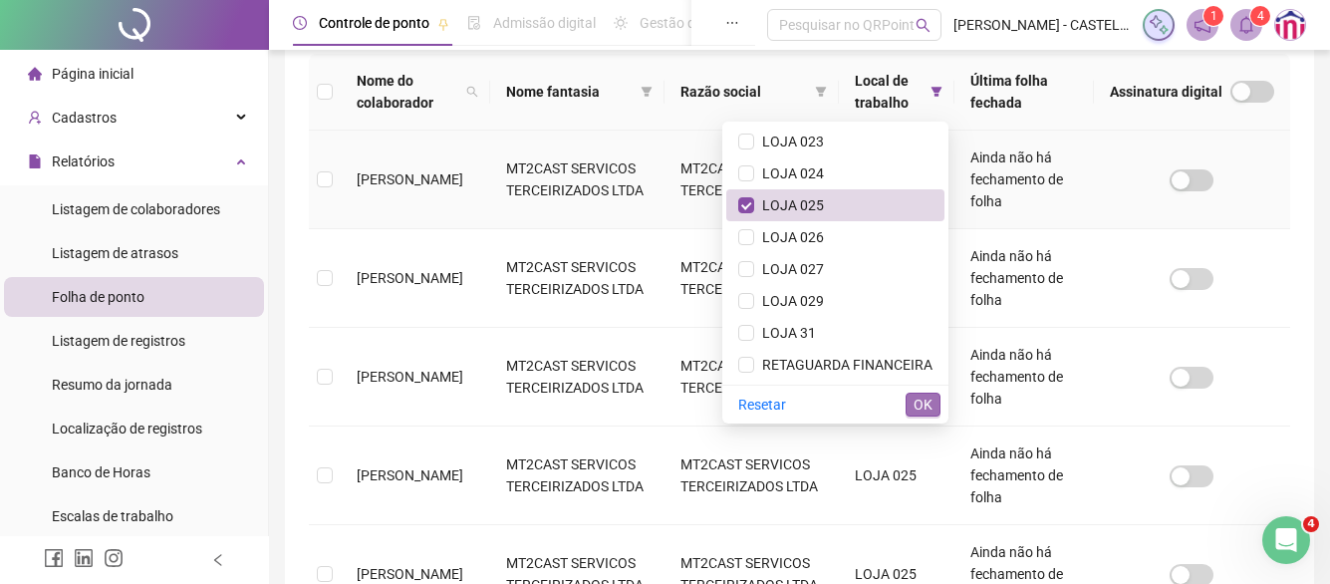
scroll to position [117, 0]
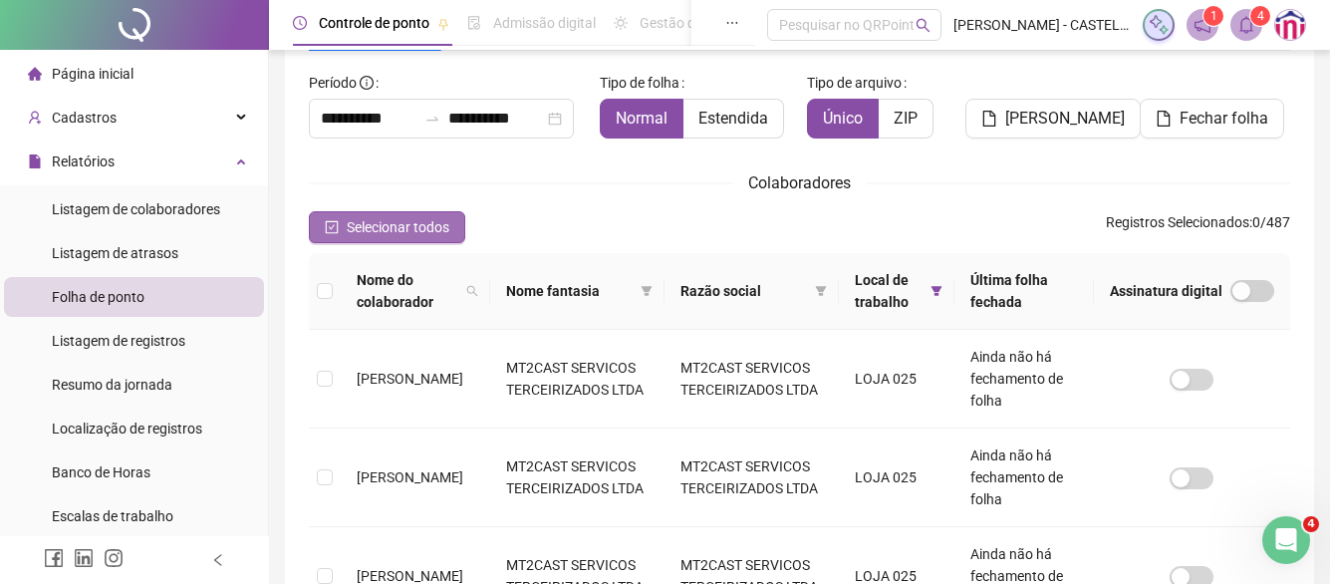
click at [400, 222] on span "Selecionar todos" at bounding box center [398, 227] width 103 height 22
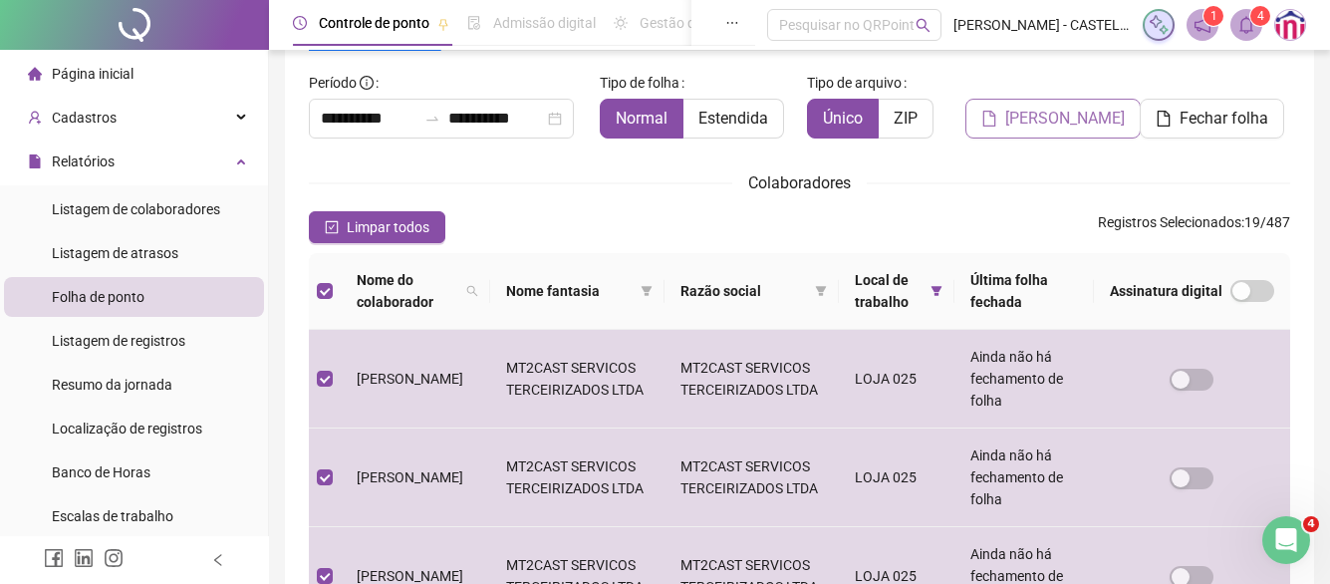
click at [1051, 123] on span "[PERSON_NAME]" at bounding box center [1066, 119] width 120 height 24
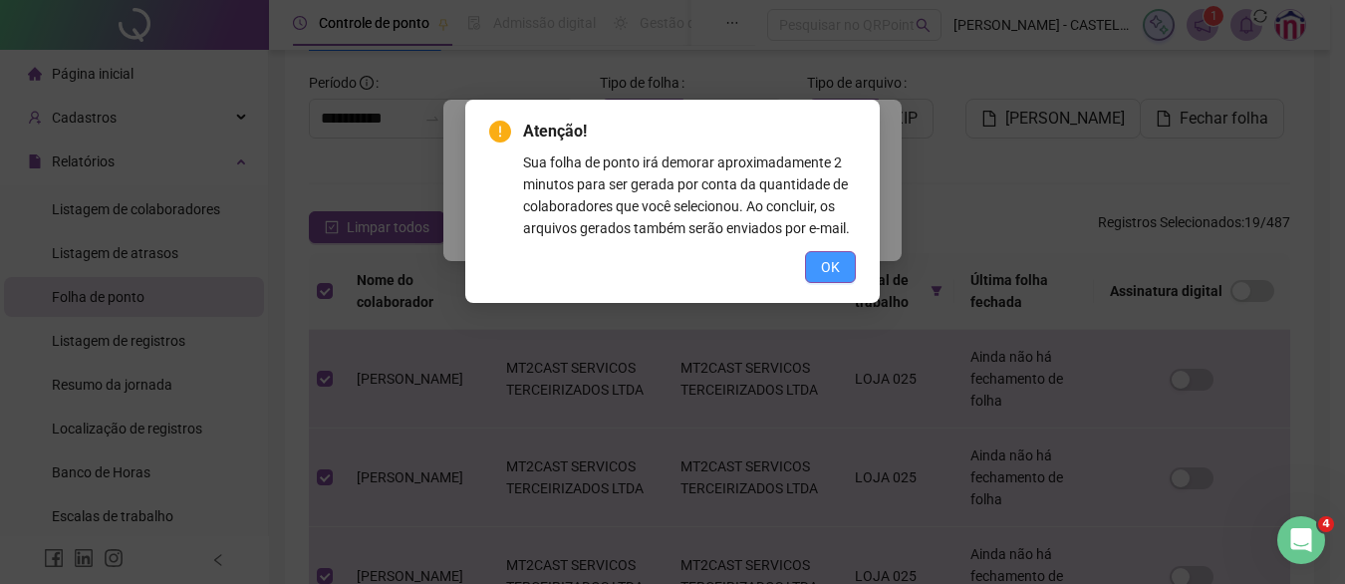
click at [839, 274] on span "OK" at bounding box center [830, 267] width 19 height 22
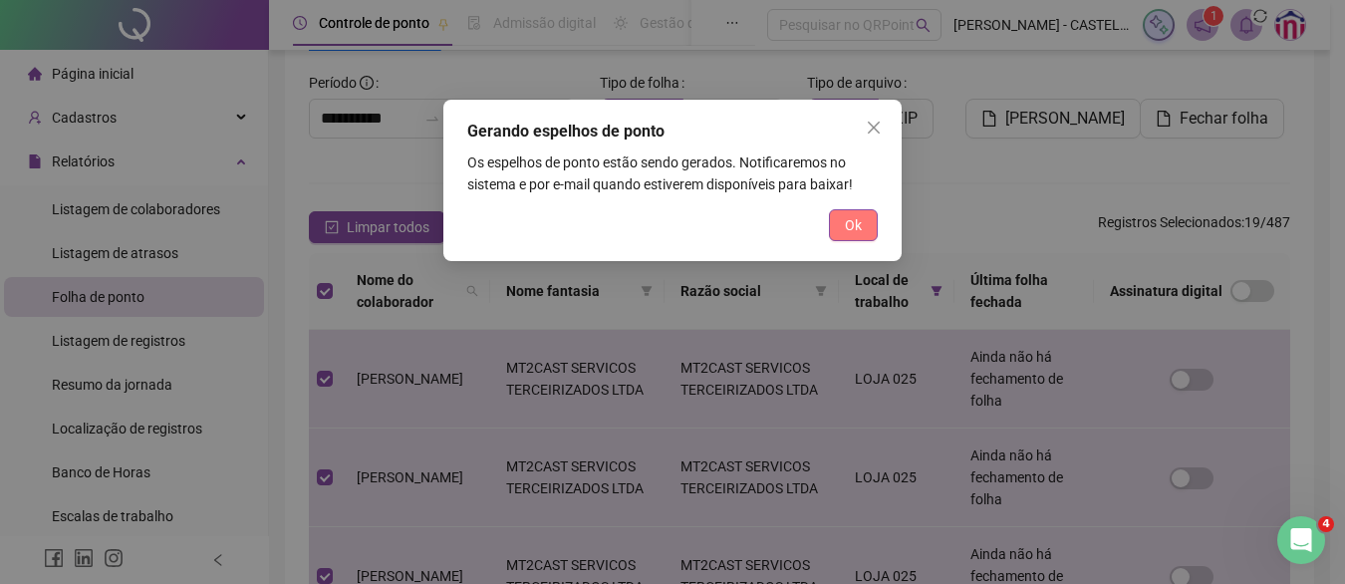
click at [840, 229] on button "Ok" at bounding box center [853, 225] width 49 height 32
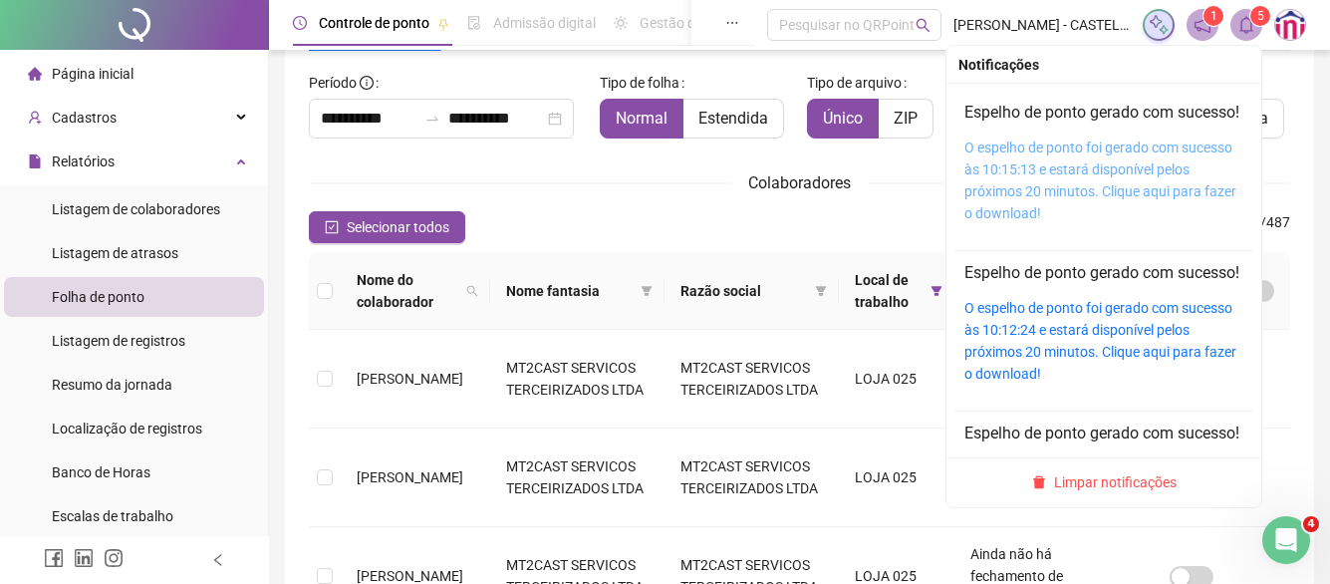
click at [1151, 179] on link "O espelho de ponto foi gerado com sucesso às 10:15:13 e estará disponível pelos…" at bounding box center [1101, 181] width 272 height 82
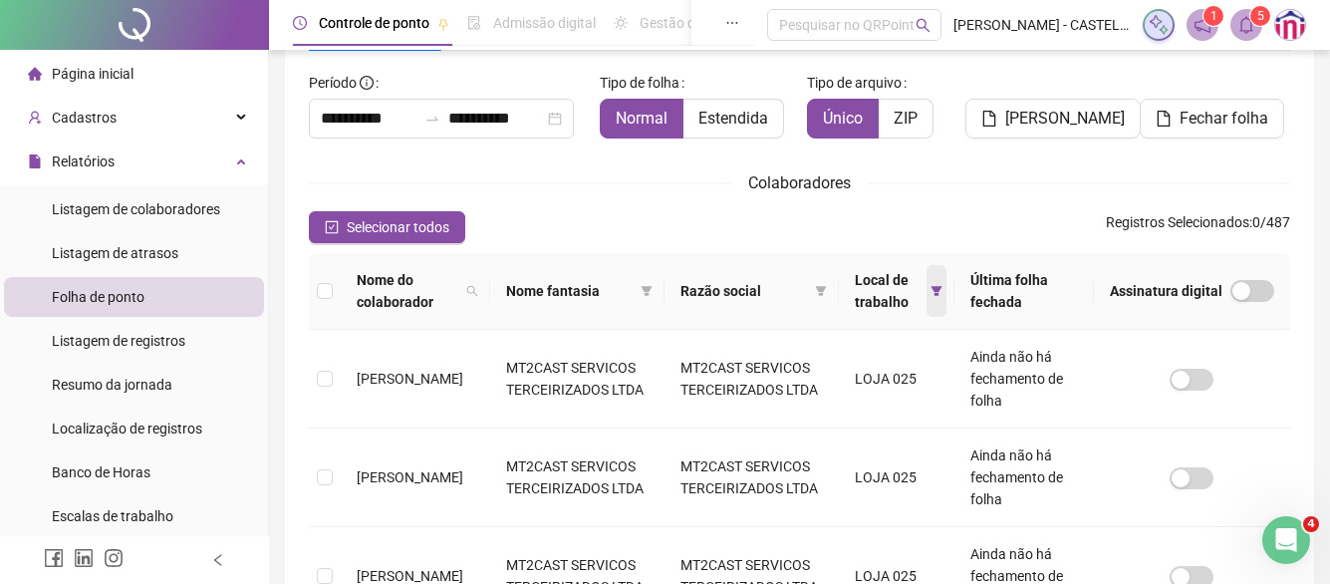
click at [943, 295] on icon "filter" at bounding box center [937, 291] width 12 height 12
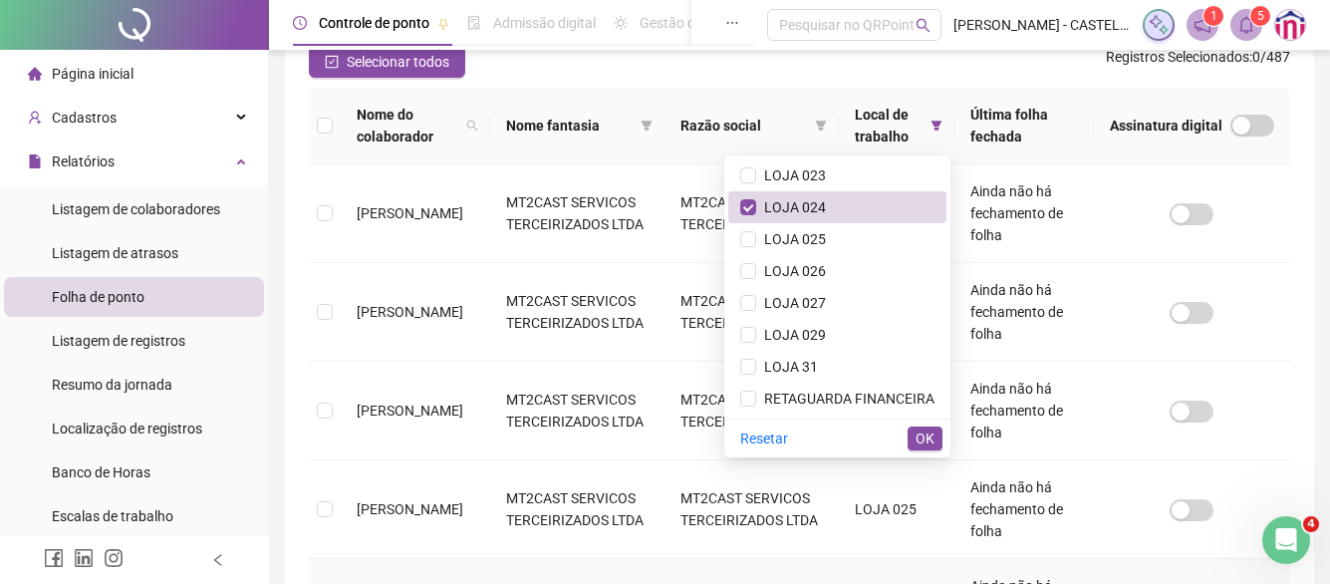
scroll to position [316, 0]
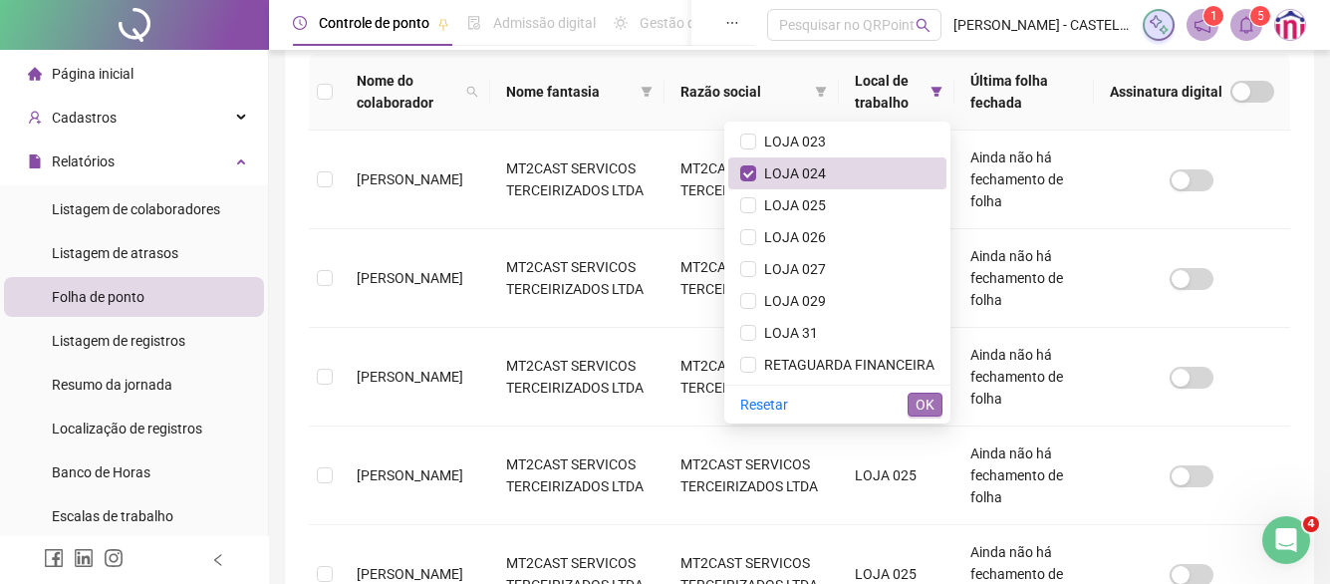
click at [917, 403] on span "OK" at bounding box center [925, 405] width 19 height 22
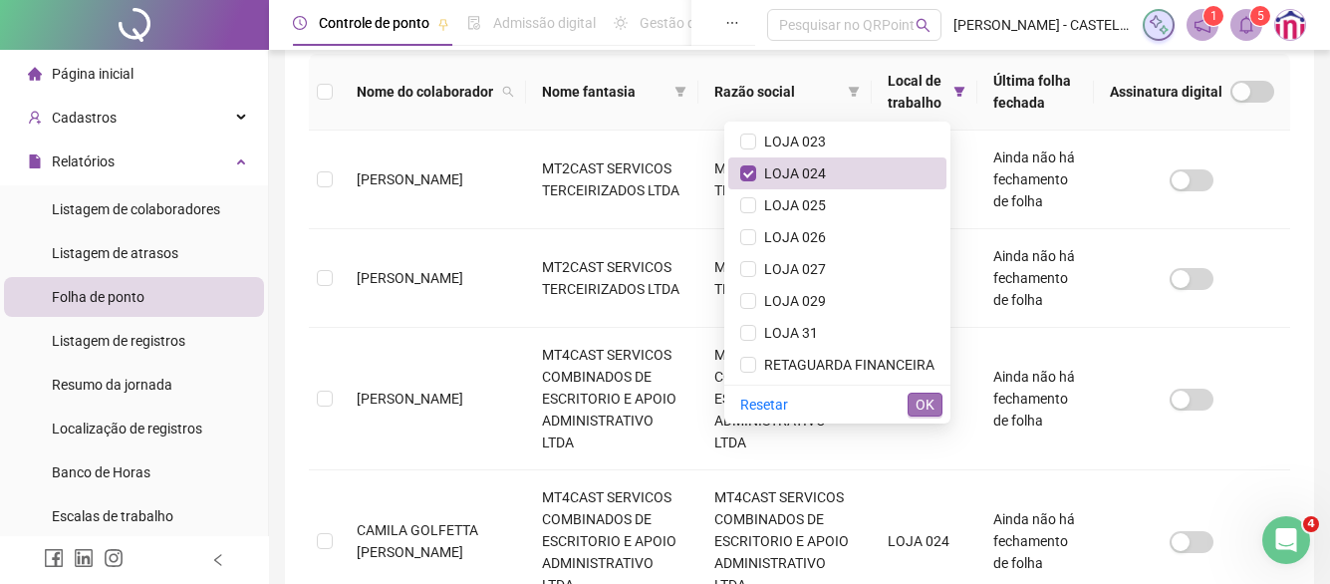
scroll to position [117, 0]
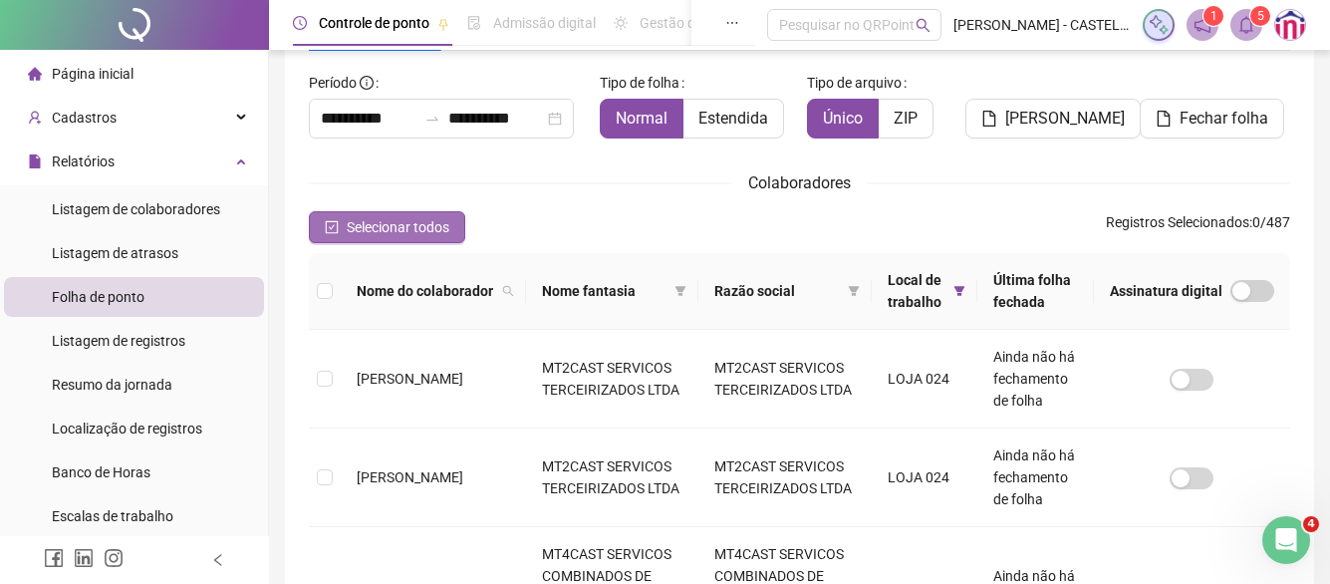
click at [373, 225] on span "Selecionar todos" at bounding box center [398, 227] width 103 height 22
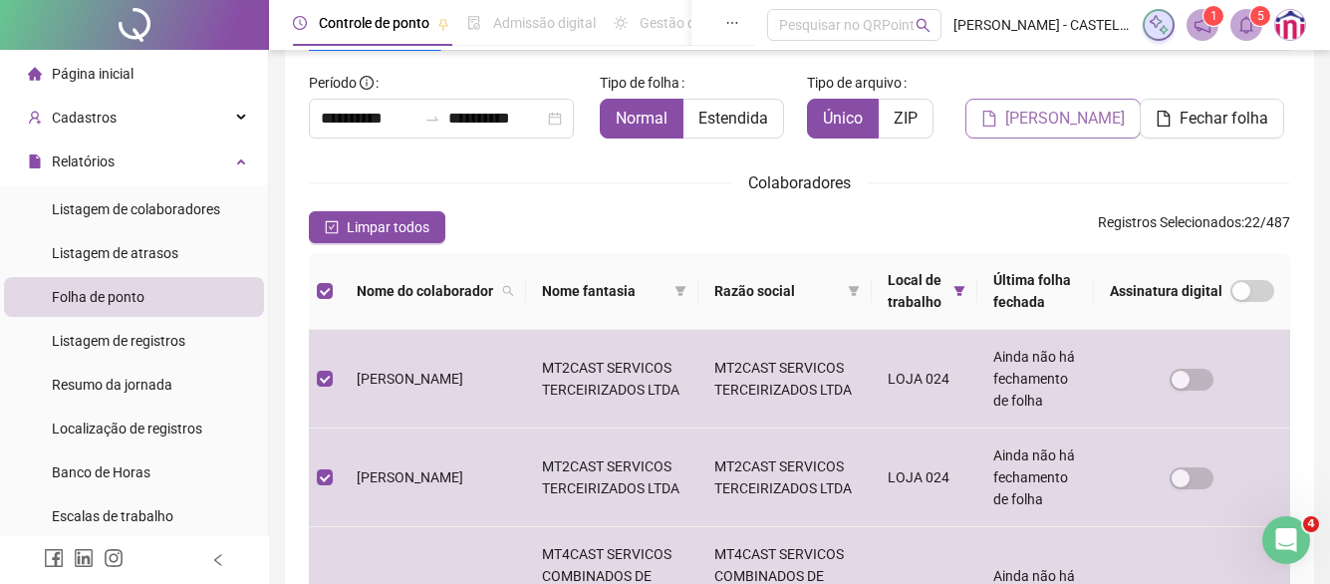
click at [1057, 118] on span "[PERSON_NAME]" at bounding box center [1066, 119] width 120 height 24
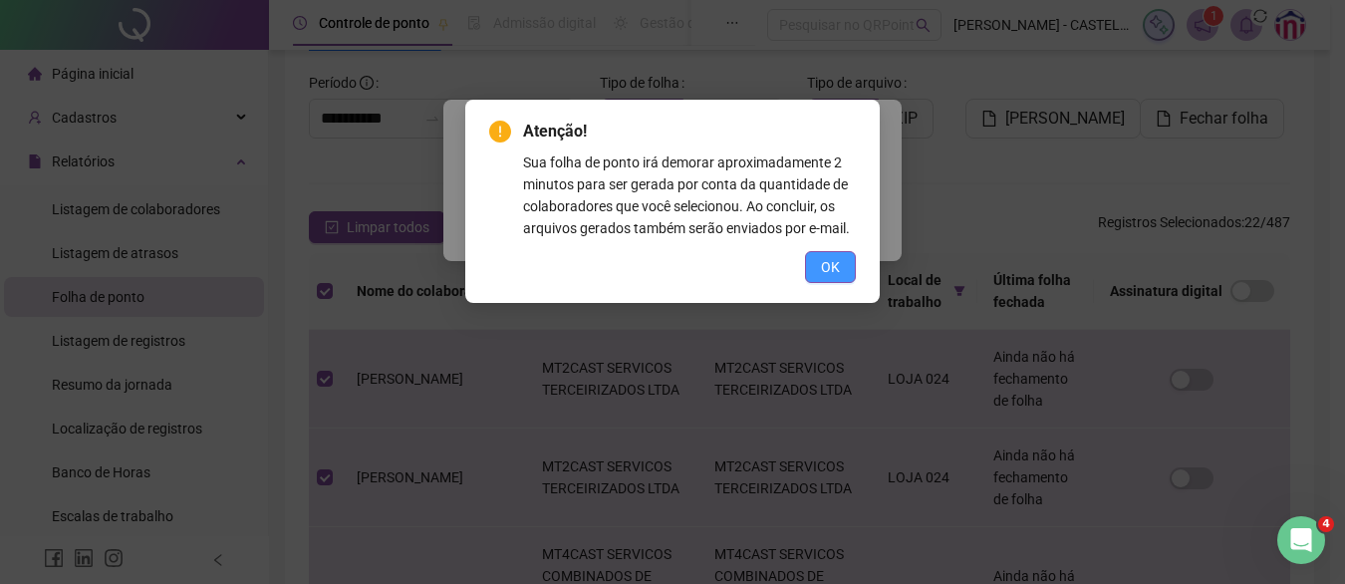
click at [832, 264] on span "OK" at bounding box center [830, 267] width 19 height 22
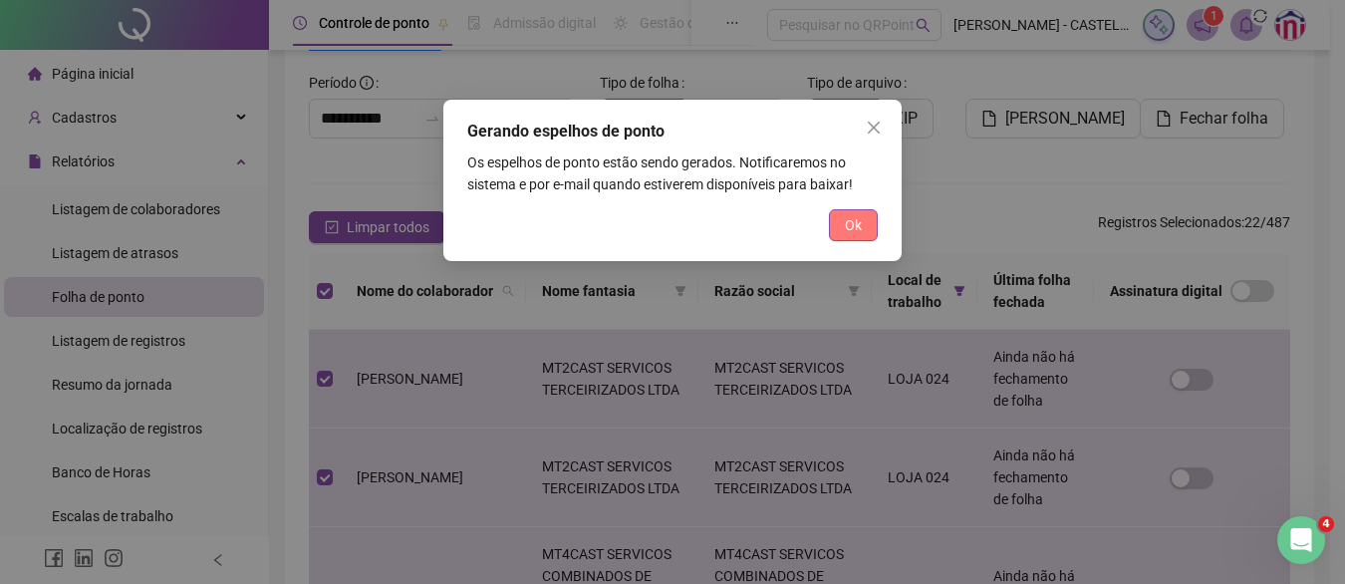
click at [843, 230] on button "Ok" at bounding box center [853, 225] width 49 height 32
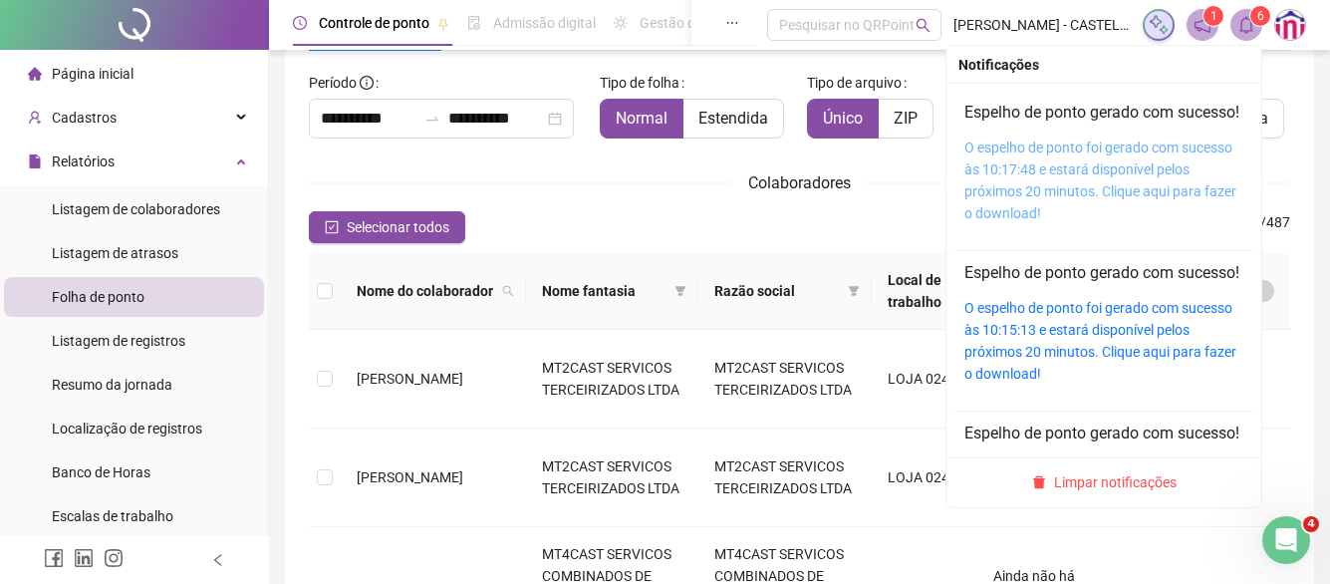
click at [1146, 189] on link "O espelho de ponto foi gerado com sucesso às 10:17:48 e estará disponível pelos…" at bounding box center [1101, 181] width 272 height 82
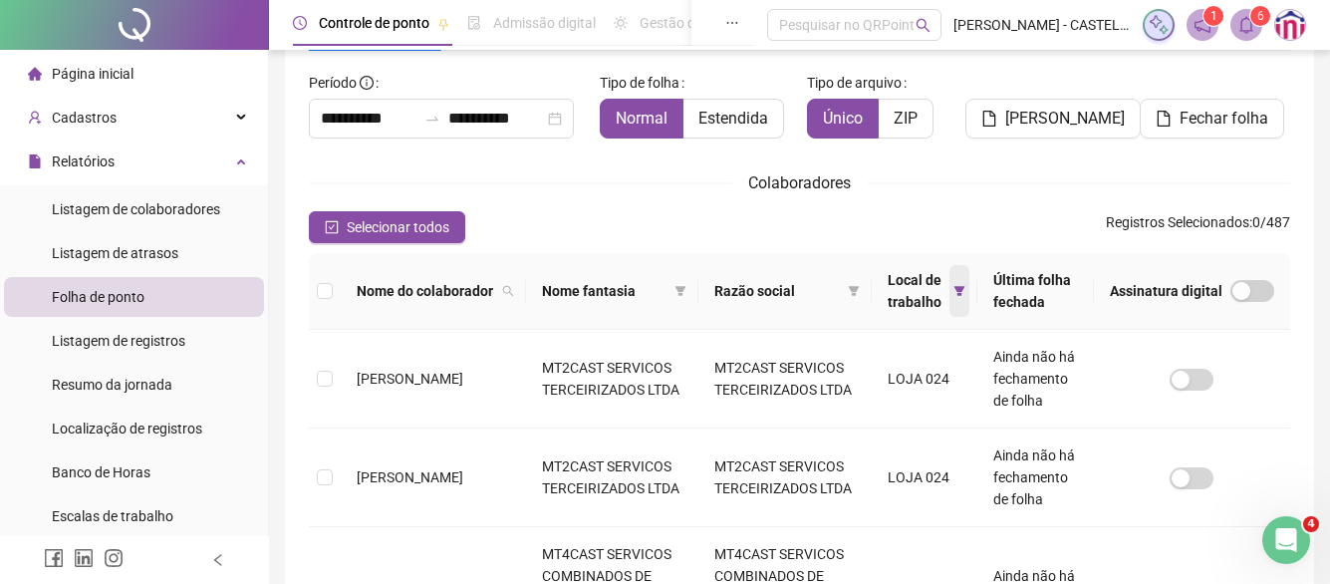
click at [954, 292] on icon "filter" at bounding box center [960, 291] width 12 height 12
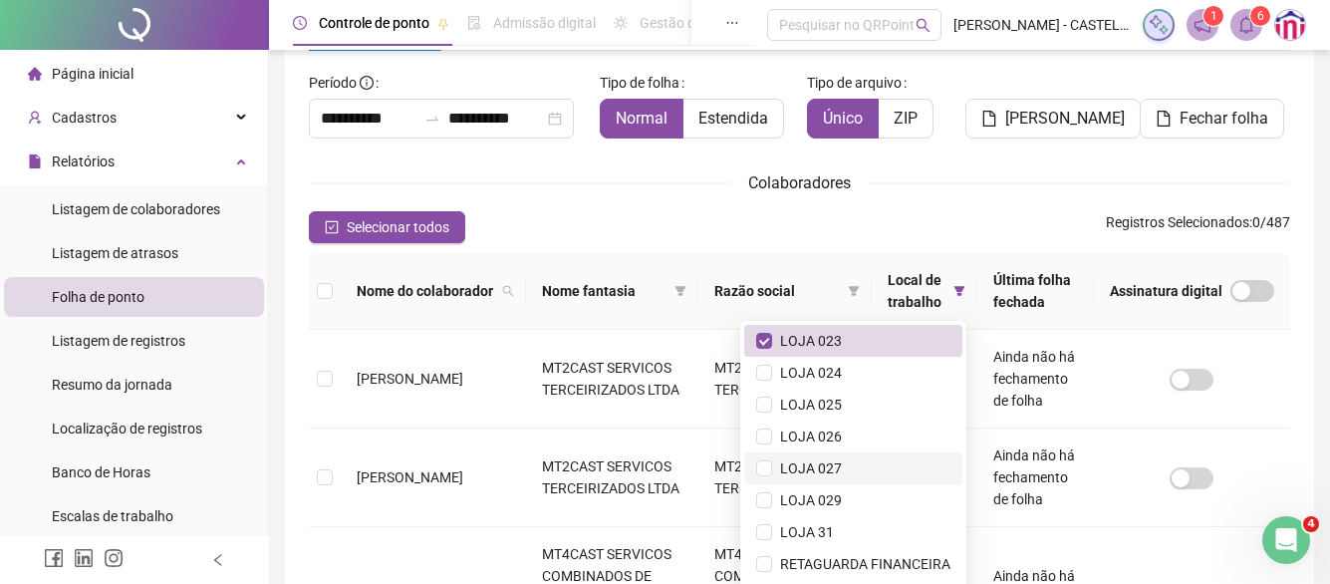
scroll to position [316, 0]
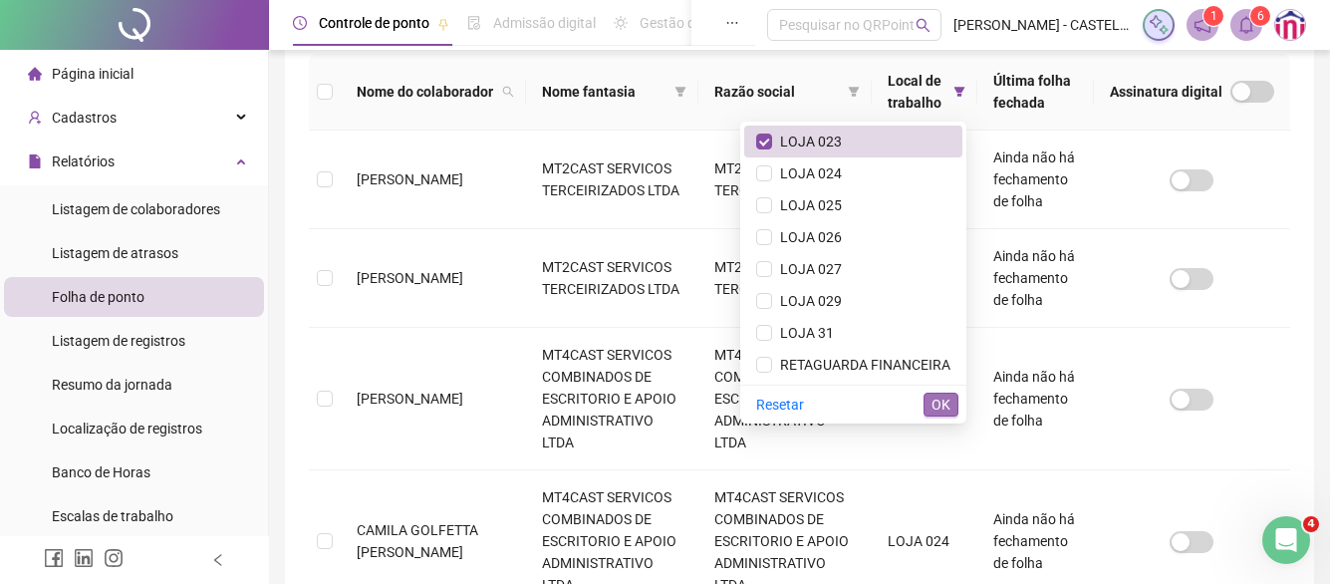
click at [939, 399] on span "OK" at bounding box center [941, 405] width 19 height 22
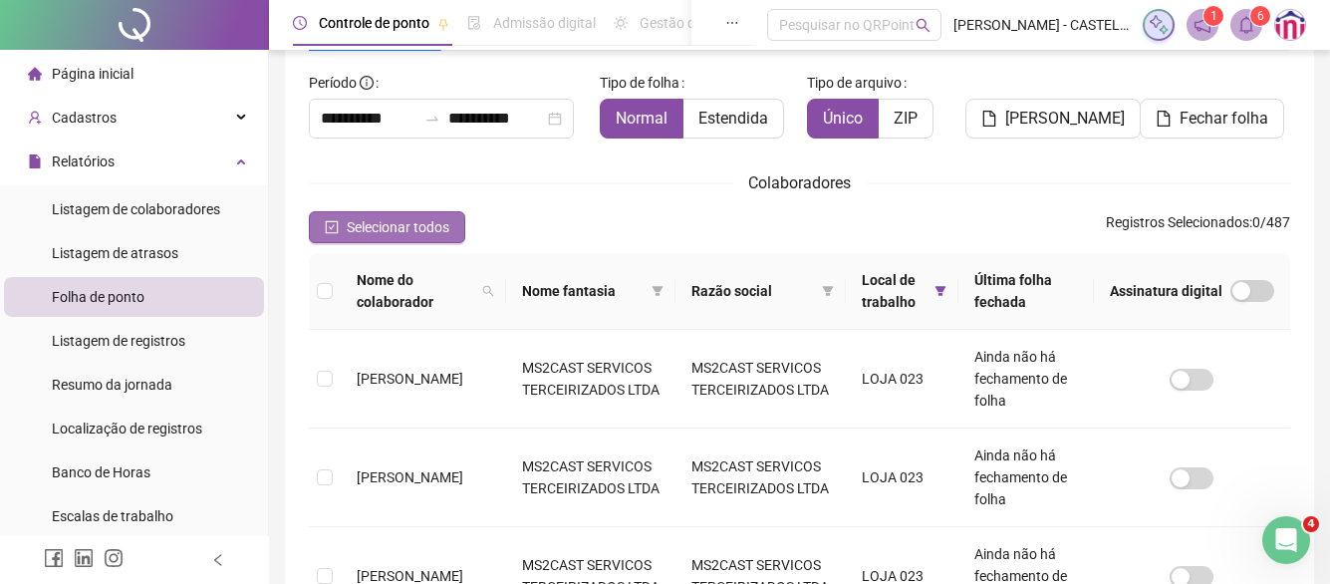
click at [415, 219] on span "Selecionar todos" at bounding box center [398, 227] width 103 height 22
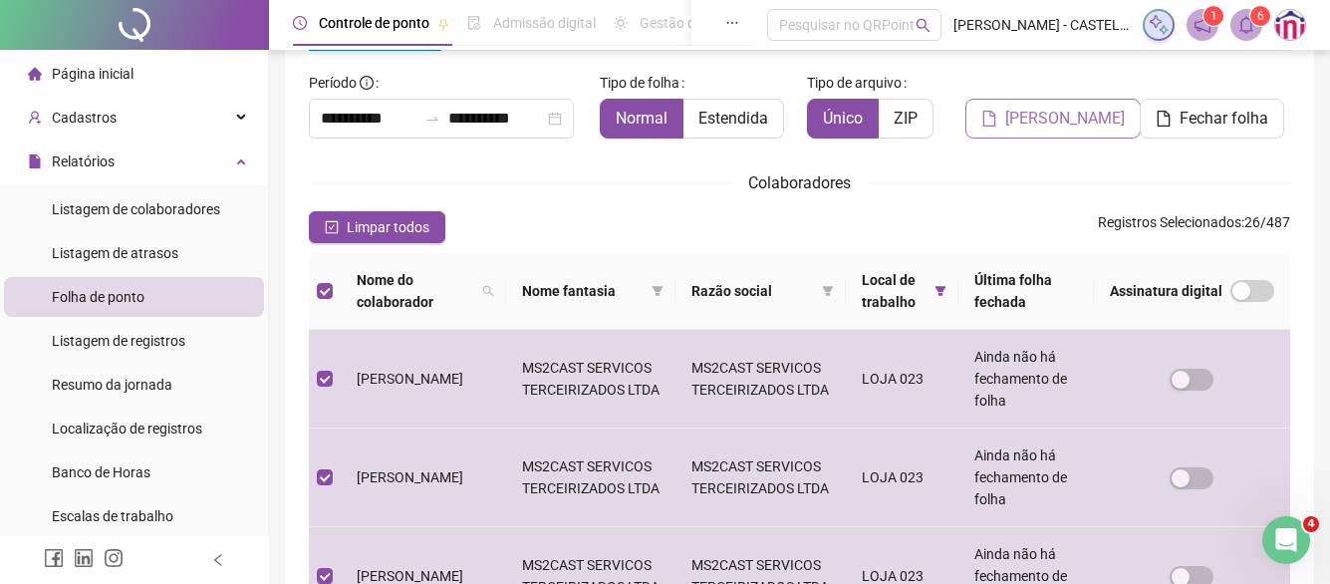
click at [1032, 124] on span "[PERSON_NAME]" at bounding box center [1066, 119] width 120 height 24
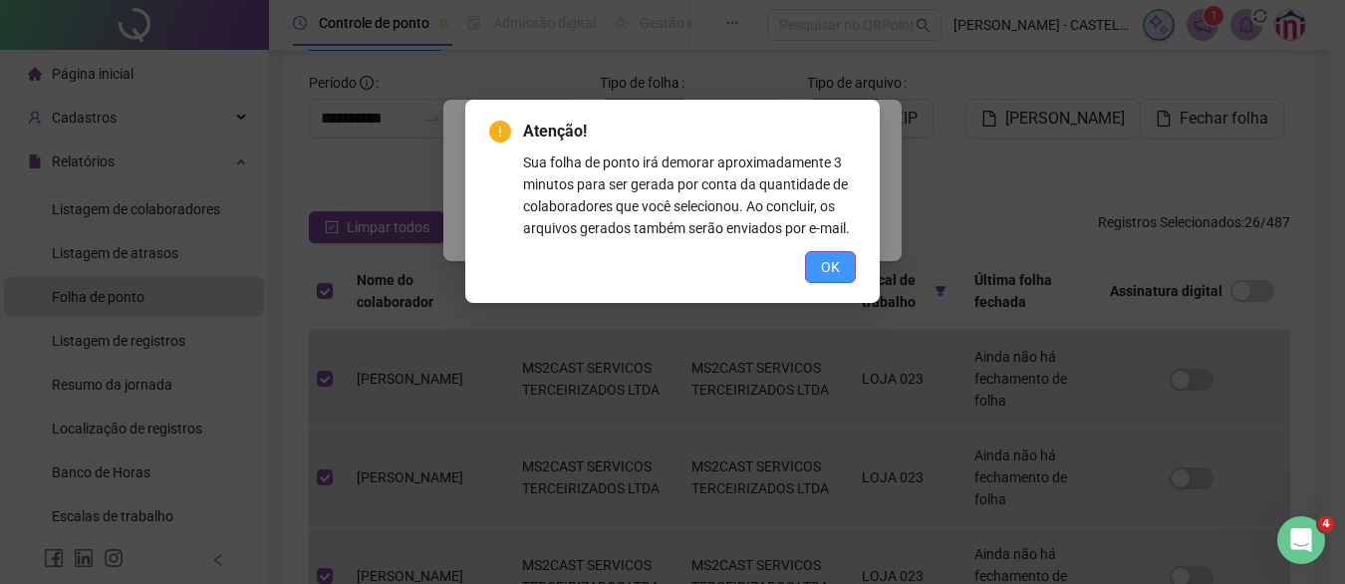
click at [834, 266] on span "OK" at bounding box center [830, 267] width 19 height 22
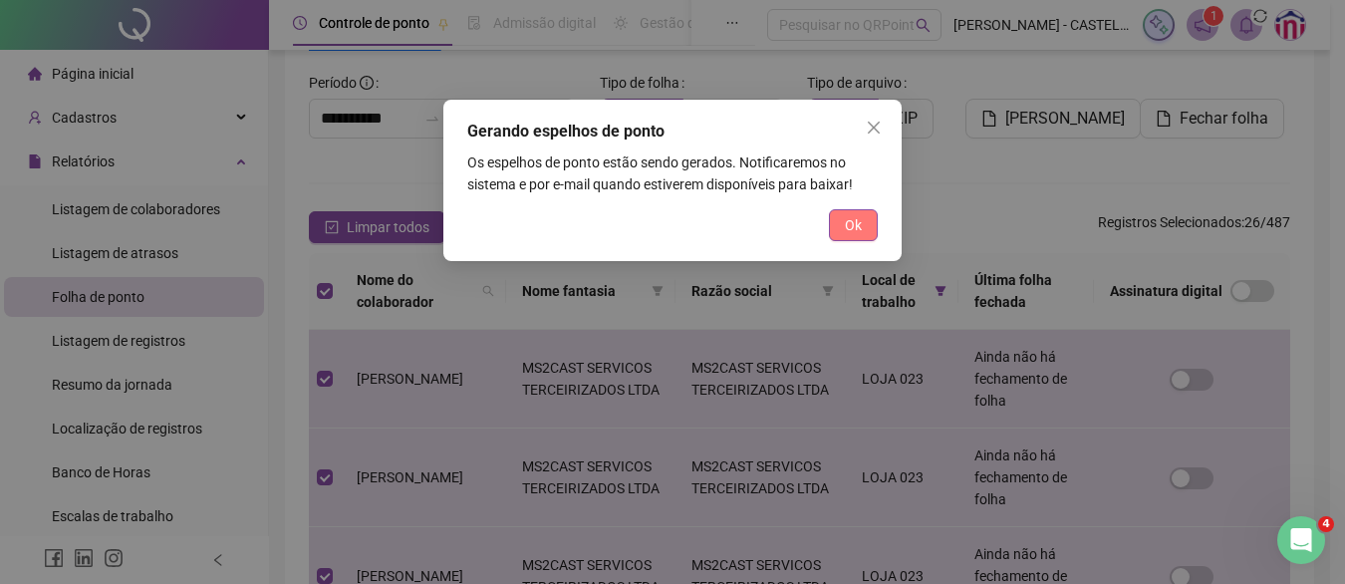
click at [840, 228] on button "Ok" at bounding box center [853, 225] width 49 height 32
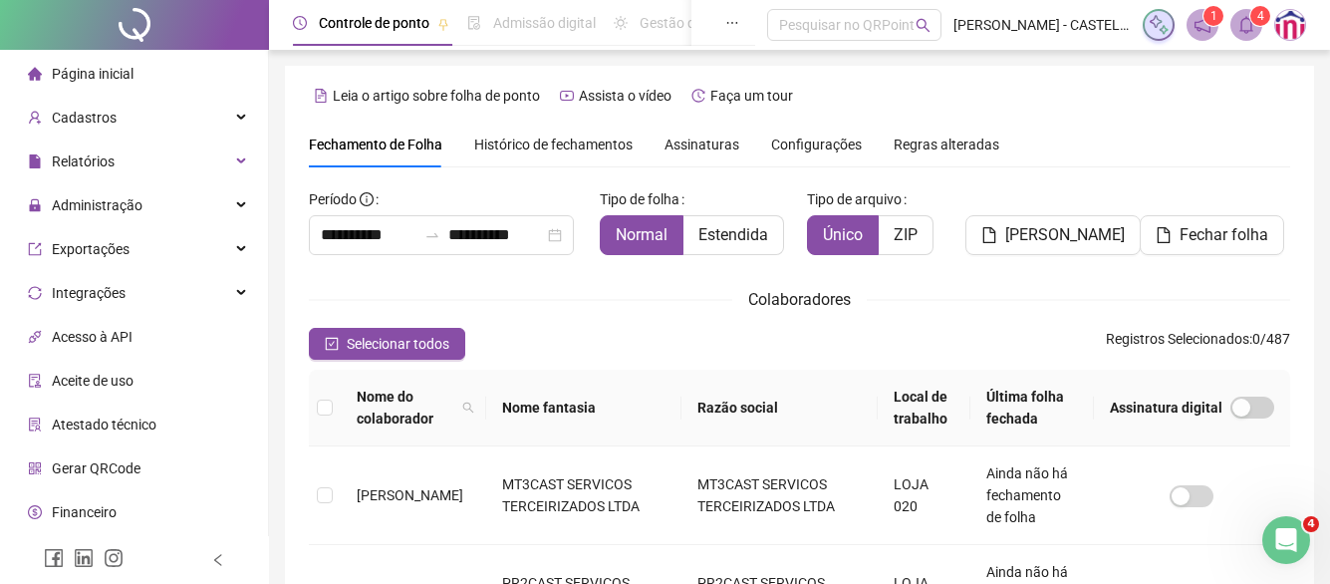
scroll to position [117, 0]
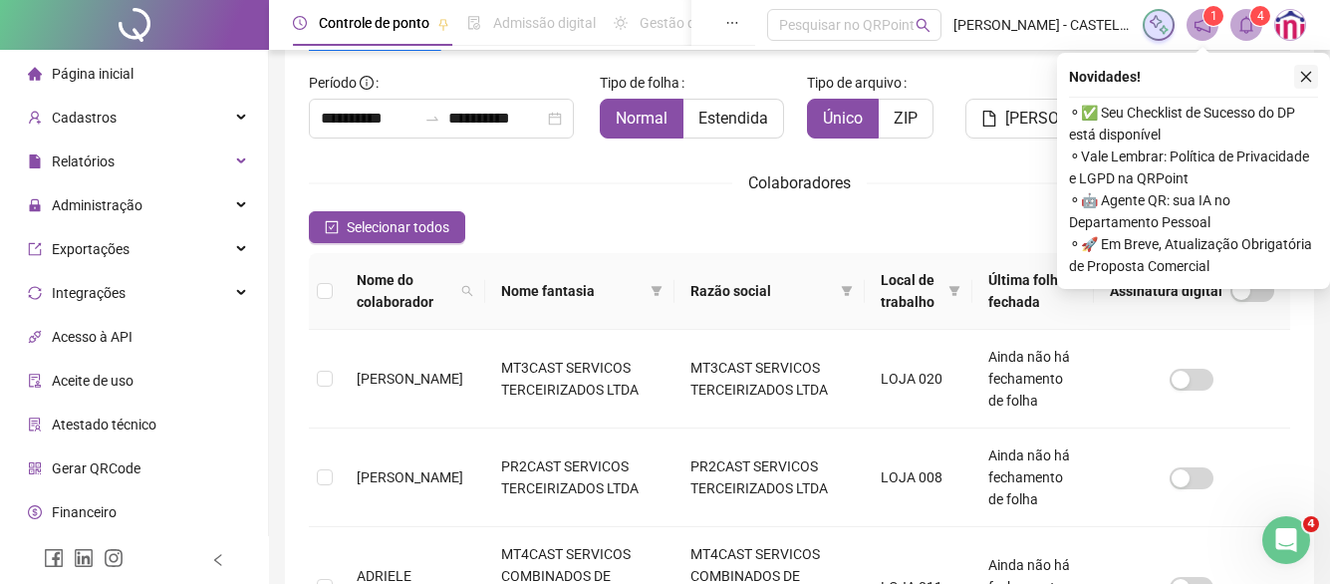
click at [1306, 78] on icon "close" at bounding box center [1307, 77] width 11 height 11
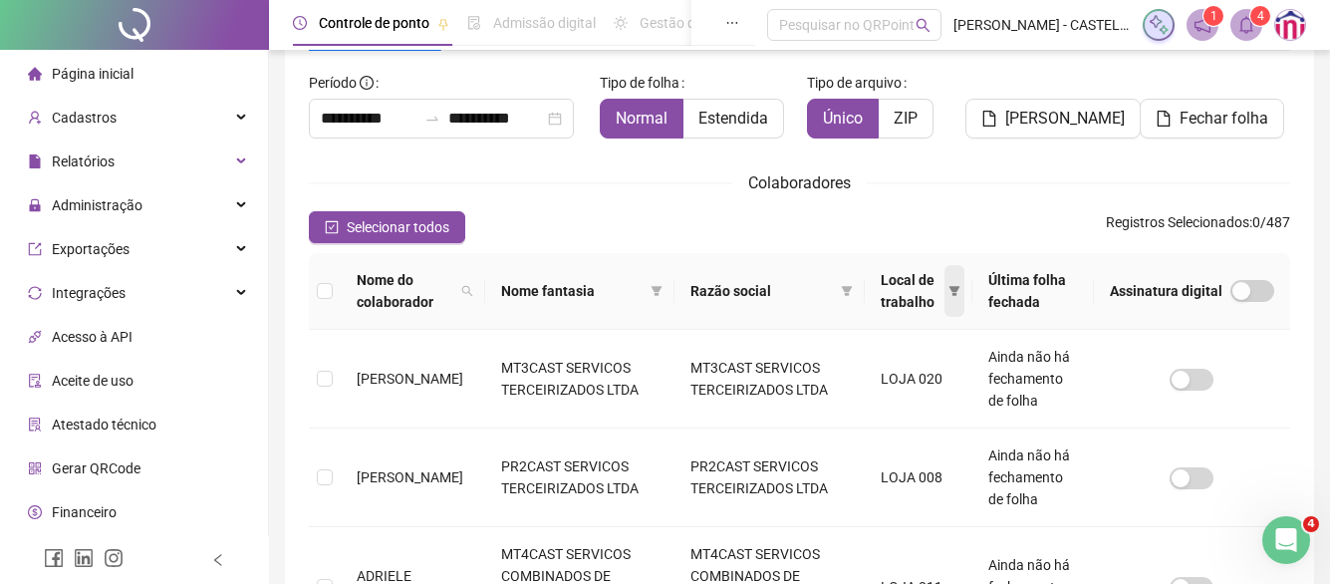
click at [954, 288] on icon "filter" at bounding box center [954, 291] width 11 height 10
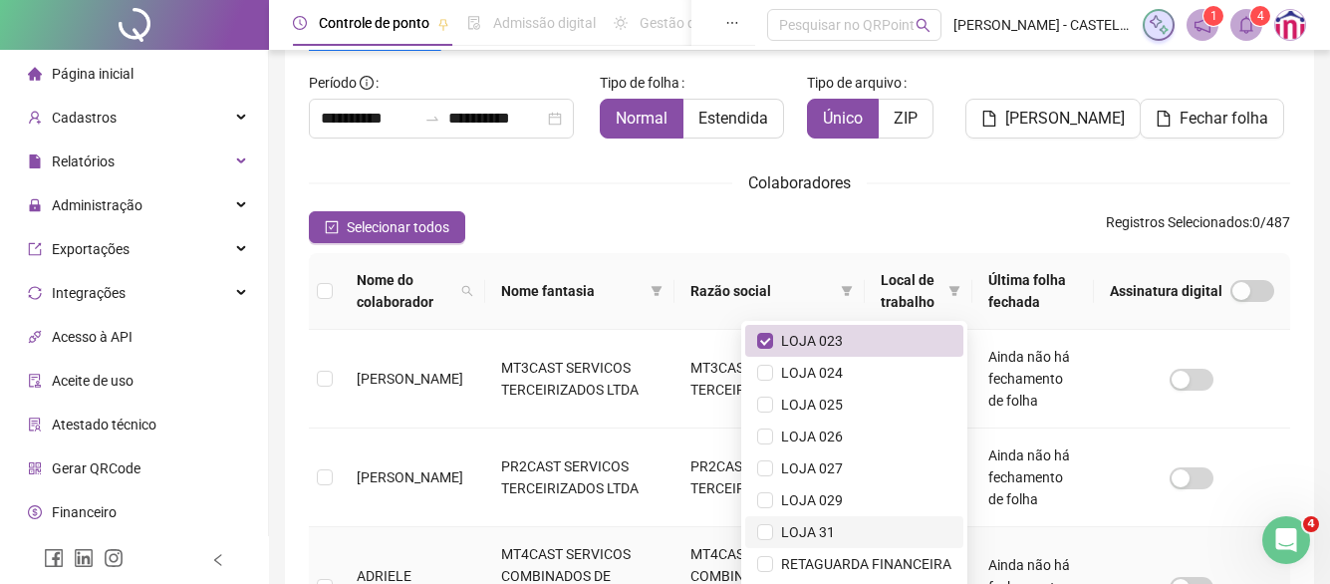
scroll to position [316, 0]
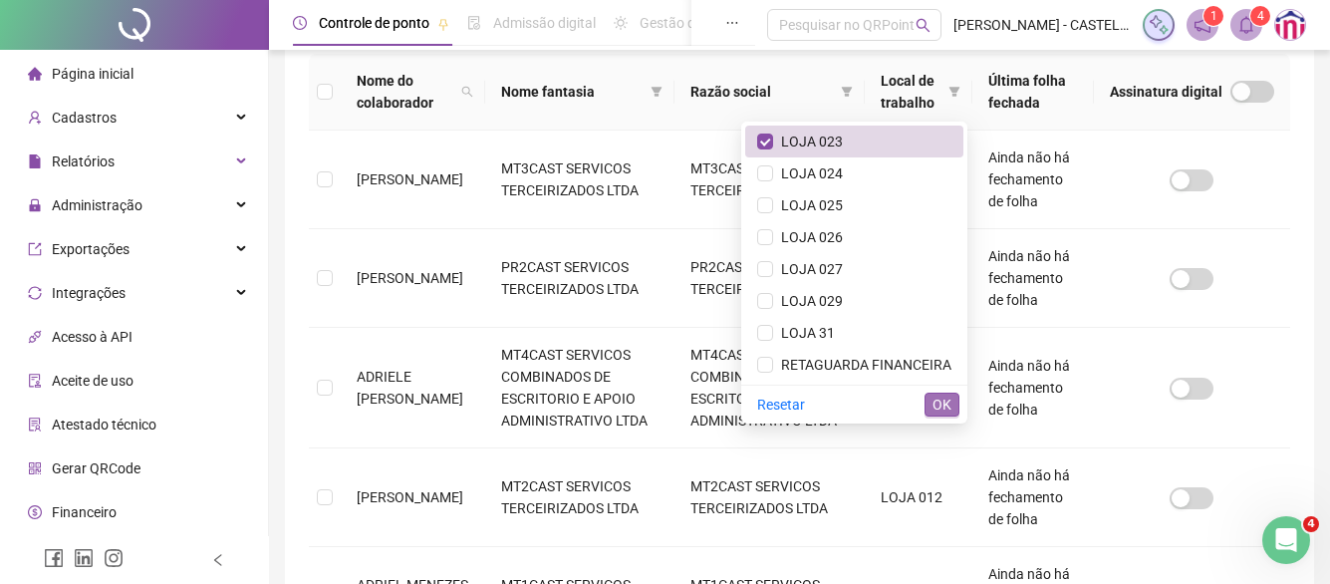
click at [936, 404] on span "OK" at bounding box center [942, 405] width 19 height 22
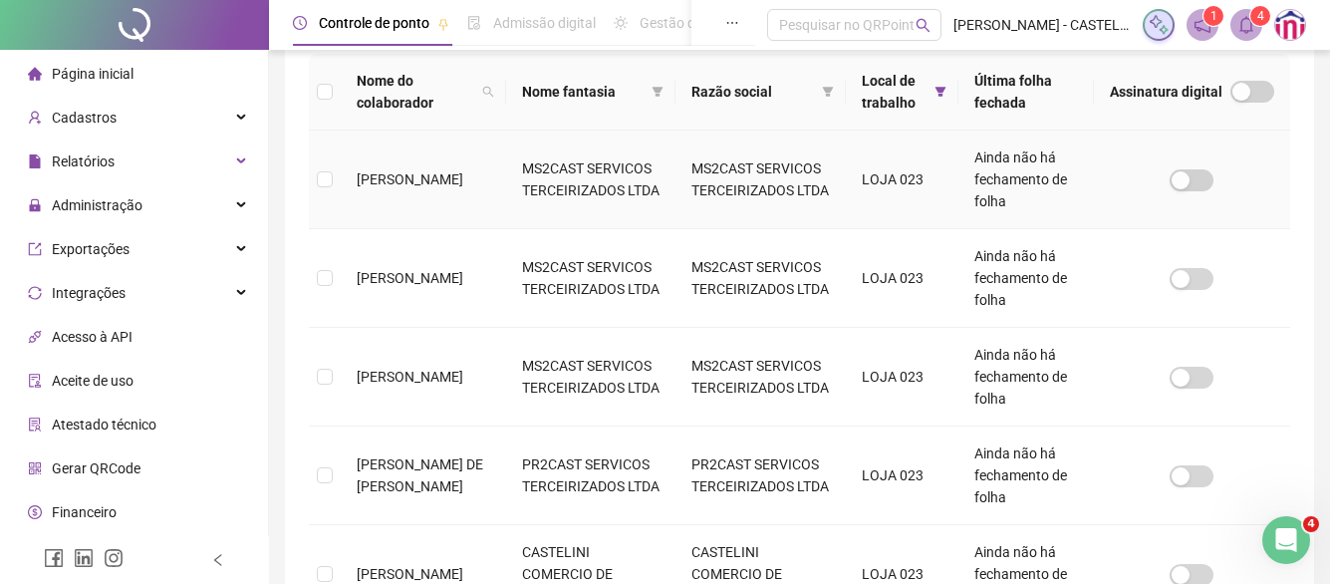
scroll to position [117, 0]
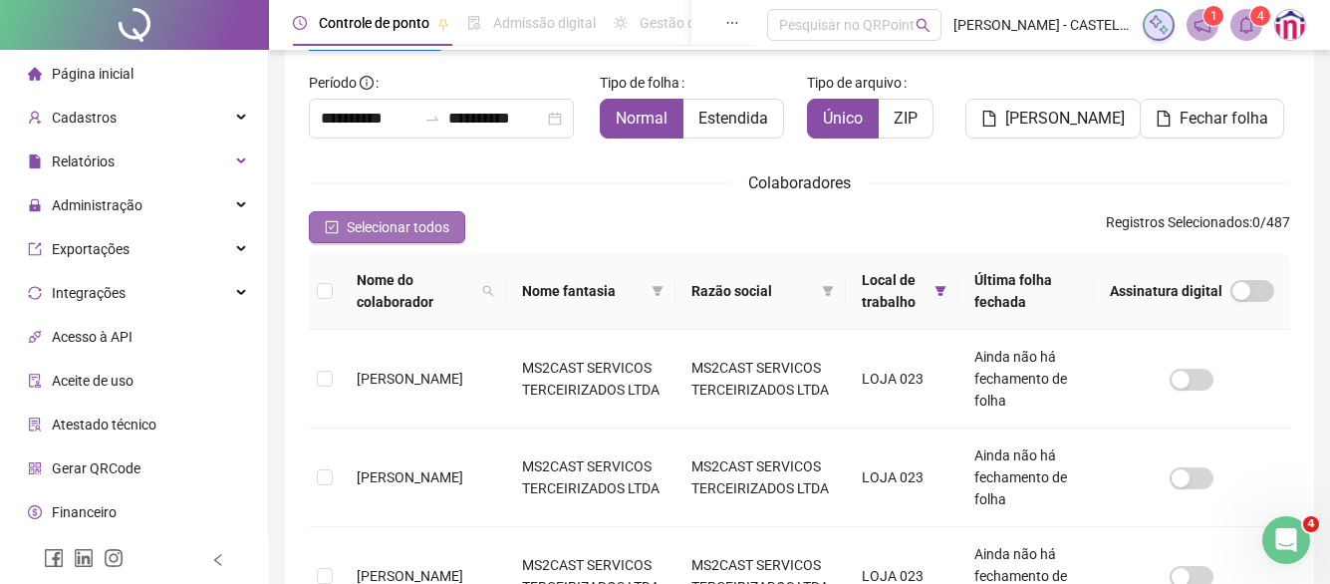
click at [377, 228] on span "Selecionar todos" at bounding box center [398, 227] width 103 height 22
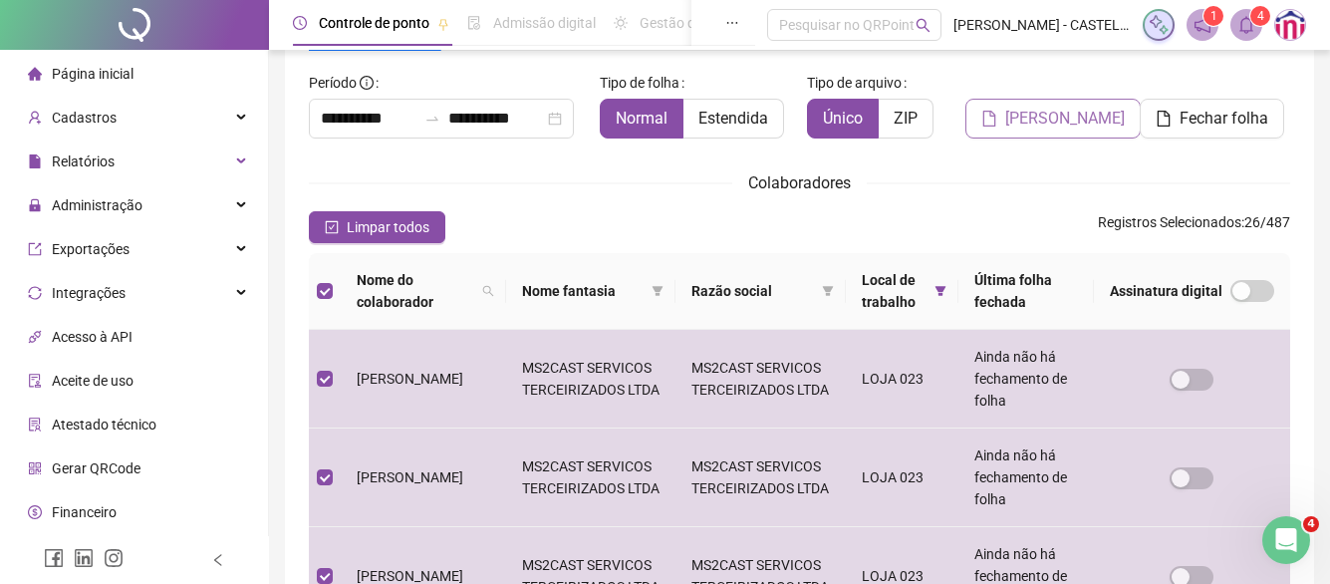
click at [1046, 125] on span "[PERSON_NAME]" at bounding box center [1066, 119] width 120 height 24
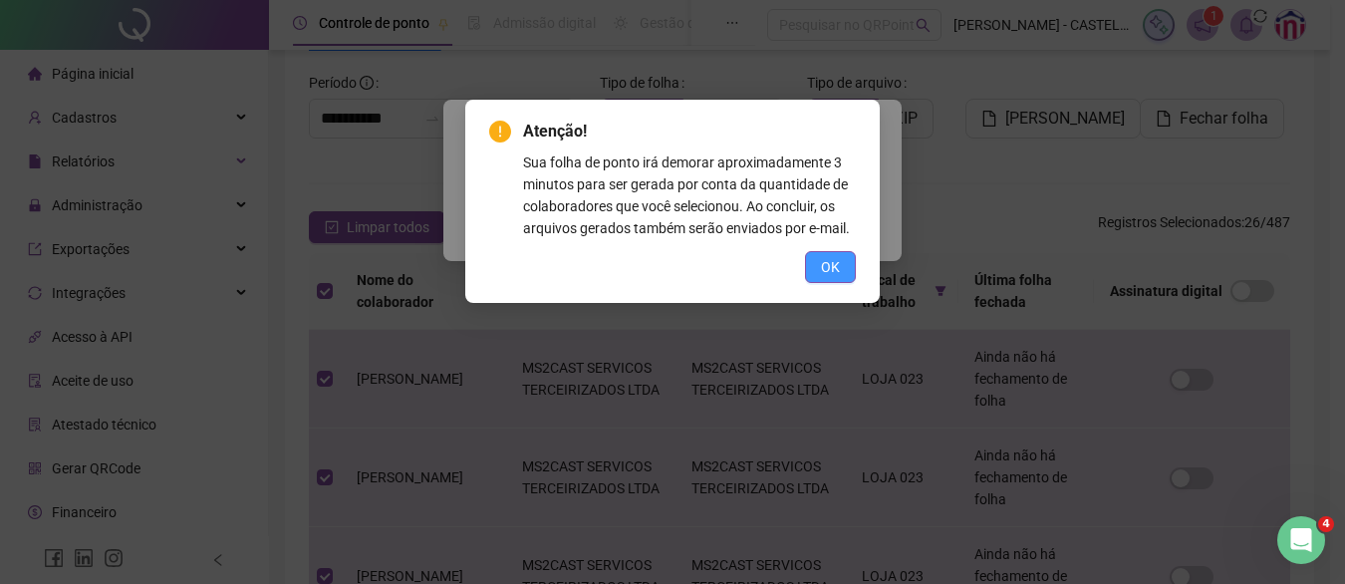
click at [830, 261] on span "OK" at bounding box center [830, 267] width 19 height 22
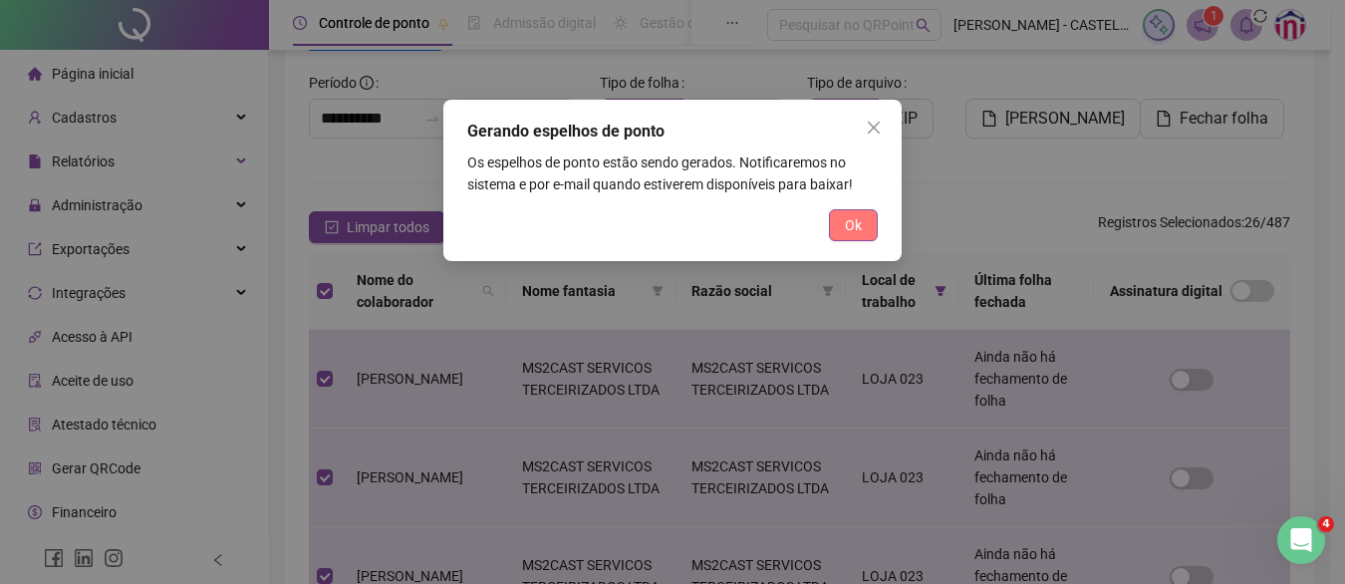
click at [837, 225] on button "Ok" at bounding box center [853, 225] width 49 height 32
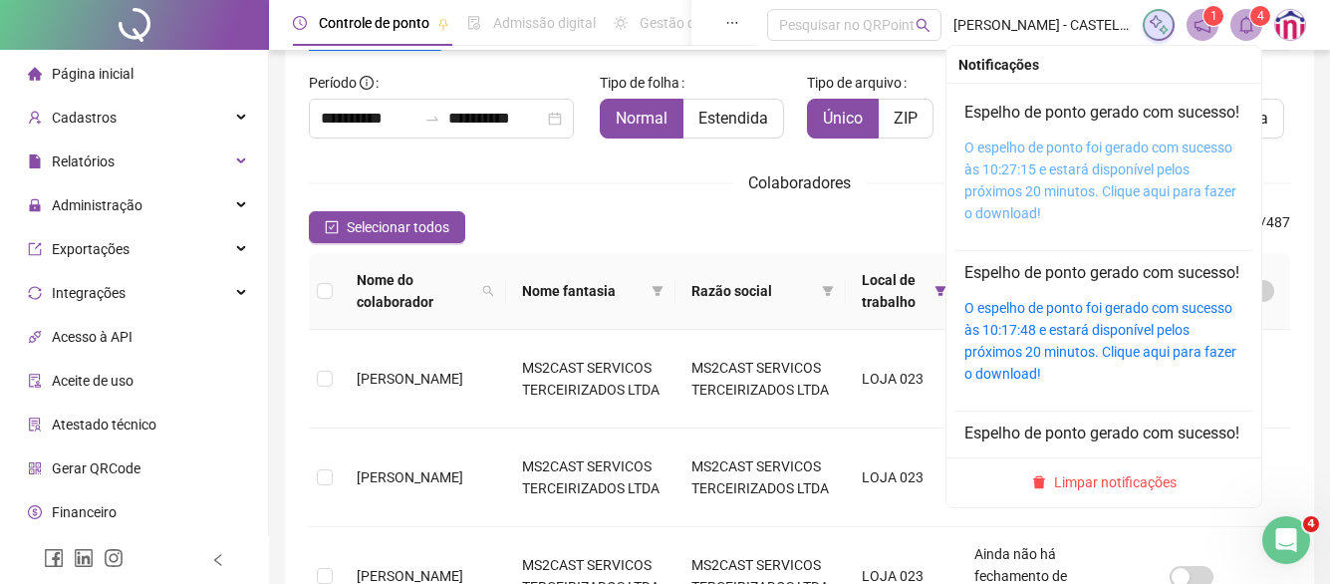
click at [1132, 172] on link "O espelho de ponto foi gerado com sucesso às 10:27:15 e estará disponível pelos…" at bounding box center [1101, 181] width 272 height 82
click at [1118, 192] on link "O espelho de ponto foi gerado com sucesso às 10:27:15 e estará disponível pelos…" at bounding box center [1101, 181] width 272 height 82
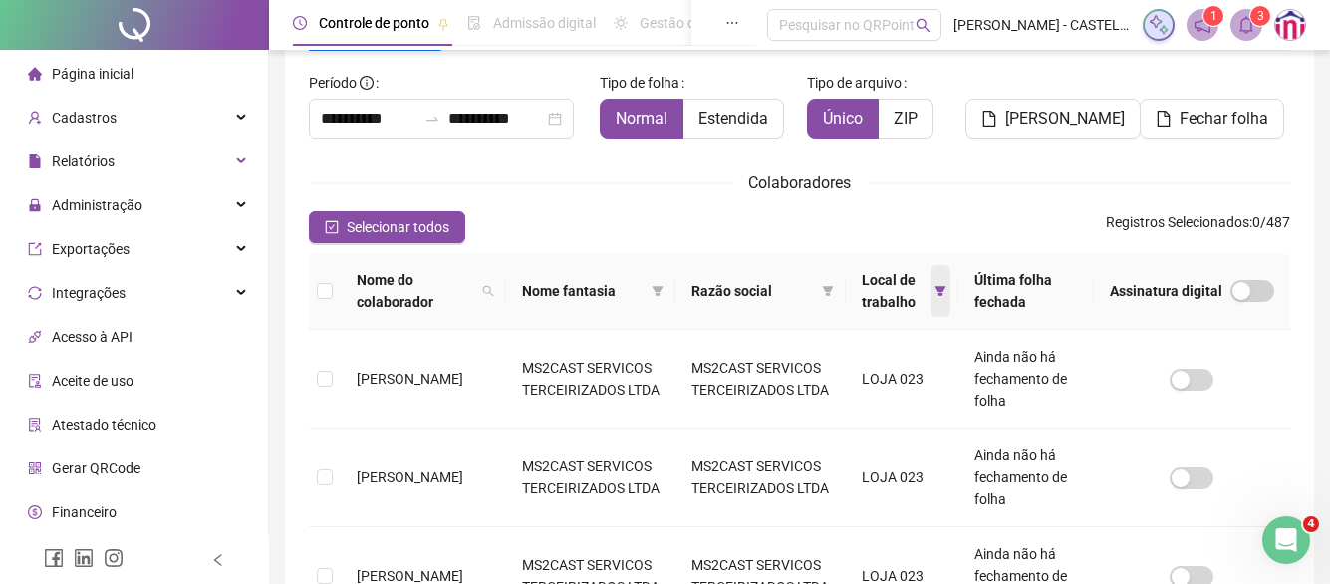
click at [945, 290] on icon "filter" at bounding box center [941, 291] width 11 height 10
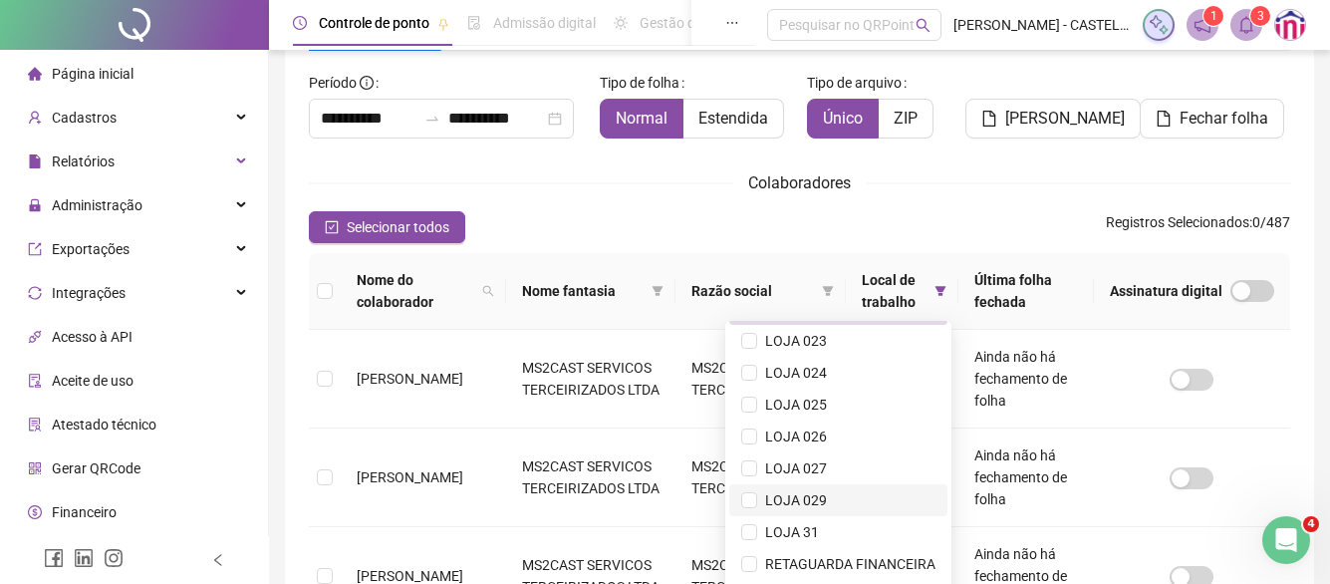
scroll to position [316, 0]
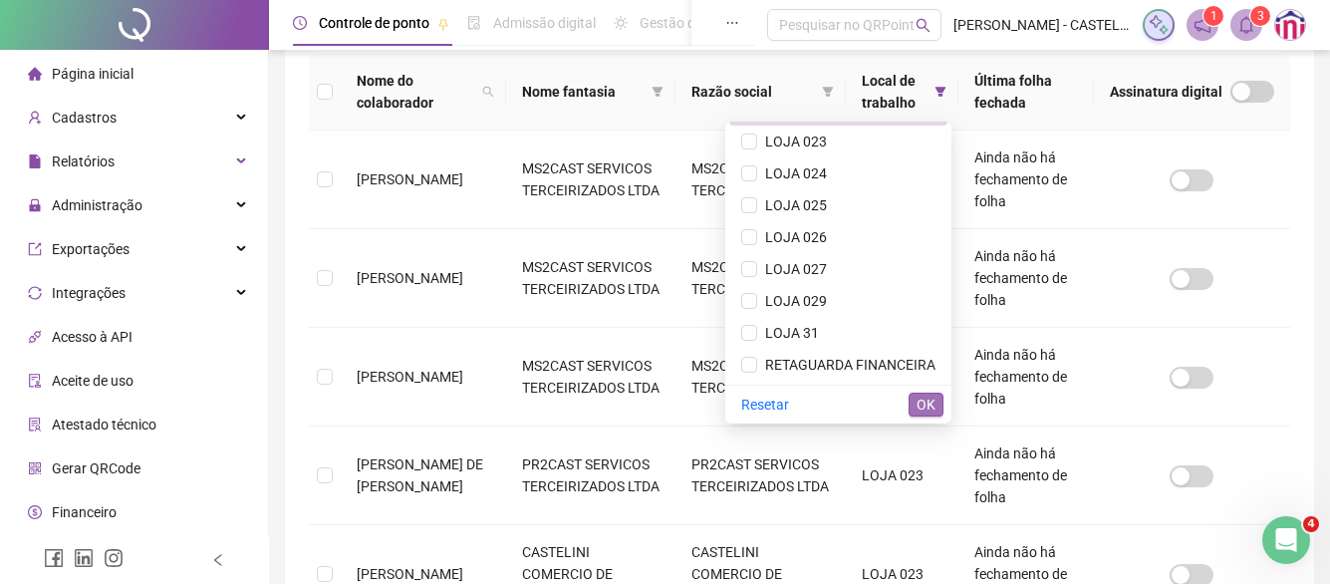
click at [927, 402] on span "OK" at bounding box center [926, 405] width 19 height 22
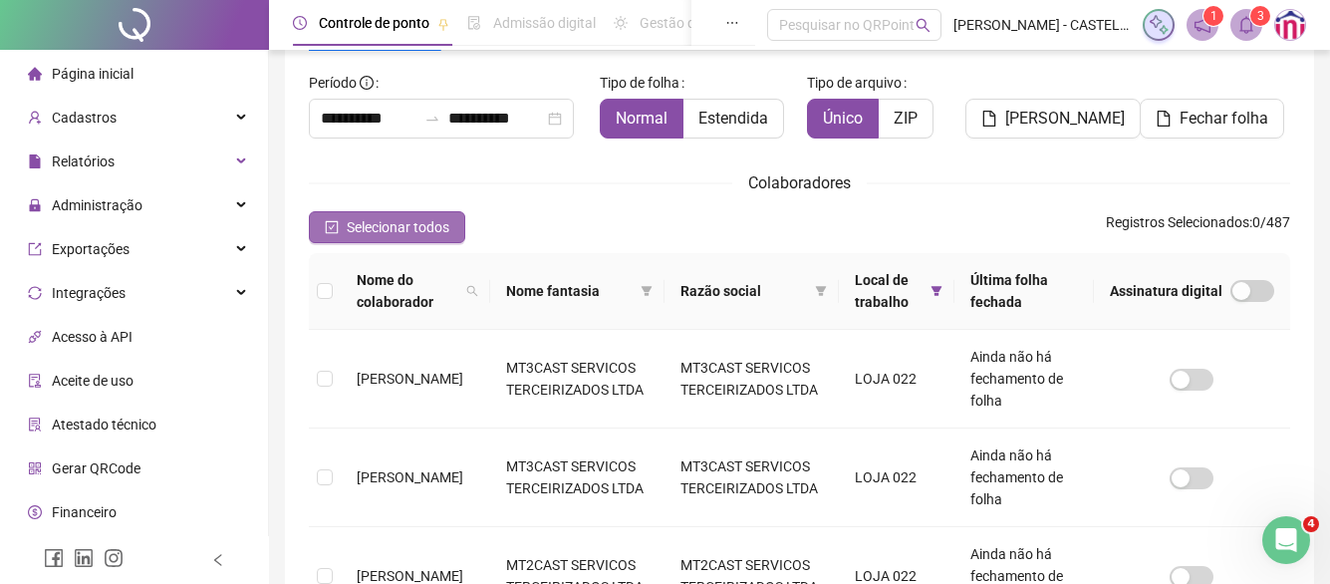
click at [422, 220] on span "Selecionar todos" at bounding box center [398, 227] width 103 height 22
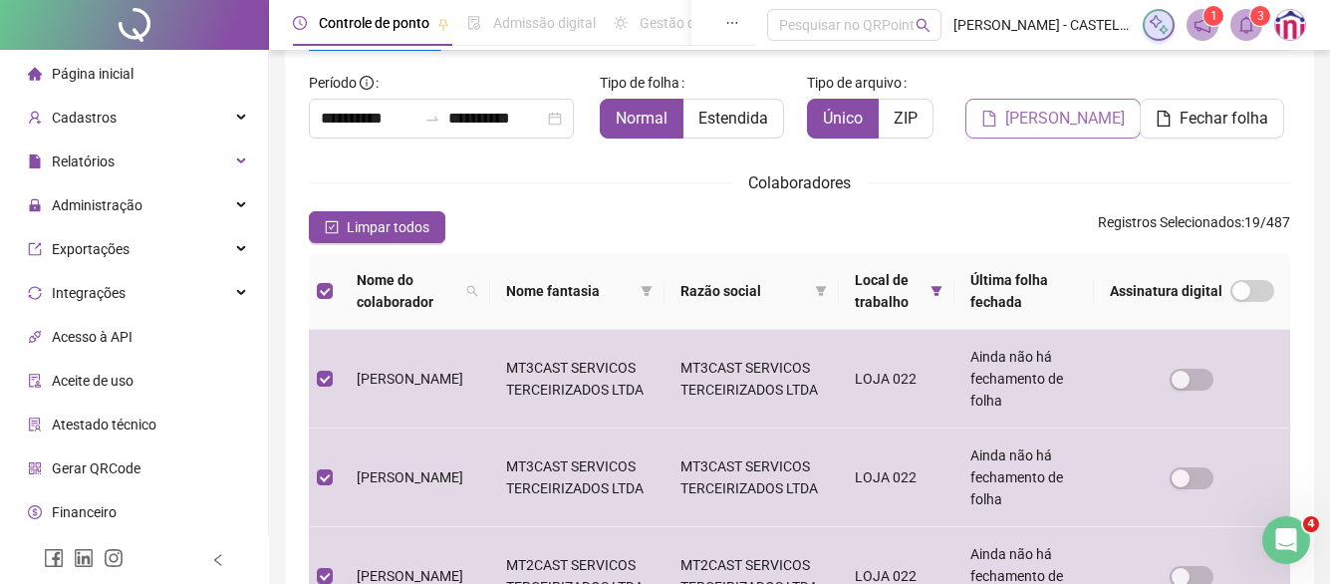
click at [1015, 126] on span "[PERSON_NAME]" at bounding box center [1066, 119] width 120 height 24
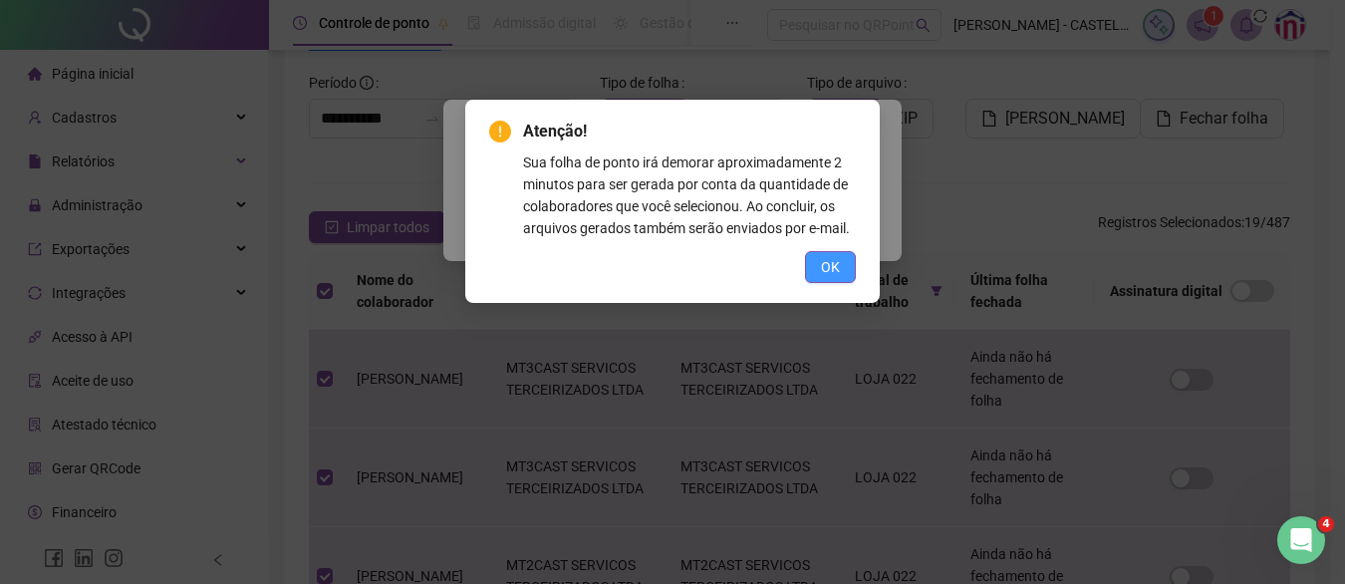
click at [836, 271] on span "OK" at bounding box center [830, 267] width 19 height 22
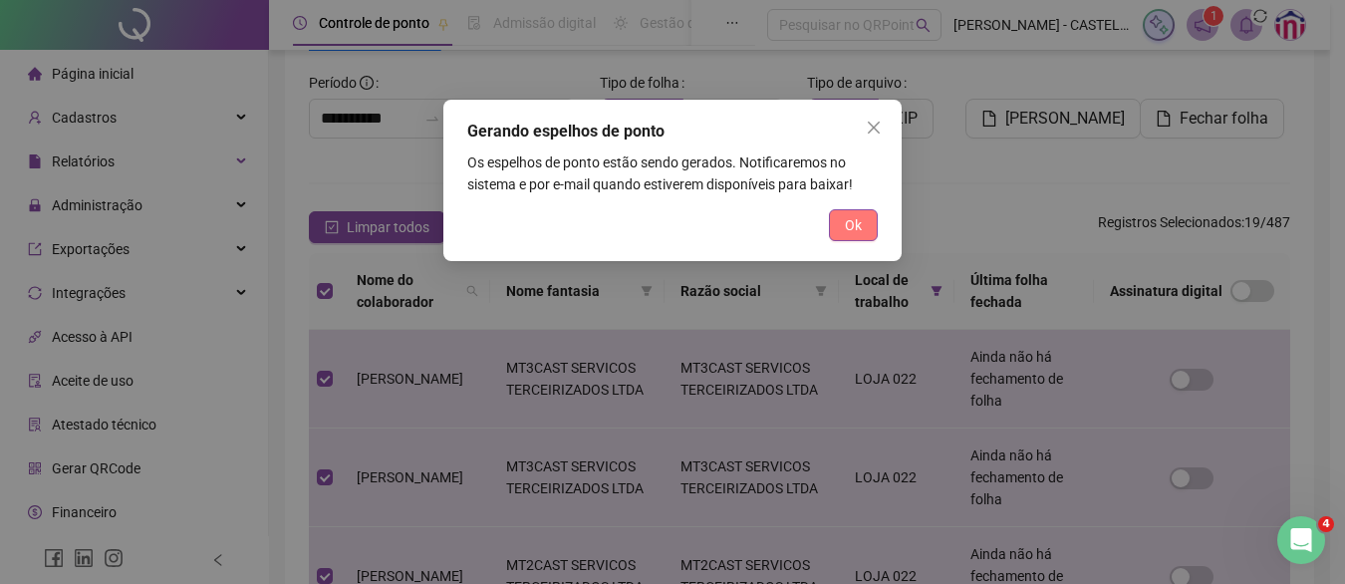
click at [847, 227] on span "Ok" at bounding box center [853, 225] width 17 height 22
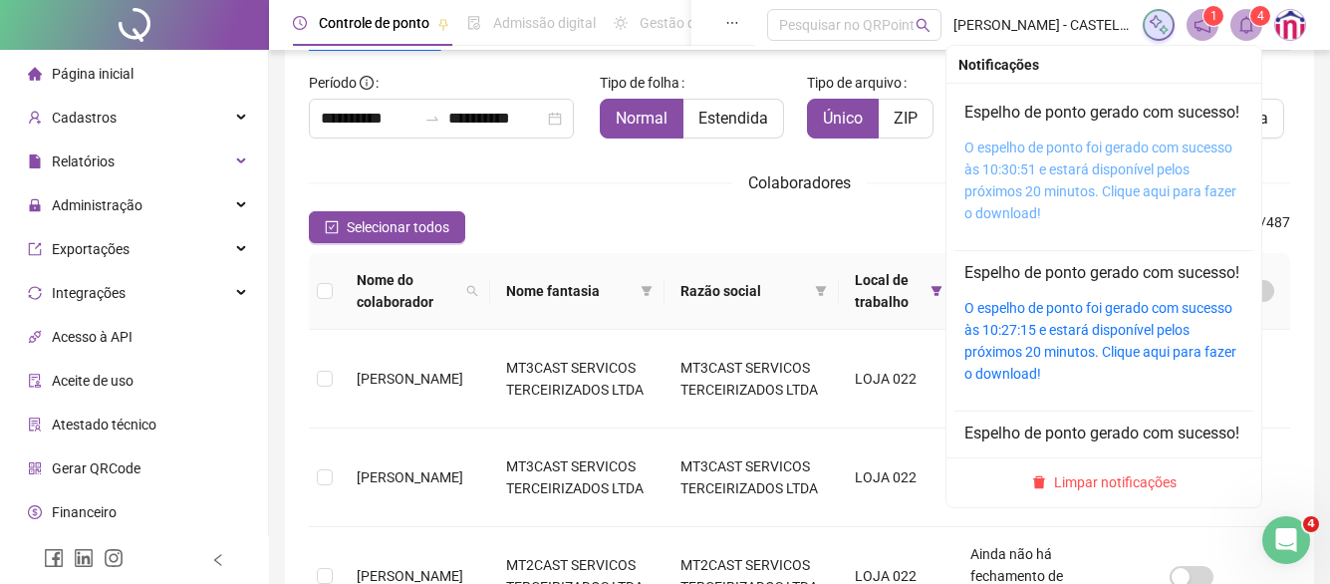
click at [1107, 167] on link "O espelho de ponto foi gerado com sucesso às 10:30:51 e estará disponível pelos…" at bounding box center [1101, 181] width 272 height 82
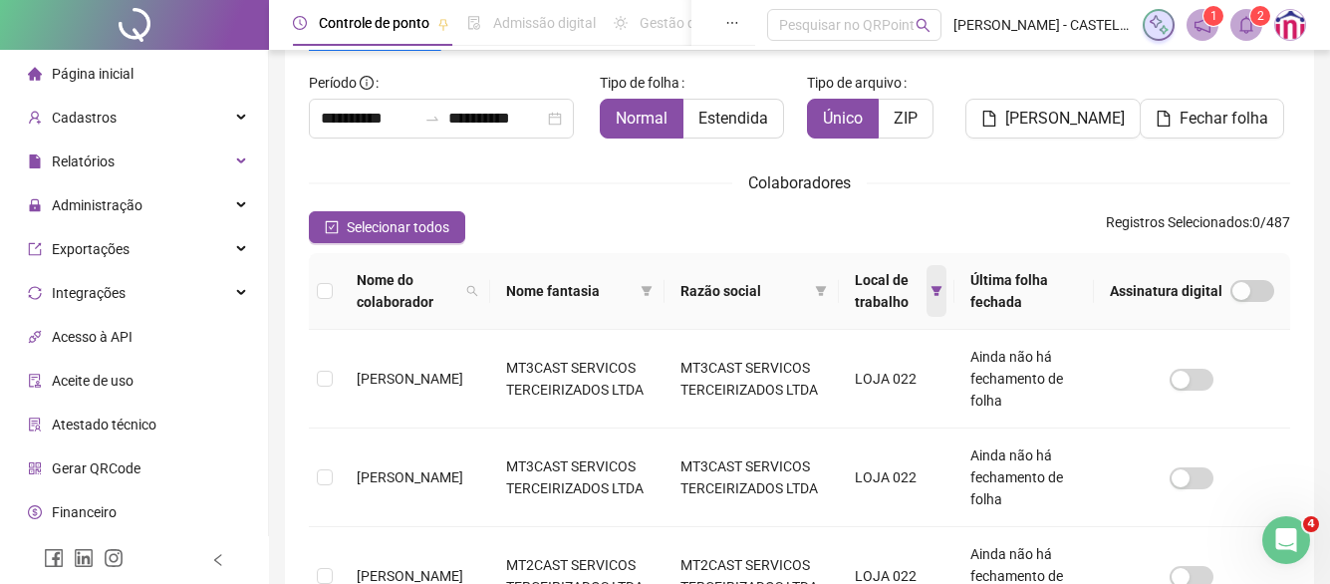
click at [937, 288] on span at bounding box center [937, 291] width 20 height 52
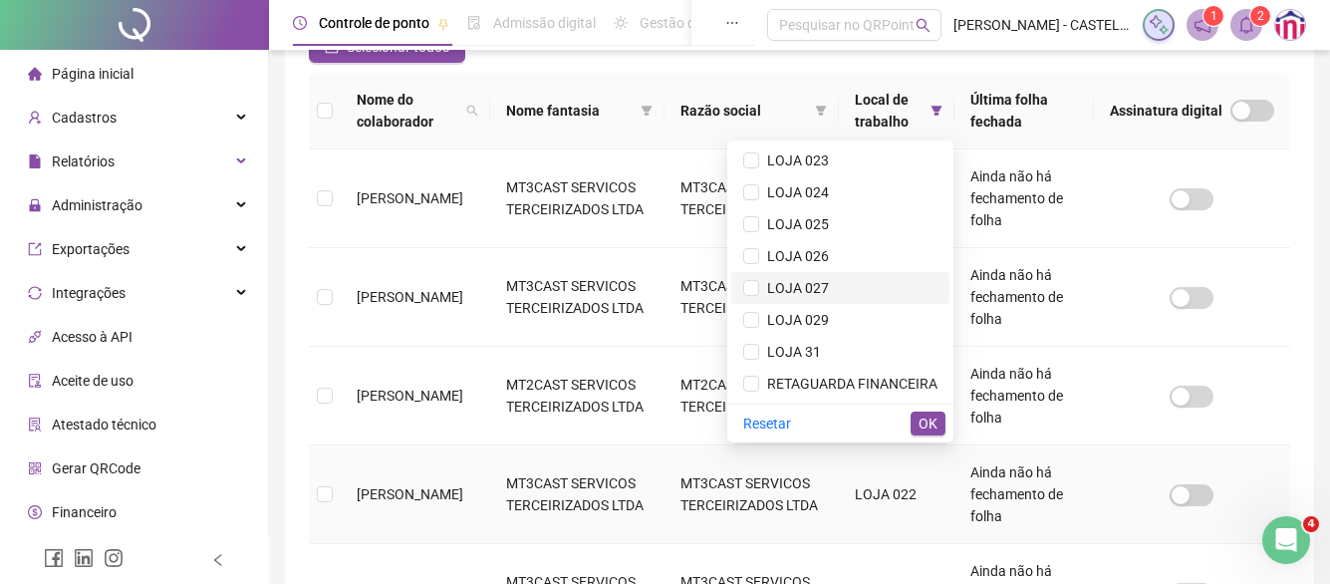
scroll to position [316, 0]
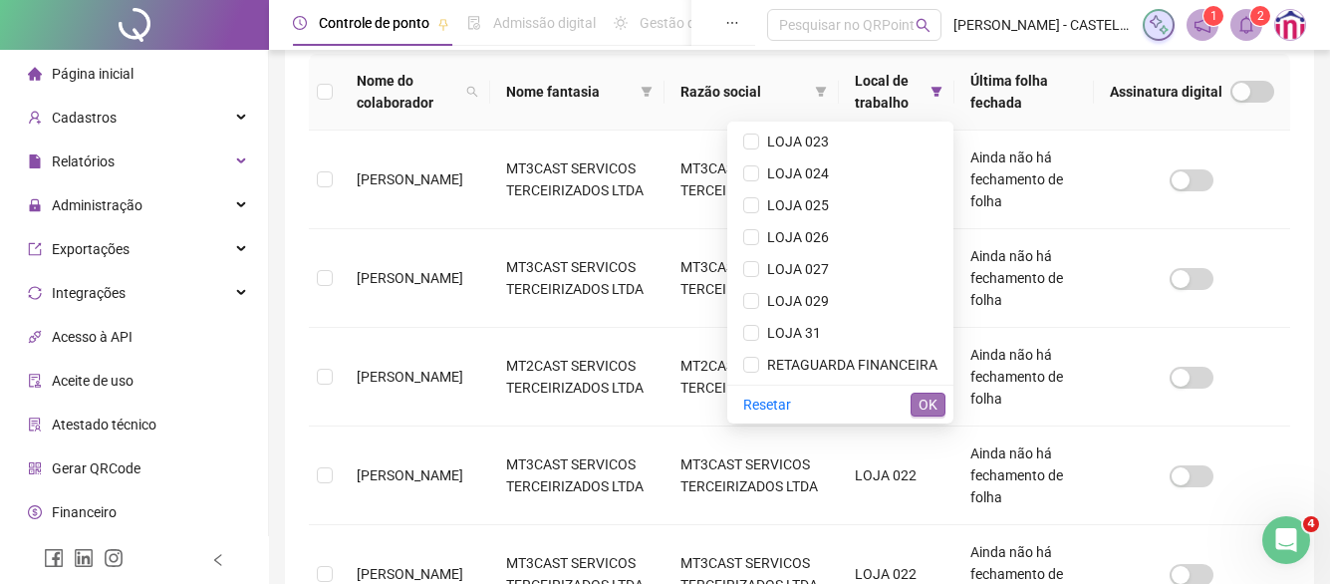
click at [927, 402] on span "OK" at bounding box center [928, 405] width 19 height 22
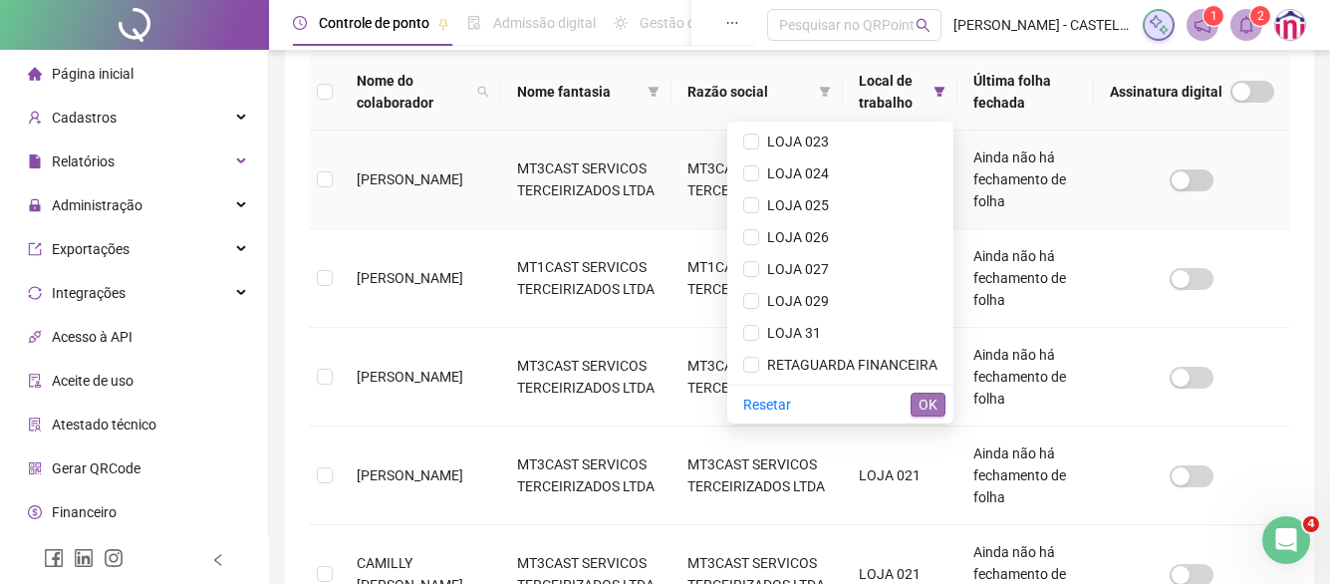
scroll to position [117, 0]
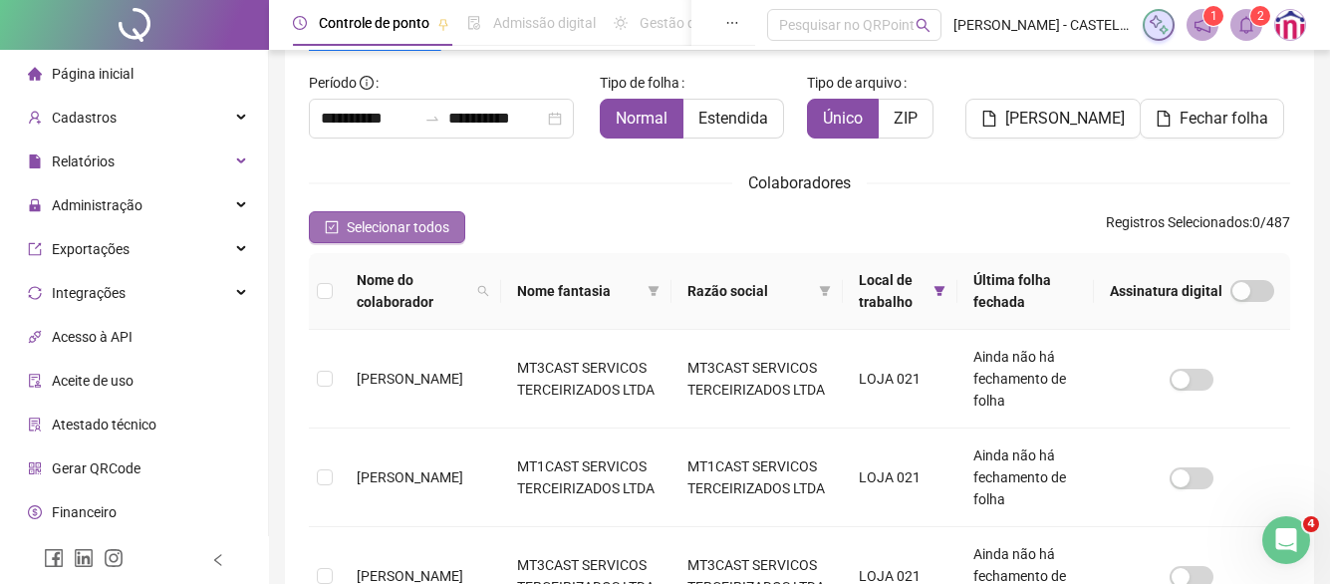
click at [381, 218] on span "Selecionar todos" at bounding box center [398, 227] width 103 height 22
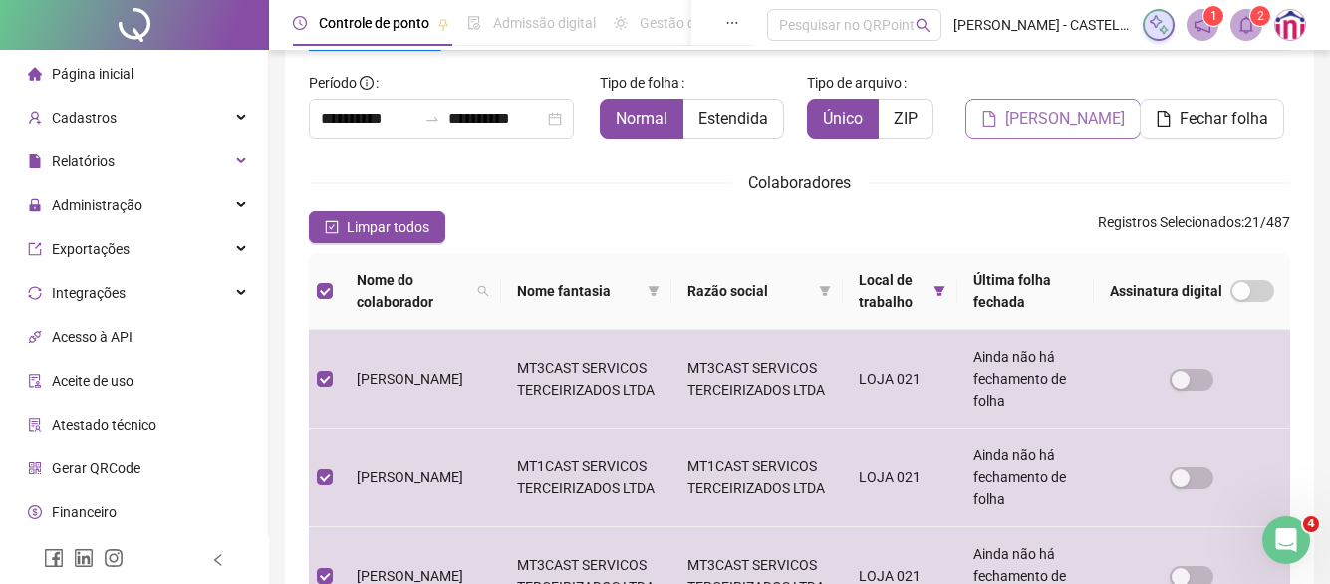
click at [1056, 127] on span "[PERSON_NAME]" at bounding box center [1066, 119] width 120 height 24
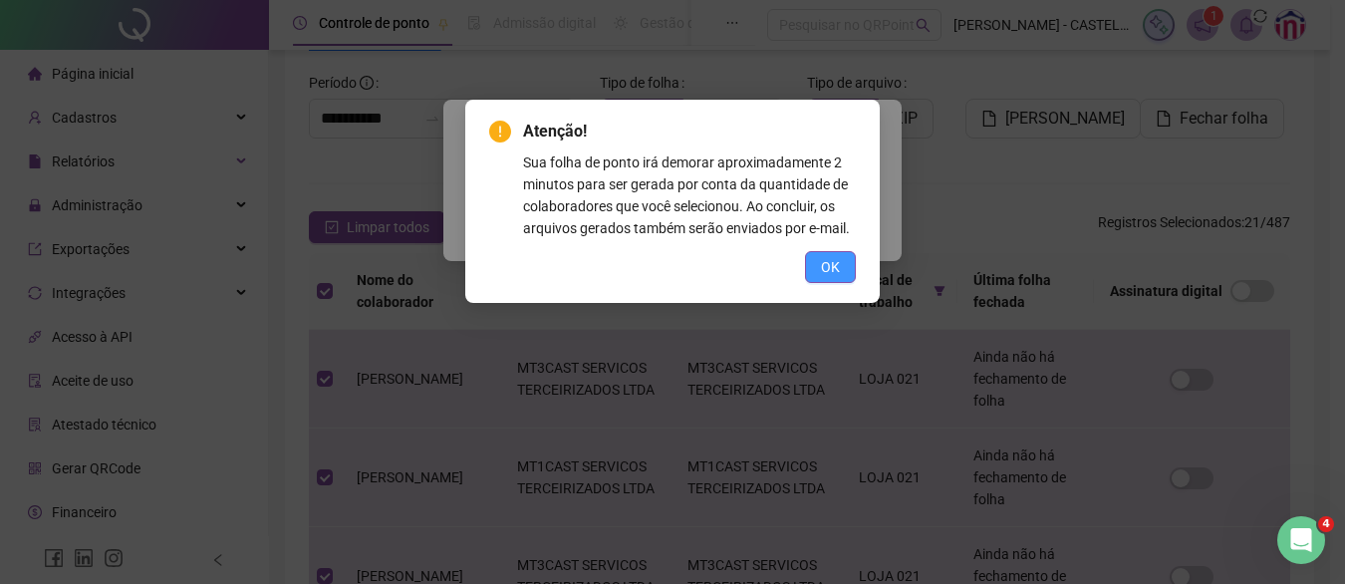
click at [836, 262] on span "OK" at bounding box center [830, 267] width 19 height 22
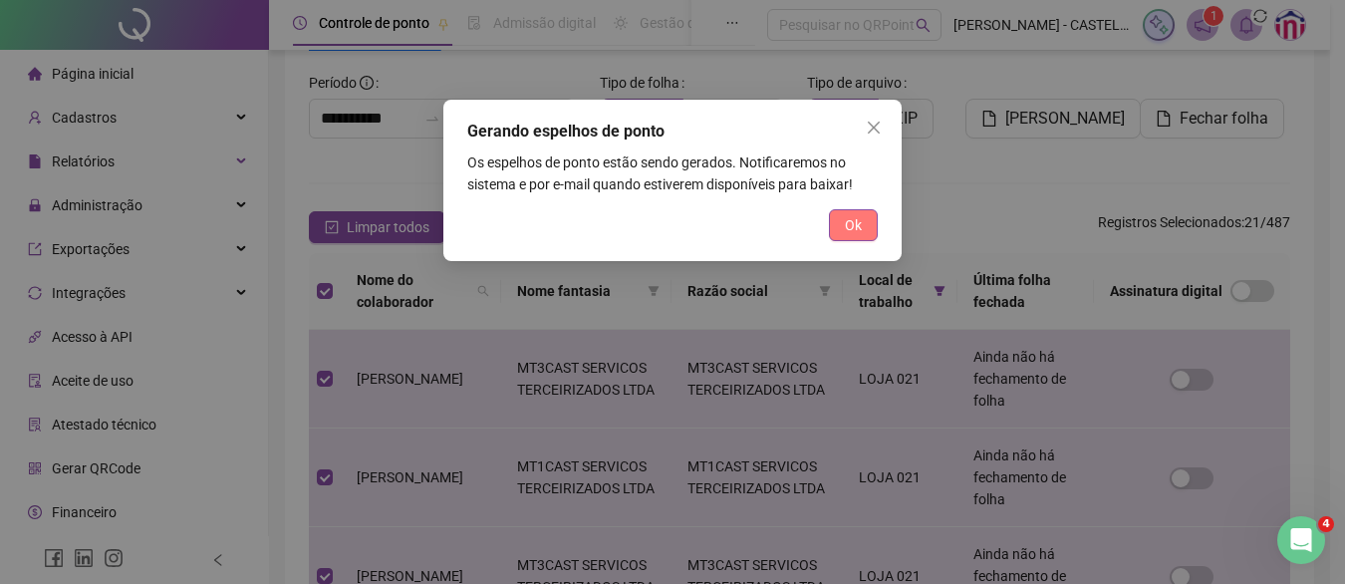
click at [854, 229] on span "Ok" at bounding box center [853, 225] width 17 height 22
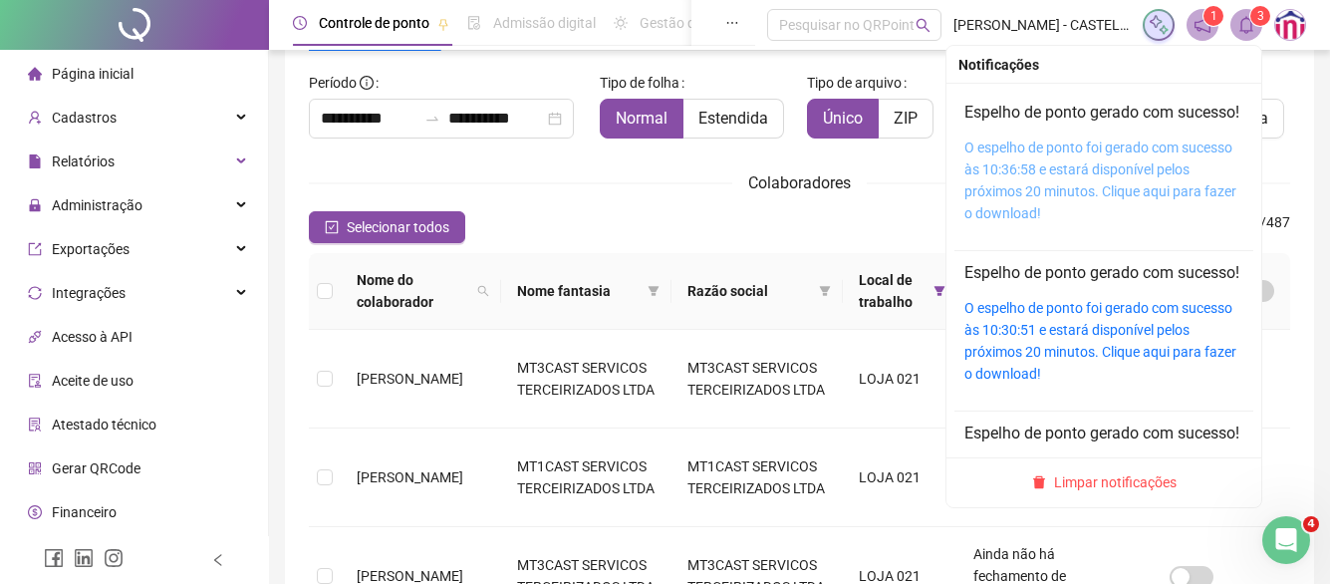
click at [1132, 178] on link "O espelho de ponto foi gerado com sucesso às 10:36:58 e estará disponível pelos…" at bounding box center [1101, 181] width 272 height 82
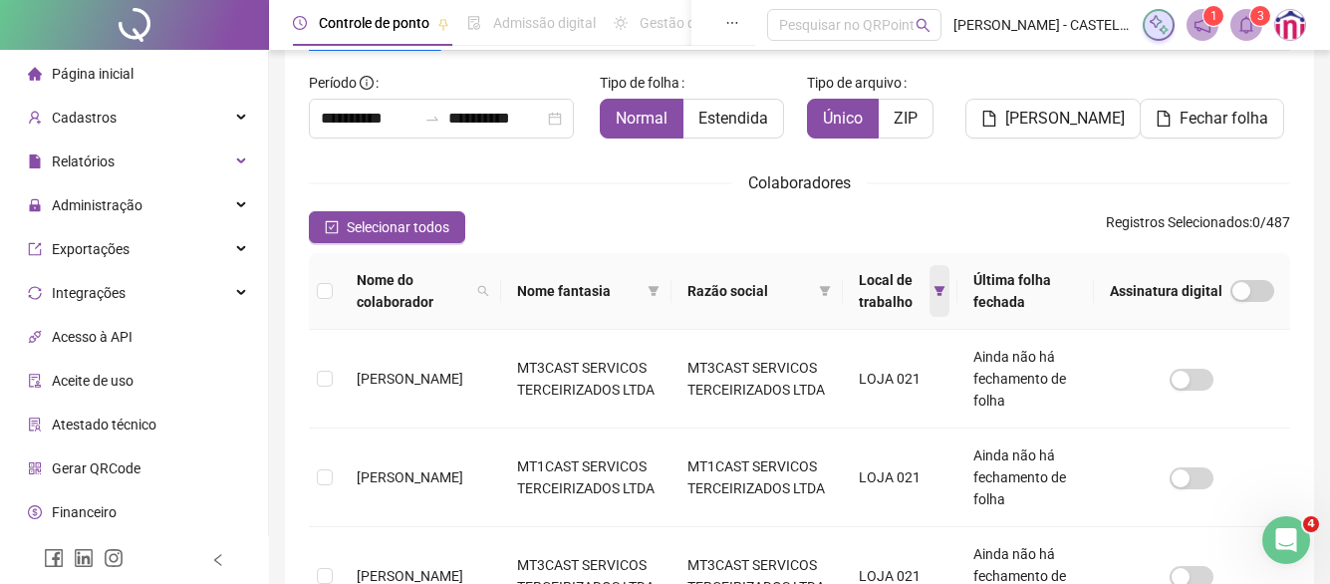
click at [939, 293] on icon "filter" at bounding box center [939, 291] width 11 height 10
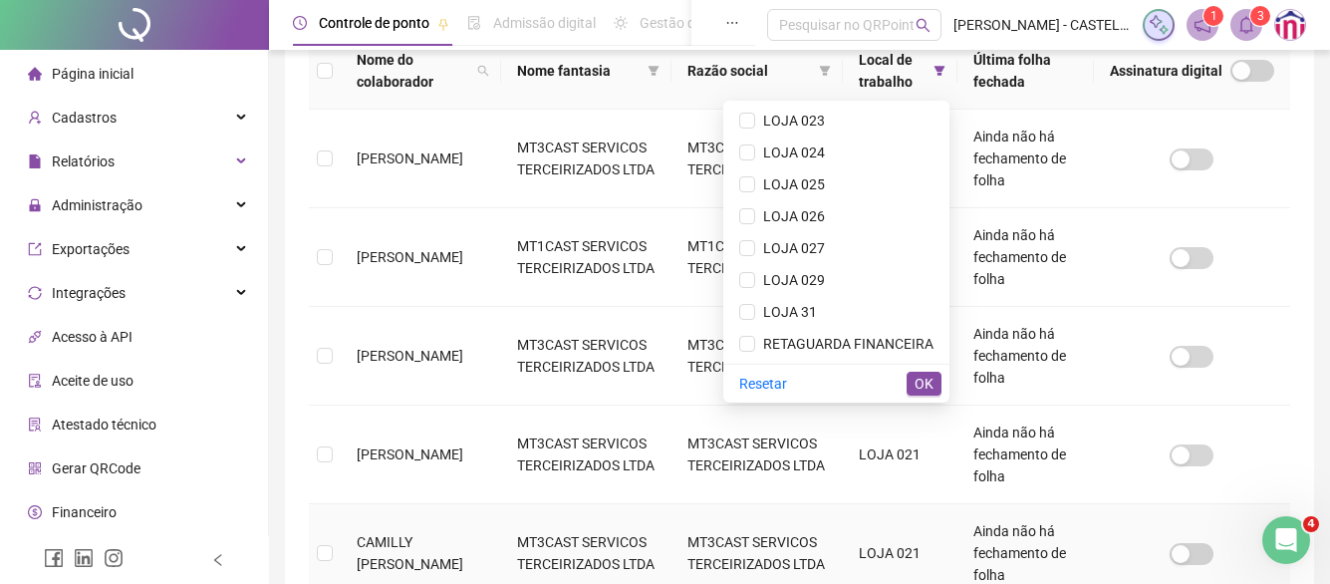
scroll to position [416, 0]
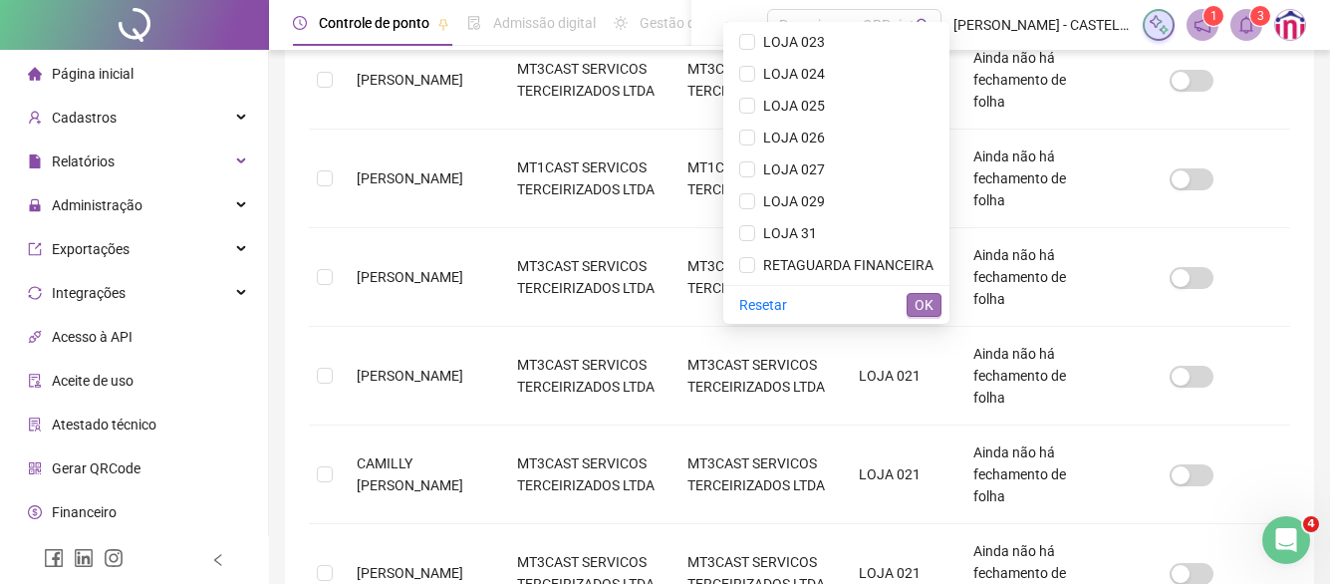
click at [917, 311] on span "OK" at bounding box center [924, 305] width 19 height 22
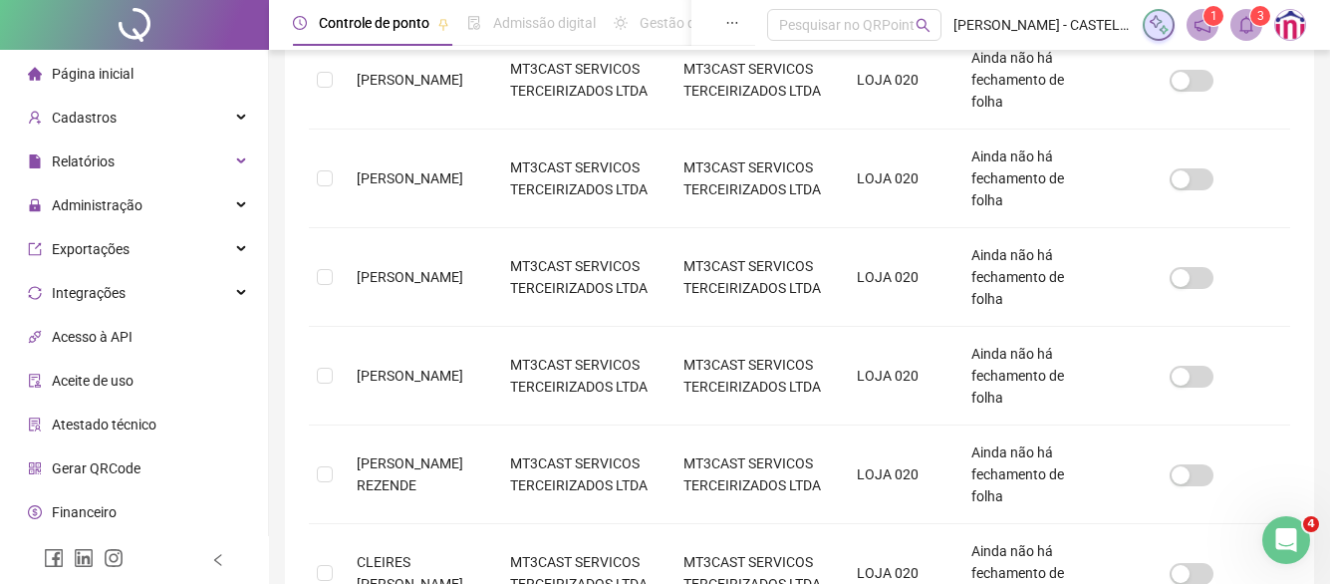
scroll to position [117, 0]
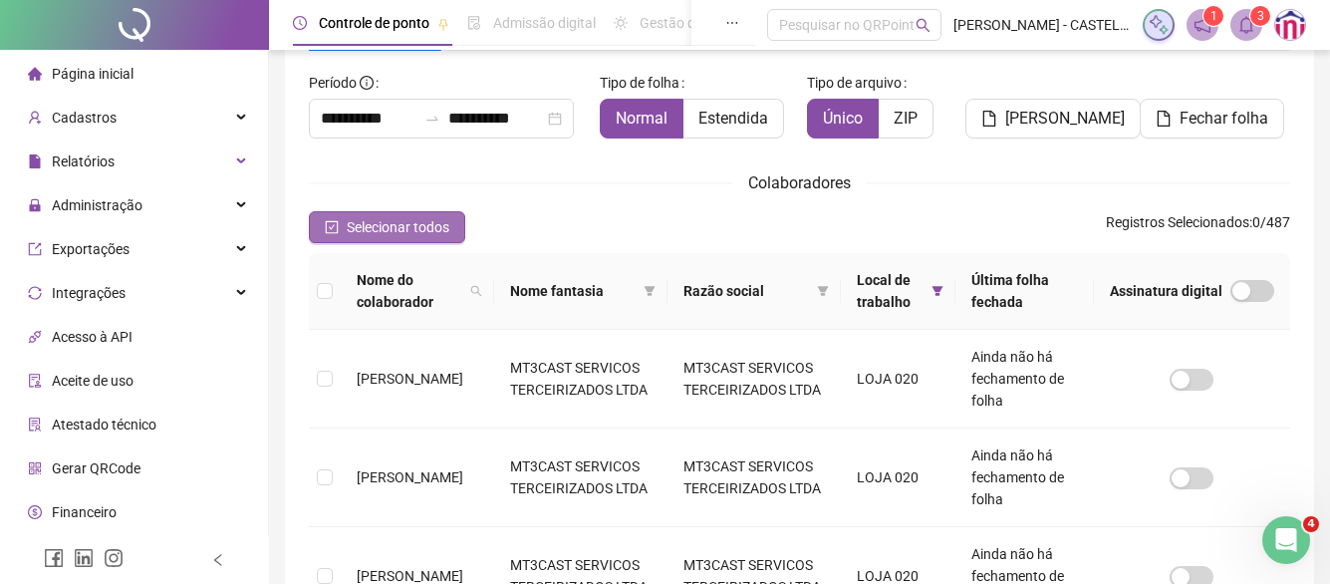
click at [402, 221] on span "Selecionar todos" at bounding box center [398, 227] width 103 height 22
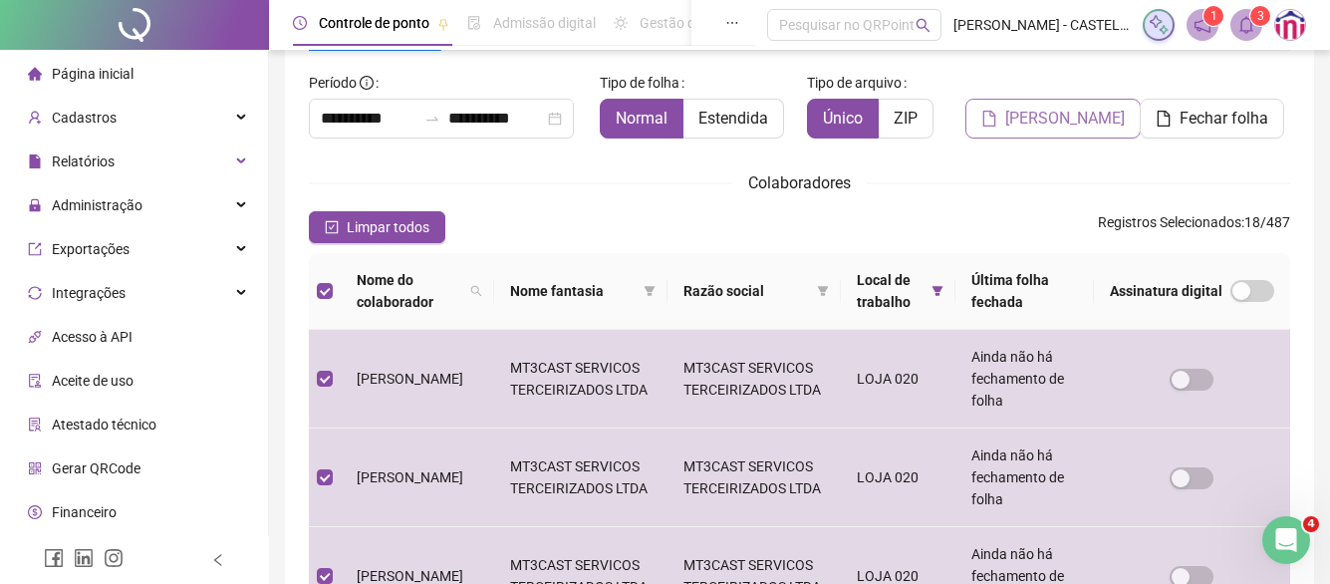
click at [1018, 124] on span "[PERSON_NAME]" at bounding box center [1066, 119] width 120 height 24
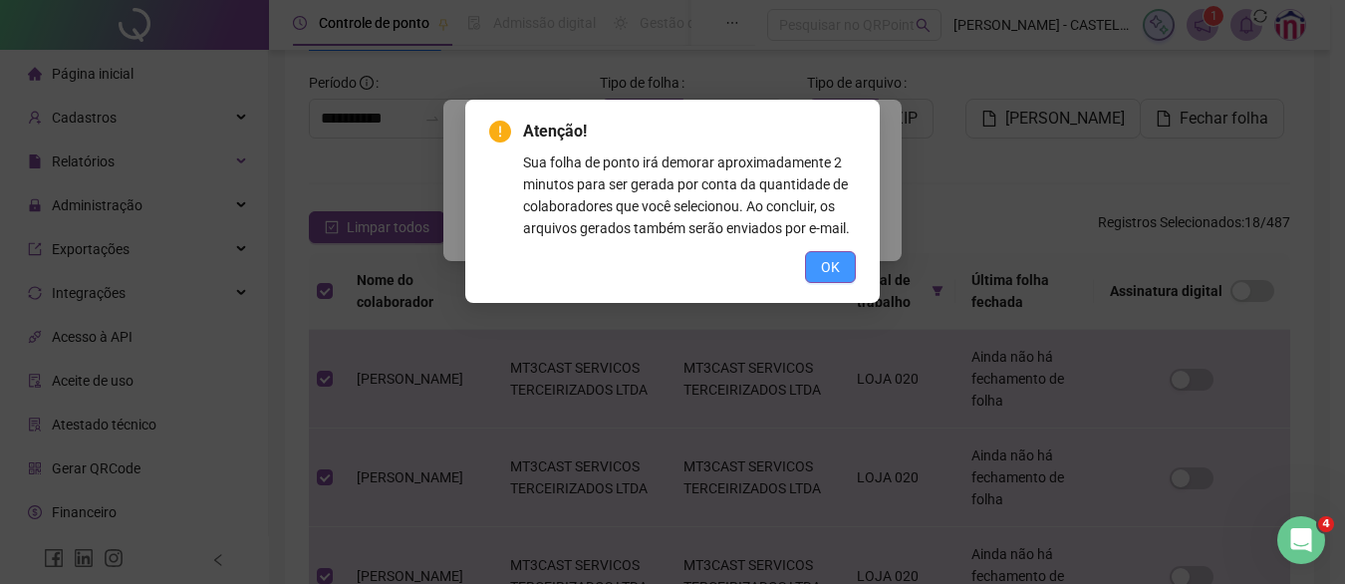
click at [823, 268] on span "OK" at bounding box center [830, 267] width 19 height 22
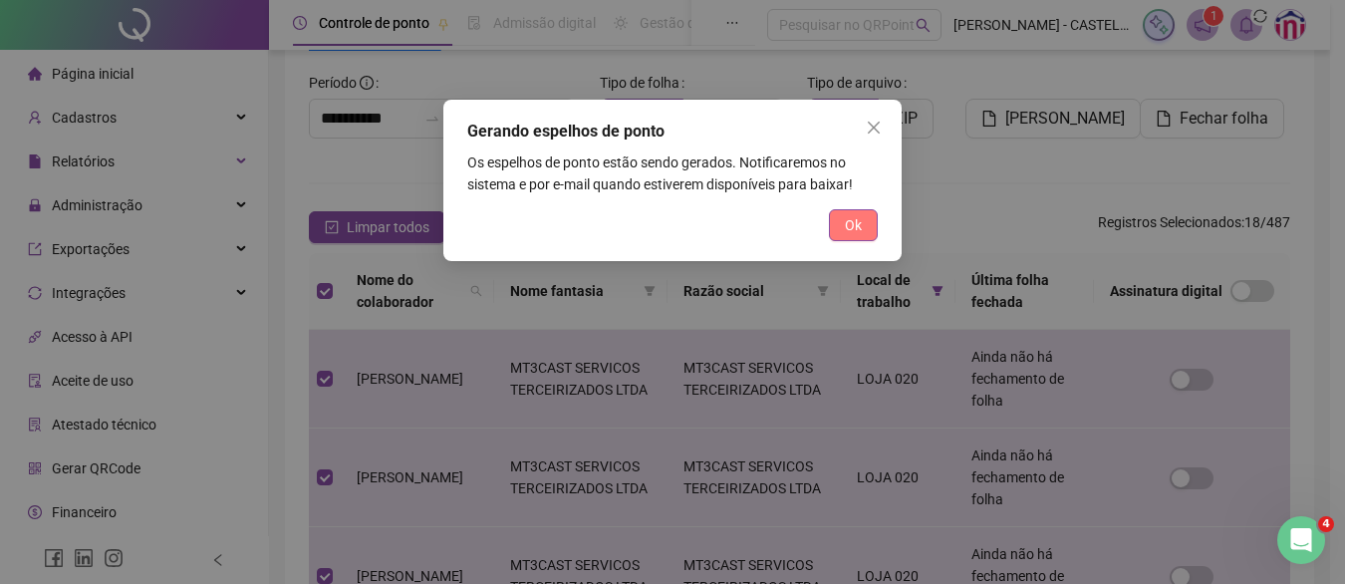
click at [860, 227] on span "Ok" at bounding box center [853, 225] width 17 height 22
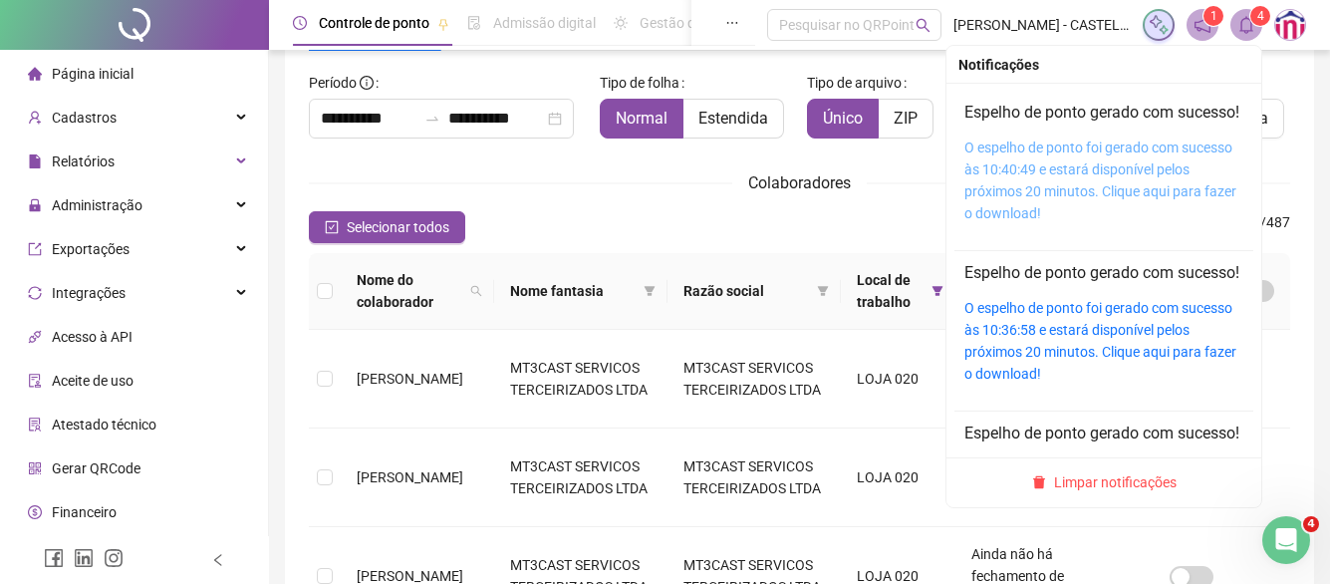
click at [1081, 188] on link "O espelho de ponto foi gerado com sucesso às 10:40:49 e estará disponível pelos…" at bounding box center [1101, 181] width 272 height 82
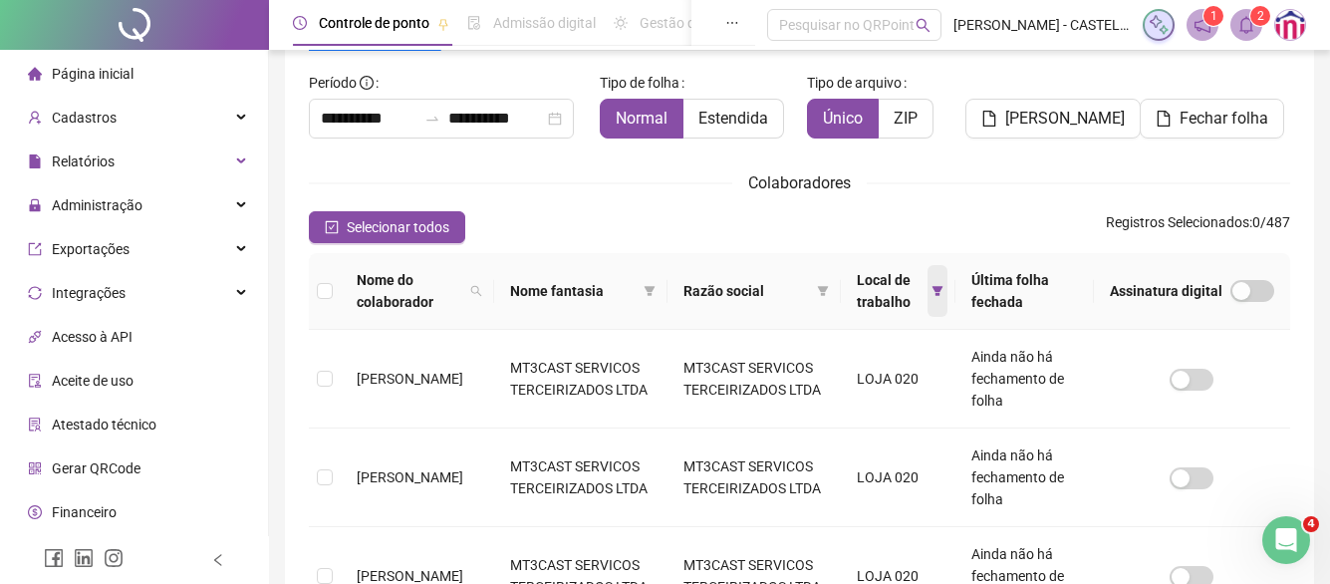
click at [935, 293] on icon "filter" at bounding box center [938, 291] width 12 height 12
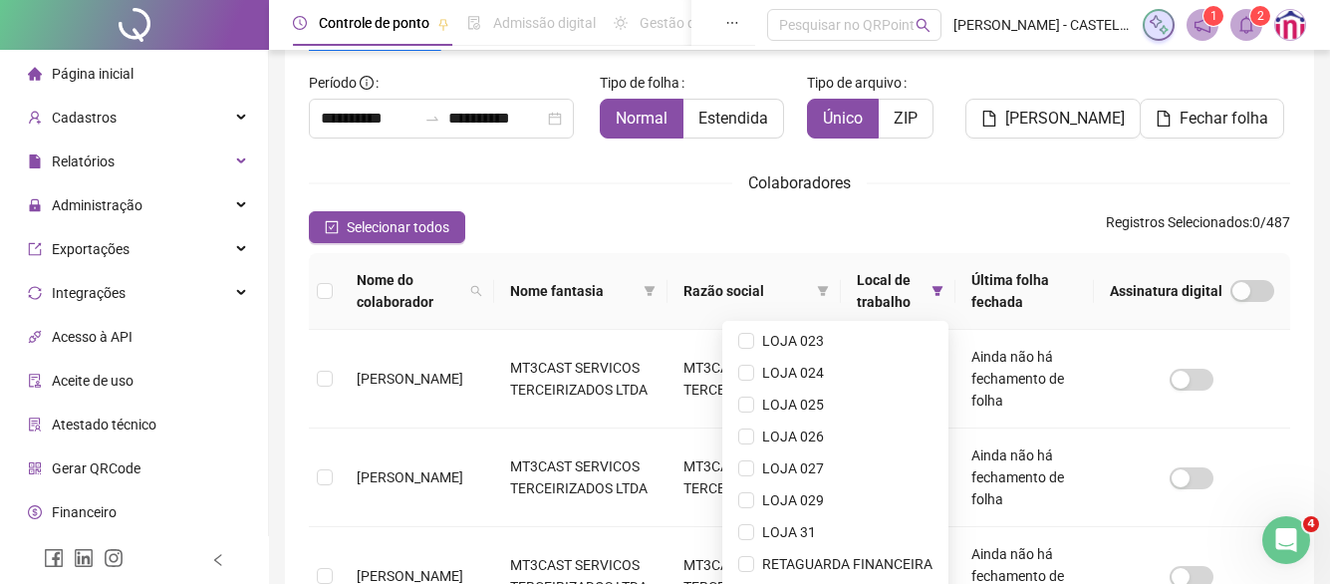
scroll to position [416, 0]
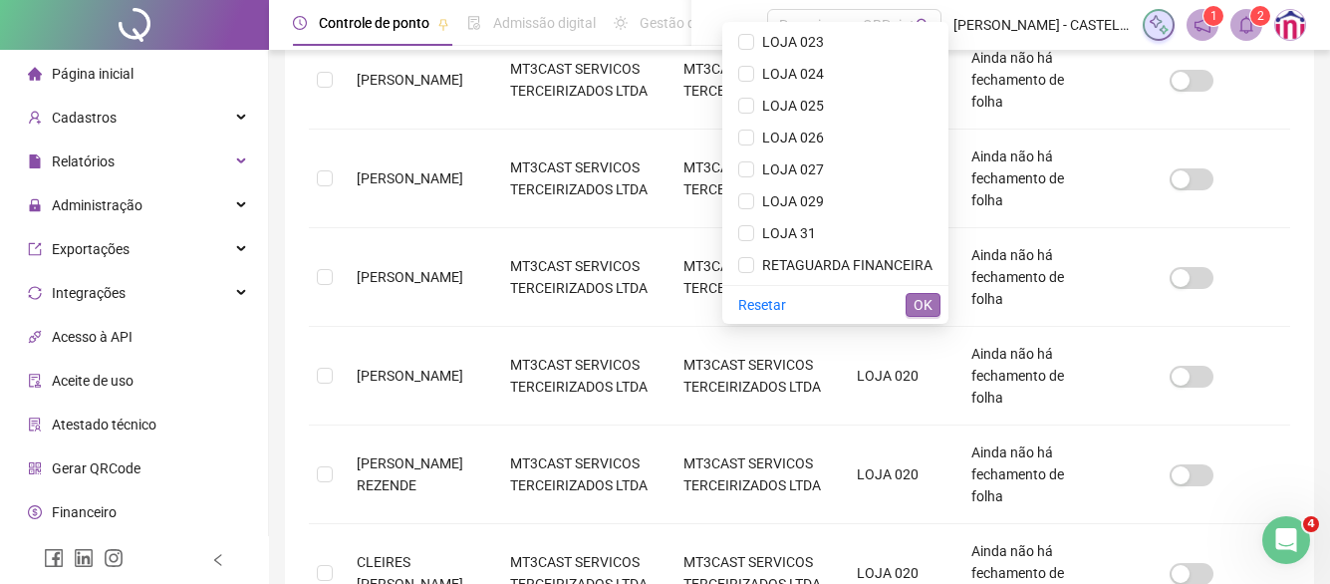
click at [919, 306] on span "OK" at bounding box center [923, 305] width 19 height 22
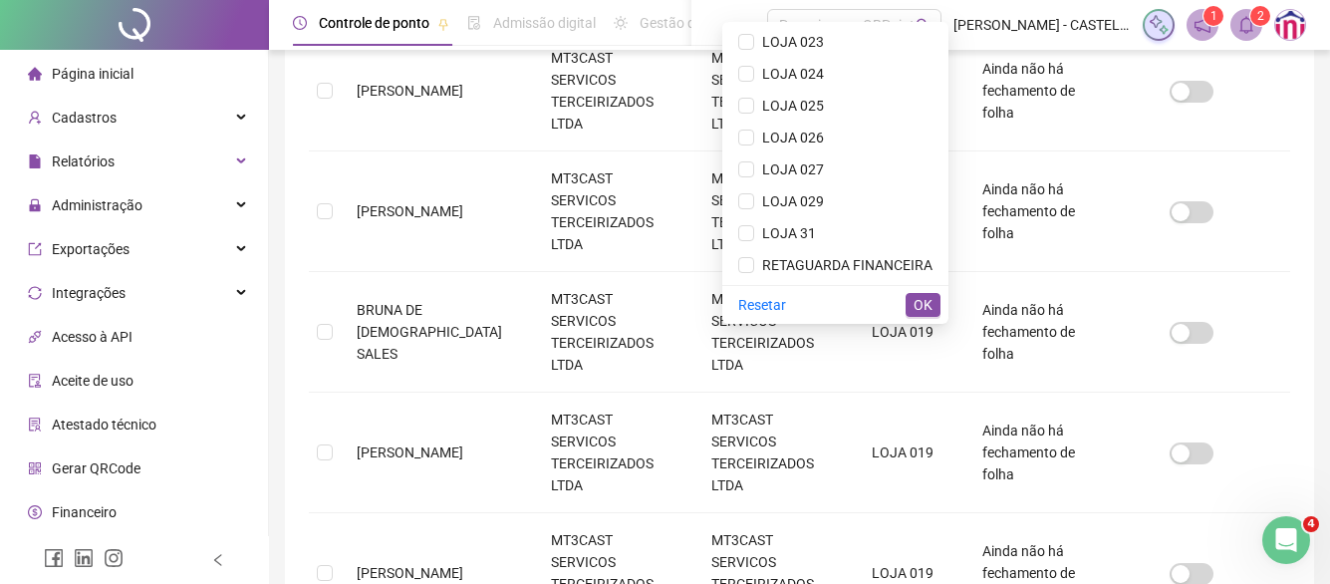
scroll to position [117, 0]
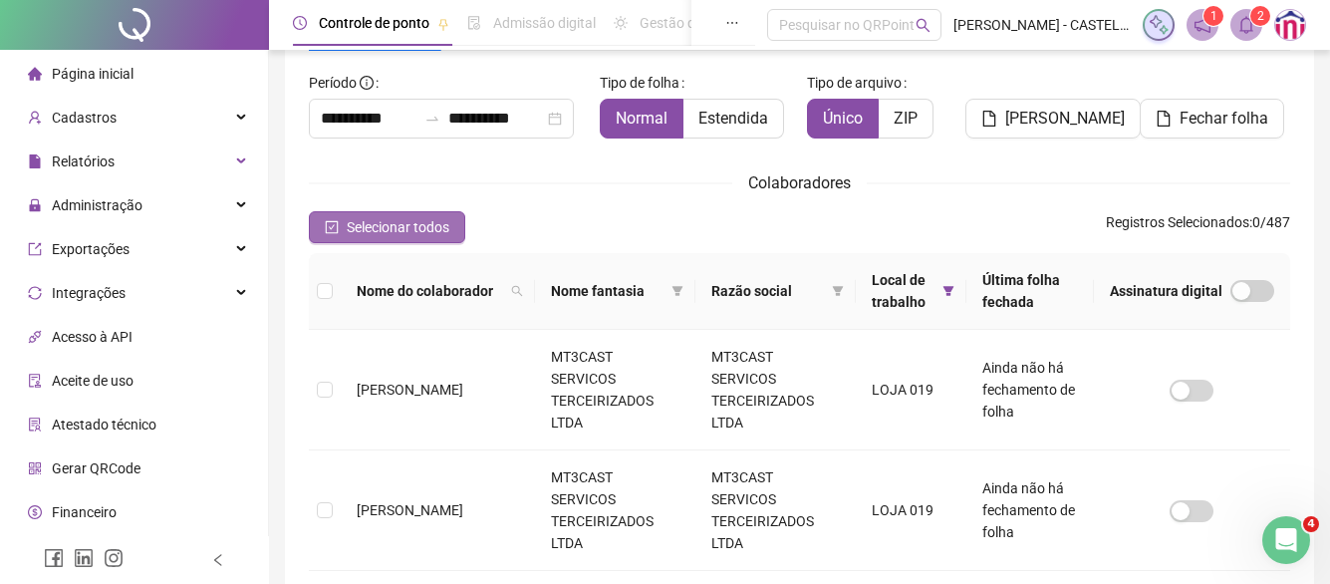
click at [400, 216] on span "Selecionar todos" at bounding box center [398, 227] width 103 height 22
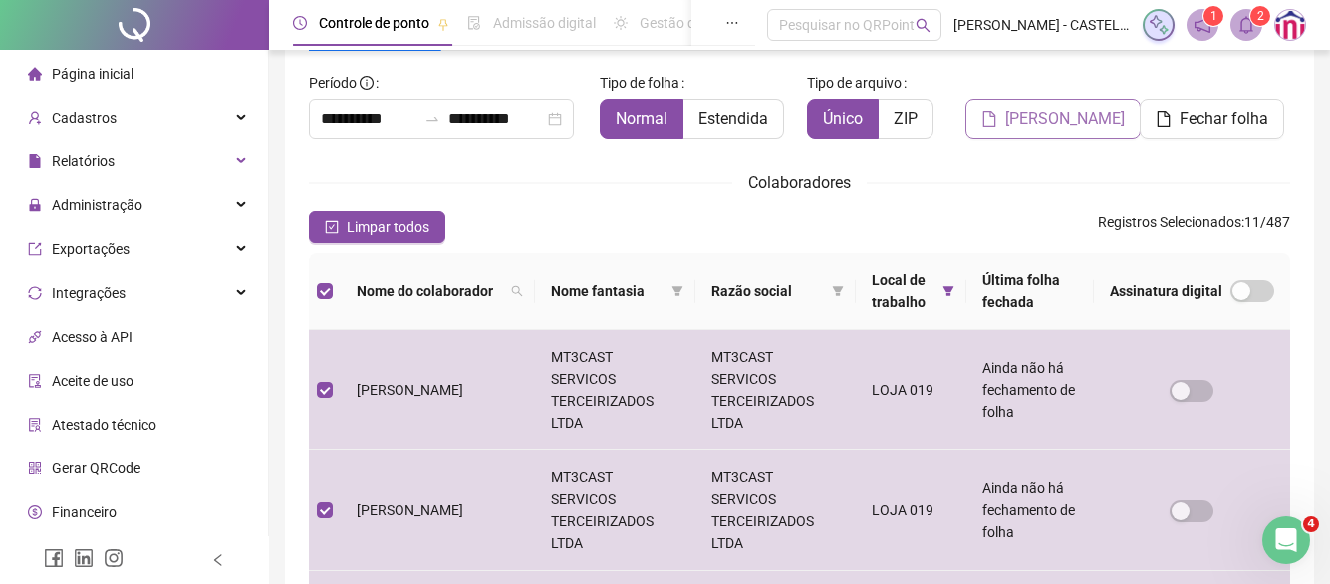
click at [1043, 115] on span "[PERSON_NAME]" at bounding box center [1066, 119] width 120 height 24
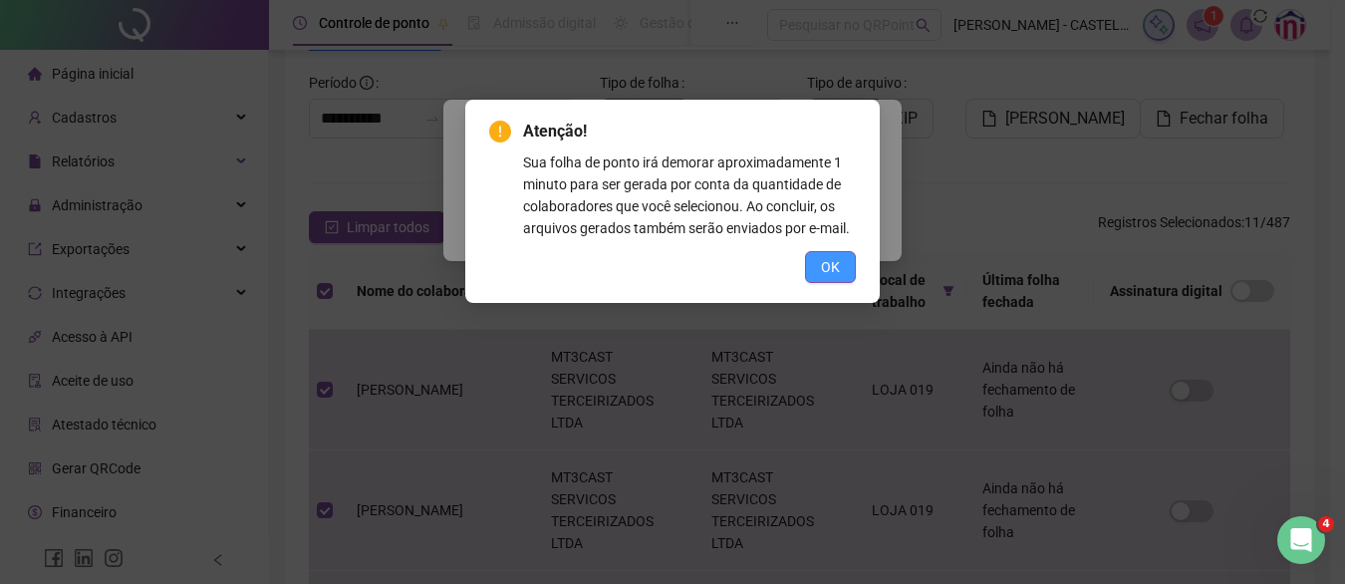
click at [842, 268] on button "OK" at bounding box center [830, 267] width 51 height 32
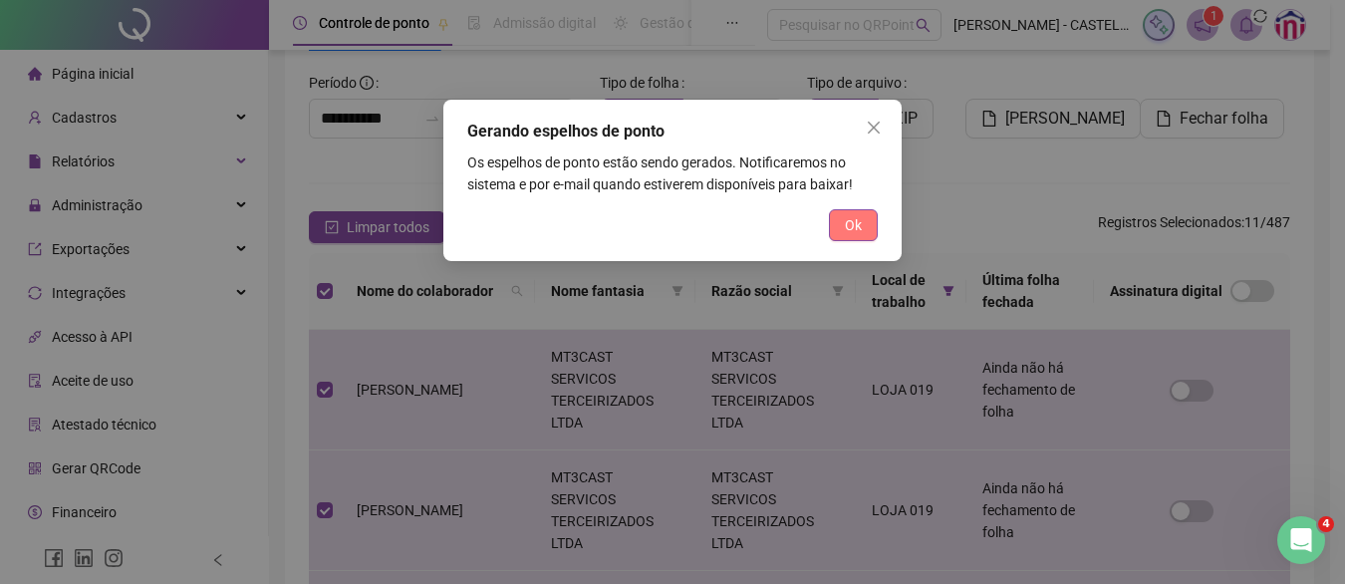
click at [861, 229] on span "Ok" at bounding box center [853, 225] width 17 height 22
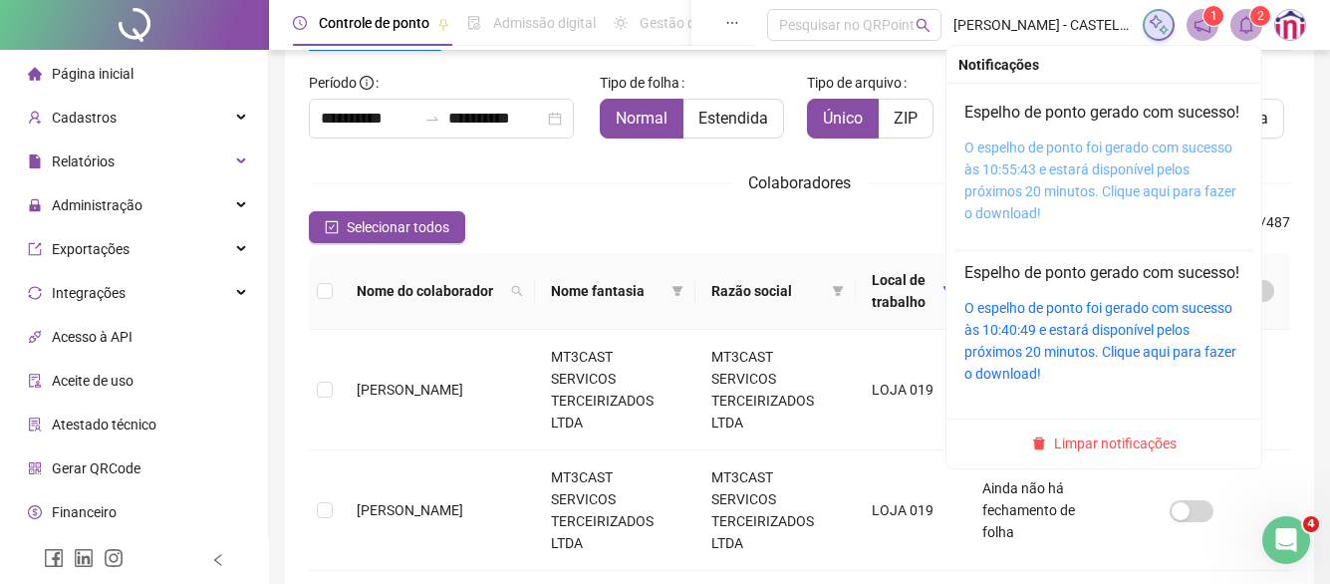
click at [1098, 186] on link "O espelho de ponto foi gerado com sucesso às 10:55:43 e estará disponível pelos…" at bounding box center [1101, 181] width 272 height 82
click at [1087, 177] on link "O espelho de ponto foi gerado com sucesso às 10:55:43 e estará disponível pelos…" at bounding box center [1101, 181] width 272 height 82
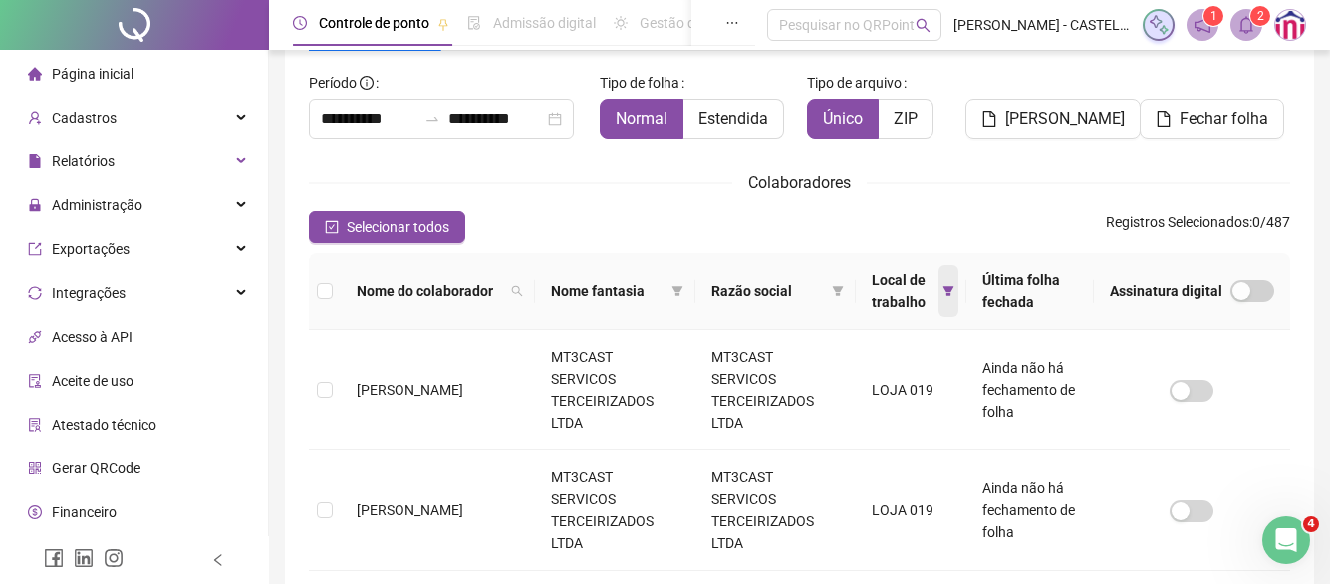
click at [939, 298] on span at bounding box center [949, 291] width 20 height 52
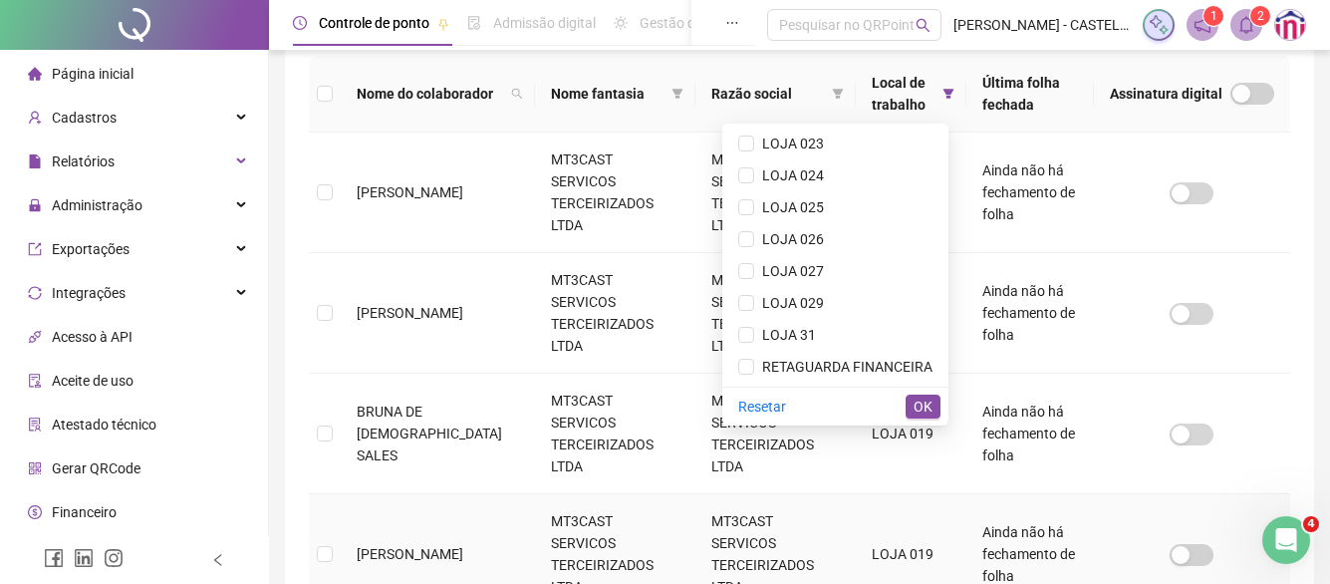
scroll to position [316, 0]
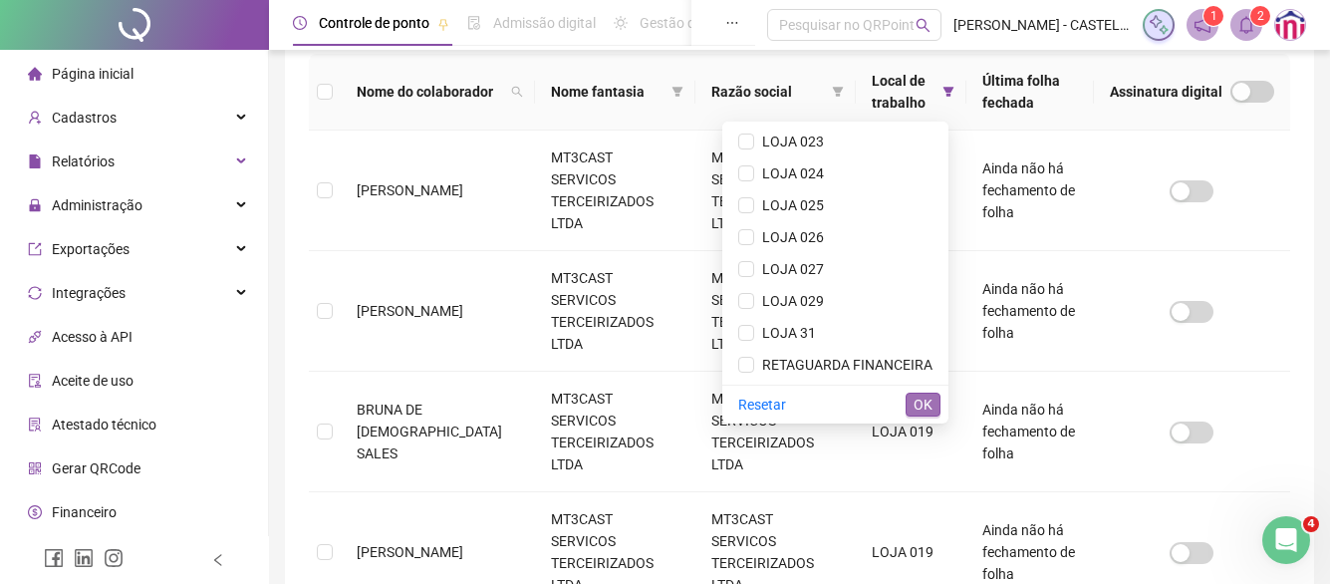
click at [922, 401] on span "OK" at bounding box center [923, 405] width 19 height 22
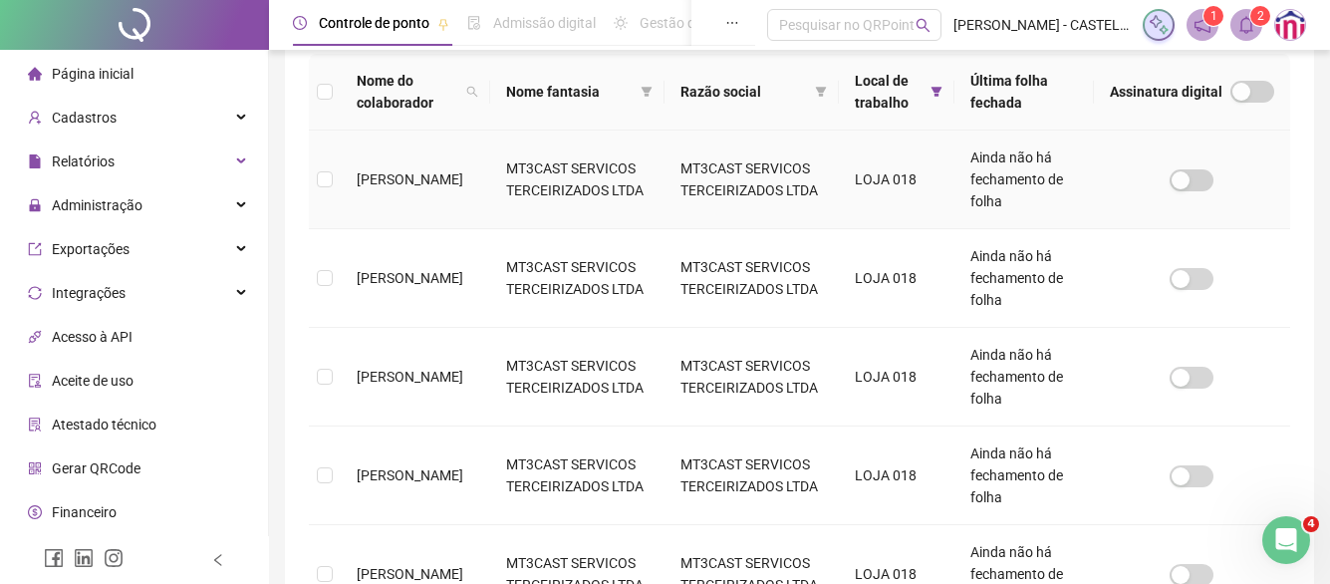
scroll to position [117, 0]
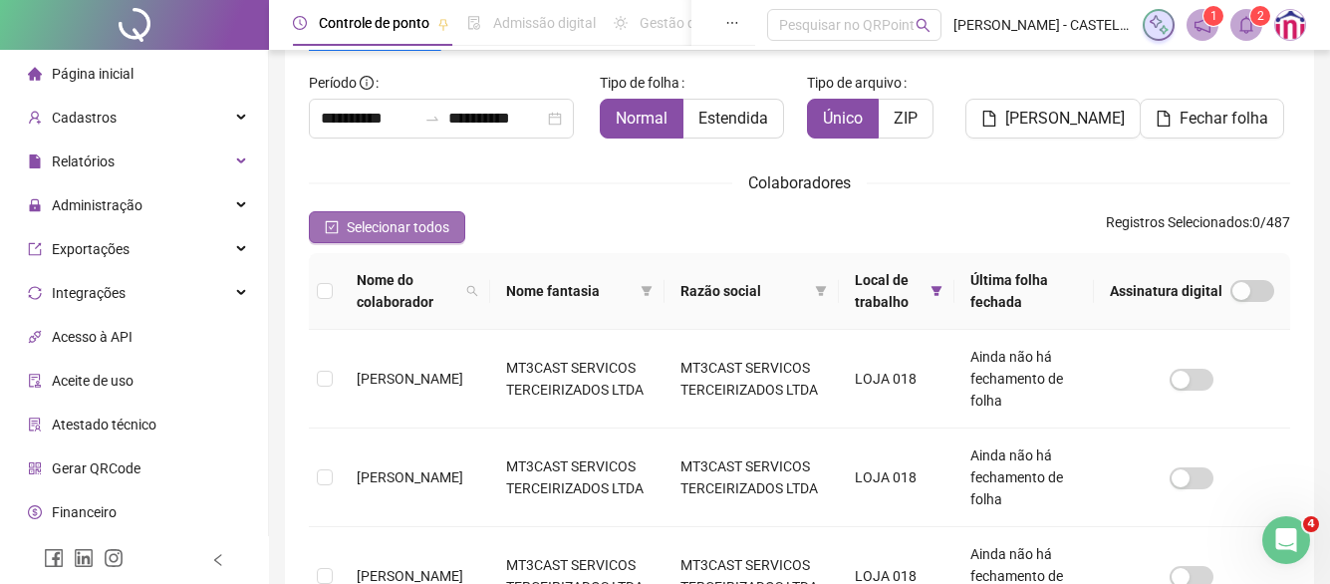
click at [399, 213] on button "Selecionar todos" at bounding box center [387, 227] width 156 height 32
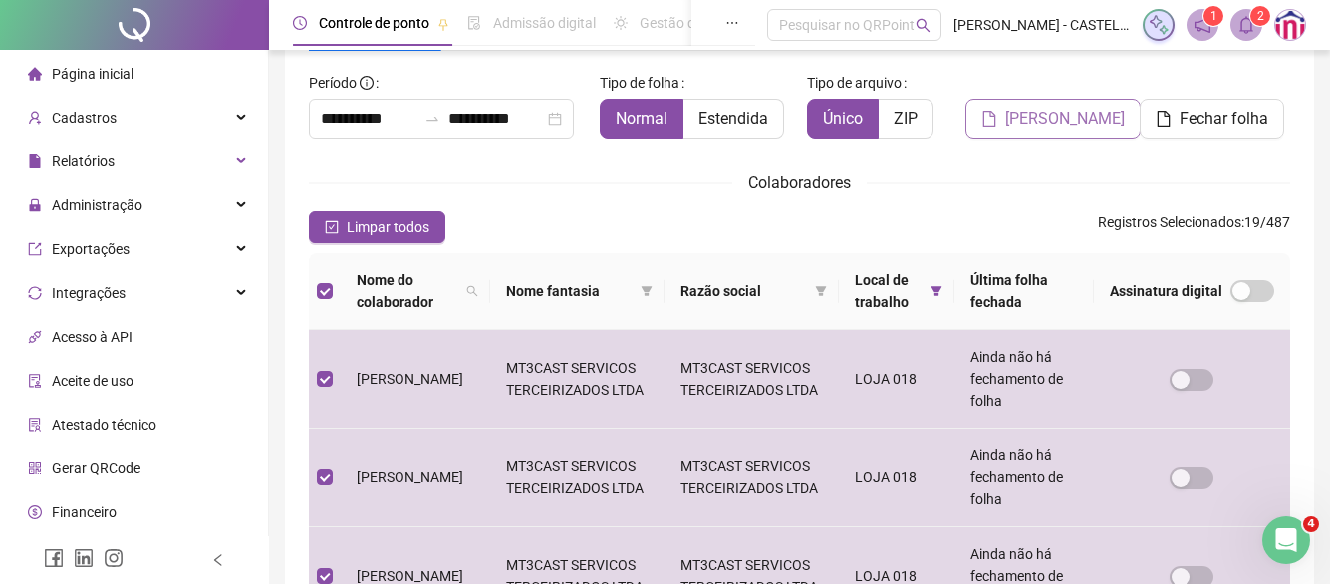
click at [1049, 117] on span "[PERSON_NAME]" at bounding box center [1066, 119] width 120 height 24
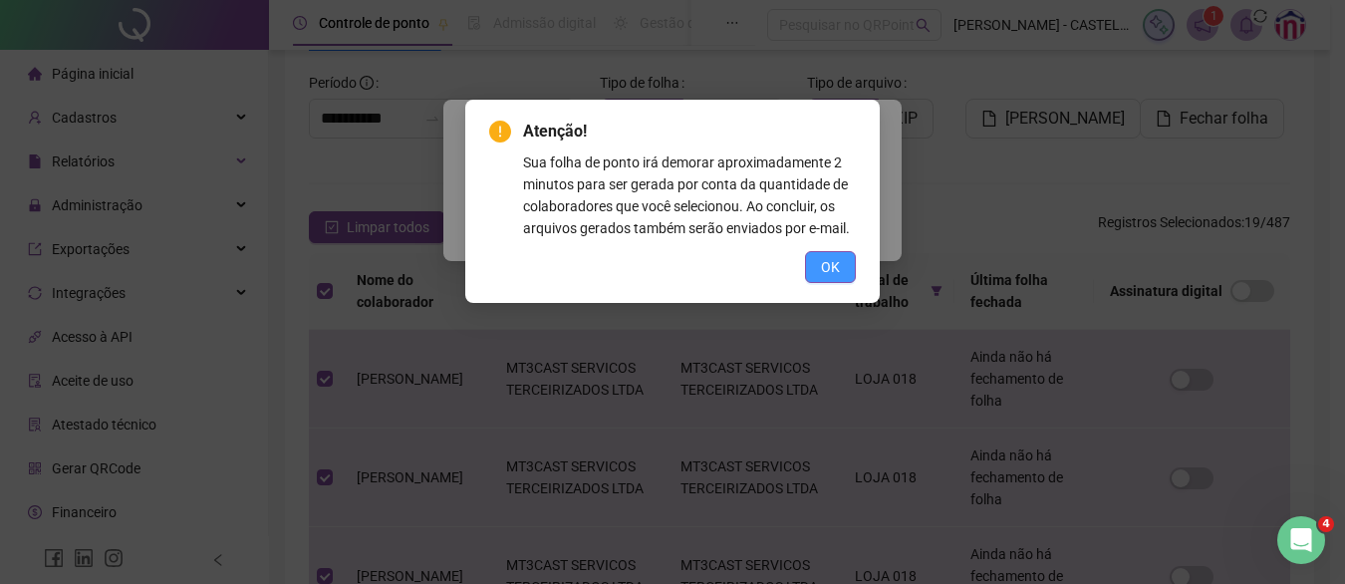
click at [815, 260] on button "OK" at bounding box center [830, 267] width 51 height 32
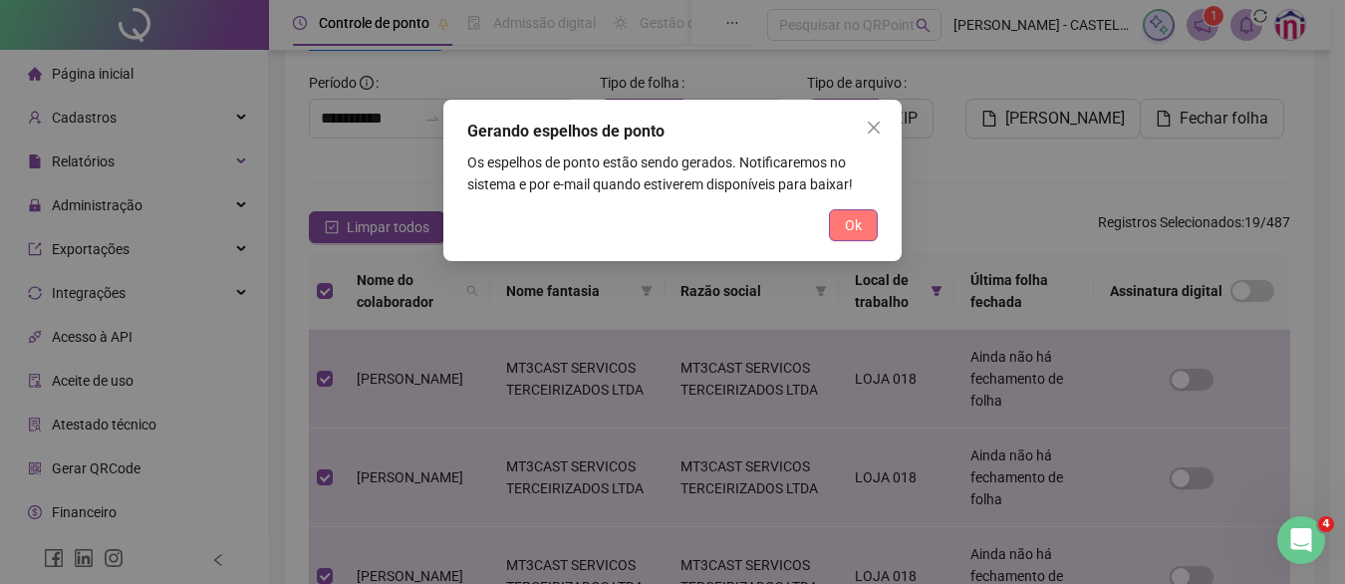
click at [859, 233] on span "Ok" at bounding box center [853, 225] width 17 height 22
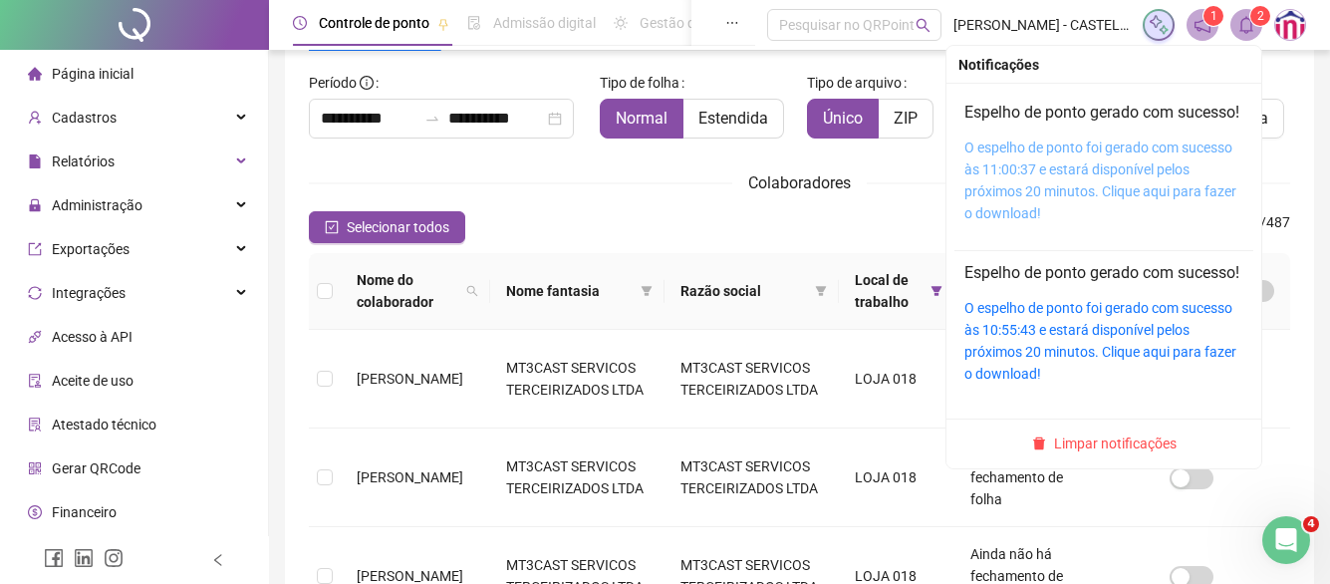
click at [1119, 196] on link "O espelho de ponto foi gerado com sucesso às 11:00:37 e estará disponível pelos…" at bounding box center [1101, 181] width 272 height 82
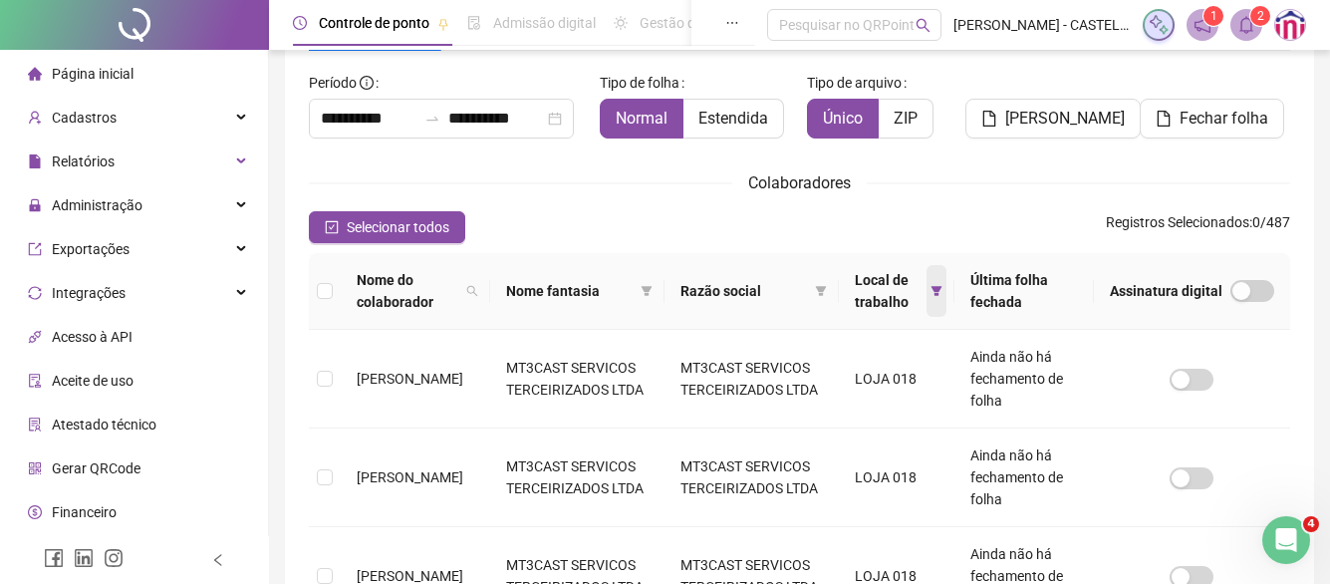
click at [943, 294] on icon "filter" at bounding box center [937, 291] width 11 height 10
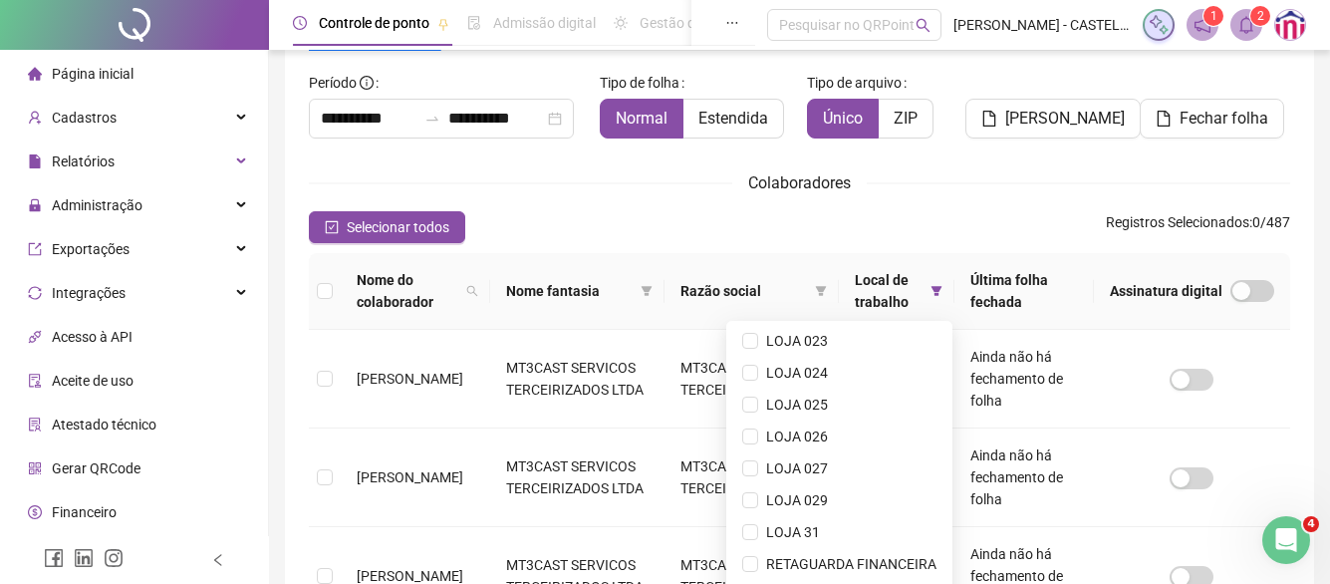
scroll to position [316, 0]
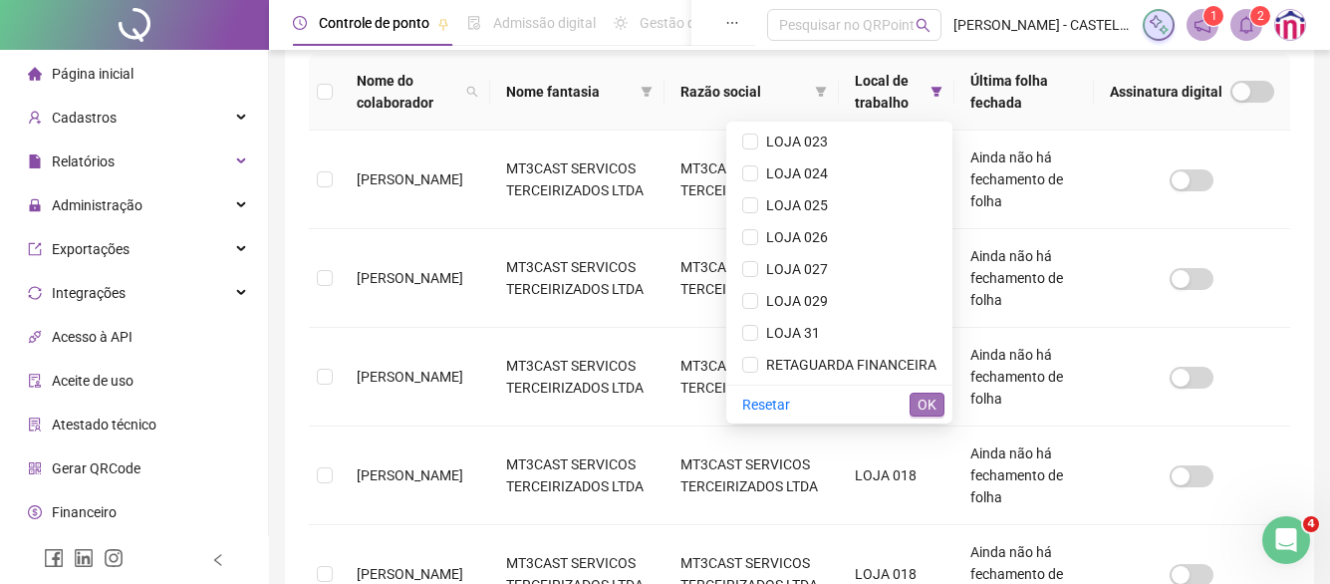
click at [926, 393] on button "OK" at bounding box center [927, 405] width 35 height 24
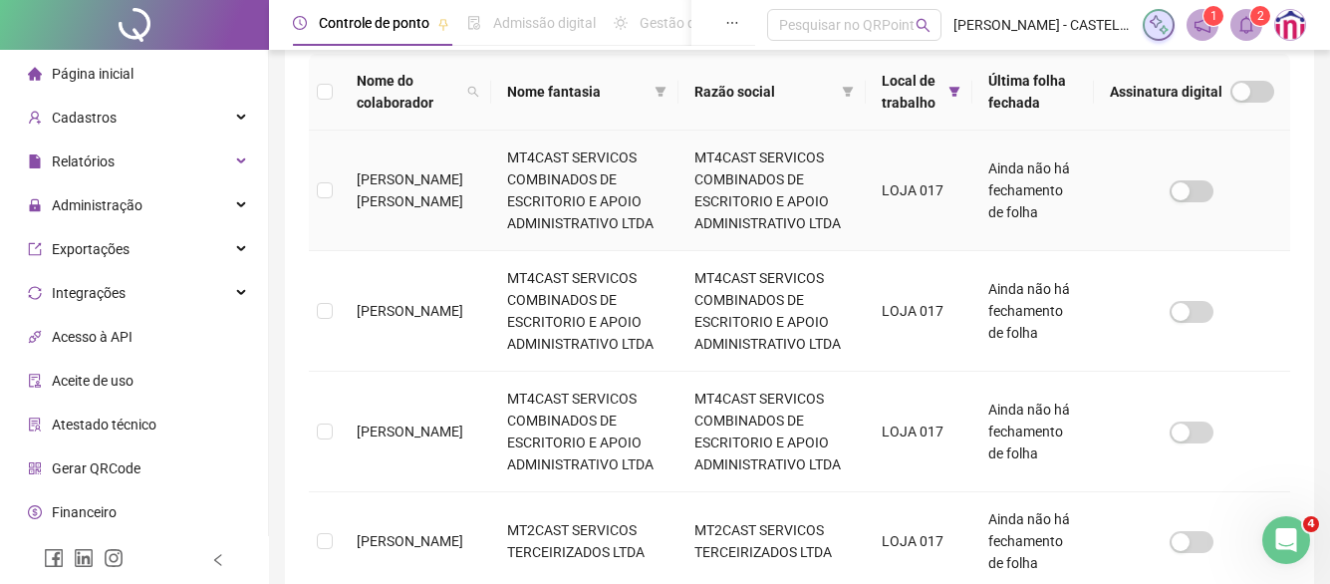
scroll to position [117, 0]
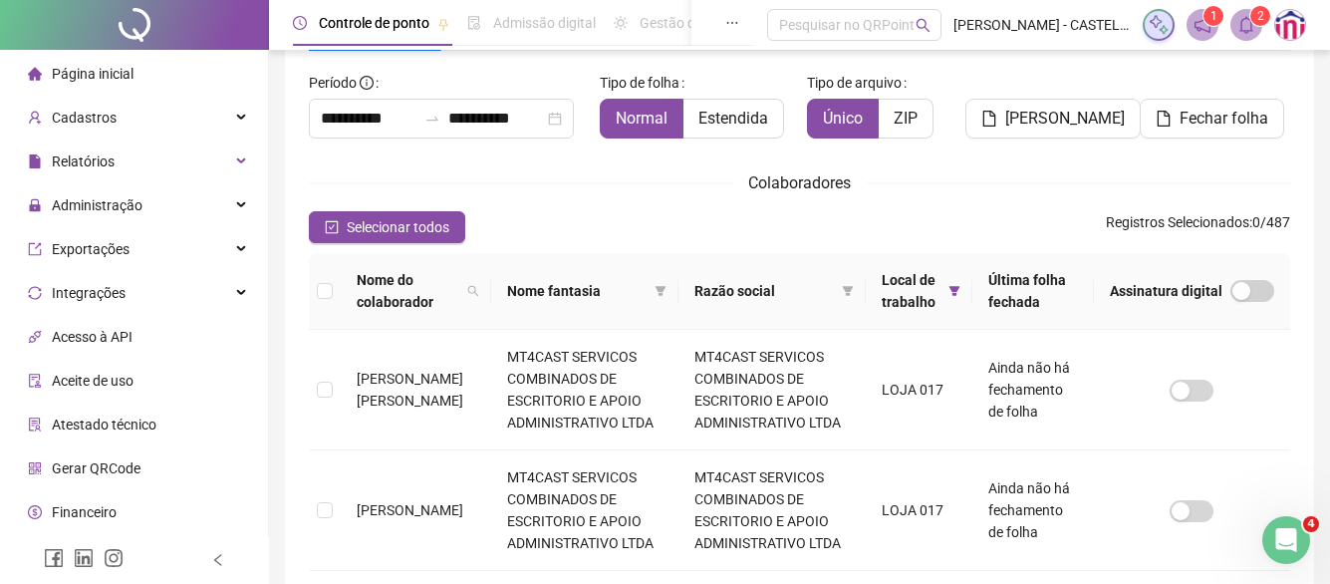
click at [466, 233] on div "Selecionar todos Registros Selecionados : 0 / 487" at bounding box center [800, 227] width 982 height 32
click at [419, 231] on span "Selecionar todos" at bounding box center [398, 227] width 103 height 22
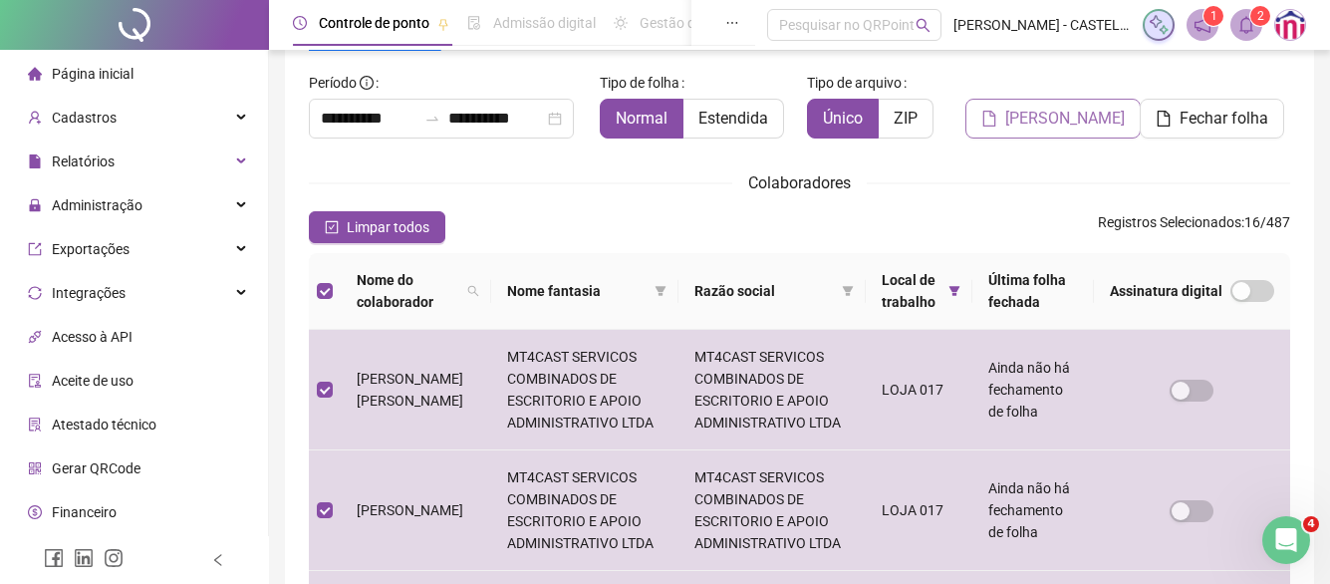
click at [1033, 120] on span "[PERSON_NAME]" at bounding box center [1066, 119] width 120 height 24
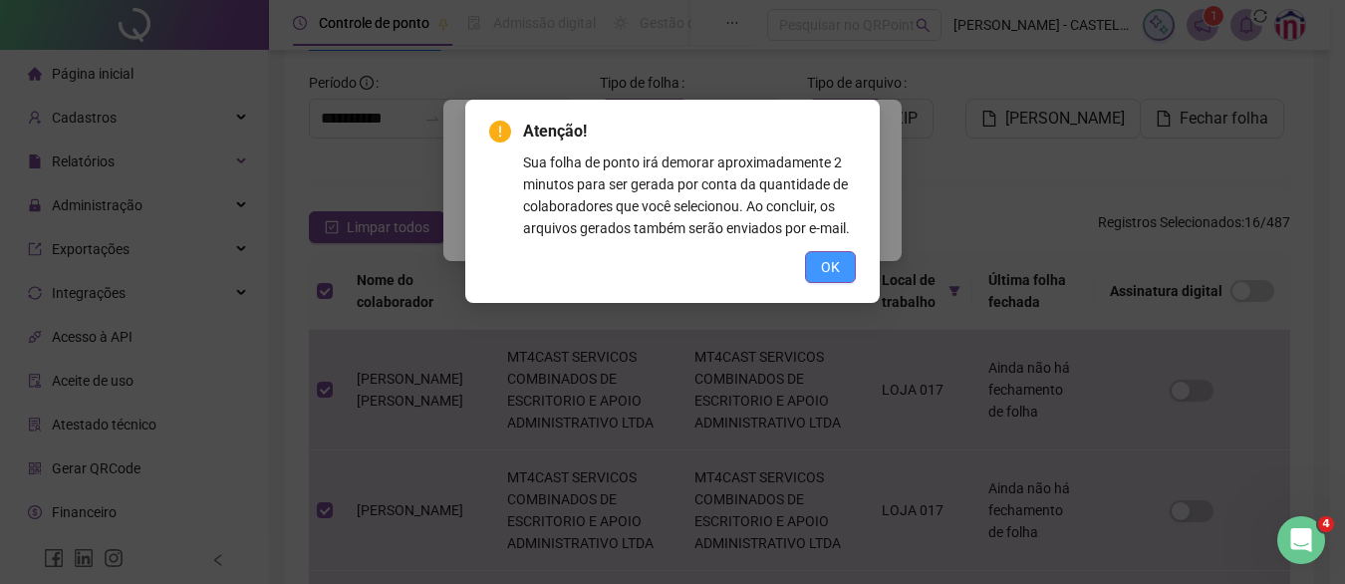
click at [837, 265] on span "OK" at bounding box center [830, 267] width 19 height 22
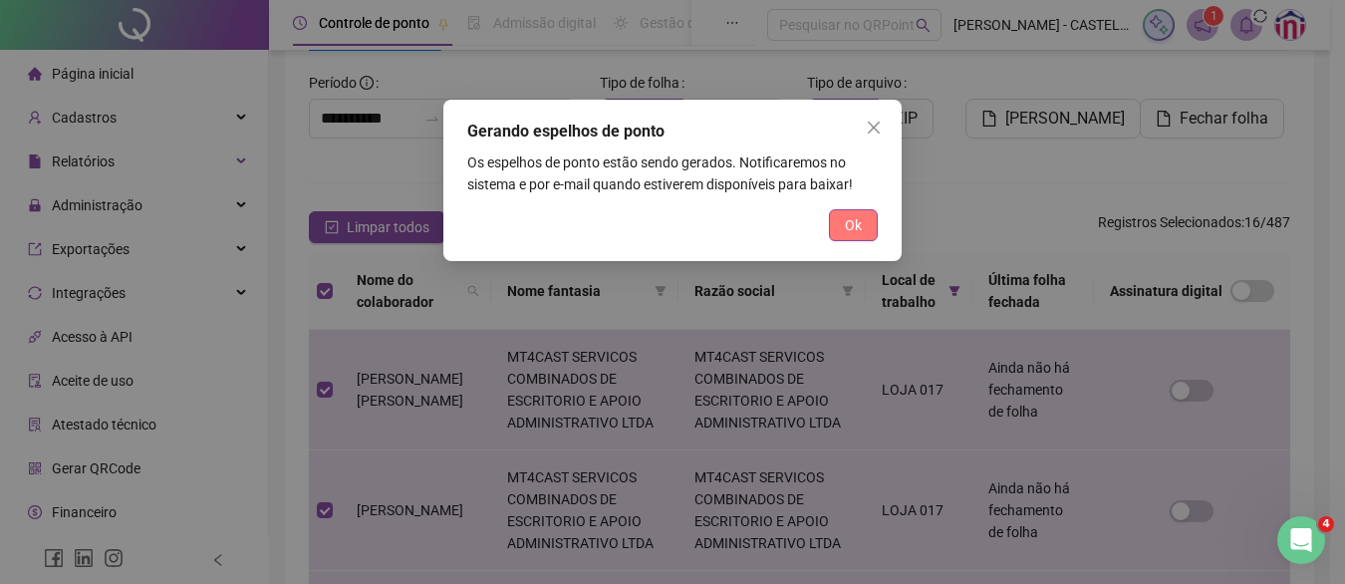
click at [841, 229] on button "Ok" at bounding box center [853, 225] width 49 height 32
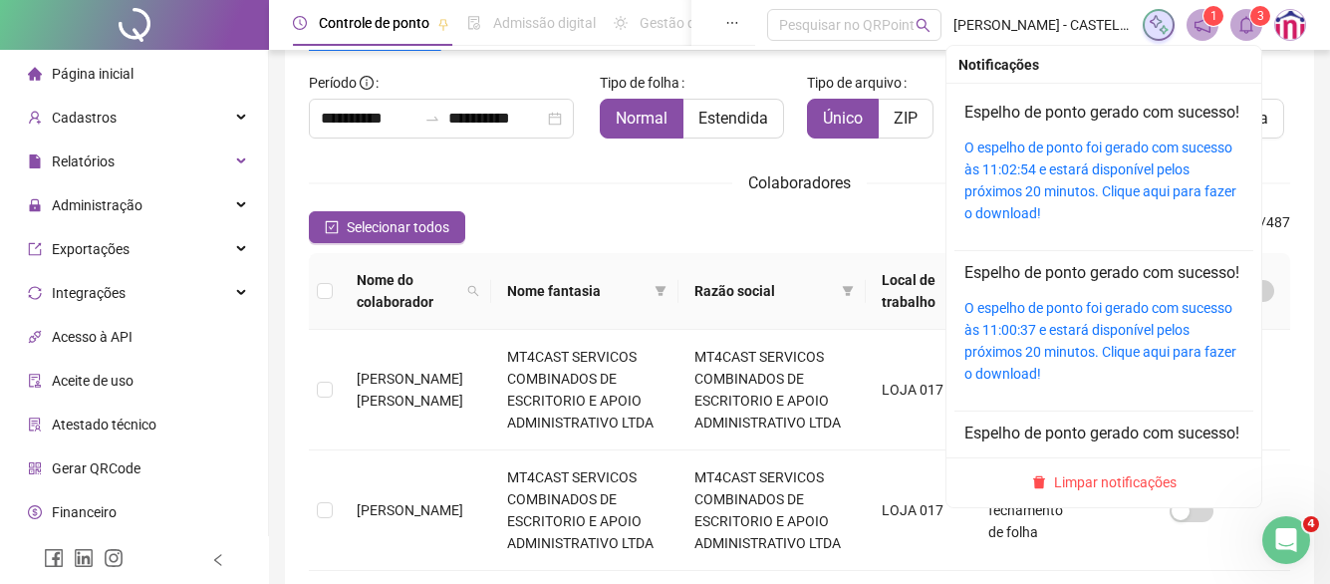
click at [1241, 19] on icon "bell" at bounding box center [1247, 25] width 18 height 18
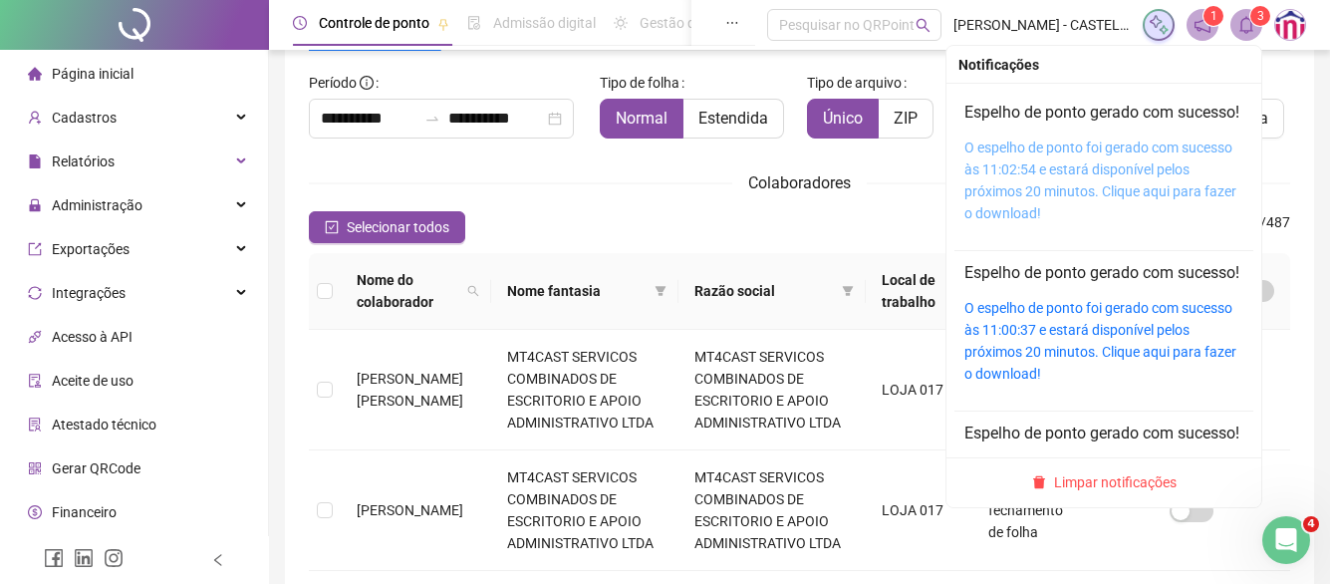
click at [1077, 188] on link "O espelho de ponto foi gerado com sucesso às 11:02:54 e estará disponível pelos…" at bounding box center [1101, 181] width 272 height 82
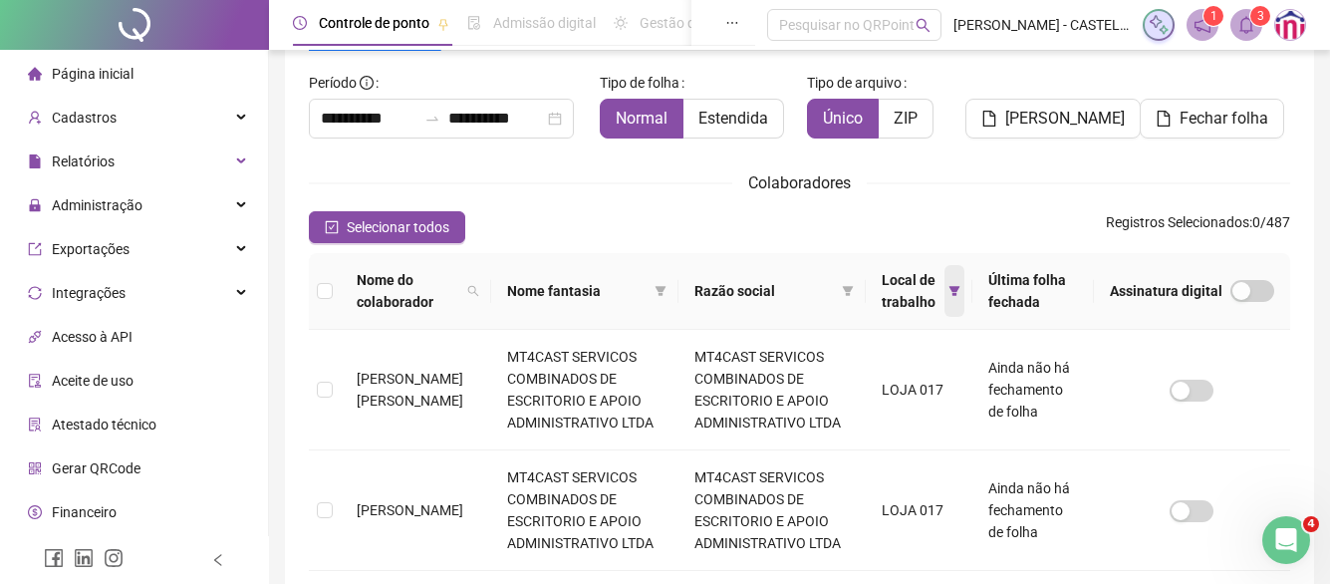
click at [953, 296] on icon "filter" at bounding box center [955, 291] width 12 height 12
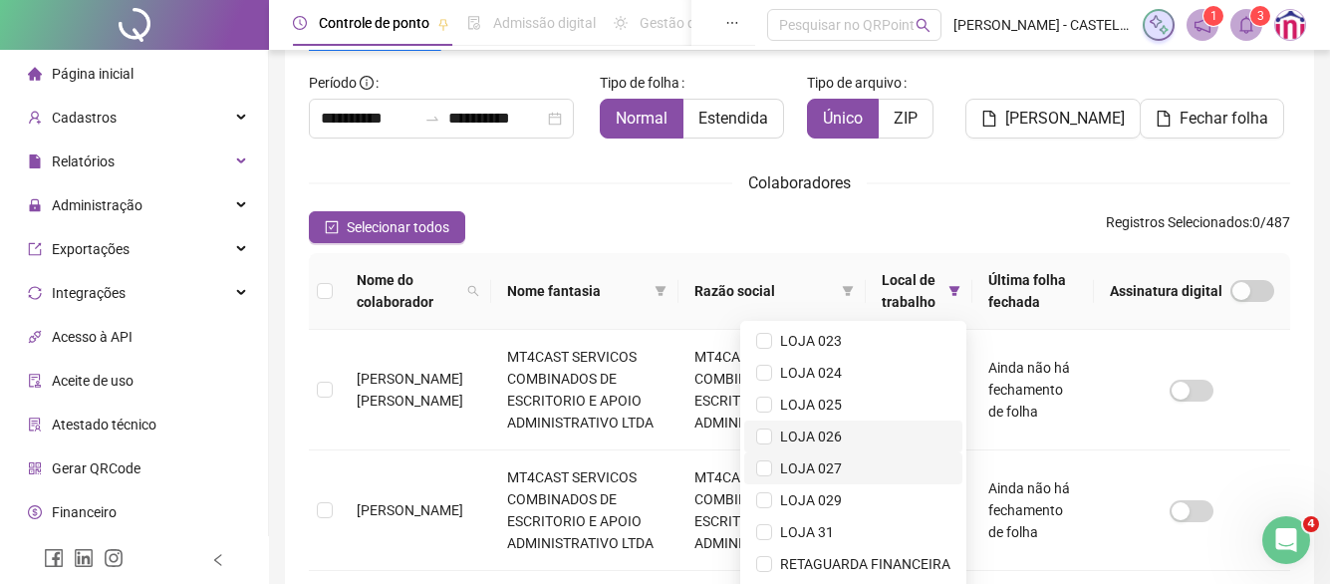
scroll to position [216, 0]
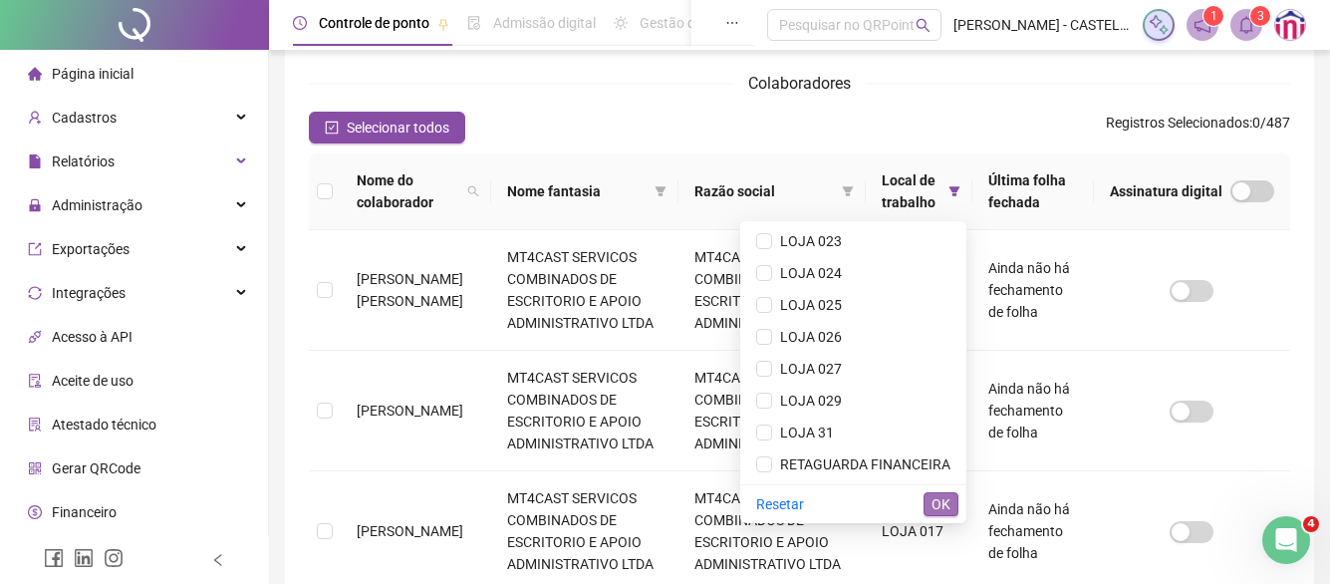
click at [944, 503] on span "OK" at bounding box center [941, 504] width 19 height 22
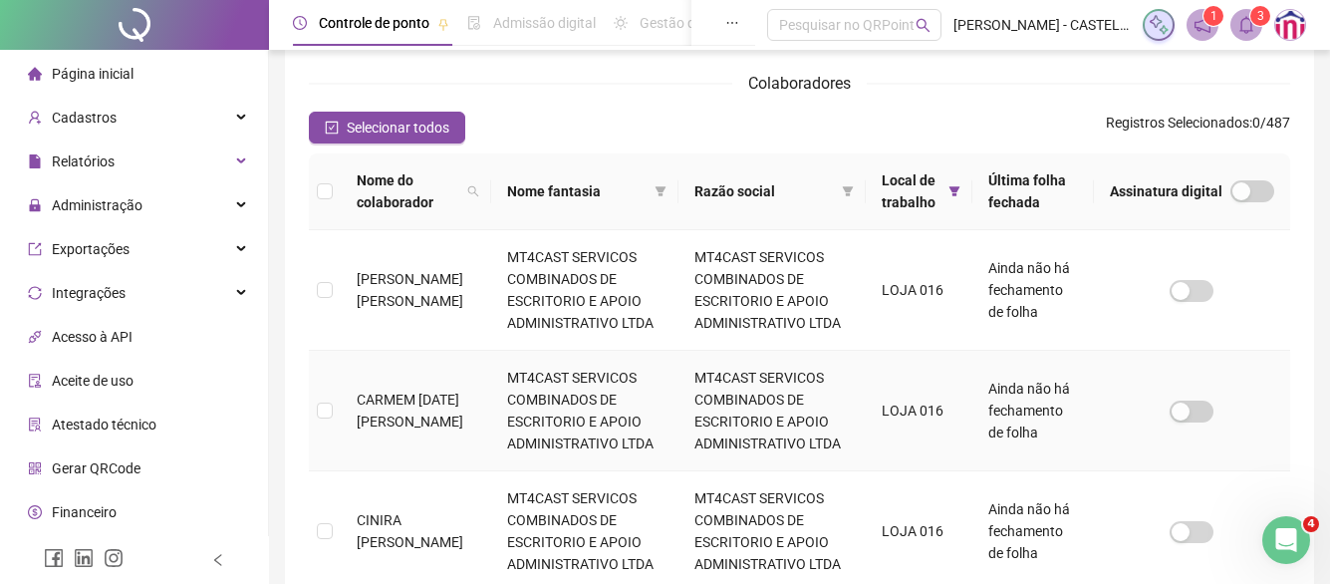
scroll to position [117, 0]
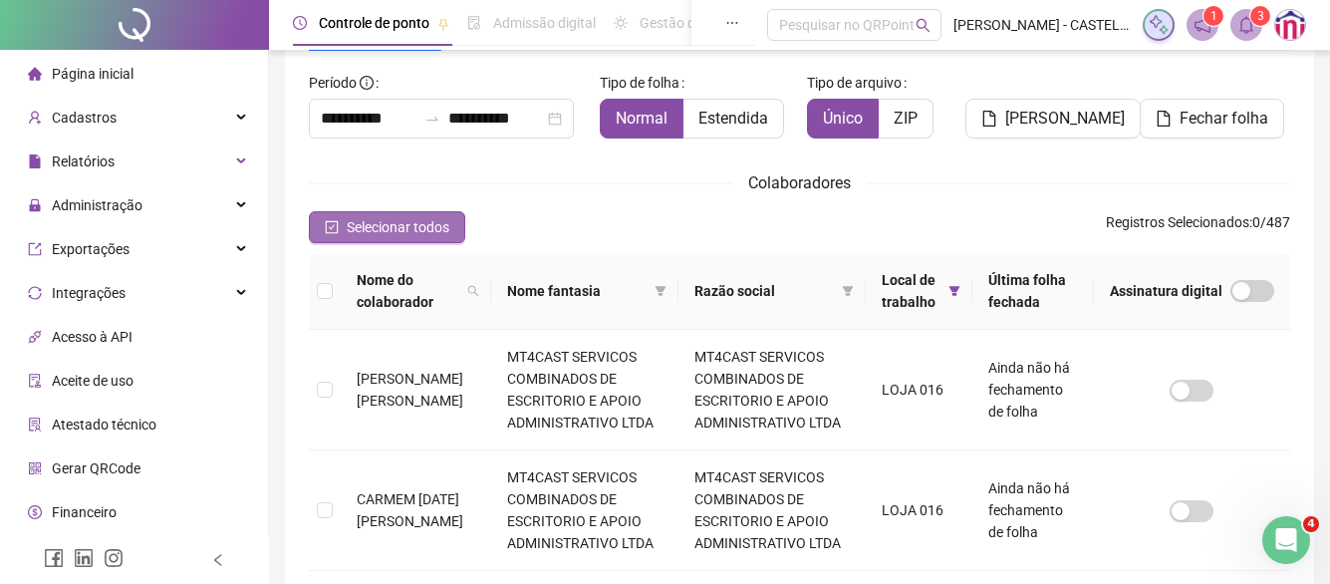
click at [393, 228] on span "Selecionar todos" at bounding box center [398, 227] width 103 height 22
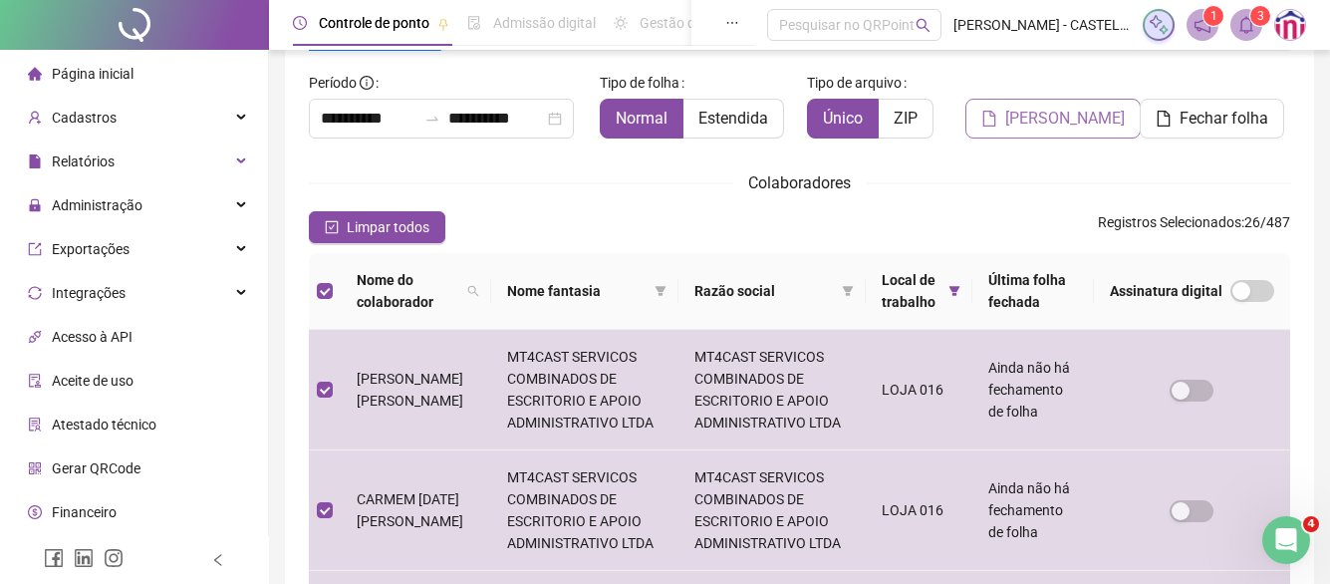
click at [1060, 117] on span "[PERSON_NAME]" at bounding box center [1066, 119] width 120 height 24
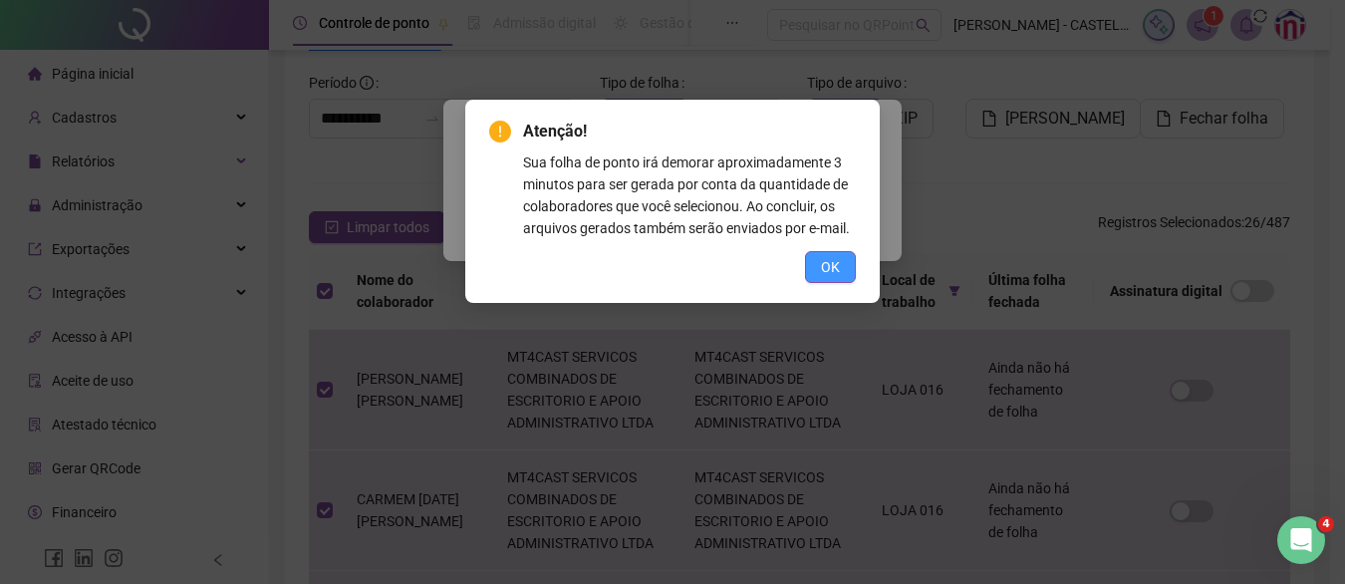
click at [827, 265] on span "OK" at bounding box center [830, 267] width 19 height 22
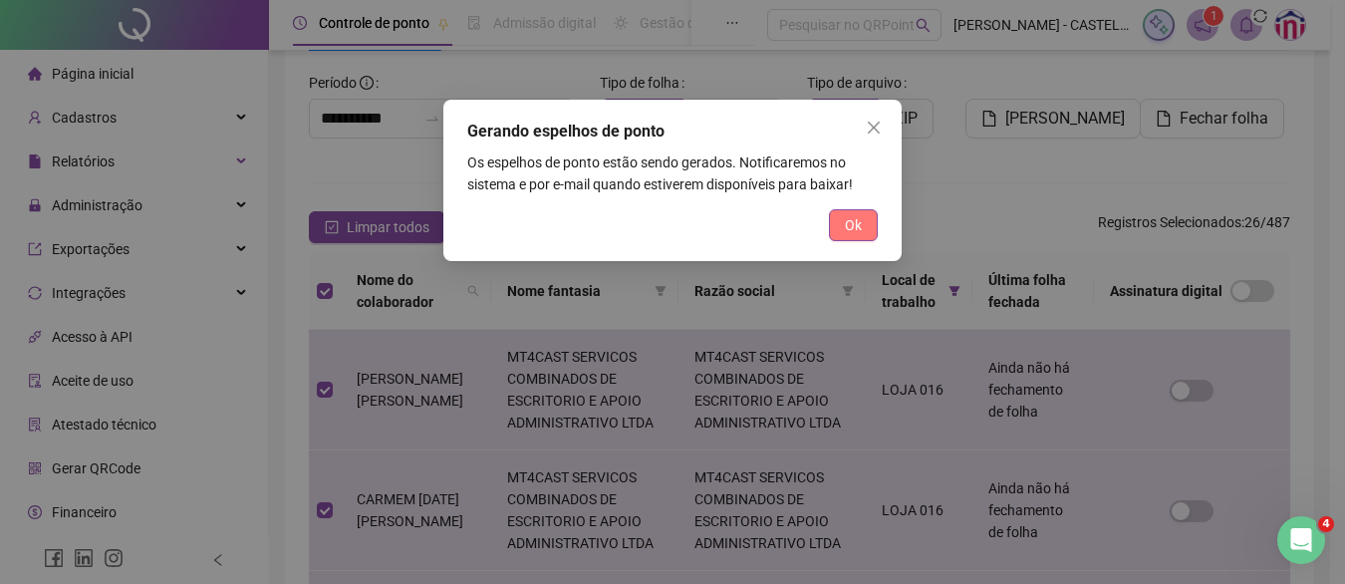
click at [851, 227] on span "Ok" at bounding box center [853, 225] width 17 height 22
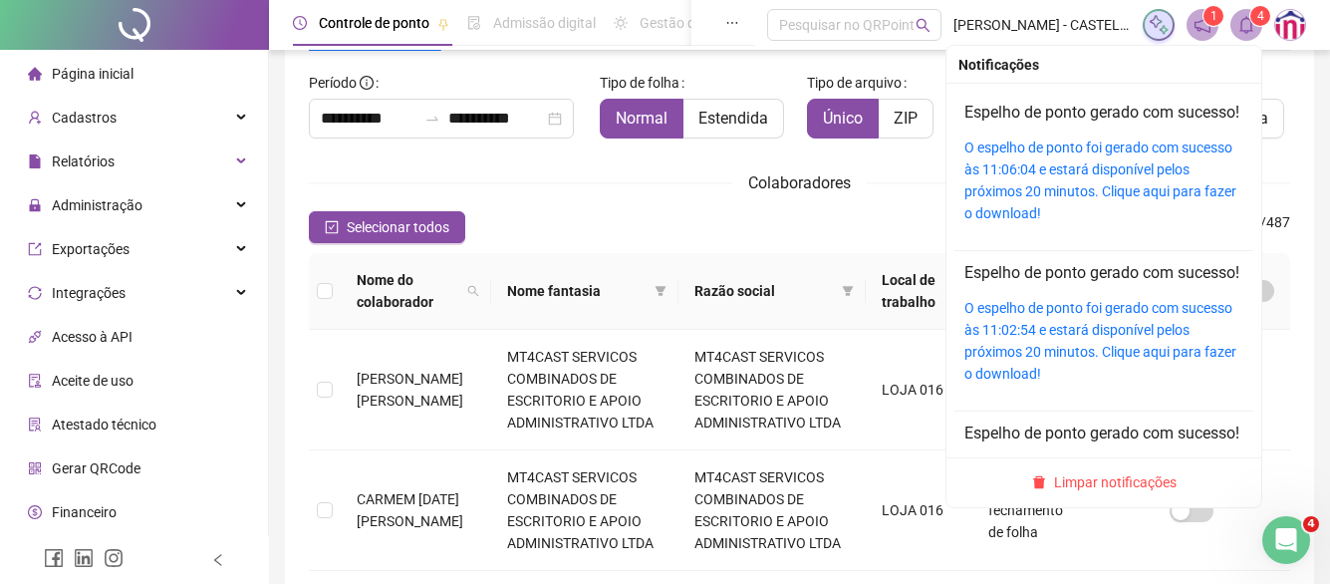
click at [1129, 182] on div "O espelho de ponto foi gerado com sucesso às 11:06:04 e estará disponível pelos…" at bounding box center [1104, 181] width 279 height 88
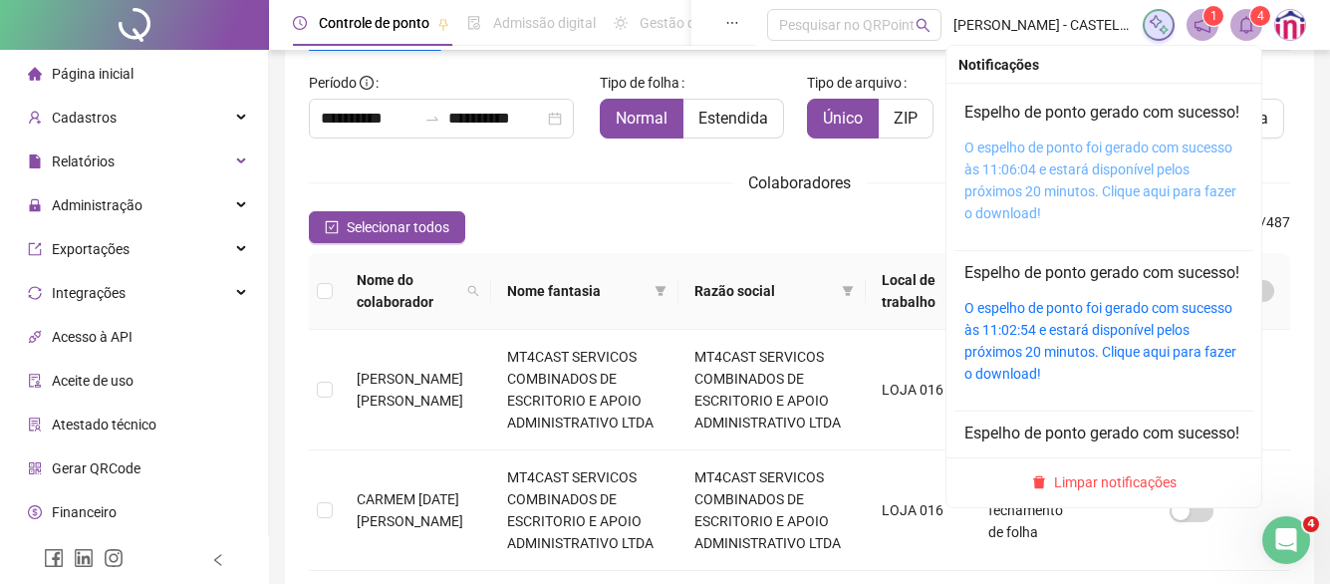
click at [1129, 173] on link "O espelho de ponto foi gerado com sucesso às 11:06:04 e estará disponível pelos…" at bounding box center [1101, 181] width 272 height 82
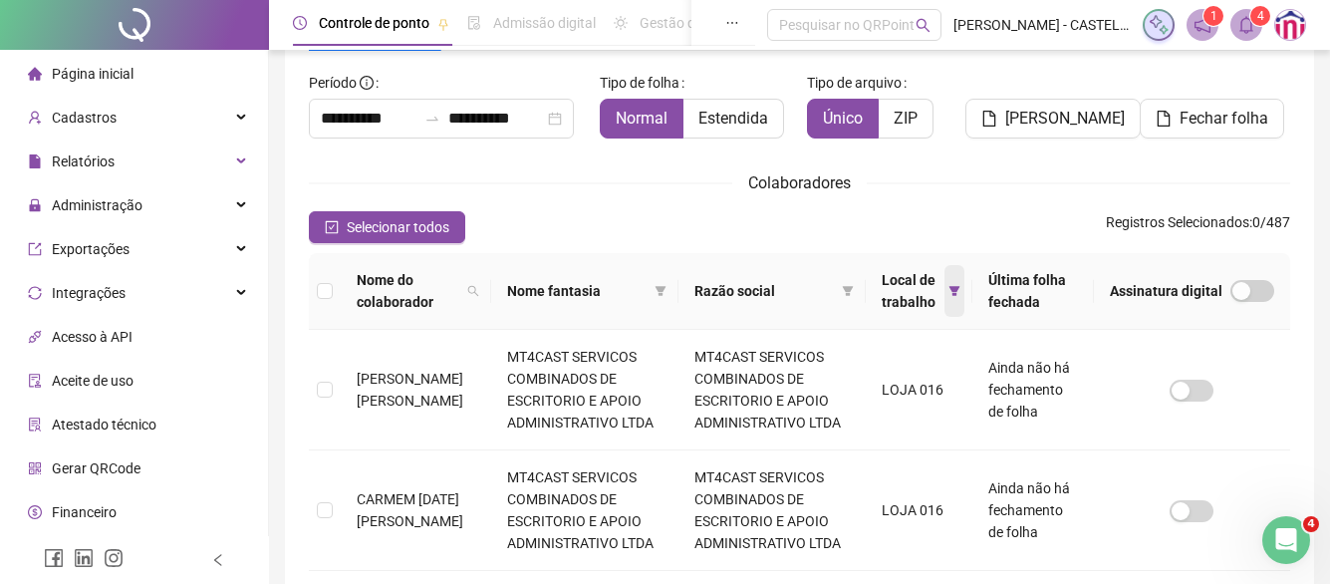
click at [961, 291] on icon "filter" at bounding box center [955, 291] width 12 height 12
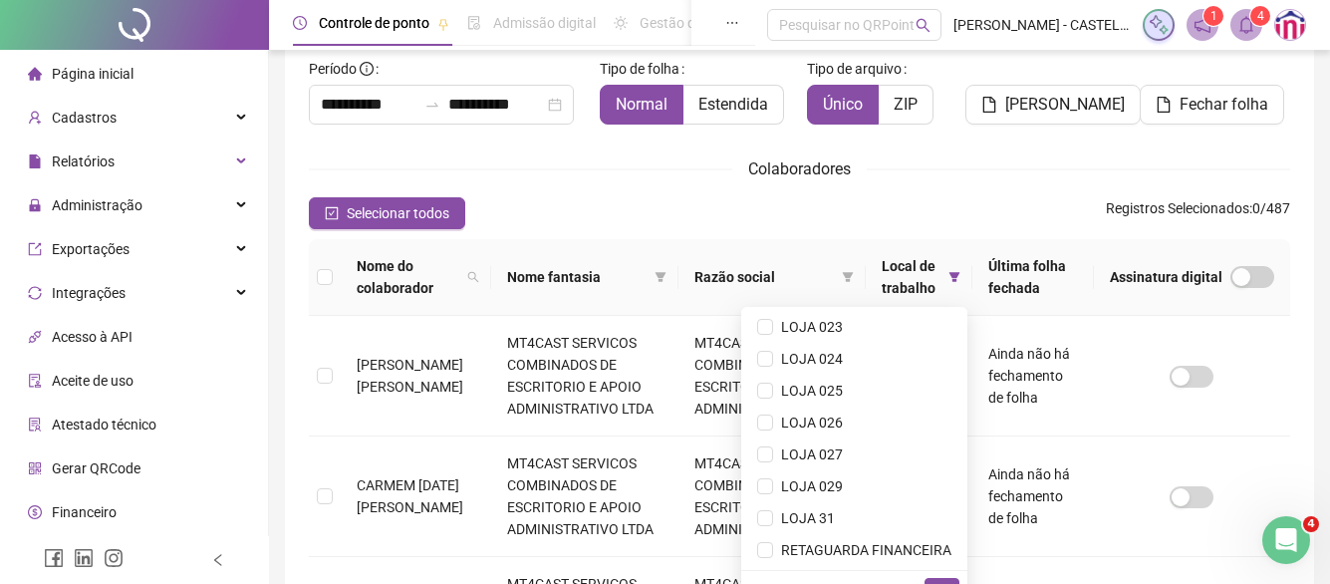
scroll to position [416, 0]
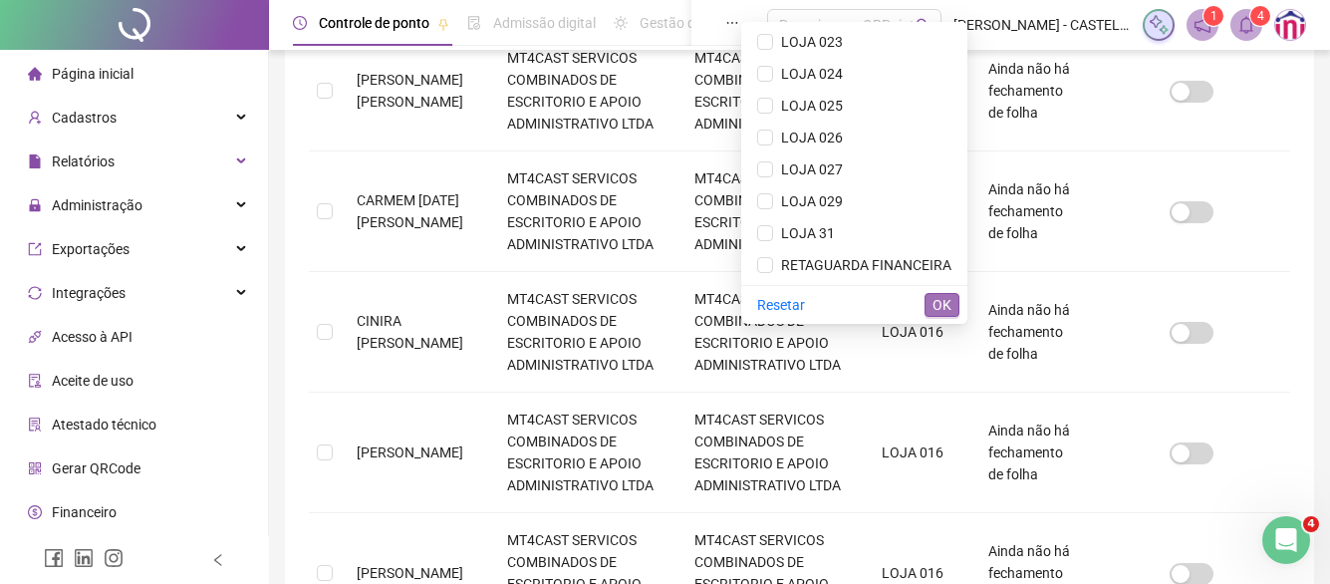
click at [942, 300] on span "OK" at bounding box center [942, 305] width 19 height 22
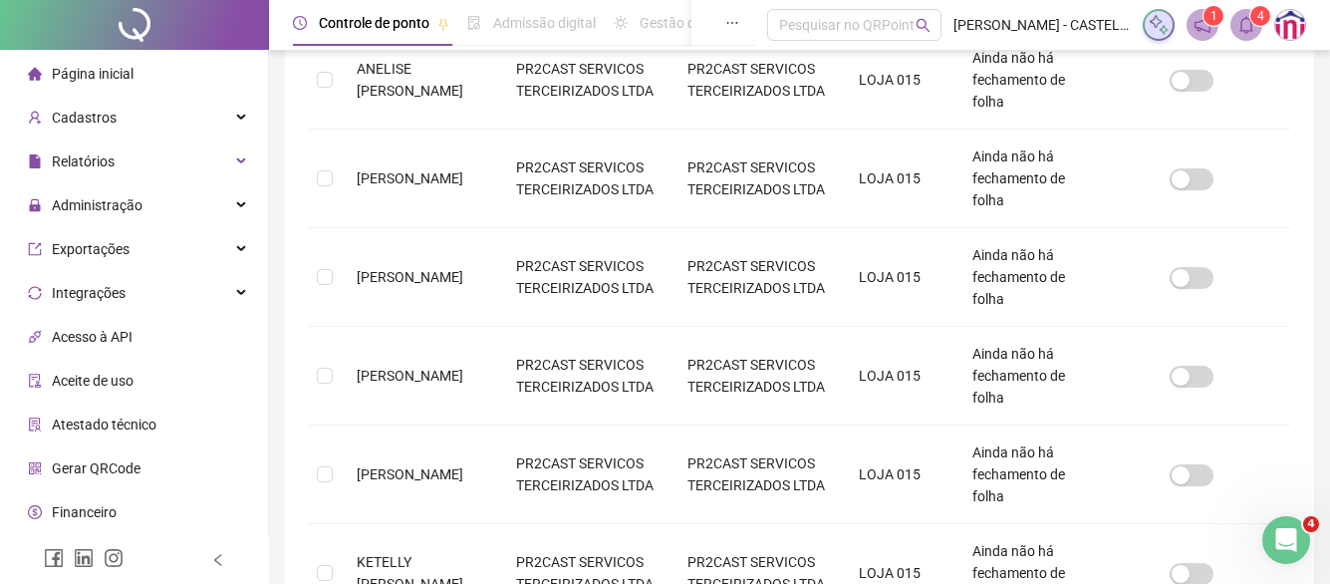
scroll to position [117, 0]
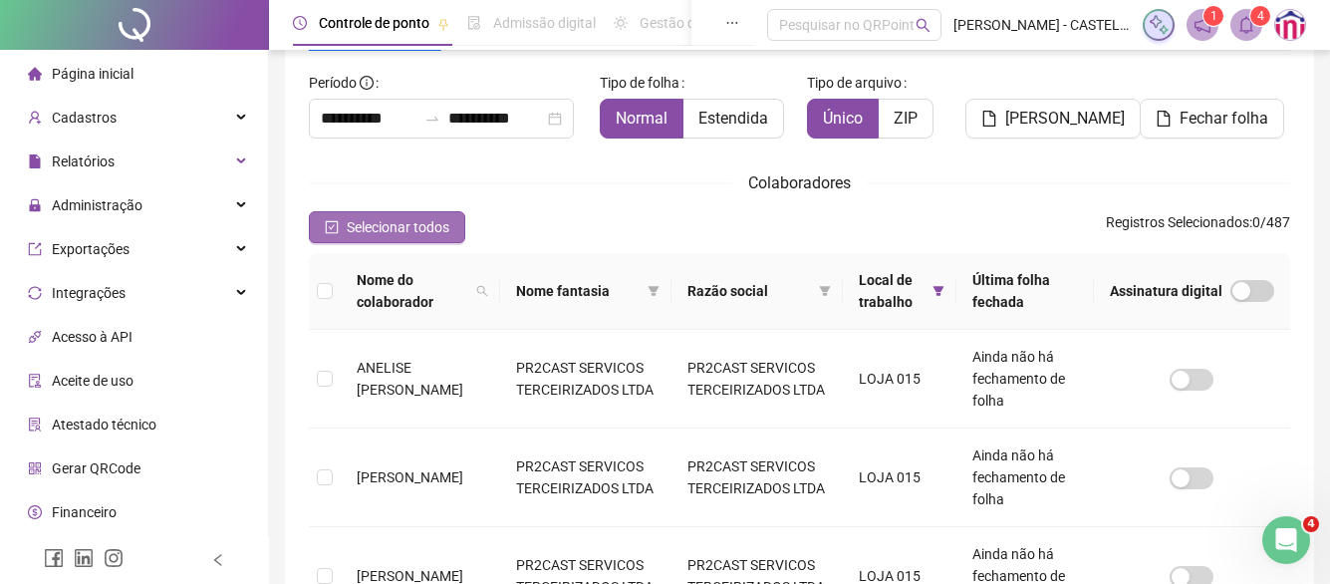
click at [397, 223] on span "Selecionar todos" at bounding box center [398, 227] width 103 height 22
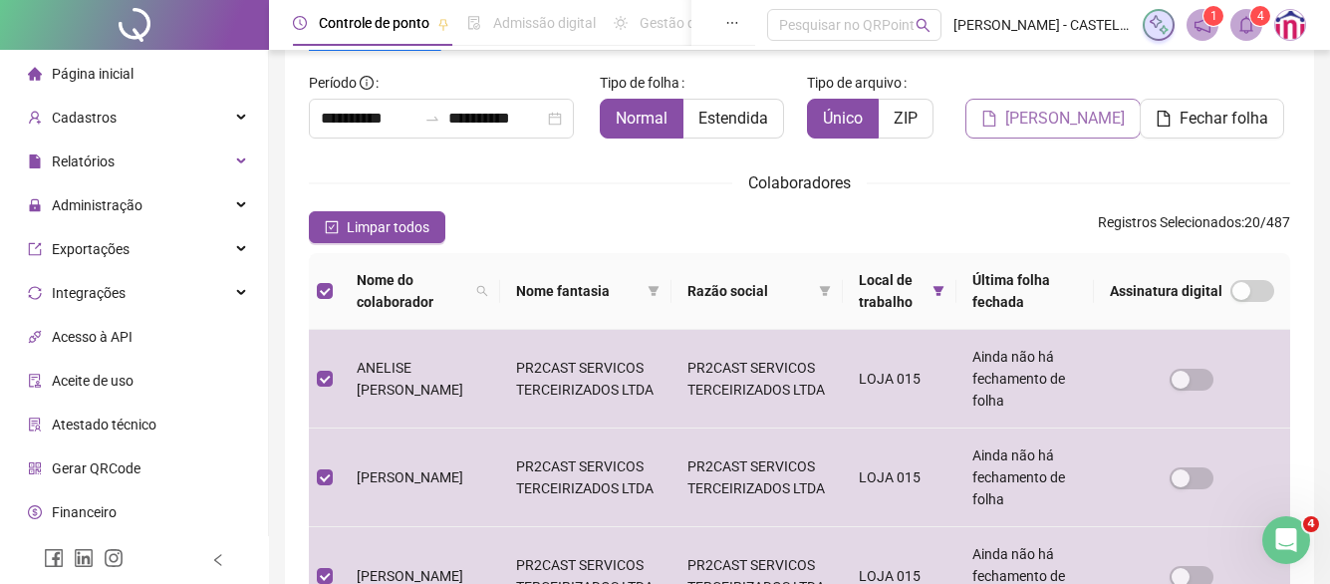
click at [1021, 118] on span "[PERSON_NAME]" at bounding box center [1066, 119] width 120 height 24
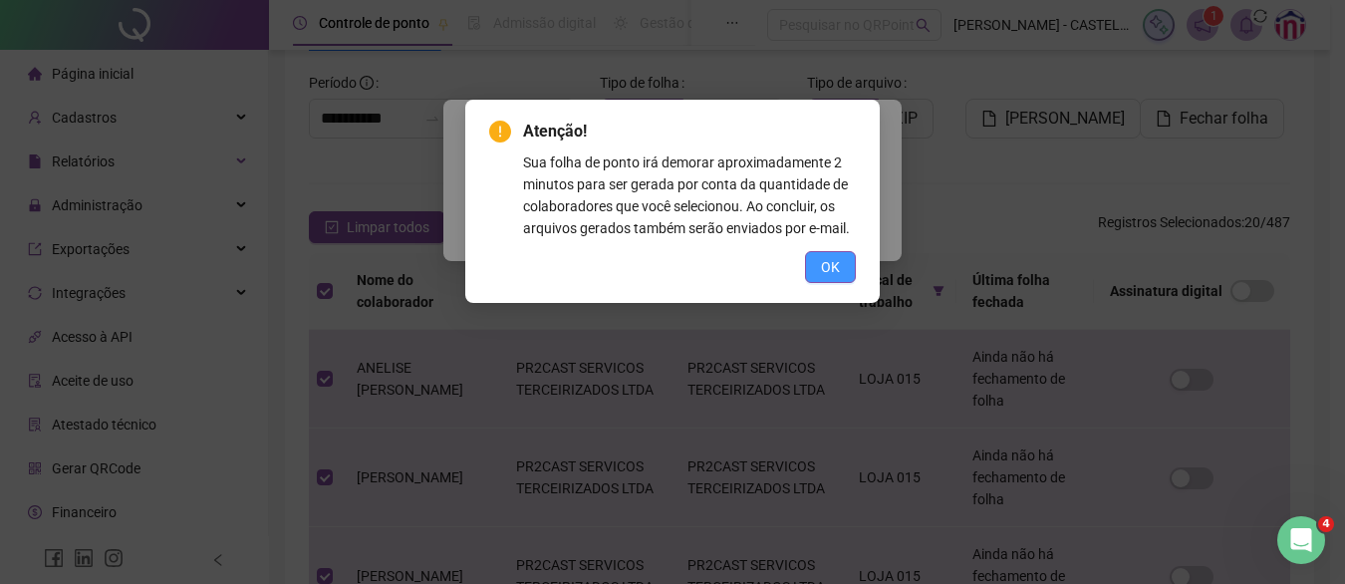
click at [823, 271] on span "OK" at bounding box center [830, 267] width 19 height 22
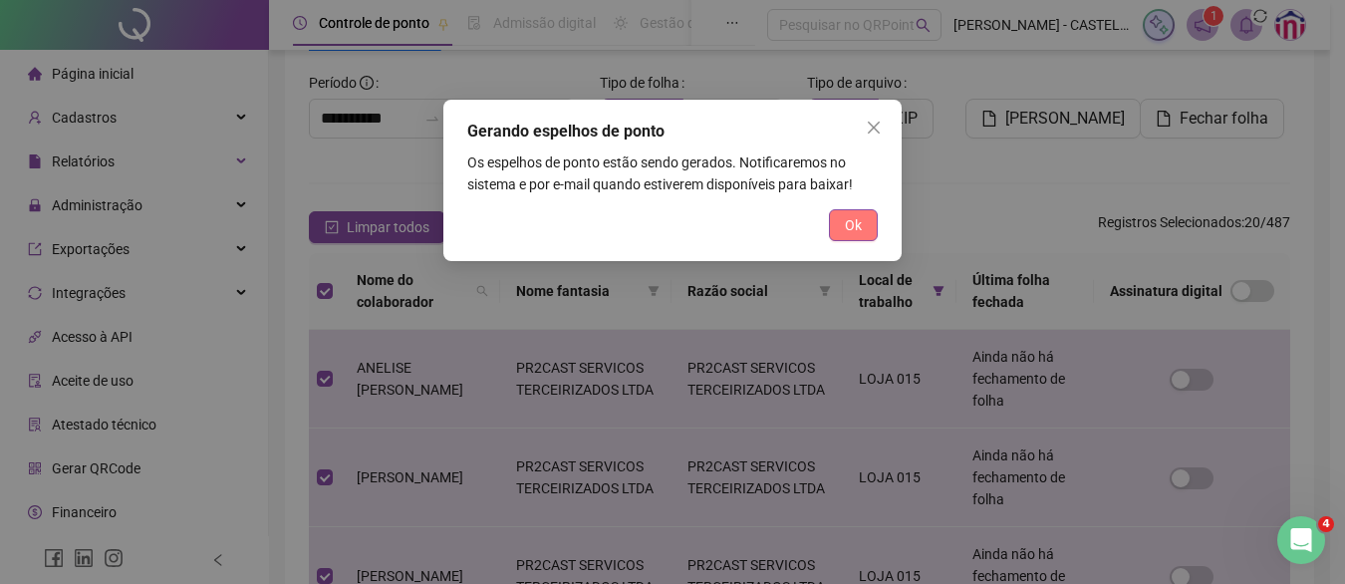
click at [847, 227] on span "Ok" at bounding box center [853, 225] width 17 height 22
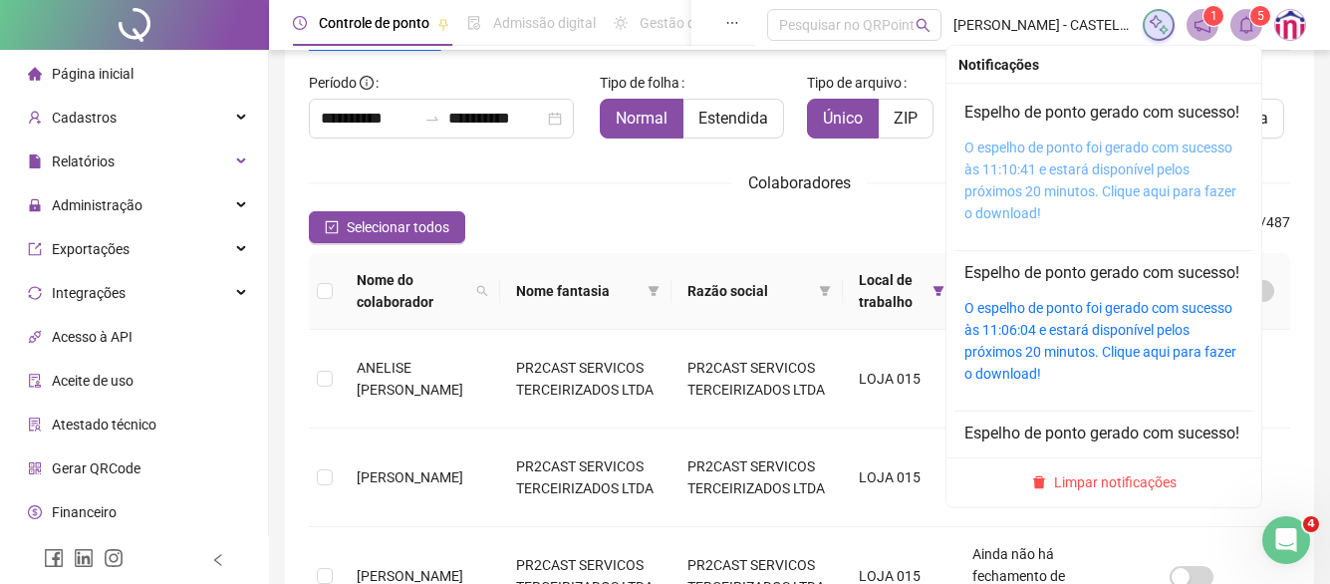
click at [1091, 188] on link "O espelho de ponto foi gerado com sucesso às 11:10:41 e estará disponível pelos…" at bounding box center [1101, 181] width 272 height 82
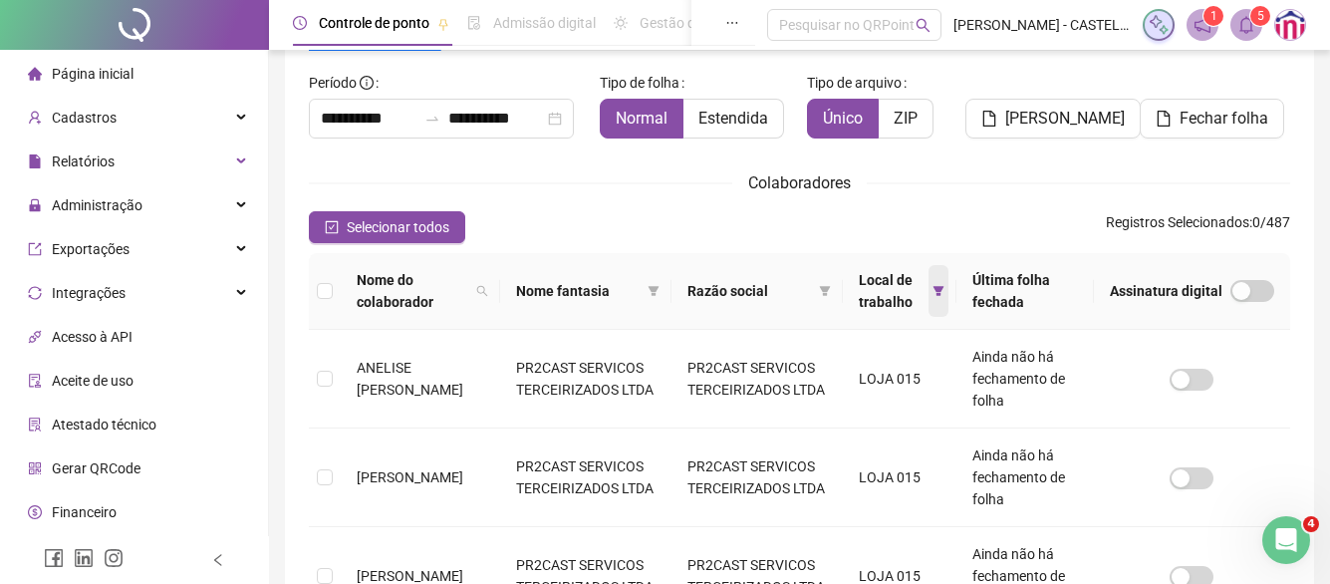
click at [941, 291] on icon "filter" at bounding box center [939, 291] width 11 height 10
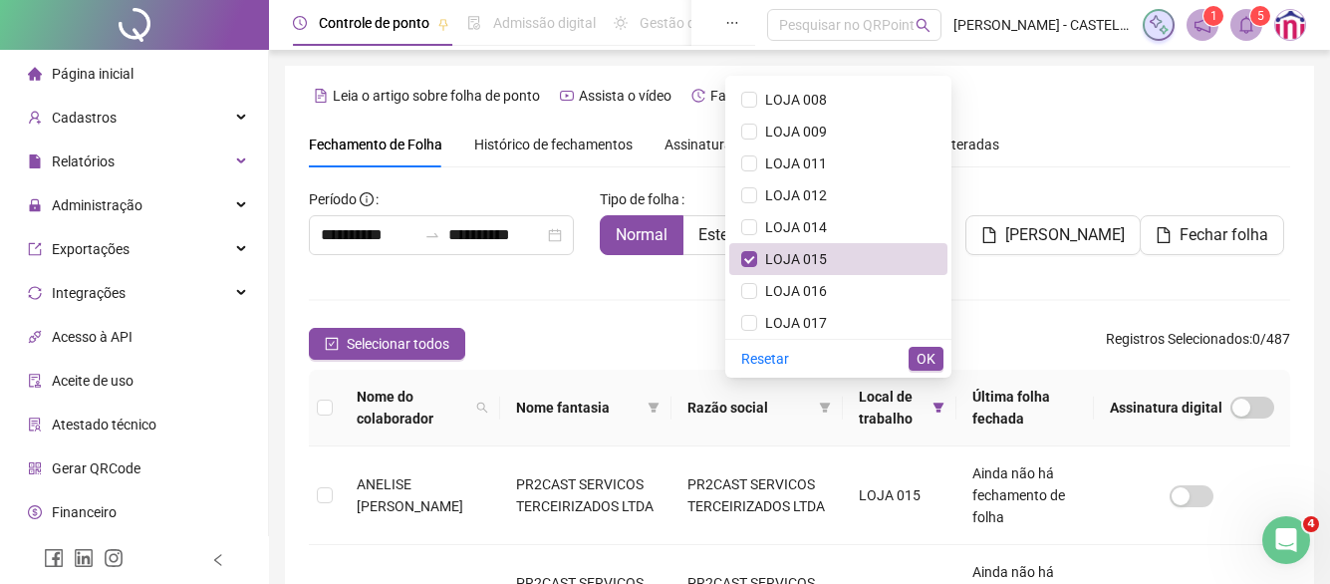
scroll to position [313, 0]
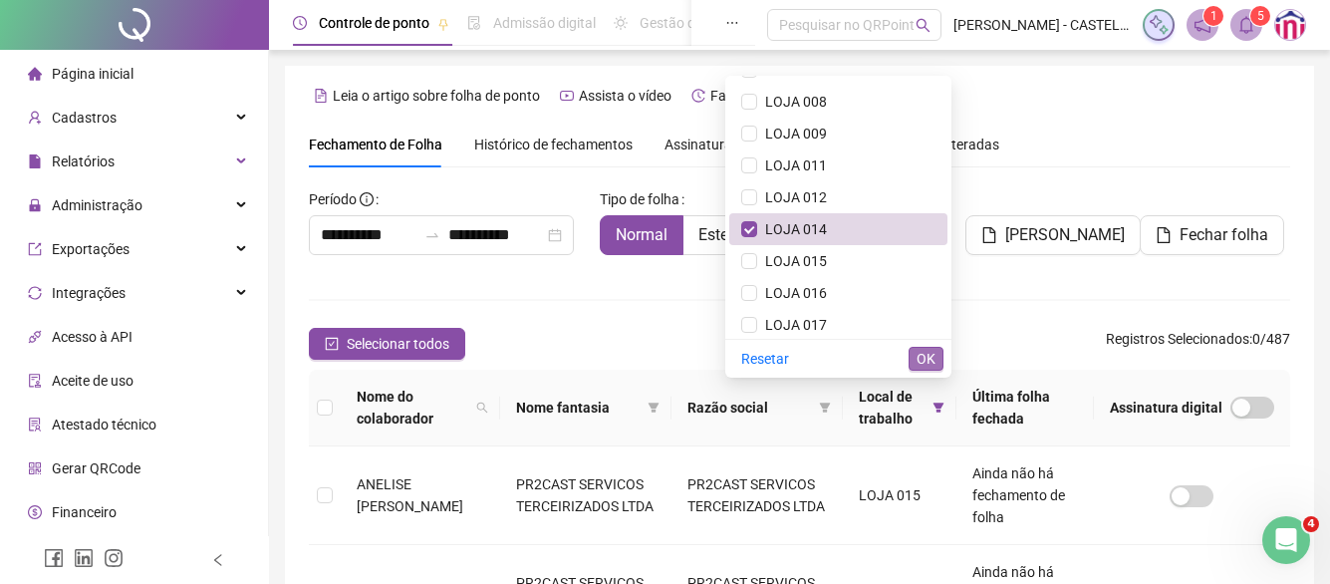
click at [933, 356] on span "OK" at bounding box center [926, 359] width 19 height 22
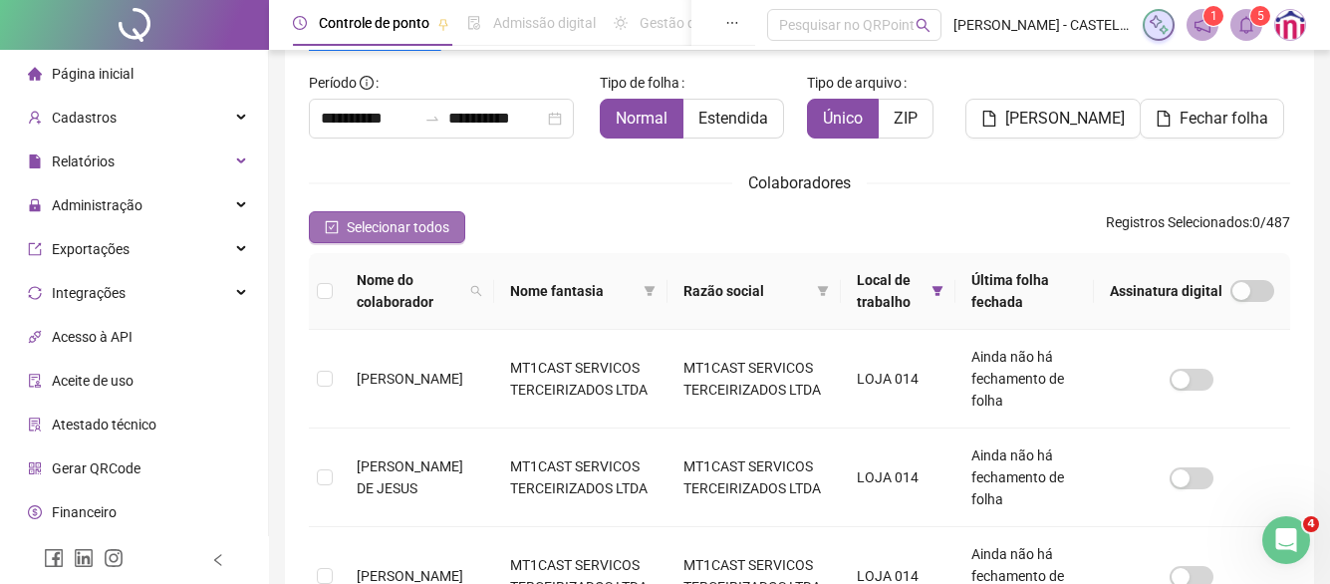
click at [422, 227] on span "Selecionar todos" at bounding box center [398, 227] width 103 height 22
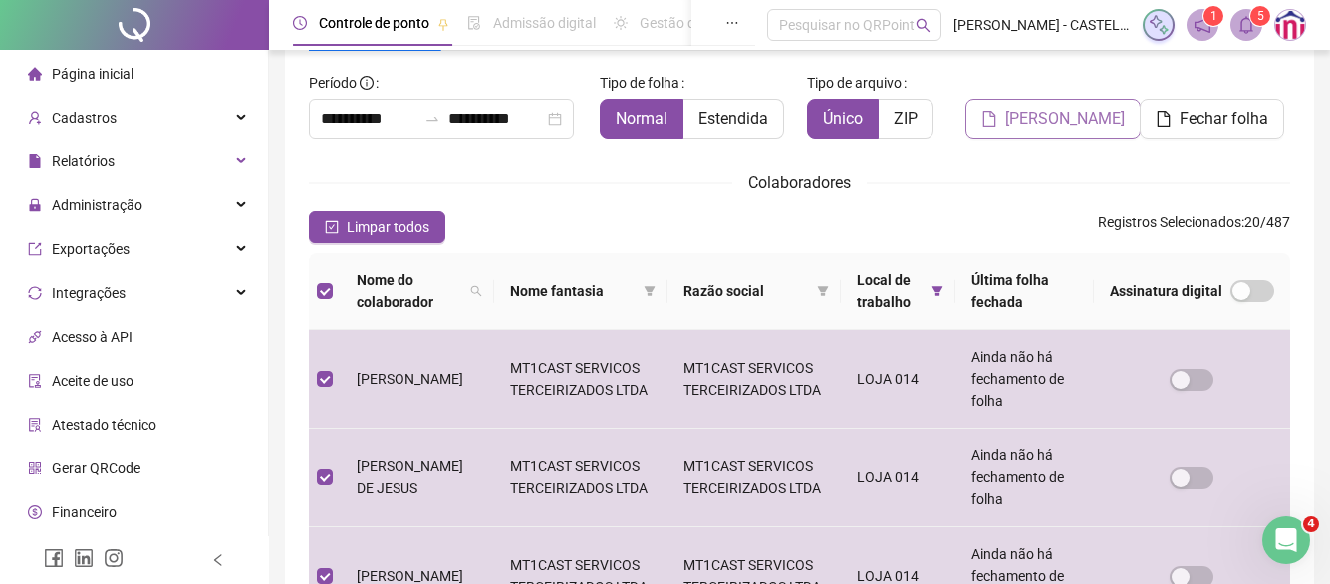
click at [1067, 129] on span "[PERSON_NAME]" at bounding box center [1066, 119] width 120 height 24
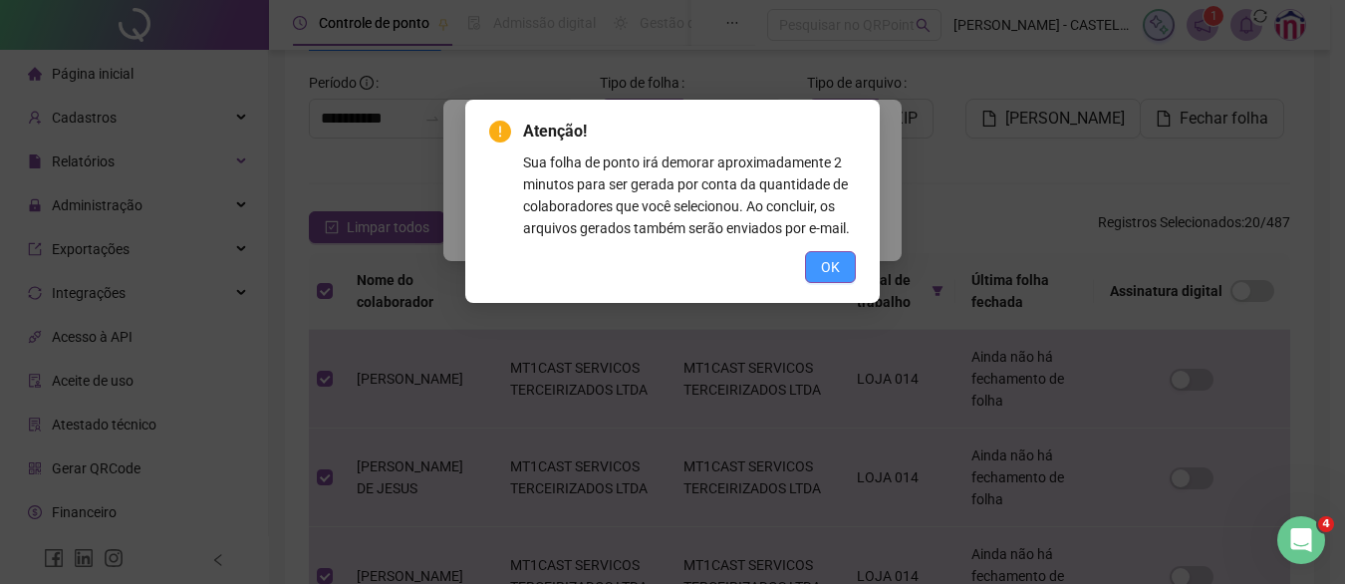
click at [838, 260] on span "OK" at bounding box center [830, 267] width 19 height 22
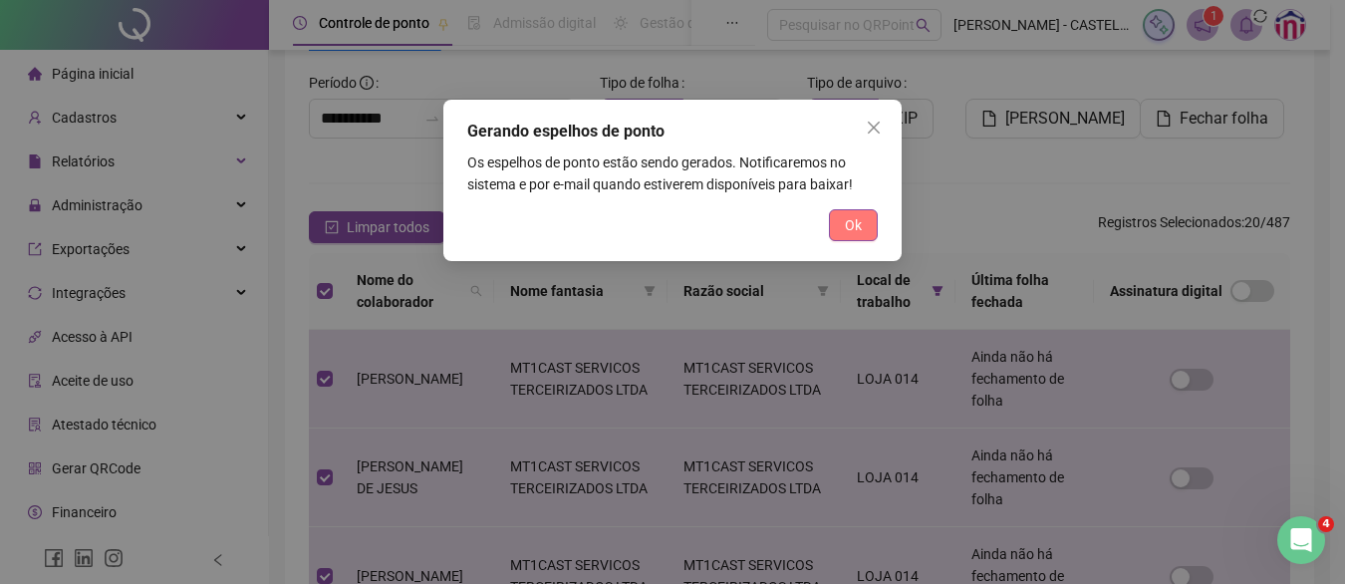
click at [849, 224] on span "Ok" at bounding box center [853, 225] width 17 height 22
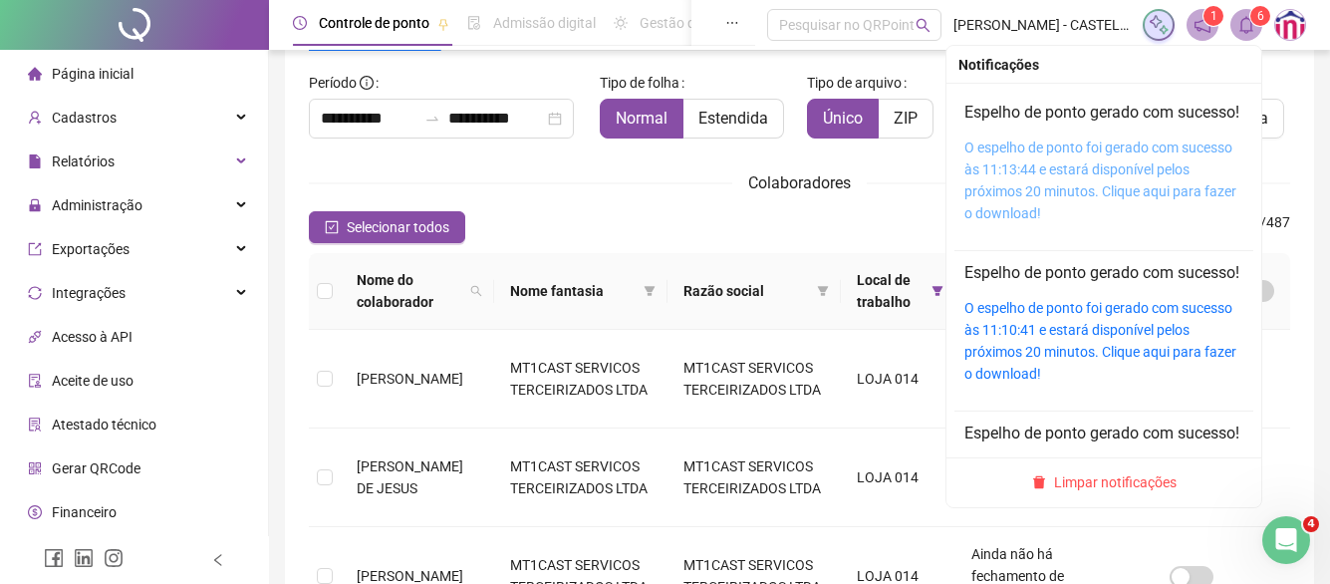
click at [1118, 177] on link "O espelho de ponto foi gerado com sucesso às 11:13:44 e estará disponível pelos…" at bounding box center [1101, 181] width 272 height 82
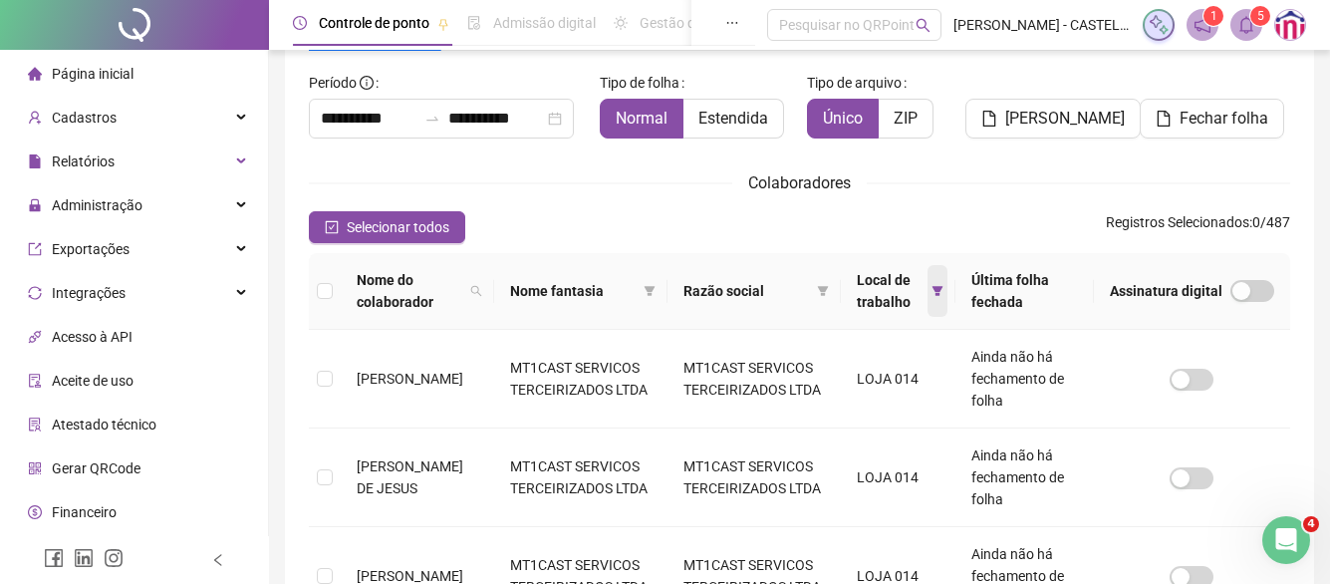
click at [944, 291] on icon "filter" at bounding box center [938, 291] width 12 height 12
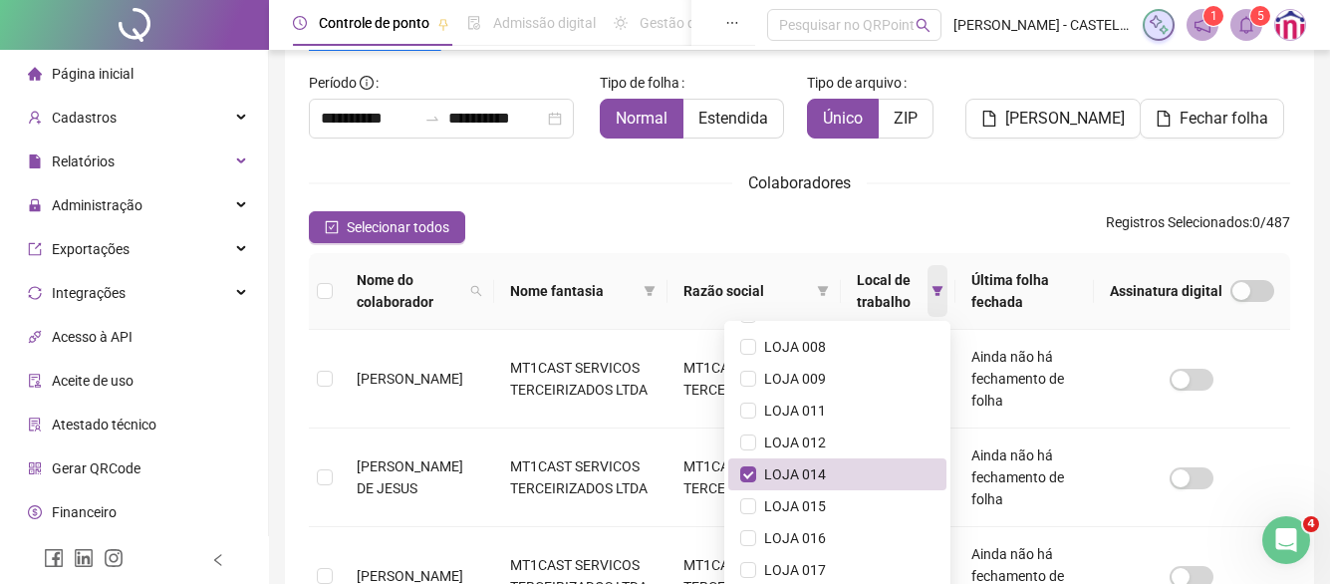
scroll to position [291, 0]
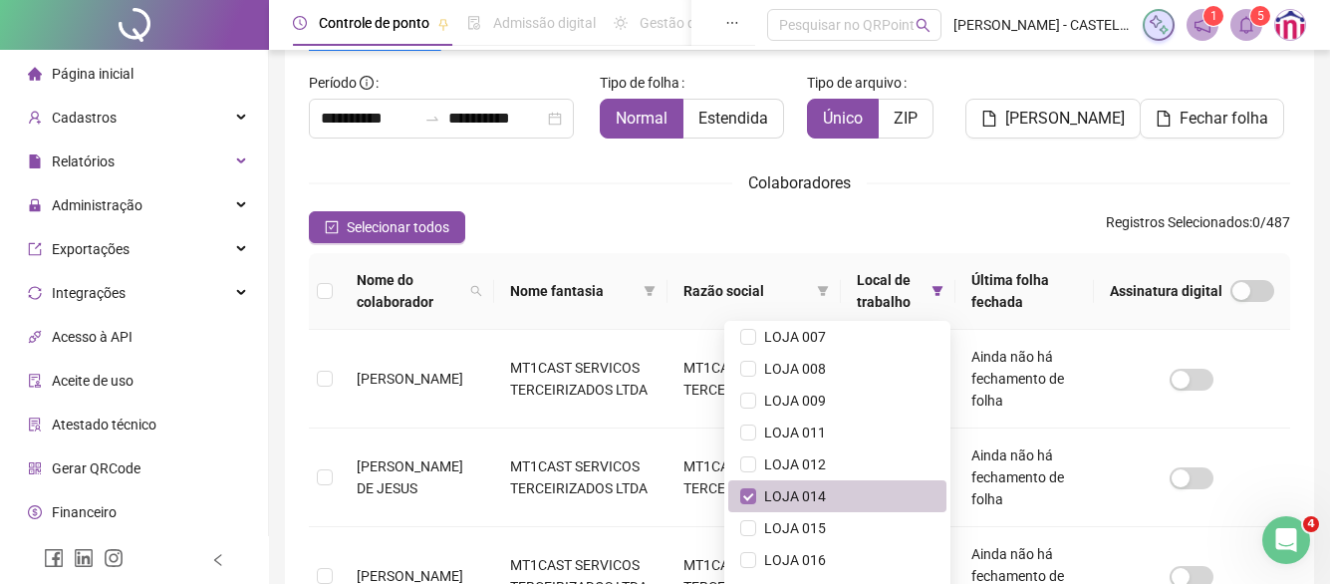
click at [740, 486] on label at bounding box center [748, 496] width 16 height 22
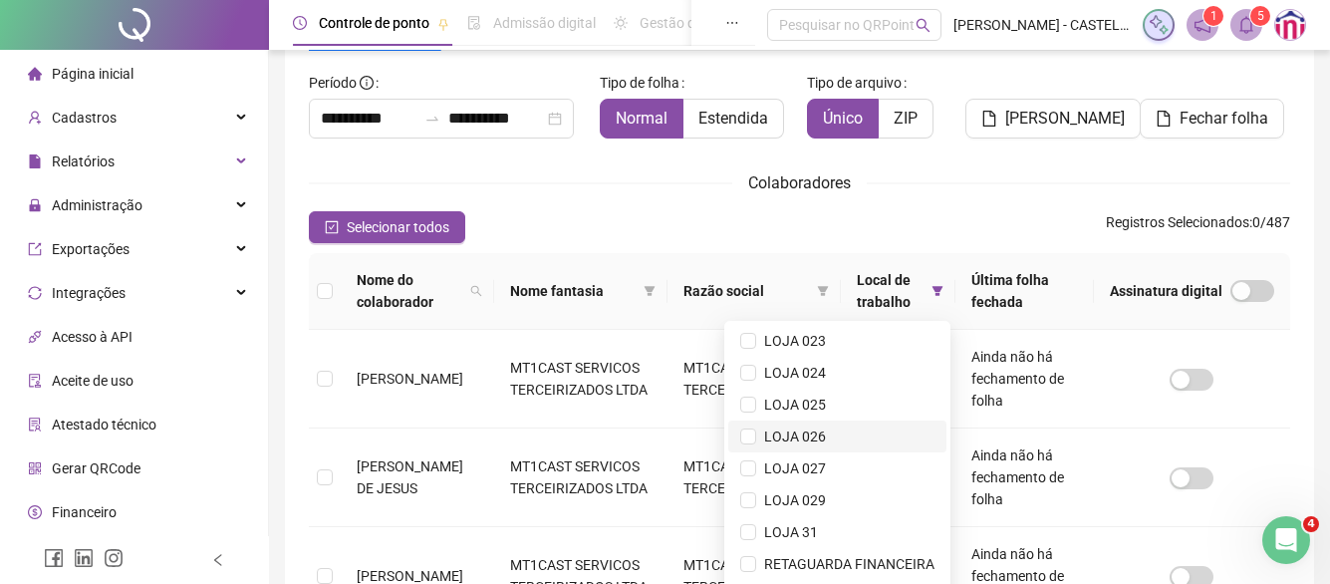
scroll to position [316, 0]
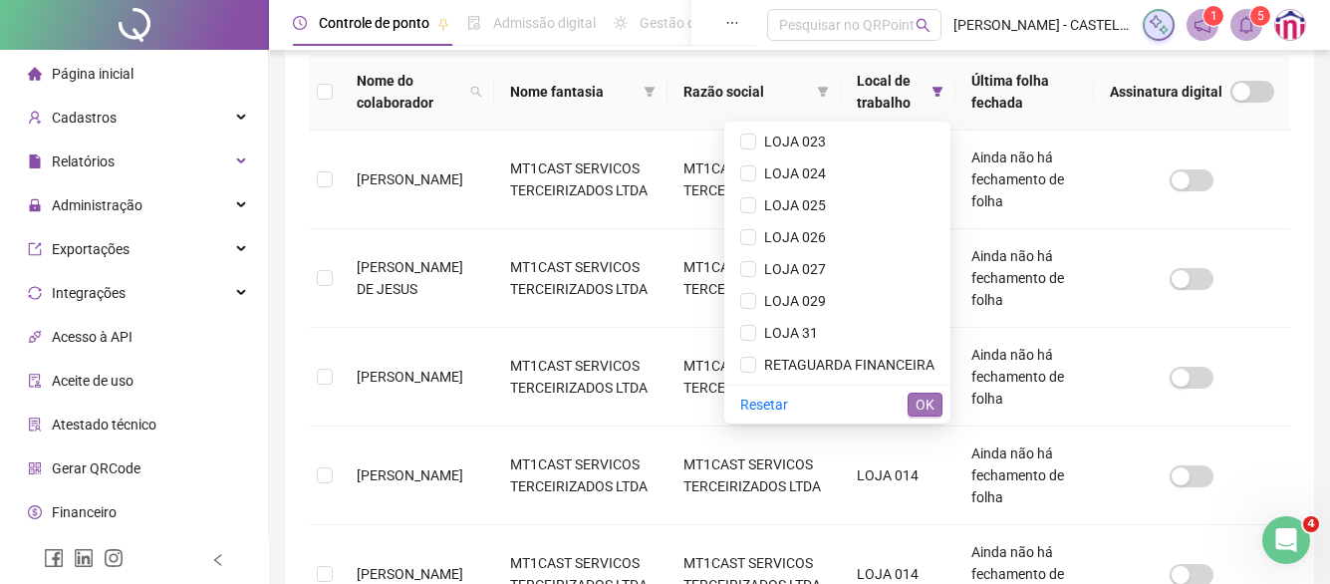
click at [924, 404] on span "OK" at bounding box center [925, 405] width 19 height 22
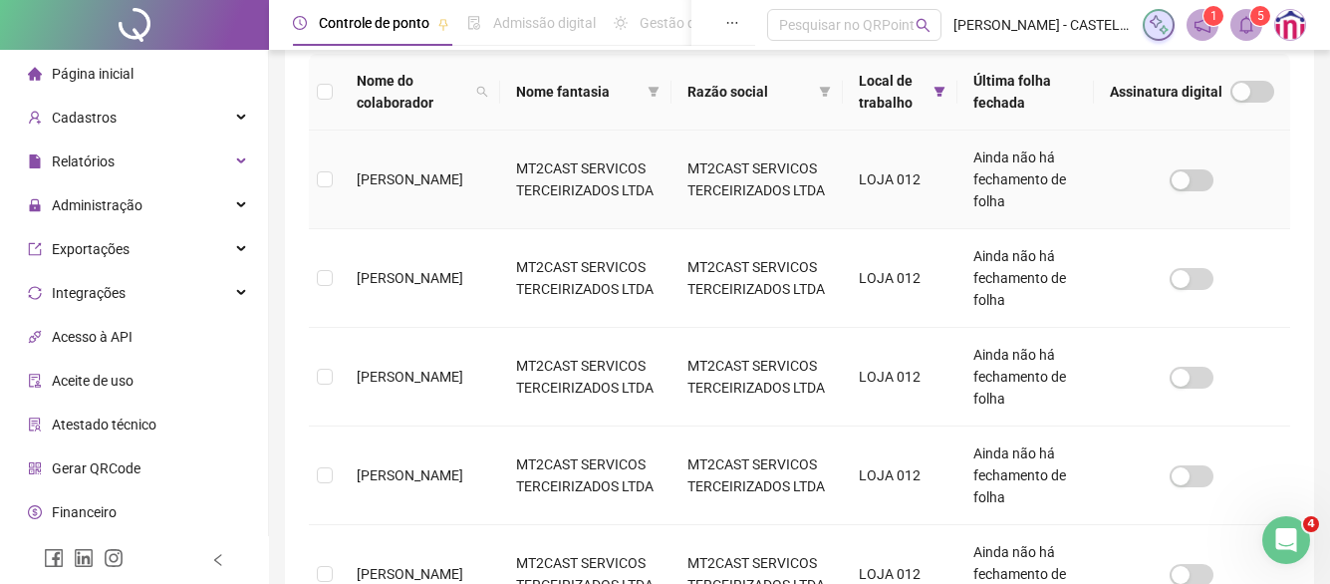
scroll to position [117, 0]
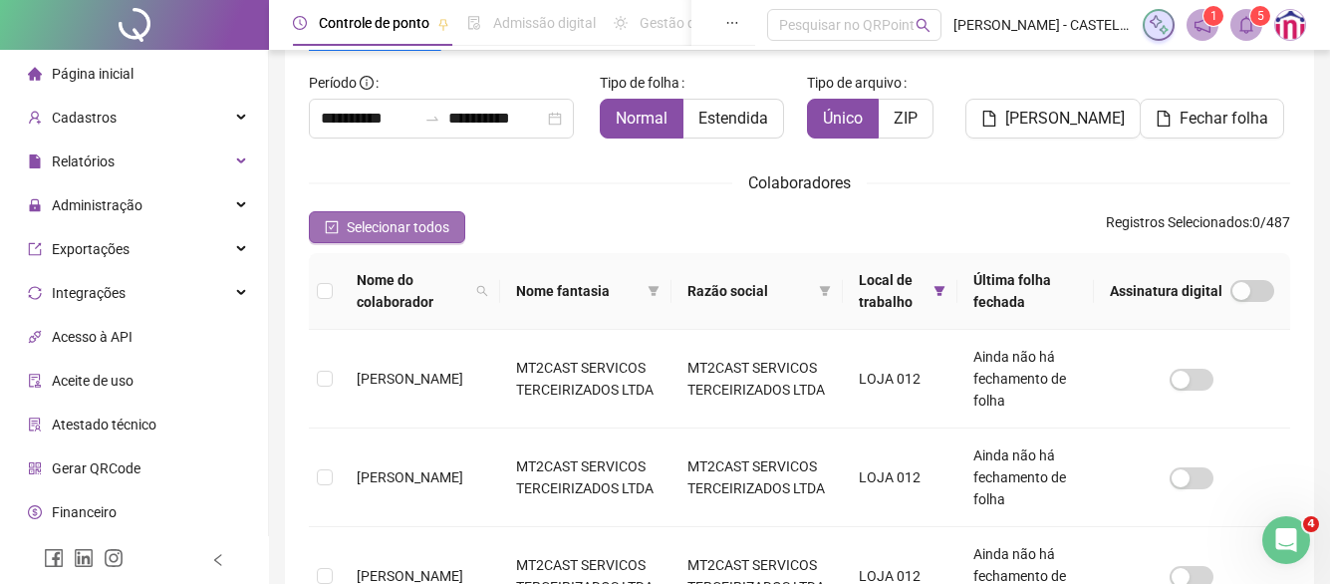
click at [417, 213] on button "Selecionar todos" at bounding box center [387, 227] width 156 height 32
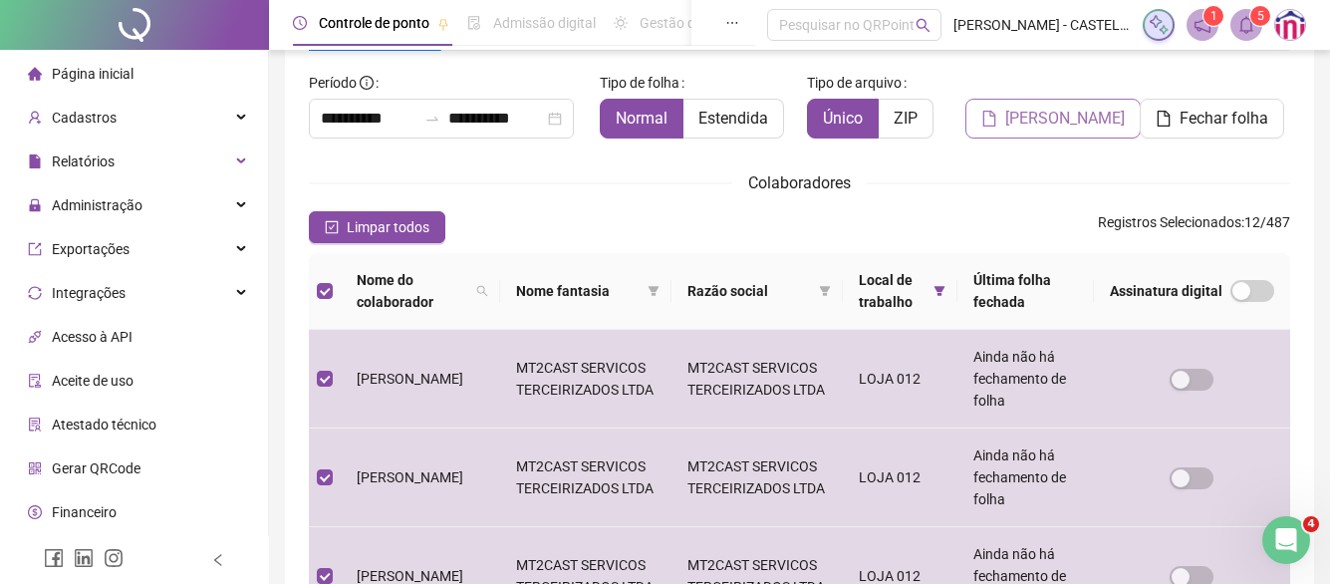
click at [1011, 114] on span "[PERSON_NAME]" at bounding box center [1066, 119] width 120 height 24
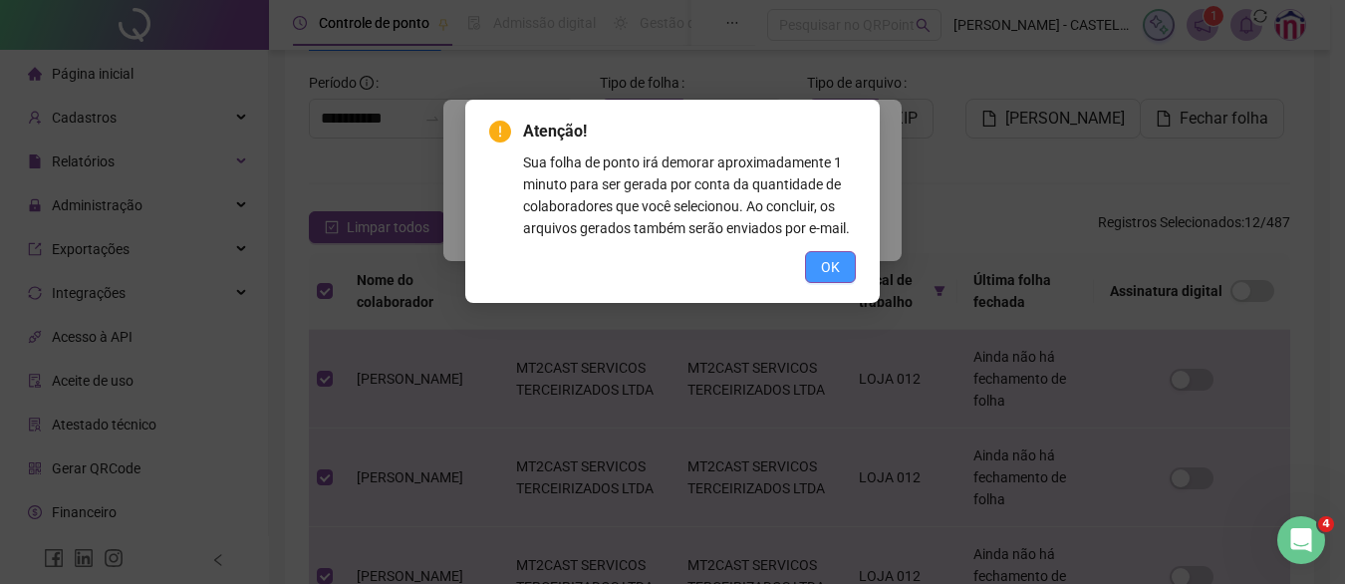
click at [837, 272] on span "OK" at bounding box center [830, 267] width 19 height 22
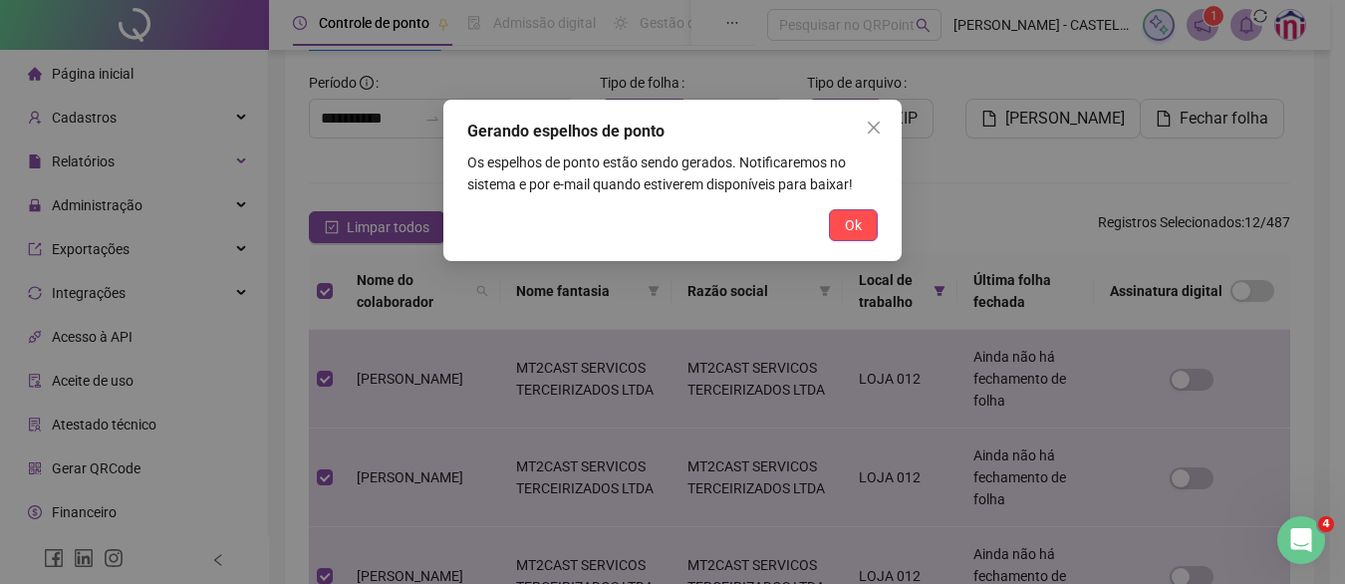
click at [837, 220] on button "Ok" at bounding box center [853, 225] width 49 height 32
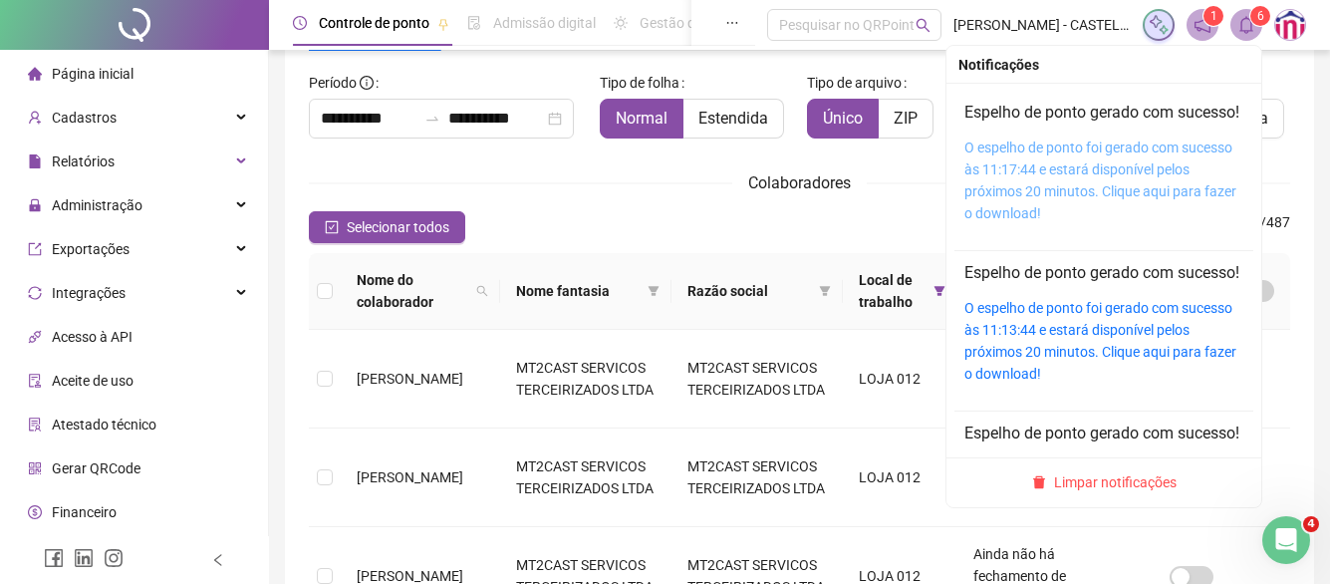
click at [1125, 195] on link "O espelho de ponto foi gerado com sucesso às 11:17:44 e estará disponível pelos…" at bounding box center [1101, 181] width 272 height 82
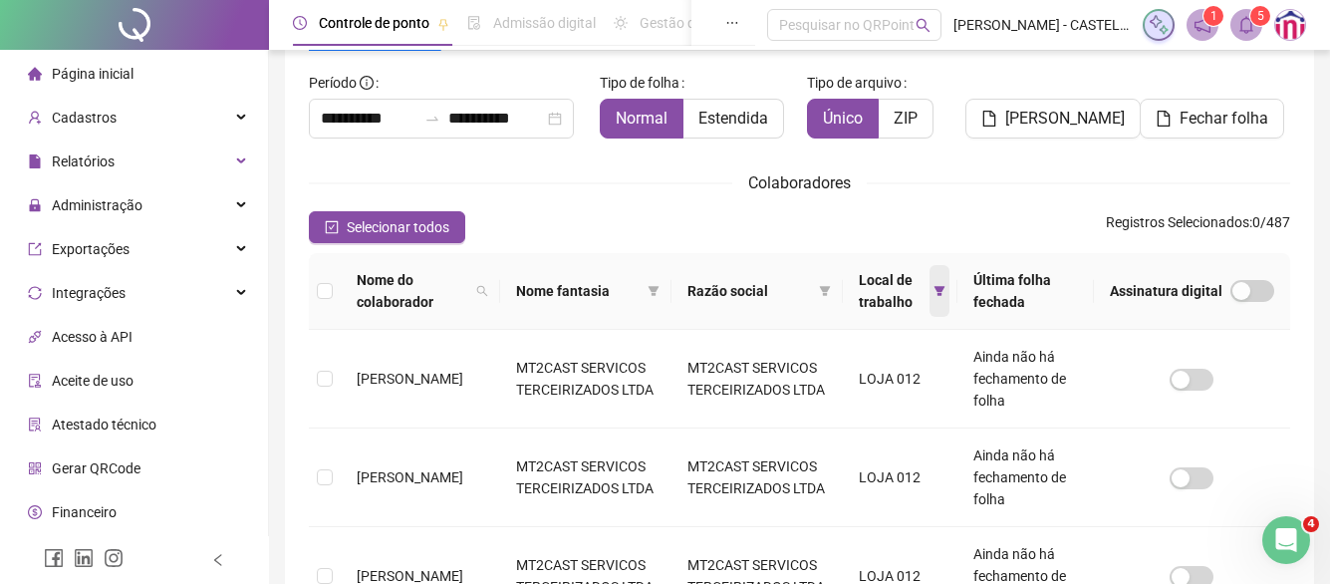
click at [938, 287] on icon "filter" at bounding box center [939, 291] width 11 height 10
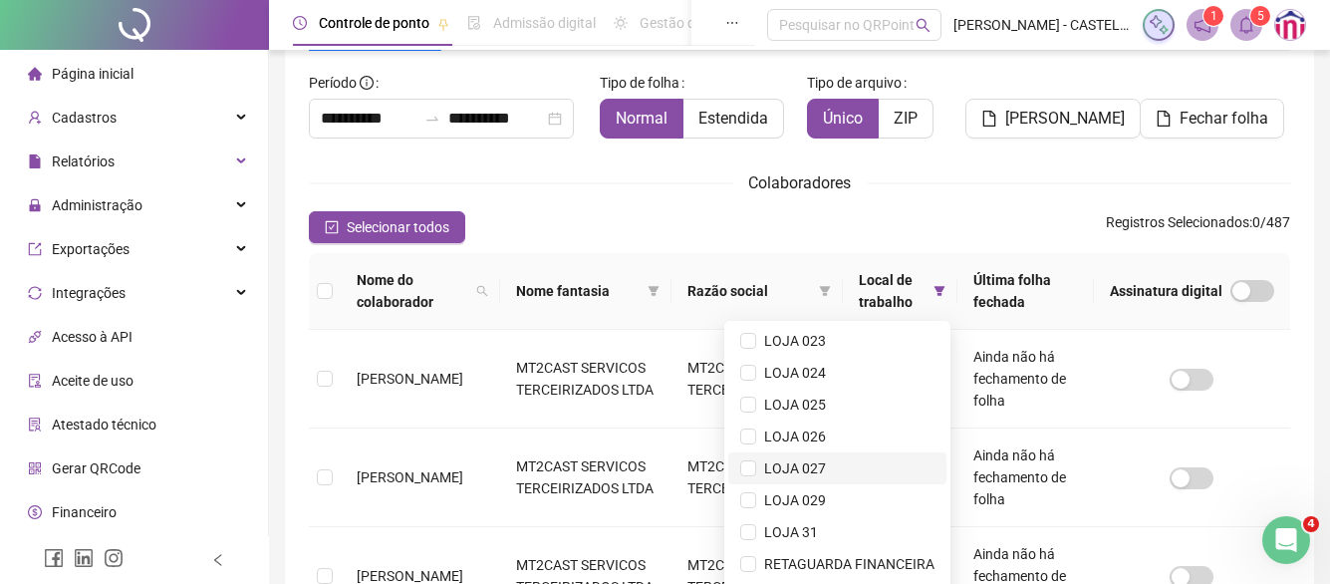
scroll to position [316, 0]
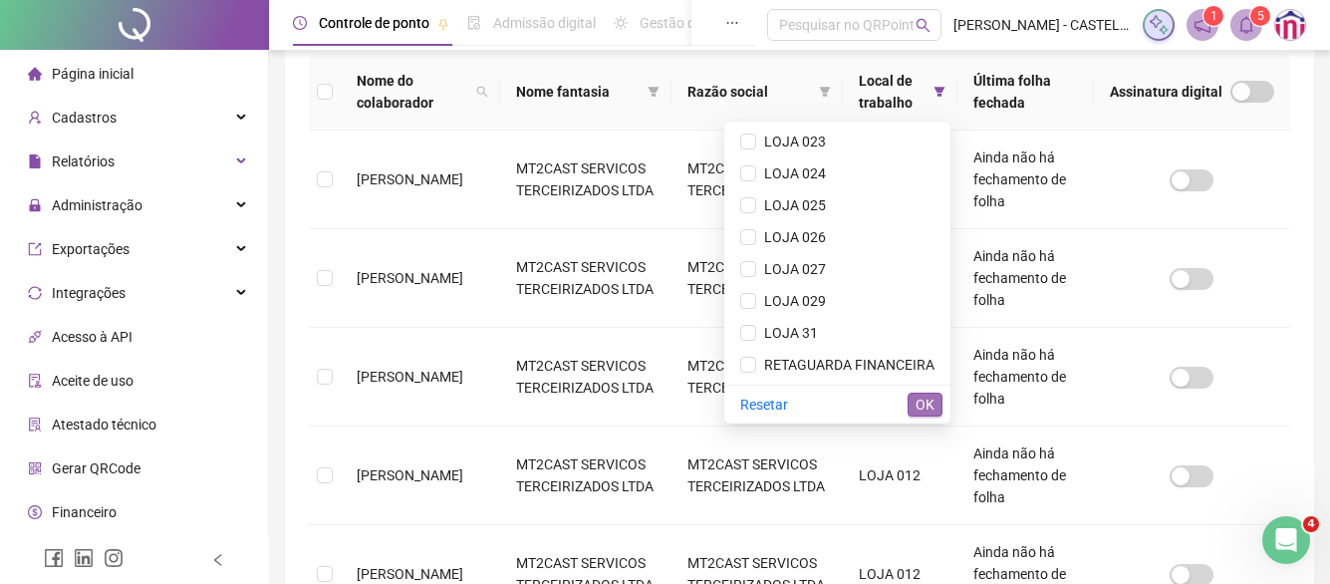
click at [921, 404] on span "OK" at bounding box center [925, 405] width 19 height 22
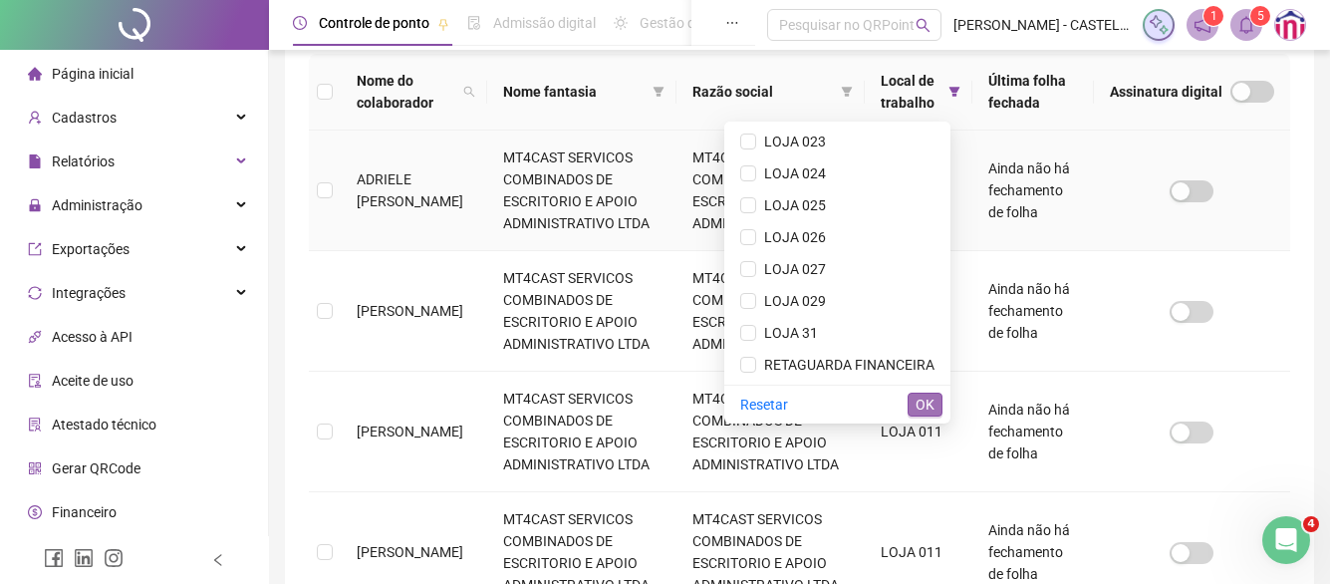
scroll to position [117, 0]
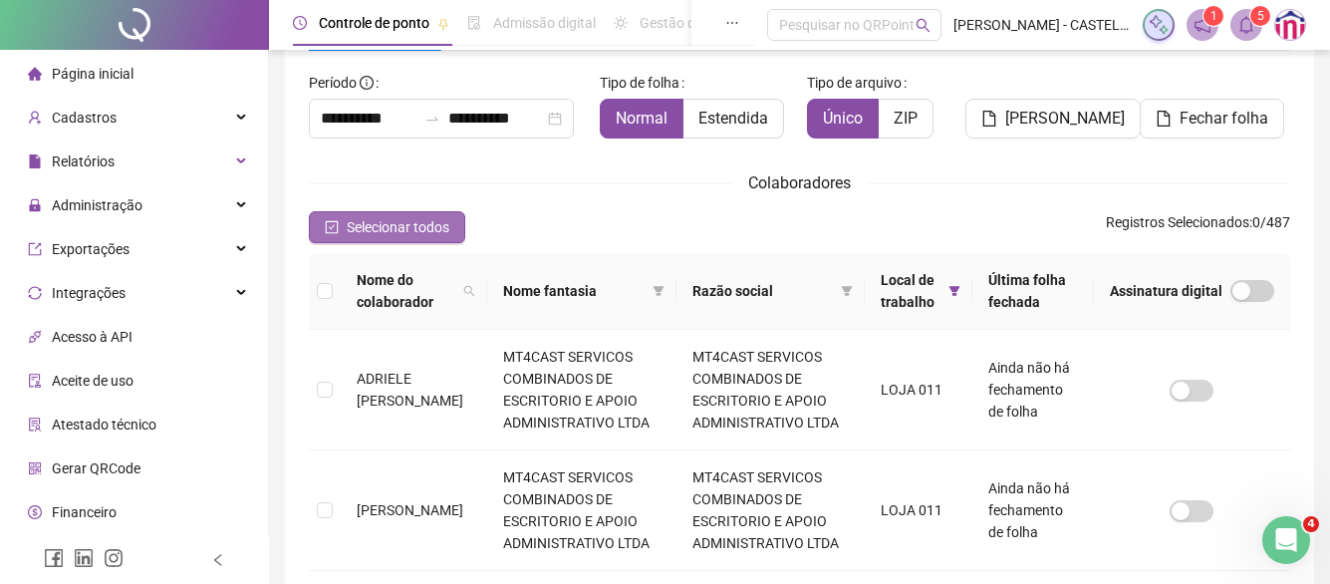
click at [353, 226] on span "Selecionar todos" at bounding box center [398, 227] width 103 height 22
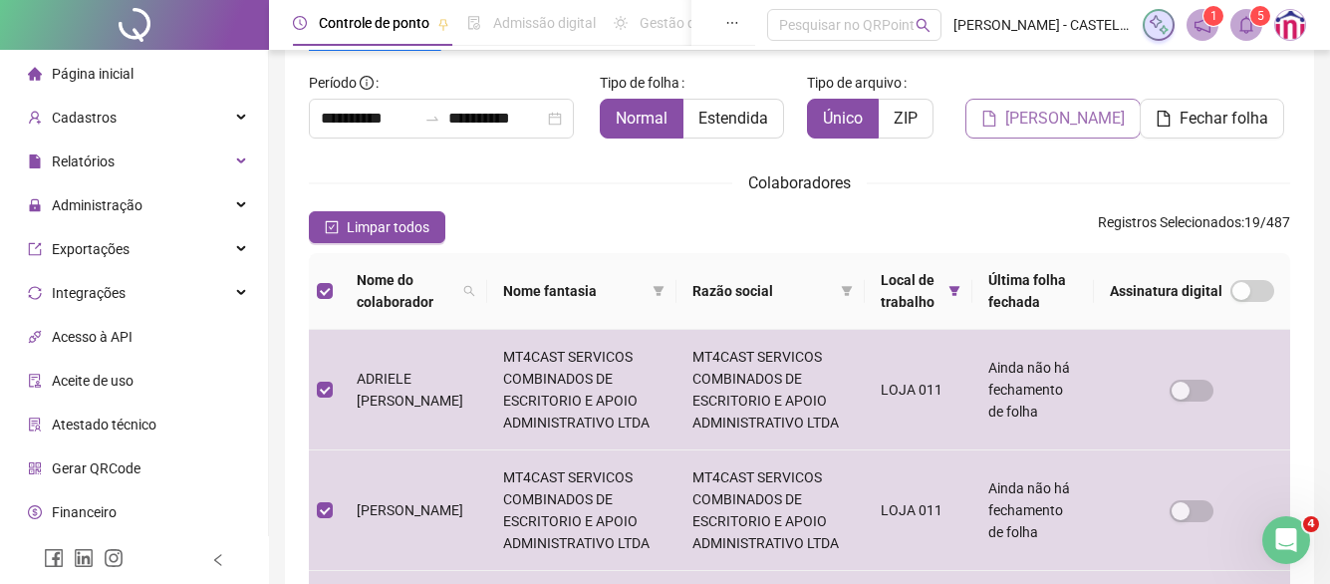
click at [1036, 115] on span "[PERSON_NAME]" at bounding box center [1066, 119] width 120 height 24
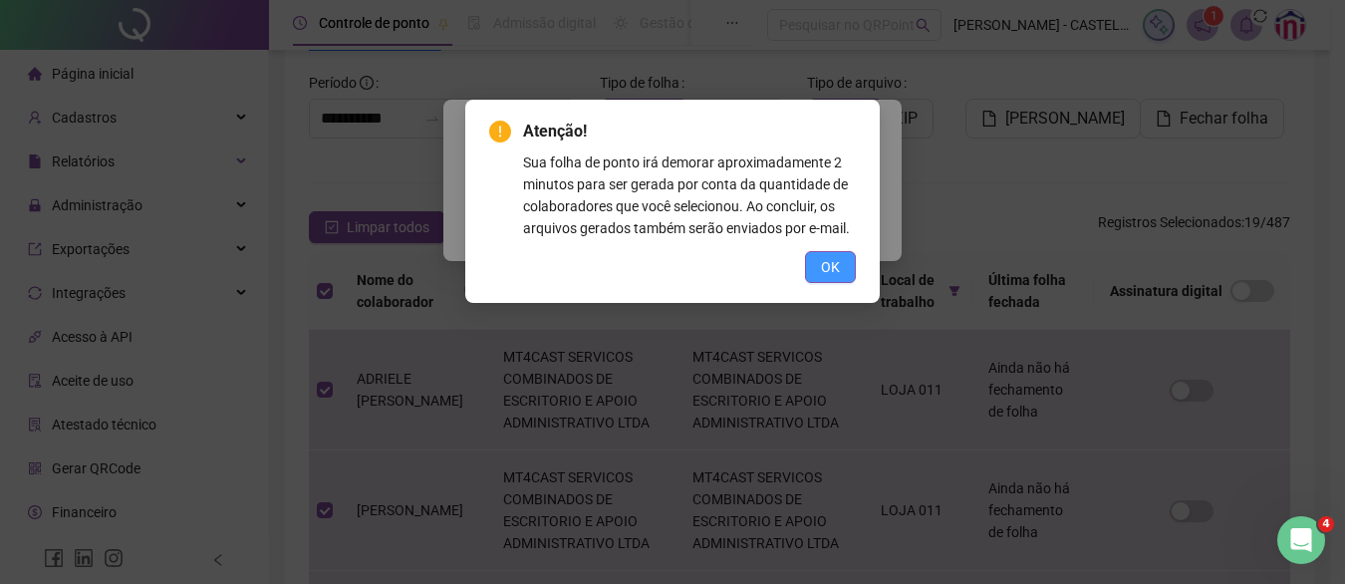
click at [836, 274] on span "OK" at bounding box center [830, 267] width 19 height 22
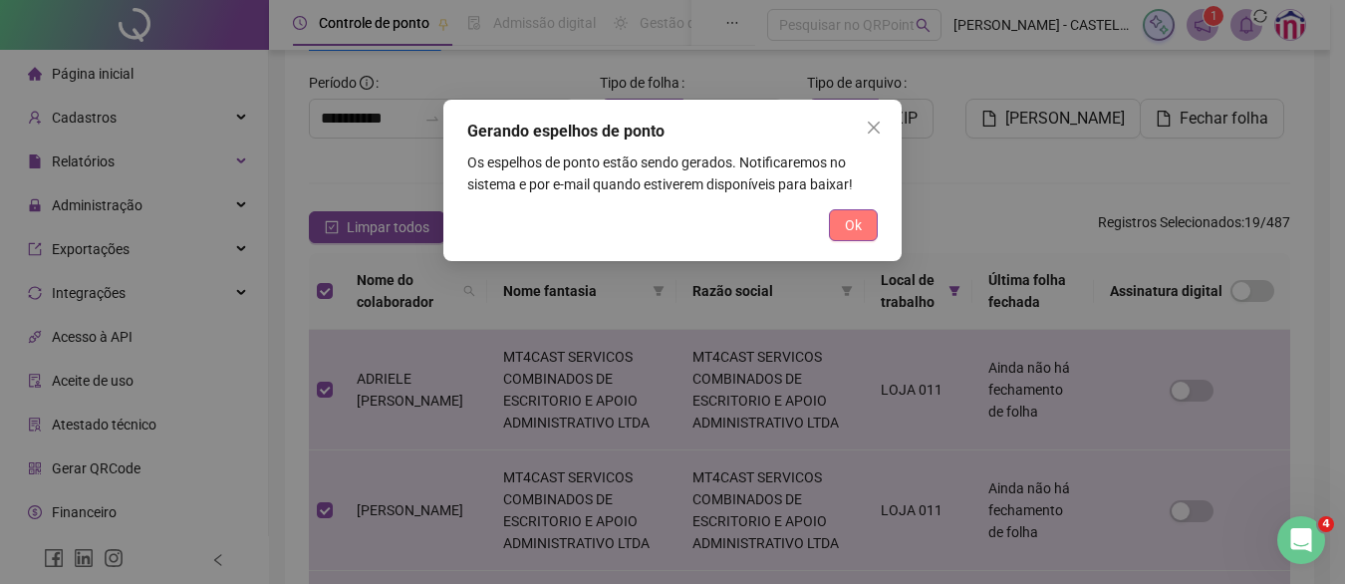
click at [852, 226] on span "Ok" at bounding box center [853, 225] width 17 height 22
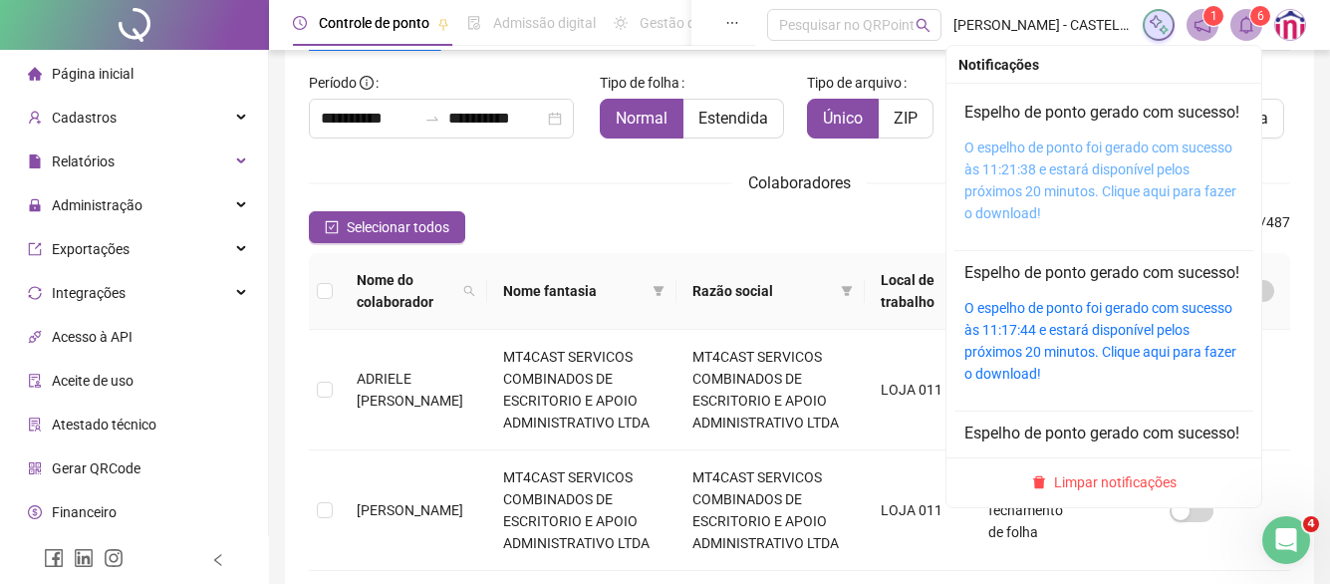
click at [1128, 190] on link "O espelho de ponto foi gerado com sucesso às 11:21:38 e estará disponível pelos…" at bounding box center [1101, 181] width 272 height 82
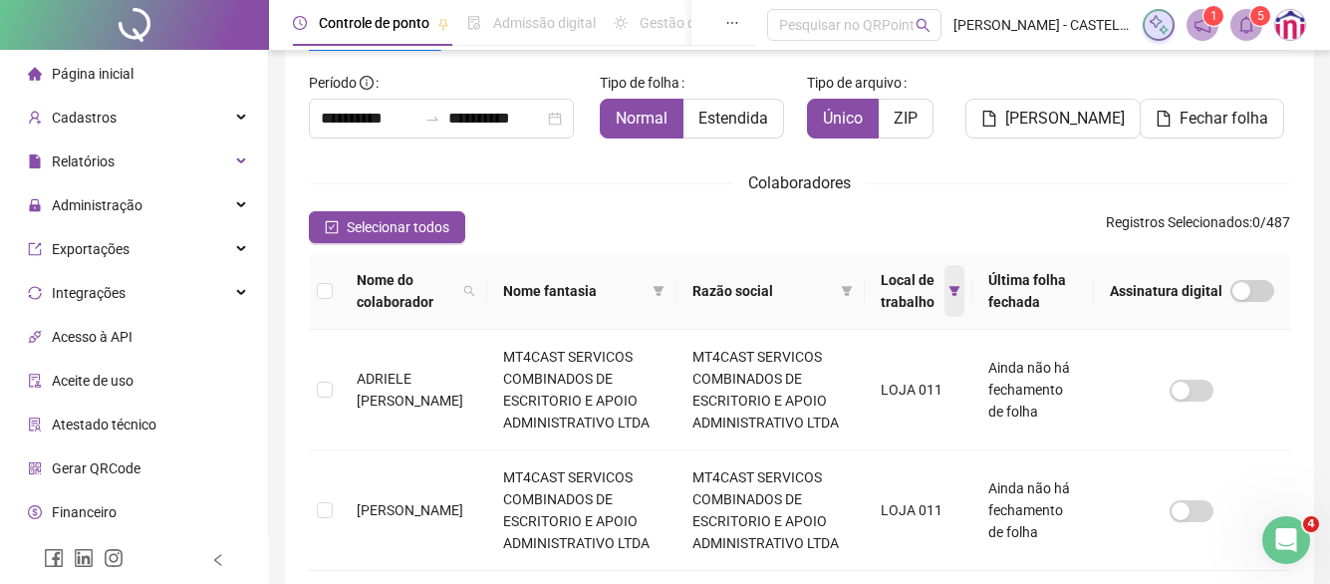
click at [951, 286] on icon "filter" at bounding box center [955, 291] width 12 height 12
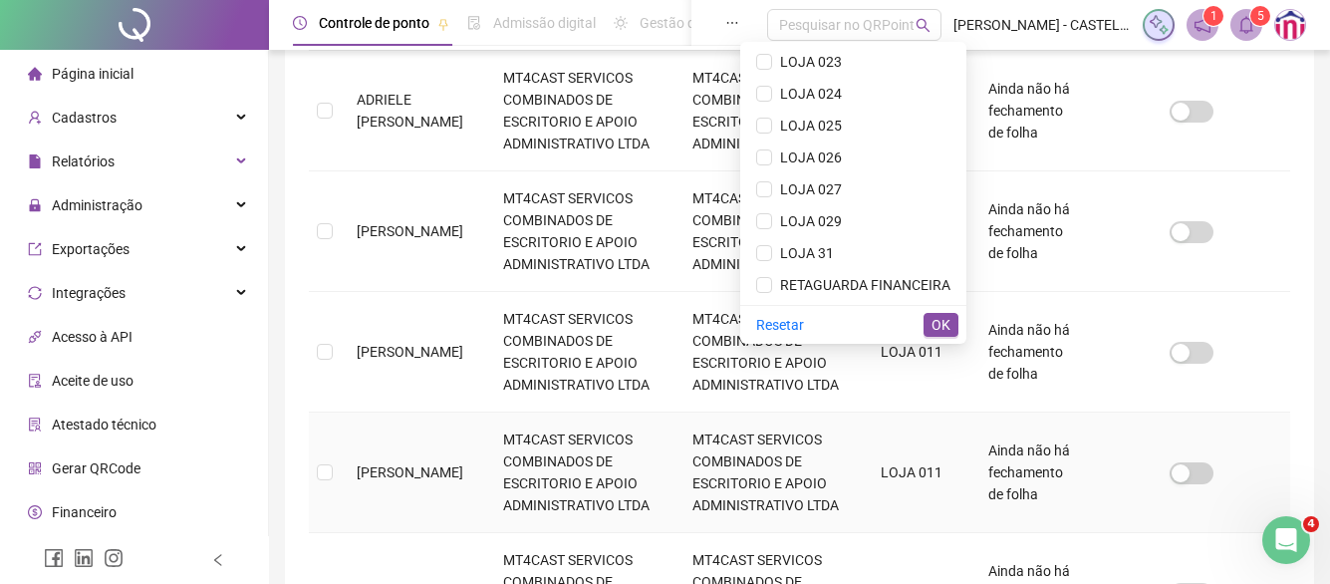
scroll to position [416, 0]
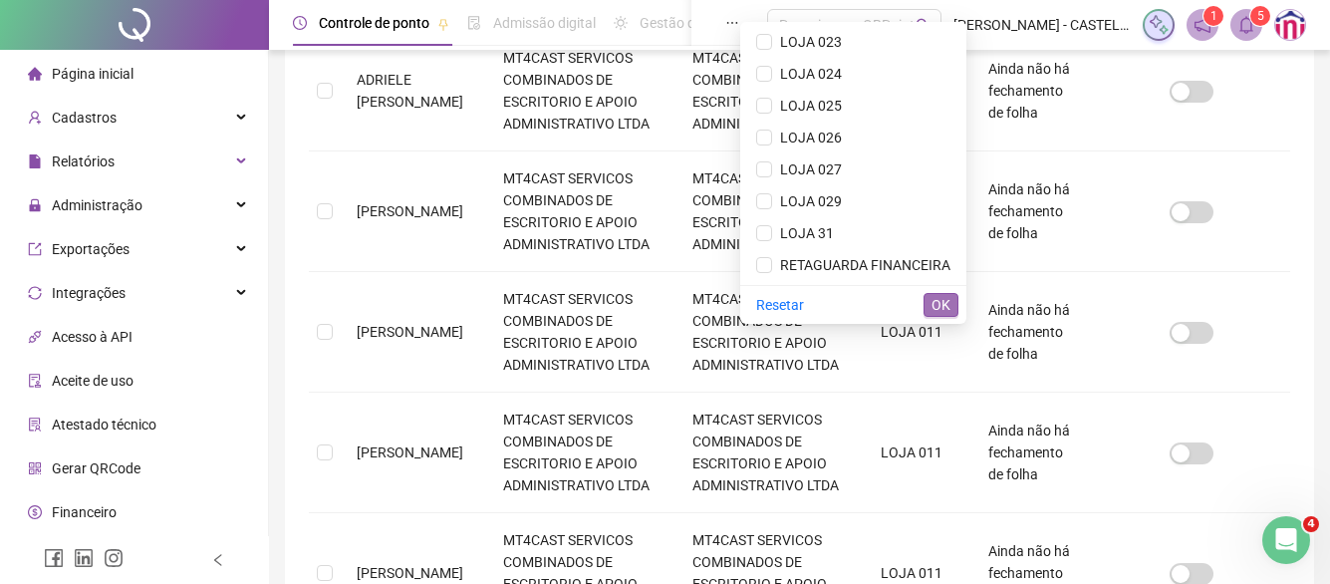
click at [927, 304] on button "OK" at bounding box center [941, 305] width 35 height 24
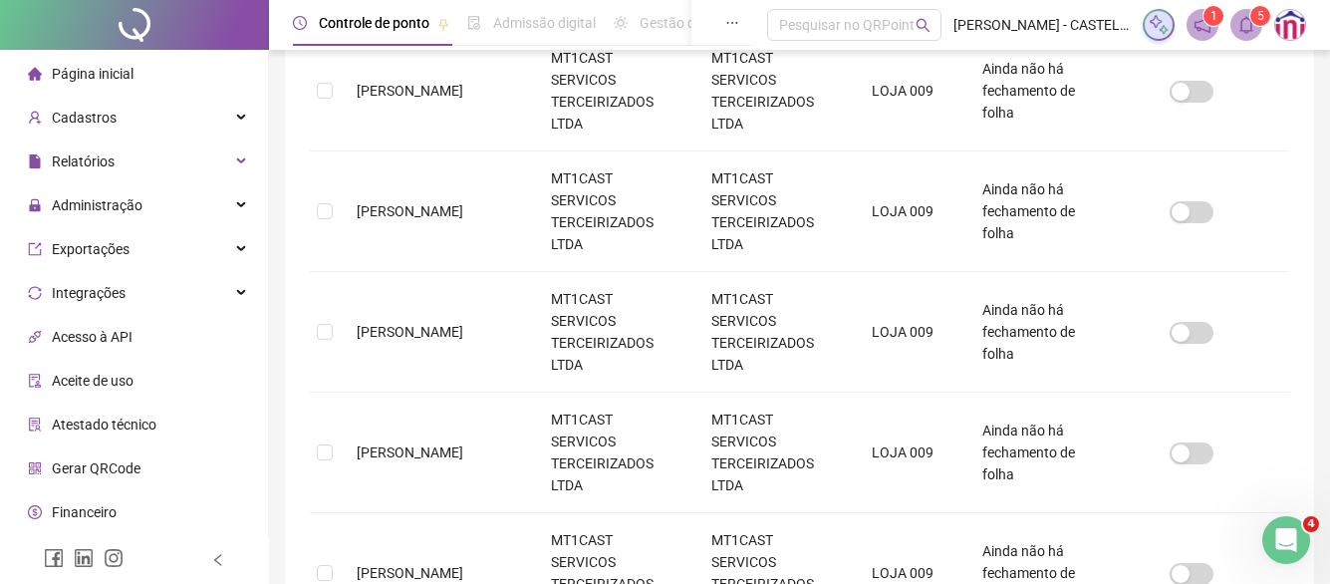
scroll to position [117, 0]
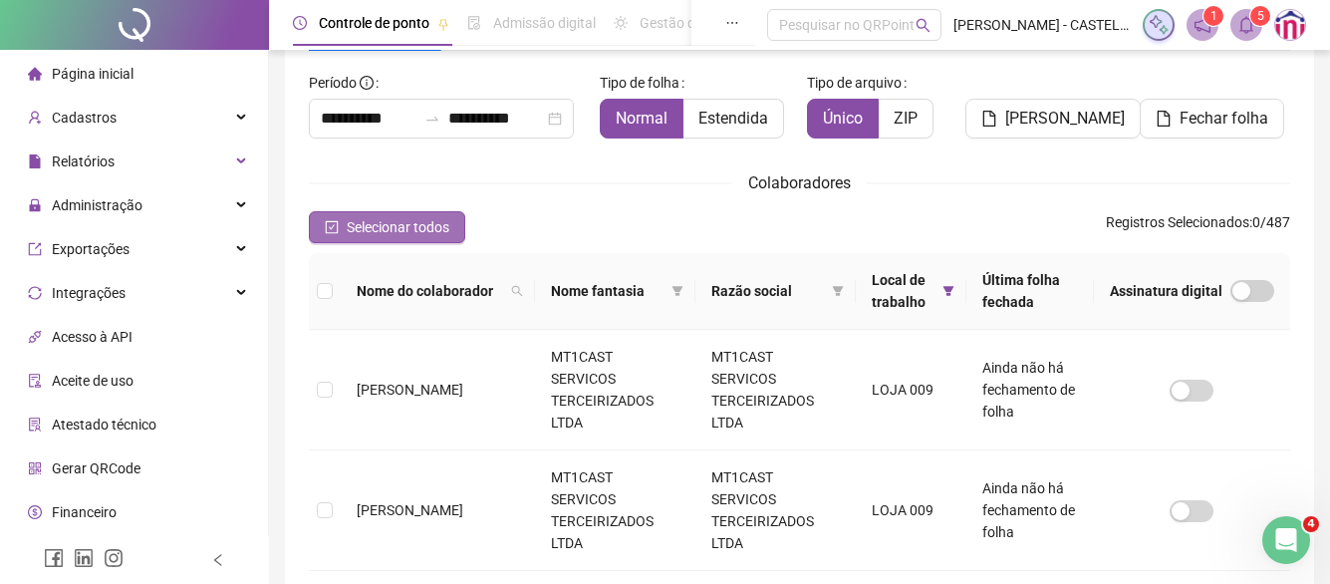
click at [355, 216] on span "Selecionar todos" at bounding box center [398, 227] width 103 height 22
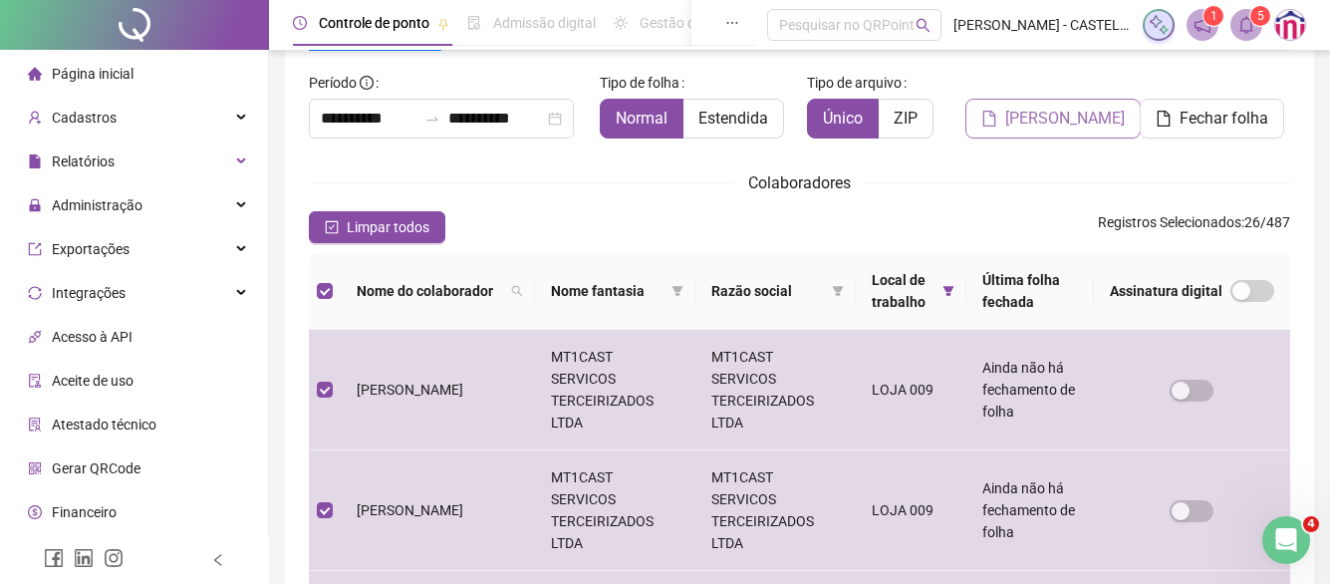
click at [1024, 119] on span "[PERSON_NAME]" at bounding box center [1066, 119] width 120 height 24
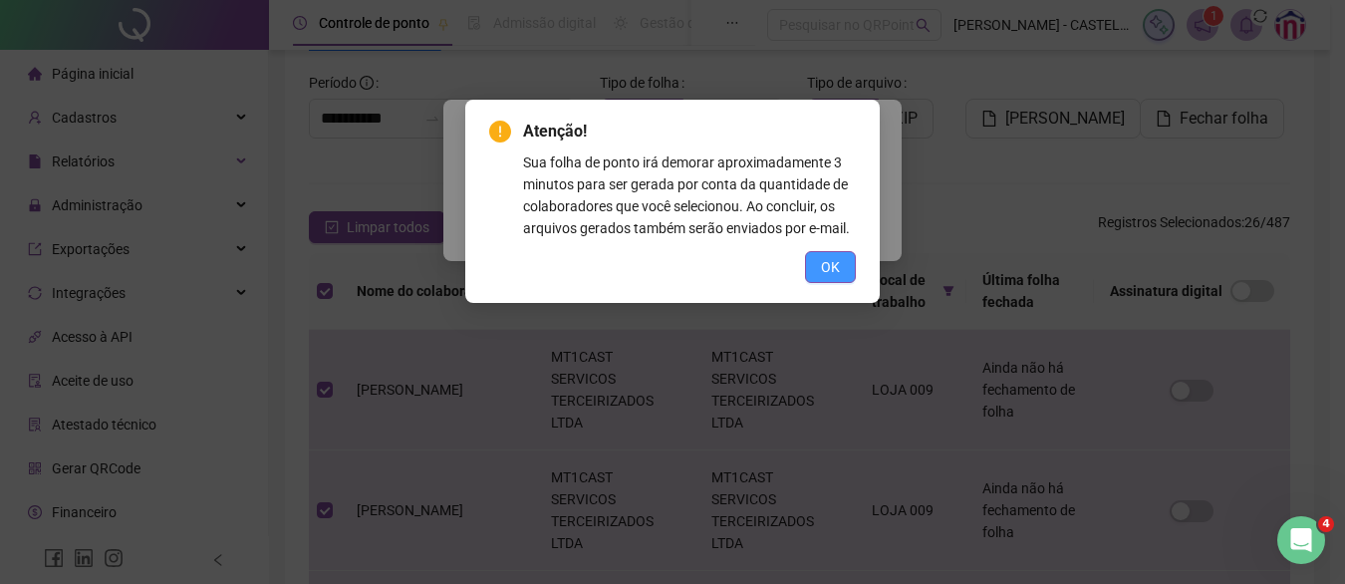
click at [835, 256] on span "OK" at bounding box center [830, 267] width 19 height 22
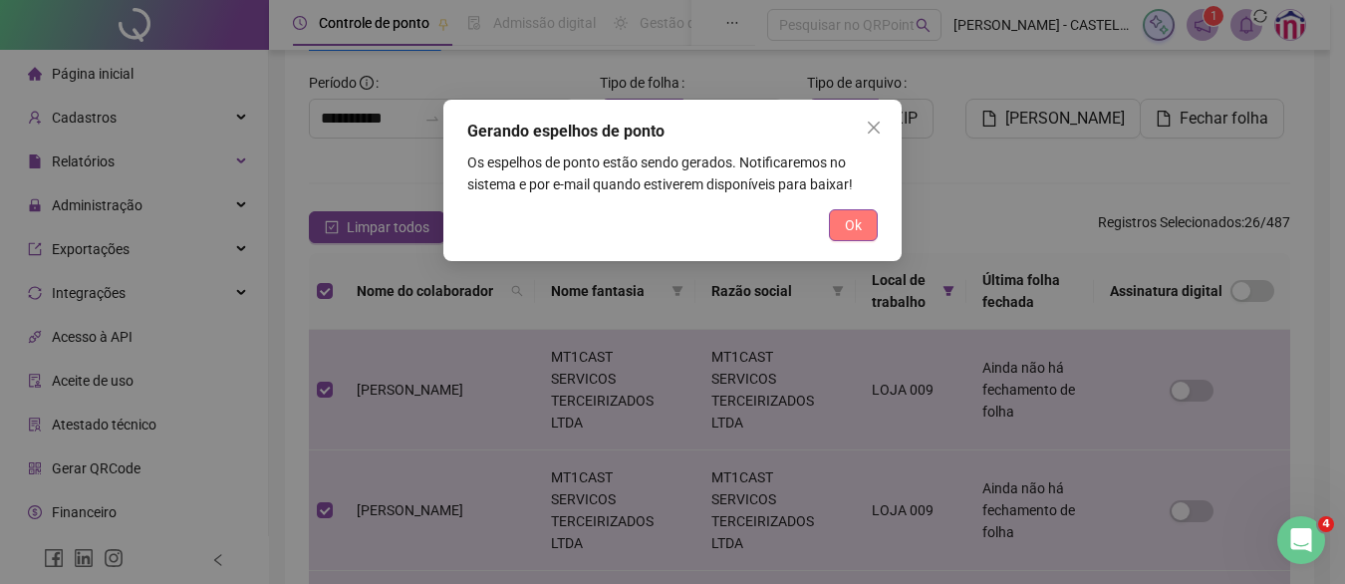
click at [845, 232] on span "Ok" at bounding box center [853, 225] width 17 height 22
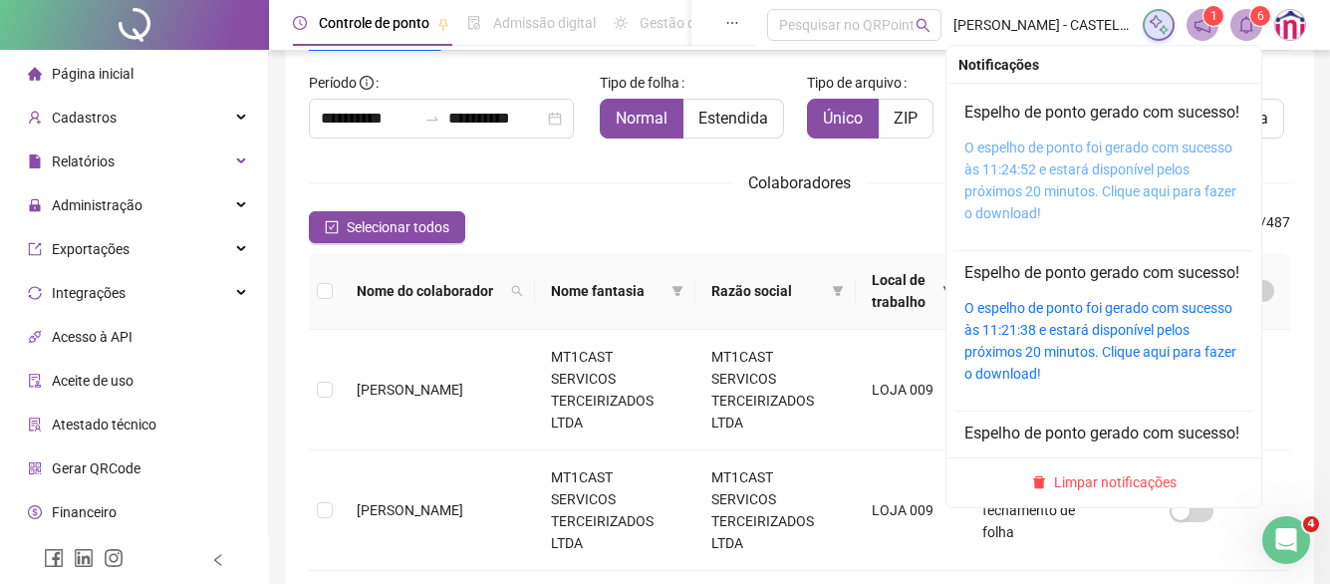
click at [1084, 176] on link "O espelho de ponto foi gerado com sucesso às 11:24:52 e estará disponível pelos…" at bounding box center [1101, 181] width 272 height 82
